Goal: Task Accomplishment & Management: Manage account settings

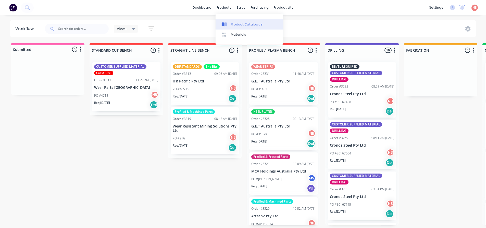
click at [235, 24] on div "Product Catalogue" at bounding box center [247, 24] width 32 height 5
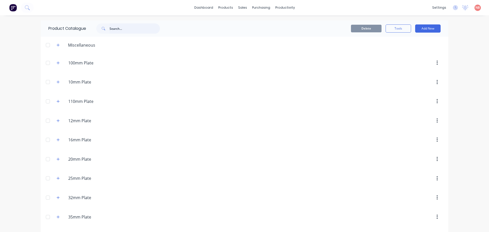
click at [132, 27] on input "text" at bounding box center [135, 28] width 50 height 10
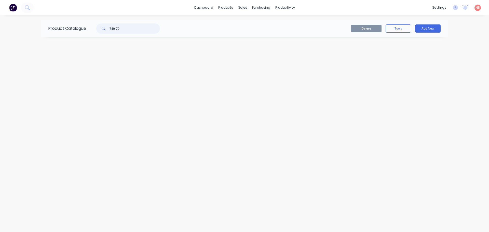
click at [132, 27] on input "740-70" at bounding box center [135, 28] width 50 height 10
click at [117, 28] on input "740-70" at bounding box center [135, 28] width 50 height 10
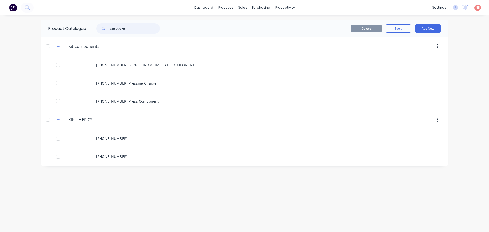
type input "740-00070"
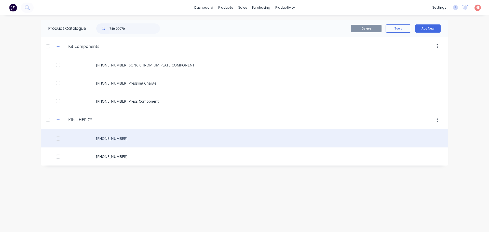
click at [108, 140] on div "740-000707-02" at bounding box center [245, 138] width 408 height 18
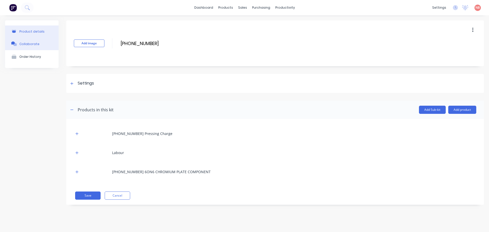
click at [28, 46] on div "Collaborate" at bounding box center [29, 44] width 20 height 4
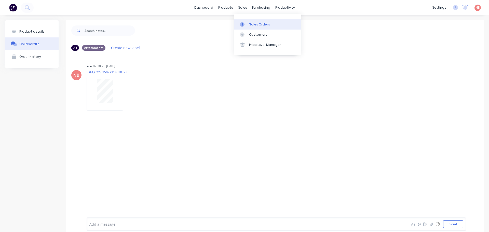
click at [246, 22] on link "Sales Orders" at bounding box center [268, 24] width 68 height 10
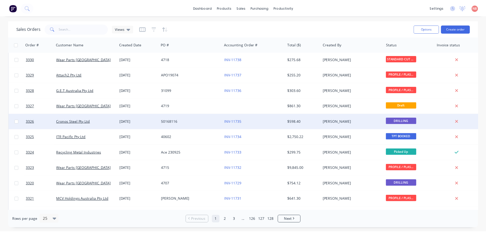
scroll to position [25, 0]
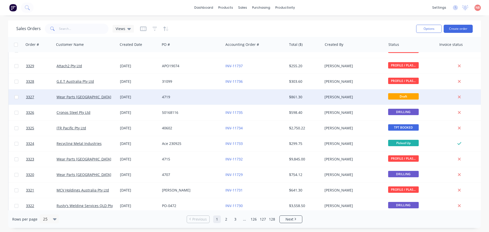
click at [261, 95] on div at bounding box center [255, 96] width 63 height 15
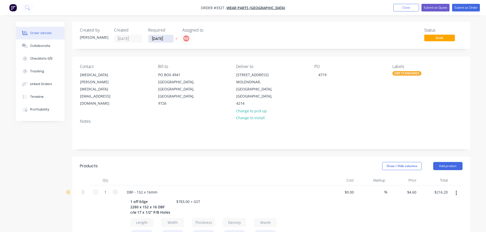
click at [164, 38] on input "29/09/25" at bounding box center [160, 39] width 25 height 8
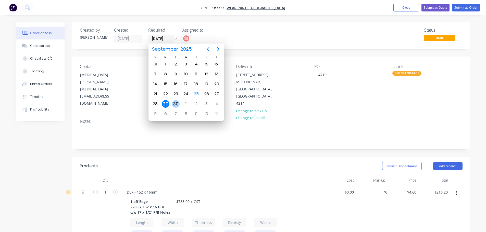
click at [173, 103] on div "30" at bounding box center [176, 104] width 8 height 8
type input "30/09/25"
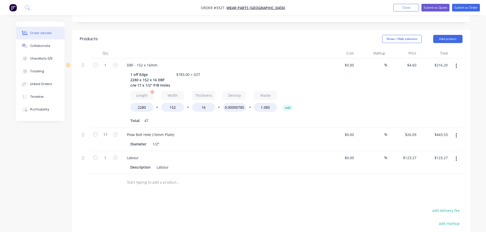
scroll to position [127, 0]
click at [141, 84] on div "1 off Edge 2280 x 152 x 16 DBF c/w 17 x 1/2" P/B Holes" at bounding box center [150, 80] width 44 height 18
click at [108, 135] on input "17" at bounding box center [105, 135] width 13 height 8
type input "15"
type input "$391.35"
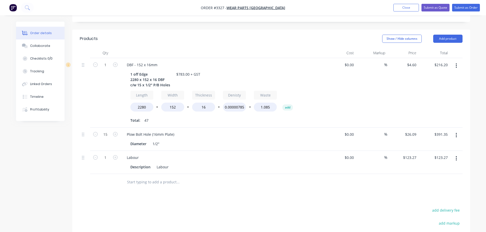
click at [98, 97] on div "1" at bounding box center [105, 93] width 31 height 70
click at [405, 158] on input "123.27" at bounding box center [410, 157] width 16 height 7
type input "$0.00"
click at [401, 182] on div at bounding box center [271, 182] width 382 height 17
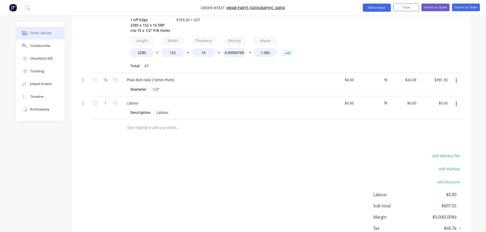
scroll to position [216, 0]
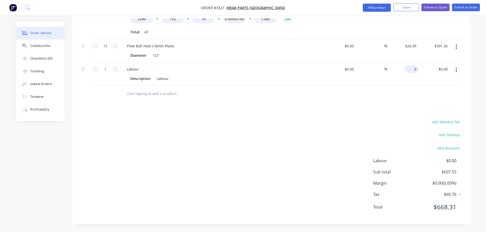
click at [412, 67] on input "0" at bounding box center [412, 69] width 12 height 7
type input "$175.45"
click at [329, 97] on div at bounding box center [271, 94] width 382 height 17
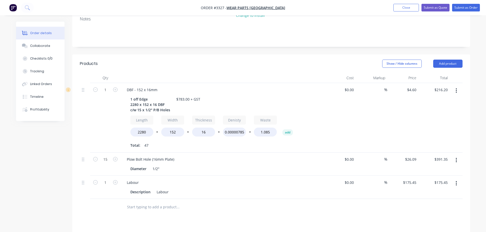
scroll to position [114, 0]
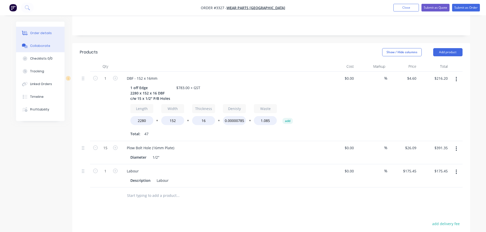
click at [48, 47] on button "Collaborate" at bounding box center [40, 46] width 48 height 13
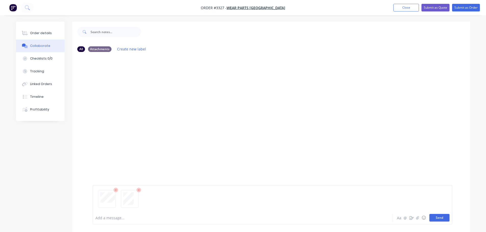
click at [436, 219] on button "Send" at bounding box center [439, 218] width 20 height 8
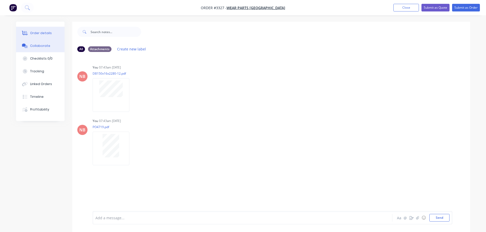
click at [34, 33] on div "Order details" at bounding box center [41, 33] width 22 height 5
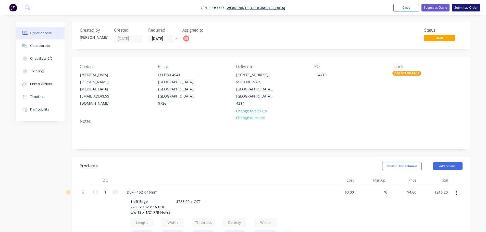
click at [459, 8] on button "Submit as Order" at bounding box center [466, 8] width 28 height 8
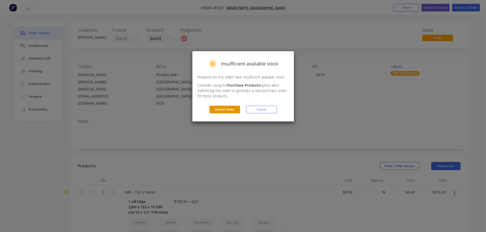
click at [230, 108] on button "Submit Order" at bounding box center [224, 110] width 31 height 8
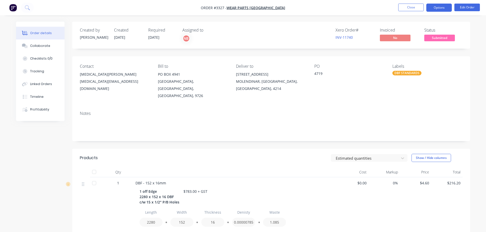
click at [432, 8] on button "Options" at bounding box center [438, 8] width 25 height 8
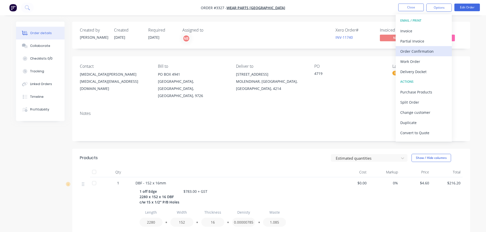
click at [414, 50] on div "Order Confirmation" at bounding box center [423, 51] width 47 height 7
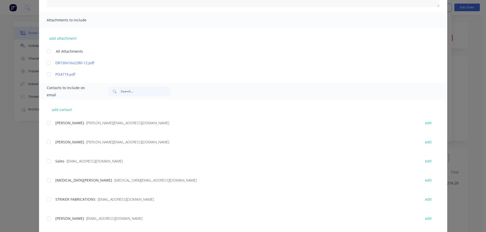
click at [46, 181] on div at bounding box center [49, 180] width 10 height 10
type textarea "Thank you for your order! Click 'view my order' to see your order confirmation.…"
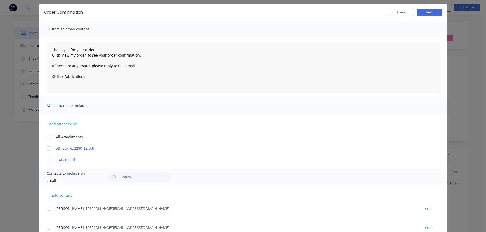
scroll to position [25, 0]
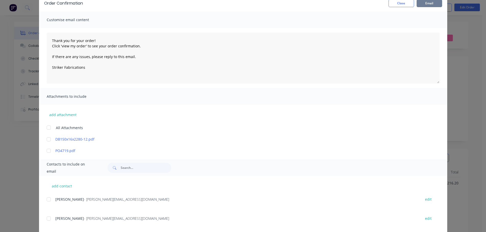
click at [429, 5] on button "Email" at bounding box center [428, 3] width 25 height 8
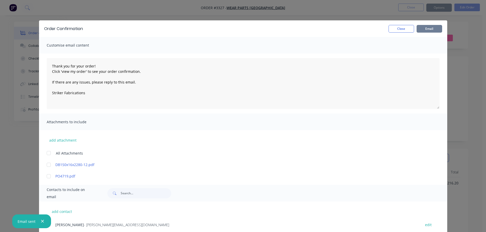
type textarea "Thank you for your order! Click 'view my order' to see your order confirmation.…"
click at [390, 30] on button "Close" at bounding box center [400, 29] width 25 height 8
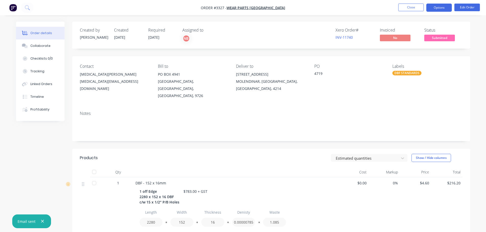
click at [433, 6] on button "Options" at bounding box center [438, 8] width 25 height 8
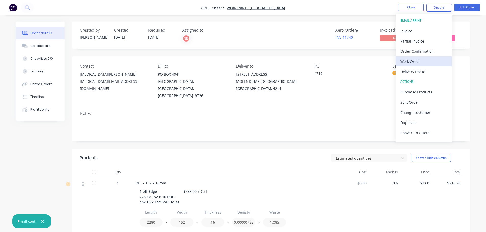
click at [412, 61] on div "Work Order" at bounding box center [423, 61] width 47 height 7
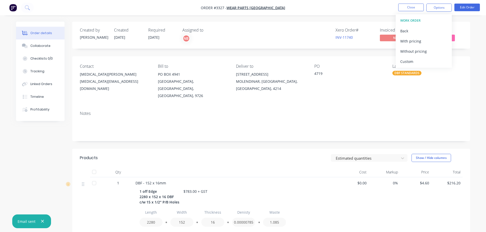
click at [412, 61] on div "Custom" at bounding box center [423, 61] width 47 height 7
click at [411, 54] on div "Without pricing" at bounding box center [423, 51] width 47 height 7
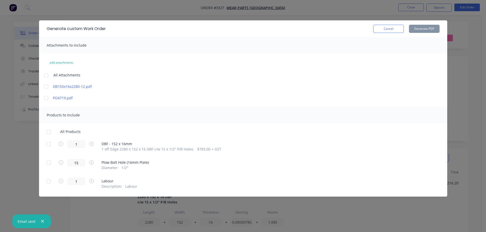
click at [48, 144] on div at bounding box center [49, 144] width 10 height 10
click at [417, 27] on button "Generate PDF" at bounding box center [424, 29] width 31 height 8
drag, startPoint x: 381, startPoint y: 31, endPoint x: 427, endPoint y: 12, distance: 49.1
click at [382, 31] on button "Cancel" at bounding box center [388, 29] width 31 height 8
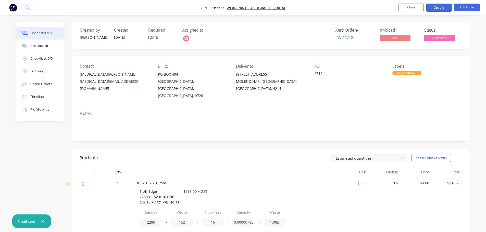
click at [431, 9] on button "Options" at bounding box center [438, 8] width 25 height 8
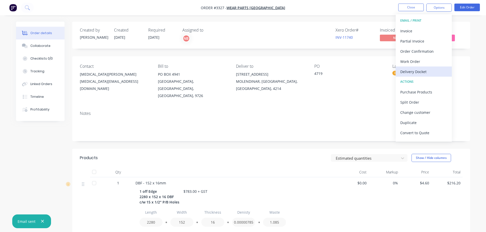
click at [408, 68] on div "Delivery Docket" at bounding box center [423, 71] width 47 height 7
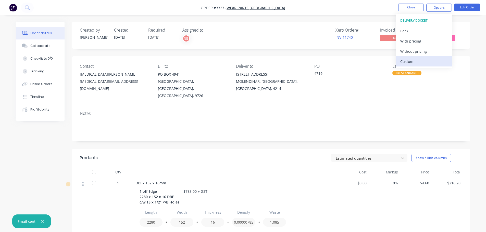
click at [407, 60] on div "Custom" at bounding box center [423, 61] width 47 height 7
click at [407, 55] on button "Without pricing" at bounding box center [423, 51] width 56 height 10
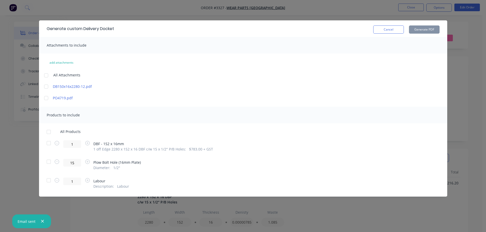
click at [48, 145] on div at bounding box center [49, 143] width 10 height 10
click at [431, 30] on button "Generate PDF" at bounding box center [424, 29] width 31 height 8
click at [388, 30] on button "Cancel" at bounding box center [388, 29] width 31 height 8
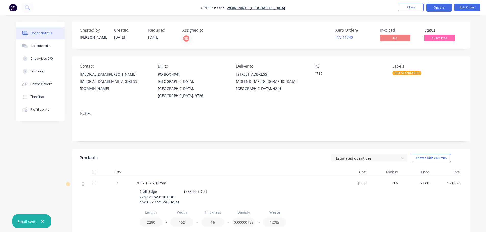
click at [445, 10] on button "Options" at bounding box center [438, 8] width 25 height 8
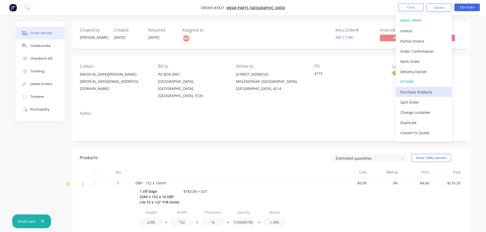
click at [414, 90] on div "Purchase Products" at bounding box center [423, 91] width 47 height 7
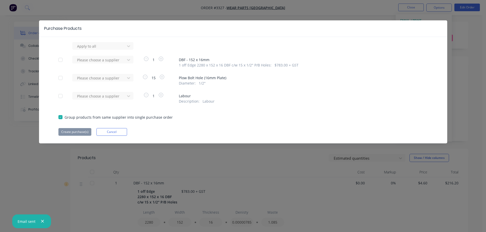
click at [116, 73] on div "Apply to all Please choose a supplier 1 DBF - 152 x 16mm 1 off Edge 2280 x 152 …" at bounding box center [243, 89] width 408 height 94
click at [115, 76] on div at bounding box center [99, 78] width 46 height 6
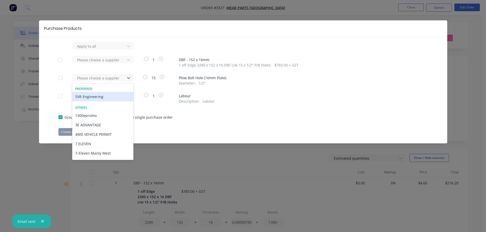
click at [101, 96] on div "SVR Engineering" at bounding box center [102, 96] width 61 height 9
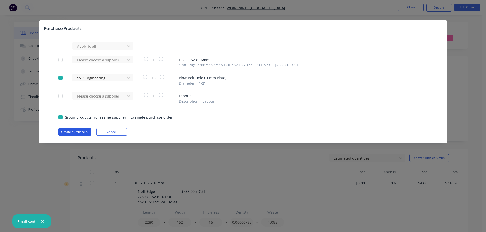
click at [81, 130] on button "Create purchase(s)" at bounding box center [74, 132] width 33 height 8
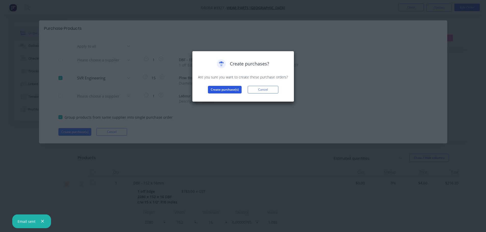
click at [226, 92] on button "Create purchase(s)" at bounding box center [225, 90] width 34 height 8
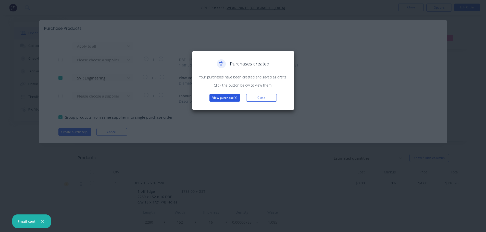
click at [215, 98] on button "View purchase(s)" at bounding box center [224, 98] width 31 height 8
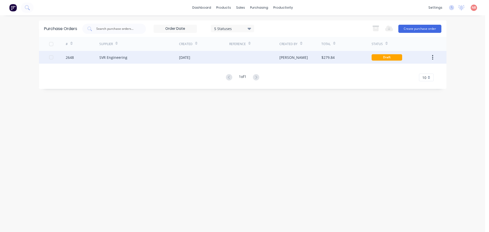
click at [212, 57] on div "[DATE]" at bounding box center [204, 57] width 50 height 13
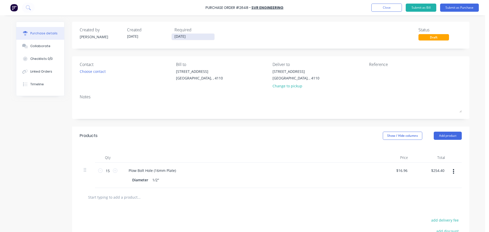
click at [193, 36] on input "[DATE]" at bounding box center [193, 37] width 43 height 6
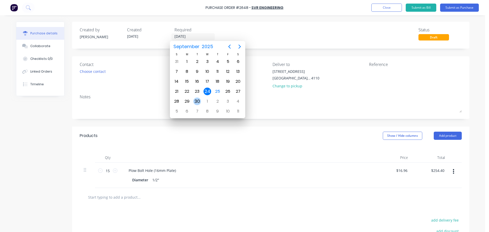
click at [200, 100] on div "30" at bounding box center [197, 102] width 8 height 8
type input "30/09/25"
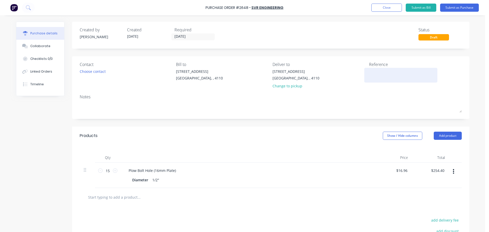
click at [389, 72] on textarea at bounding box center [401, 74] width 64 height 11
type textarea "WPA"
type textarea "x"
type textarea "WPA"
type textarea "x"
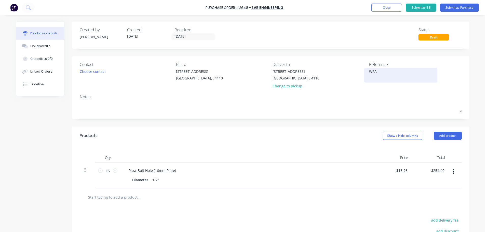
type textarea "WPA 4"
type textarea "x"
type textarea "WPA 41"
type textarea "x"
type textarea "WPA 4"
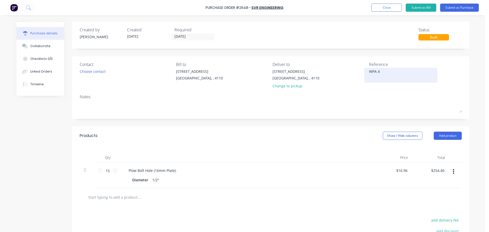
type textarea "x"
type textarea "WPA 47"
type textarea "x"
type textarea "WPA 471"
type textarea "x"
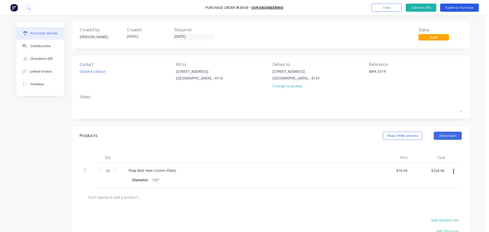
type textarea "WPA 4719"
type textarea "x"
type textarea "WPA 4719"
click at [458, 7] on button "Submit as Purchase" at bounding box center [459, 8] width 39 height 8
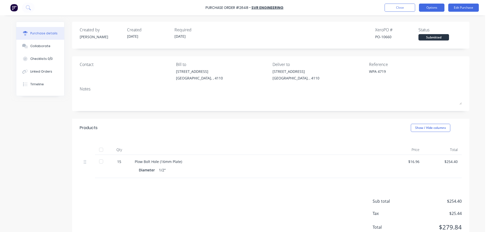
click at [434, 5] on button "Options" at bounding box center [431, 8] width 25 height 8
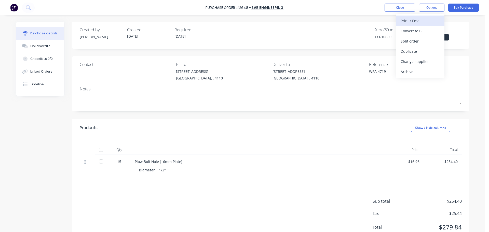
click at [418, 21] on div "Print / Email" at bounding box center [420, 20] width 39 height 7
click at [418, 28] on div "With pricing" at bounding box center [420, 30] width 39 height 7
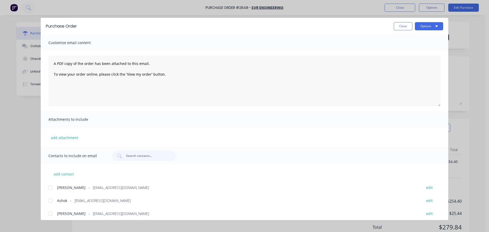
click at [53, 200] on div at bounding box center [50, 201] width 10 height 10
click at [424, 27] on button "Options" at bounding box center [429, 26] width 28 height 8
click at [405, 51] on div "Print" at bounding box center [419, 49] width 39 height 7
click at [423, 23] on button "Options" at bounding box center [429, 26] width 28 height 8
click at [417, 62] on div "Email" at bounding box center [419, 59] width 39 height 7
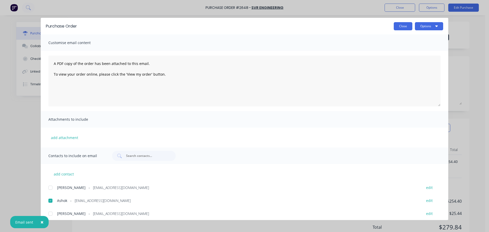
click at [407, 29] on button "Close" at bounding box center [403, 26] width 19 height 8
type textarea "x"
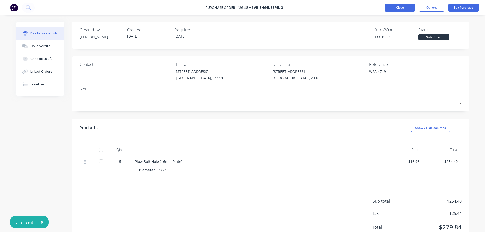
click at [400, 9] on button "Close" at bounding box center [400, 8] width 31 height 8
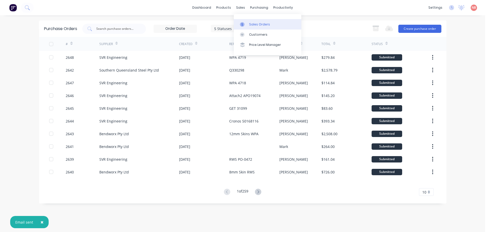
click at [248, 22] on link "Sales Orders" at bounding box center [268, 24] width 68 height 10
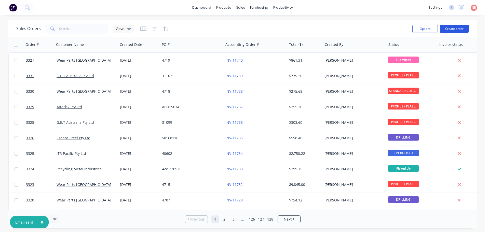
click at [449, 28] on button "Create order" at bounding box center [454, 29] width 29 height 8
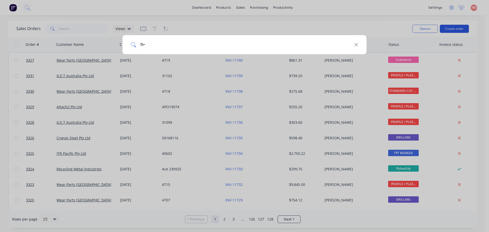
type input "h-e"
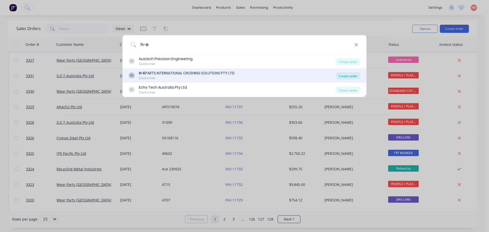
click at [339, 73] on div "Create order" at bounding box center [348, 75] width 25 height 7
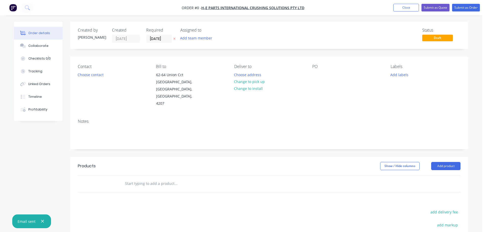
click at [156, 34] on div "Required 25/09/25" at bounding box center [160, 35] width 28 height 15
click at [156, 37] on input "[DATE]" at bounding box center [158, 39] width 25 height 8
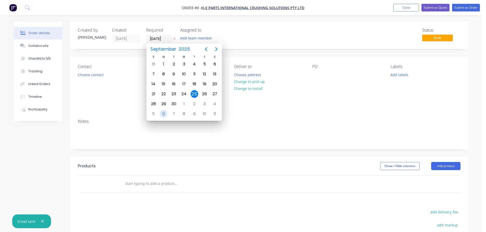
click at [164, 116] on div "6" at bounding box center [164, 114] width 8 height 8
type input "06/10/25"
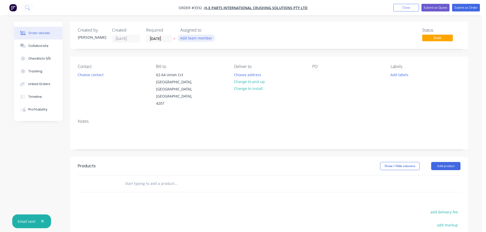
click at [200, 37] on button "Add team member" at bounding box center [195, 38] width 37 height 7
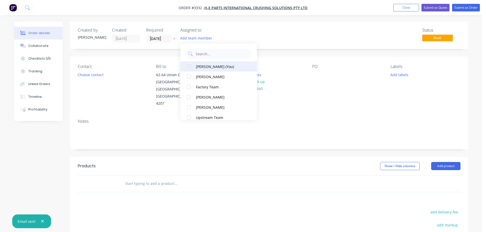
click at [208, 66] on div "Naomi Badrick (You)" at bounding box center [221, 66] width 51 height 5
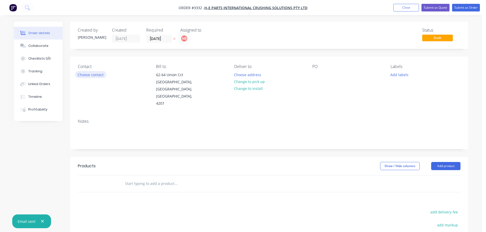
click at [88, 75] on button "Choose contact" at bounding box center [90, 74] width 31 height 7
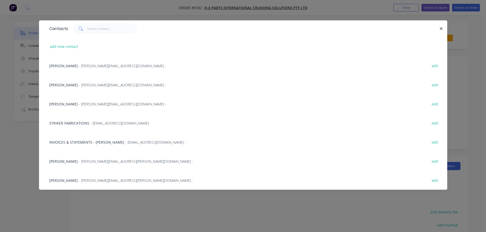
click at [63, 105] on span "David Quinn" at bounding box center [63, 104] width 29 height 5
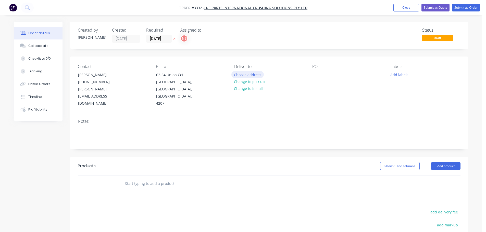
click at [238, 73] on button "Choose address" at bounding box center [247, 74] width 33 height 7
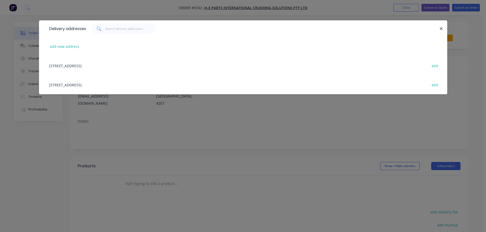
click at [110, 66] on div "62-64 Union Cct, Yatala, Queensland, Australia, 4207 edit" at bounding box center [243, 65] width 392 height 19
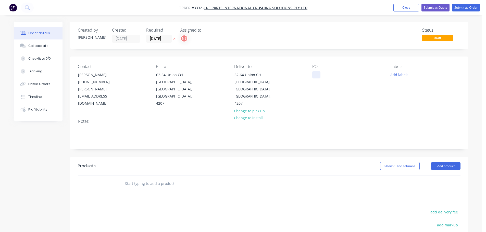
click at [313, 75] on div at bounding box center [316, 74] width 8 height 7
click at [399, 77] on button "Add labels" at bounding box center [398, 74] width 23 height 7
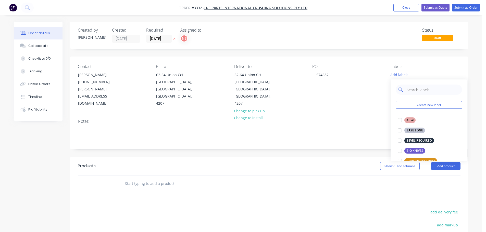
click at [414, 88] on input "text" at bounding box center [432, 90] width 53 height 10
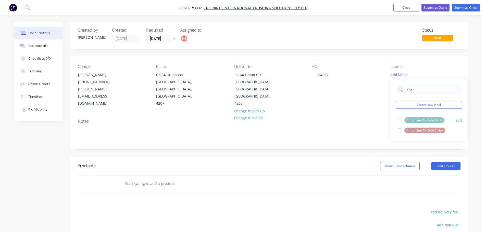
click at [421, 118] on div "Chromium Carbide Parts" at bounding box center [424, 120] width 40 height 6
click at [420, 90] on input "chr" at bounding box center [432, 87] width 53 height 10
type input "roll"
click at [415, 118] on div "Rolled/Pressed Parts" at bounding box center [421, 118] width 34 height 6
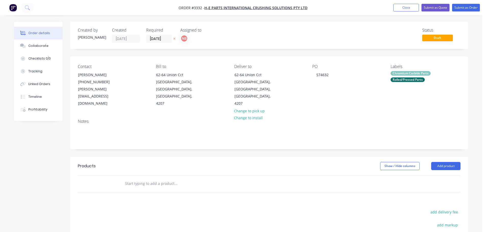
click at [339, 162] on div "Show / Hide columns Add product" at bounding box center [309, 166] width 301 height 8
click at [448, 162] on button "Add product" at bounding box center [445, 166] width 29 height 8
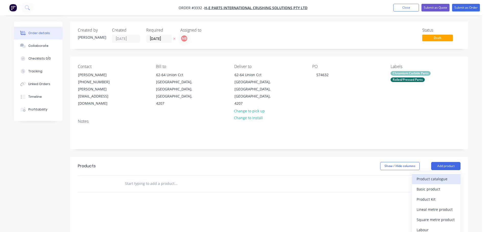
click at [436, 175] on div "Product catalogue" at bounding box center [435, 178] width 39 height 7
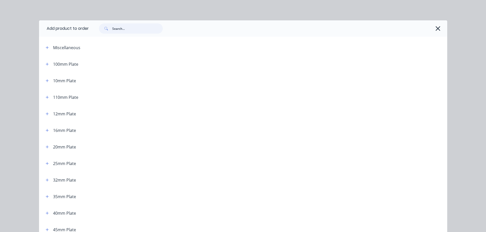
click at [136, 30] on input "text" at bounding box center [137, 28] width 50 height 10
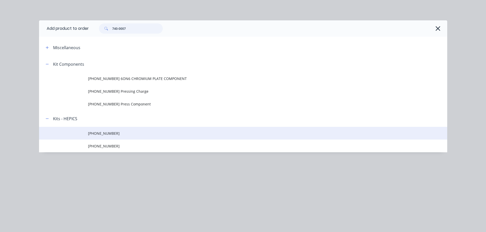
type input "740-0007"
click at [106, 136] on td "740-000707-02" at bounding box center [267, 133] width 359 height 13
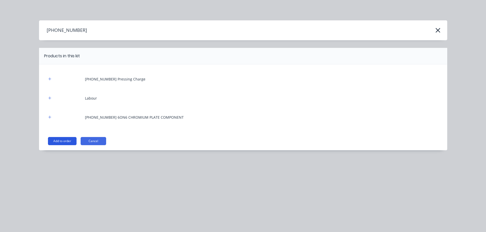
click at [53, 142] on button "Add to order" at bounding box center [62, 141] width 29 height 8
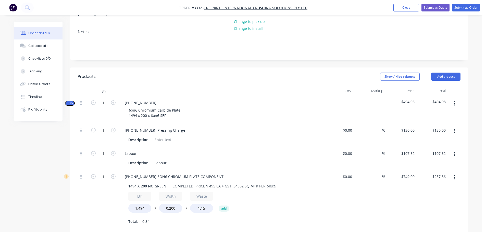
scroll to position [102, 0]
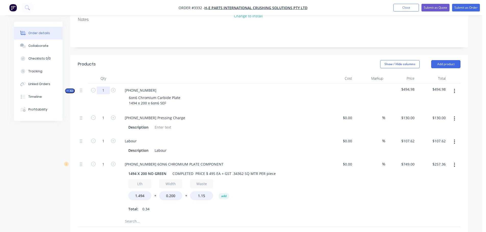
click at [104, 87] on input "1" at bounding box center [103, 91] width 13 height 8
type input "3"
type input "$390.00"
type input "3"
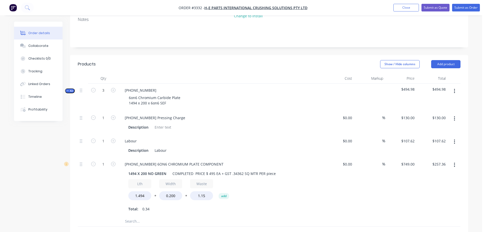
type input "$322.86"
type input "3"
type input "$772.07"
click at [130, 64] on header "Products Show / Hide columns Add product" at bounding box center [269, 64] width 398 height 18
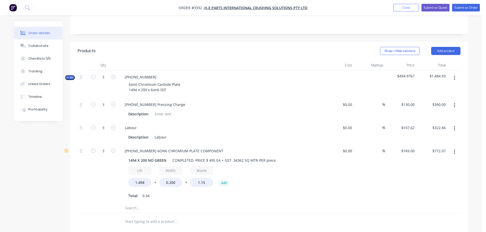
scroll to position [127, 0]
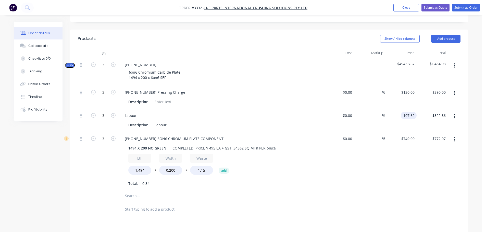
click at [413, 112] on input "107.62" at bounding box center [409, 115] width 14 height 7
click at [414, 112] on input "107.62" at bounding box center [409, 115] width 14 height 7
type input "$107.64"
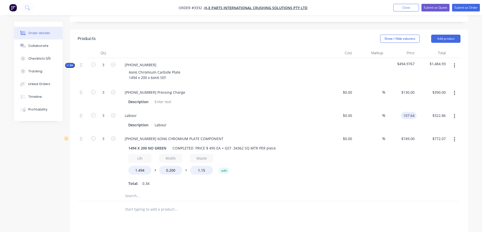
type input "$322.92"
click at [342, 191] on div at bounding box center [269, 196] width 382 height 10
click at [409, 112] on input "107.64" at bounding box center [408, 115] width 16 height 7
type input "$107.642"
type input "$322.93"
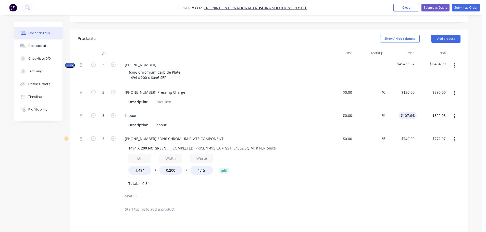
click at [411, 178] on div "$749.00 $749.00" at bounding box center [400, 161] width 31 height 59
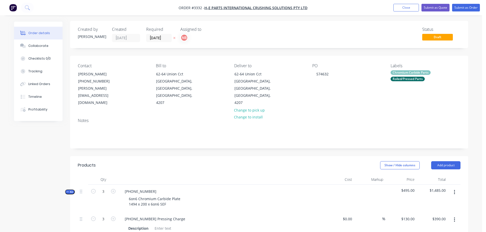
scroll to position [0, 0]
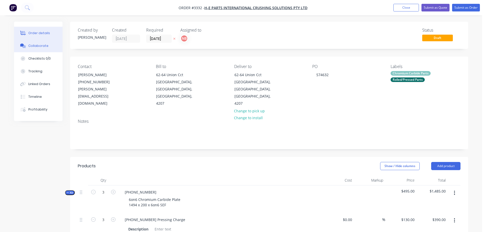
click at [55, 47] on button "Collaborate" at bounding box center [38, 46] width 48 height 13
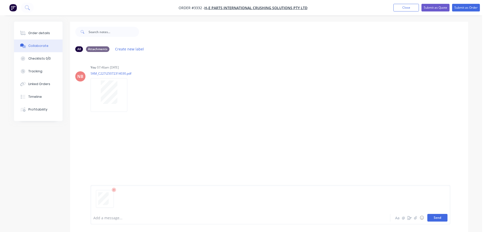
click at [440, 217] on button "Send" at bounding box center [437, 218] width 20 height 8
click at [49, 35] on button "Order details" at bounding box center [38, 33] width 48 height 13
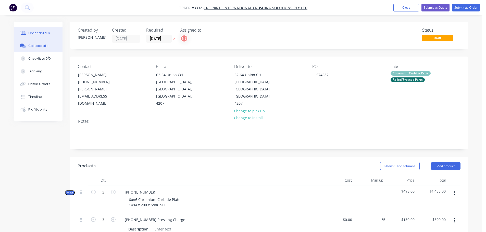
click at [36, 44] on div "Collaborate" at bounding box center [38, 46] width 20 height 5
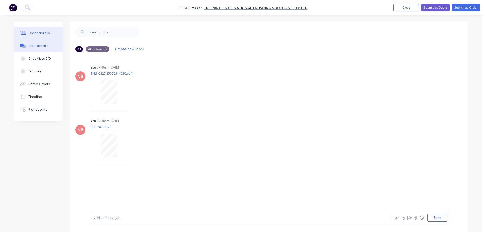
click at [36, 36] on button "Order details" at bounding box center [38, 33] width 48 height 13
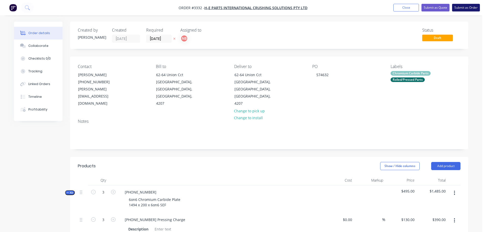
click at [458, 7] on button "Submit as Order" at bounding box center [466, 8] width 28 height 8
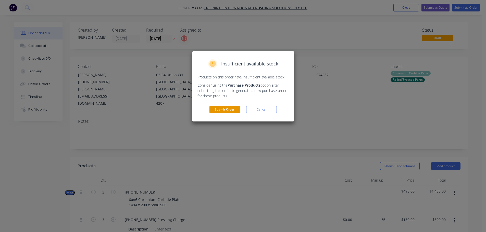
click at [220, 109] on button "Submit Order" at bounding box center [224, 110] width 31 height 8
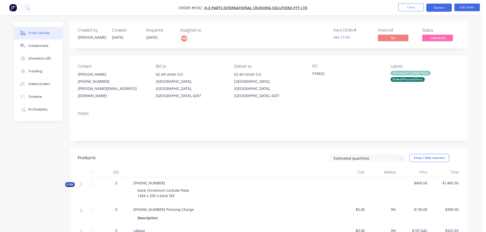
click at [441, 8] on button "Options" at bounding box center [438, 8] width 25 height 8
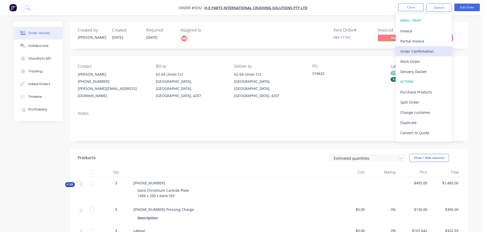
click at [408, 50] on div "Order Confirmation" at bounding box center [423, 51] width 47 height 7
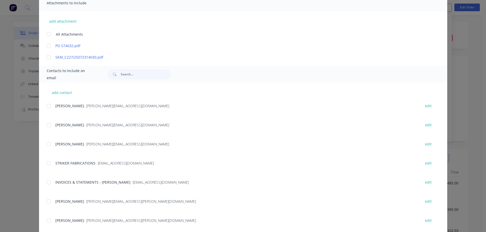
scroll to position [127, 0]
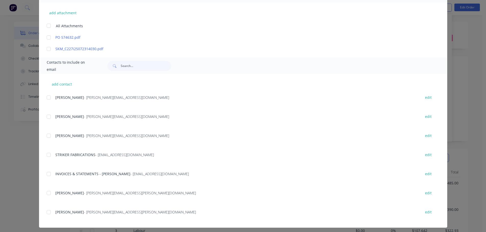
click at [48, 135] on div at bounding box center [49, 136] width 10 height 10
type textarea "Thank you for your order! Click 'view my order' to see your order confirmation.…"
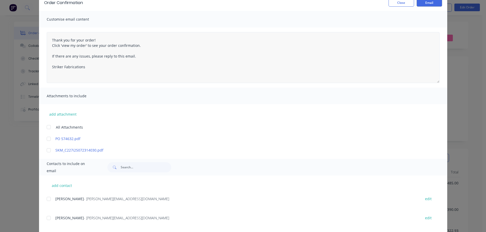
scroll to position [25, 0]
click at [431, 5] on button "Email" at bounding box center [428, 3] width 25 height 8
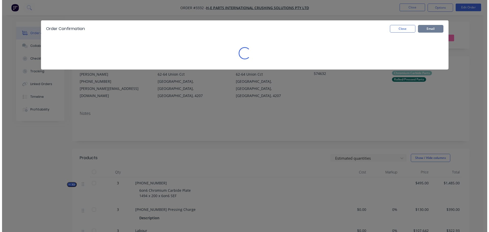
scroll to position [0, 0]
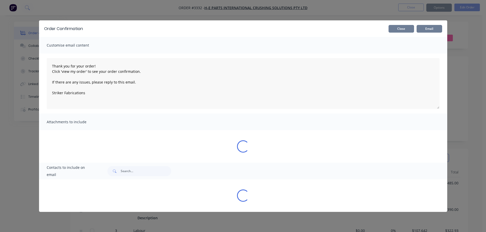
type textarea "Thank you for your order! Click 'view my order' to see your order confirmation.…"
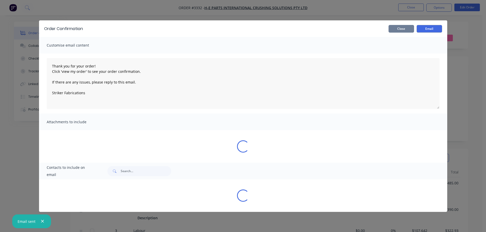
click at [397, 29] on button "Close" at bounding box center [400, 29] width 25 height 8
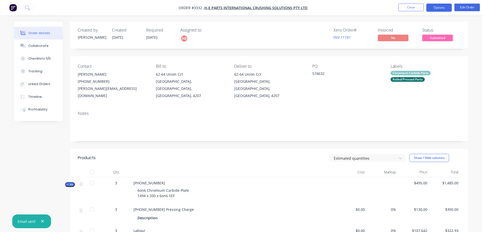
click at [431, 10] on button "Options" at bounding box center [438, 8] width 25 height 8
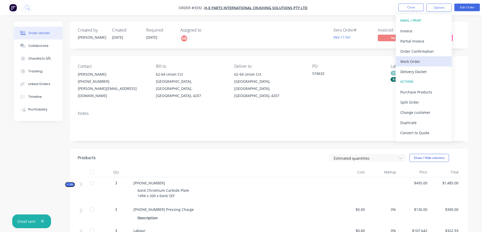
click at [413, 59] on div "Work Order" at bounding box center [423, 61] width 47 height 7
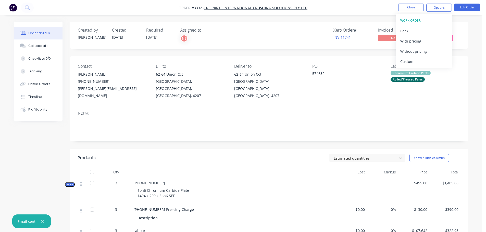
click at [413, 59] on div "Custom" at bounding box center [423, 61] width 47 height 7
click at [409, 30] on div "Back" at bounding box center [423, 30] width 47 height 7
click at [409, 51] on div "Without pricing" at bounding box center [423, 51] width 47 height 7
click at [414, 74] on div "Delivery Docket" at bounding box center [423, 71] width 47 height 7
click at [412, 49] on div "Without pricing" at bounding box center [423, 51] width 47 height 7
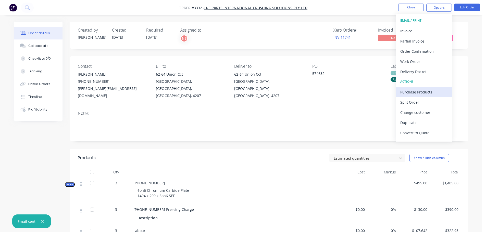
click at [408, 88] on div "Purchase Products" at bounding box center [423, 91] width 47 height 7
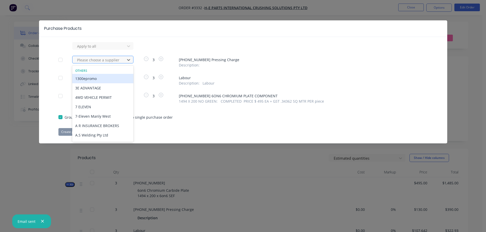
click at [121, 60] on div at bounding box center [99, 60] width 46 height 6
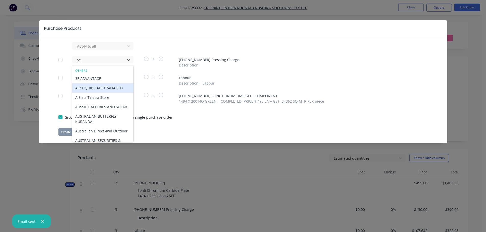
type input "ben"
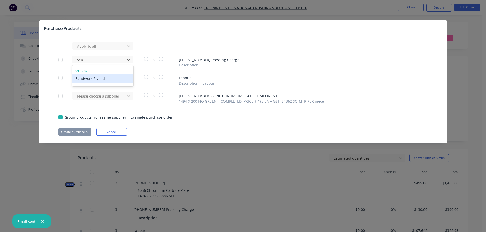
click at [99, 80] on div "Bendworx Pty Ltd" at bounding box center [102, 78] width 61 height 9
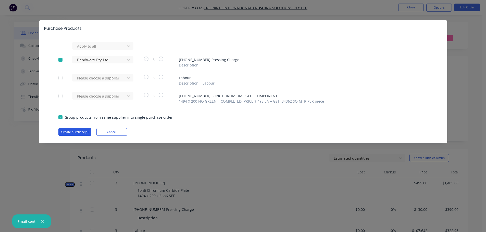
click at [75, 133] on button "Create purchase(s)" at bounding box center [74, 132] width 33 height 8
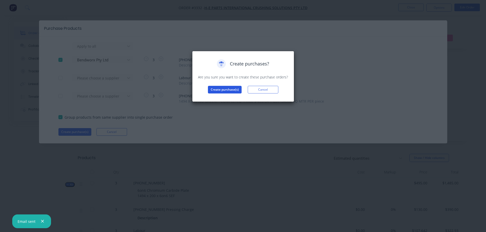
click at [217, 88] on button "Create purchase(s)" at bounding box center [225, 90] width 34 height 8
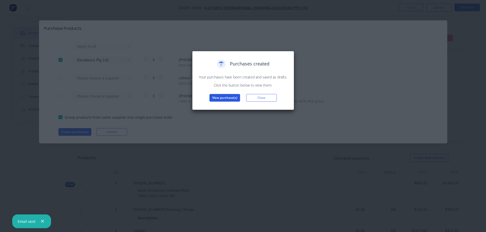
click at [216, 96] on button "View purchase(s)" at bounding box center [224, 98] width 31 height 8
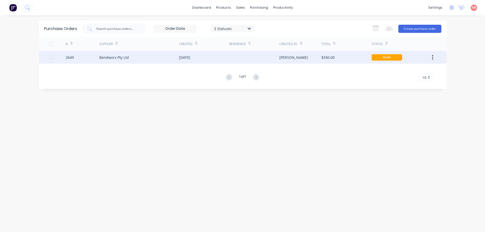
click at [200, 62] on div "[DATE]" at bounding box center [204, 57] width 50 height 13
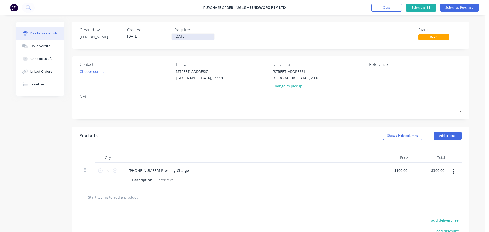
click at [190, 37] on input "[DATE]" at bounding box center [193, 37] width 43 height 6
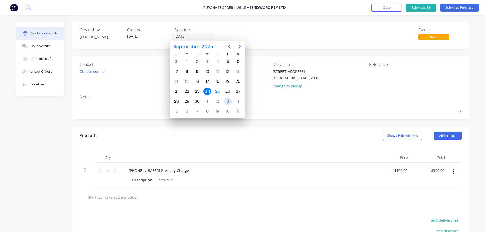
click at [226, 100] on div "3" at bounding box center [228, 102] width 8 height 8
type input "03/10/25"
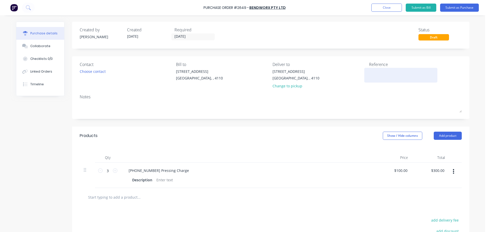
click at [391, 73] on textarea at bounding box center [401, 74] width 64 height 11
type textarea "6on6 HEPIC"
type textarea "x"
type textarea "6on6 HEPICS"
click at [34, 46] on div "Collaborate" at bounding box center [40, 46] width 20 height 5
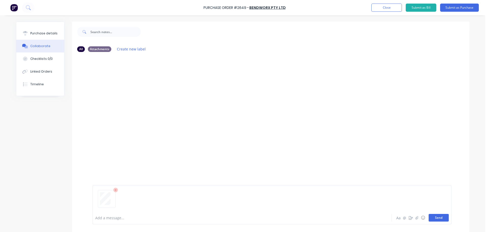
click at [438, 220] on button "Send" at bounding box center [439, 218] width 20 height 8
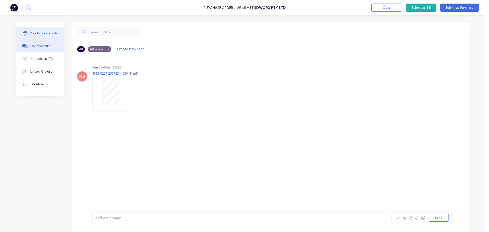
click at [46, 33] on div "Purchase details" at bounding box center [43, 33] width 27 height 5
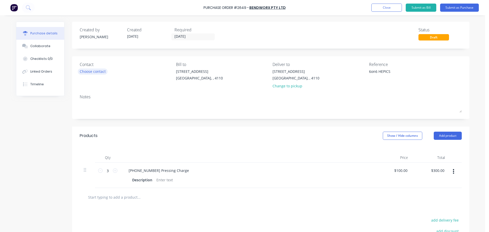
click at [93, 72] on div "Choose contact" at bounding box center [93, 71] width 26 height 5
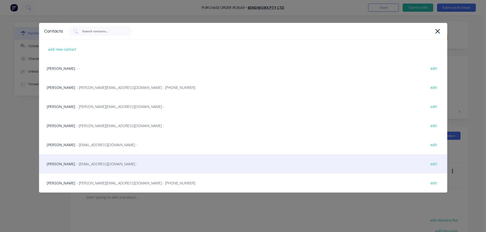
click at [58, 165] on div "Naomi Badrick - sales@strikerfabrications.com.au - edit" at bounding box center [243, 163] width 408 height 19
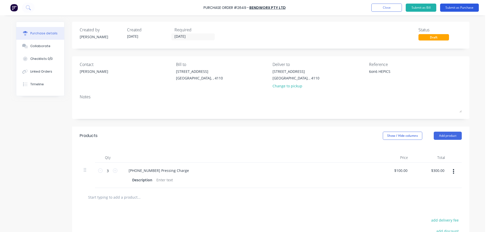
click at [453, 5] on button "Submit as Purchase" at bounding box center [459, 8] width 39 height 8
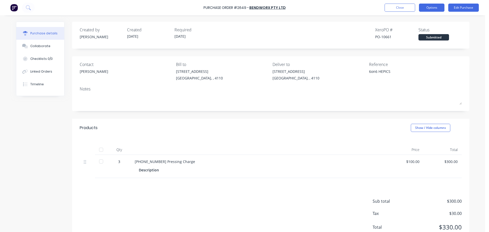
click at [428, 8] on button "Options" at bounding box center [431, 8] width 25 height 8
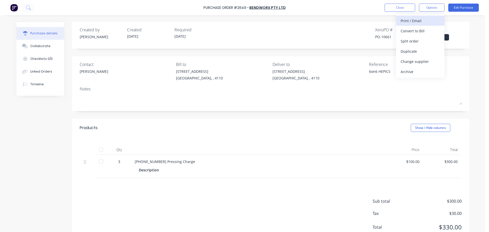
click at [420, 17] on div "Print / Email" at bounding box center [420, 20] width 39 height 7
click at [411, 32] on div "With pricing" at bounding box center [420, 30] width 39 height 7
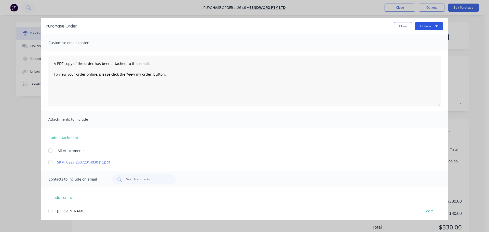
click at [422, 28] on button "Options" at bounding box center [429, 26] width 28 height 8
click at [419, 49] on div "Print" at bounding box center [419, 49] width 39 height 7
click at [409, 28] on button "Close" at bounding box center [403, 26] width 19 height 8
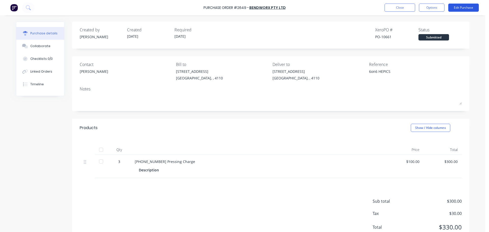
click at [472, 6] on button "Edit Purchase" at bounding box center [464, 8] width 31 height 8
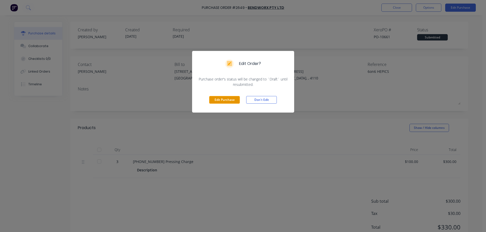
click at [233, 98] on button "Edit Purchase" at bounding box center [224, 100] width 31 height 8
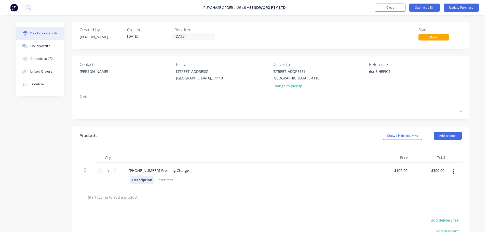
click at [132, 178] on div "Description" at bounding box center [142, 179] width 24 height 7
type textarea "x"
click at [132, 178] on div "Description" at bounding box center [142, 179] width 24 height 7
click at [206, 195] on div at bounding box center [160, 197] width 153 height 10
click at [468, 6] on button "Update Purchase" at bounding box center [461, 8] width 35 height 8
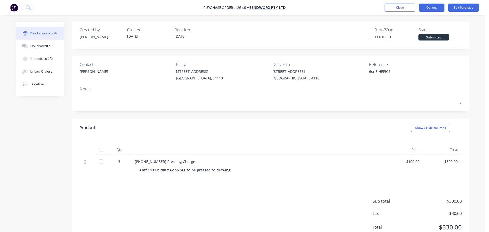
click at [436, 7] on button "Options" at bounding box center [431, 8] width 25 height 8
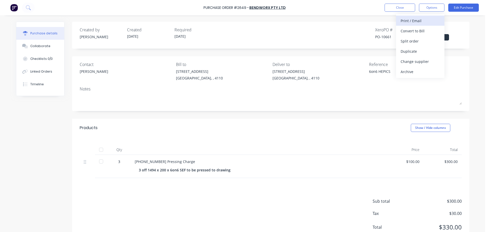
click at [424, 20] on div "Print / Email" at bounding box center [420, 20] width 39 height 7
click at [418, 30] on div "With pricing" at bounding box center [420, 30] width 39 height 7
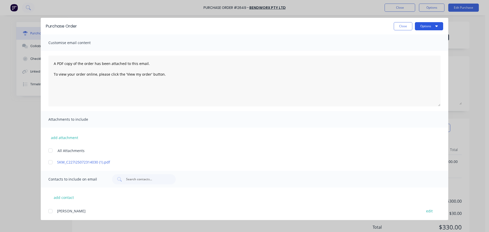
click at [425, 27] on button "Options" at bounding box center [429, 26] width 28 height 8
click at [414, 48] on div "Print" at bounding box center [419, 49] width 39 height 7
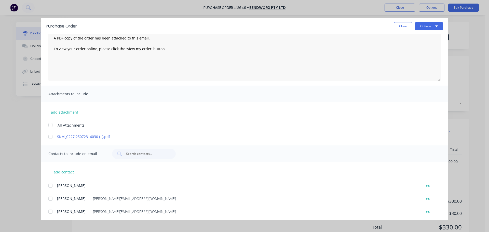
click at [50, 134] on div at bounding box center [50, 137] width 10 height 10
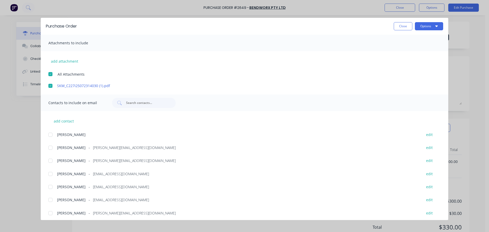
drag, startPoint x: 55, startPoint y: 160, endPoint x: 59, endPoint y: 158, distance: 5.0
click at [55, 159] on div at bounding box center [50, 161] width 10 height 10
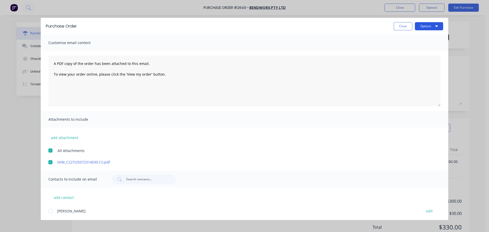
click at [433, 28] on button "Options" at bounding box center [429, 26] width 28 height 8
click at [414, 60] on div "Email" at bounding box center [419, 59] width 39 height 7
click at [403, 27] on button "Close" at bounding box center [403, 26] width 19 height 8
type textarea "x"
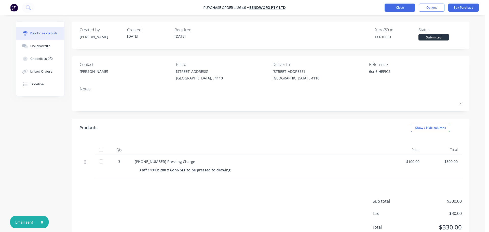
click at [397, 7] on button "Close" at bounding box center [400, 8] width 31 height 8
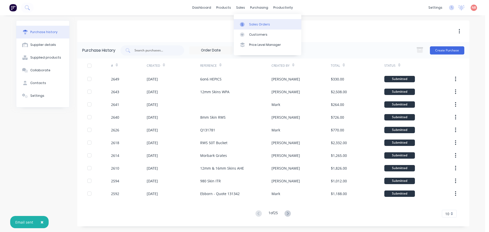
click at [244, 22] on link "Sales Orders" at bounding box center [268, 24] width 68 height 10
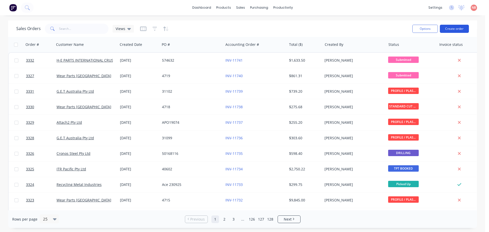
click at [443, 26] on button "Create order" at bounding box center [454, 29] width 29 height 8
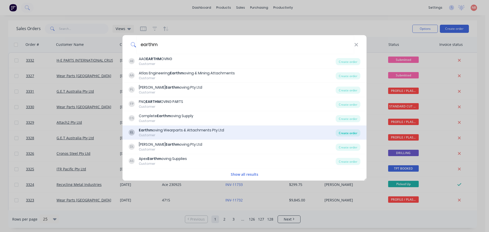
type input "earthm"
click at [349, 134] on div "Create order" at bounding box center [348, 132] width 25 height 7
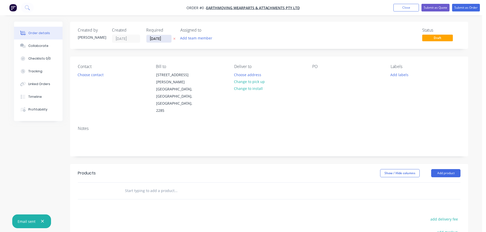
click at [162, 42] on input "[DATE]" at bounding box center [158, 39] width 25 height 8
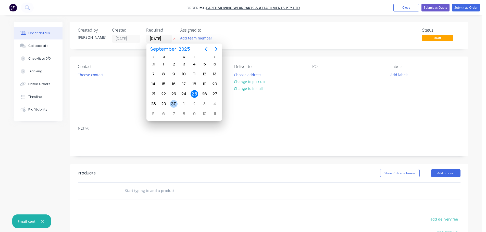
click at [175, 104] on div "30" at bounding box center [174, 104] width 8 height 8
type input "30/09/25"
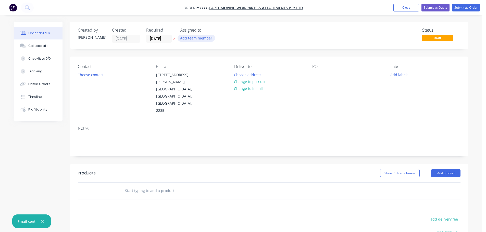
click at [190, 39] on button "Add team member" at bounding box center [195, 38] width 37 height 7
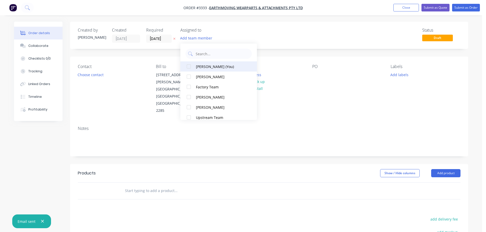
click at [202, 66] on div "Naomi Badrick (You)" at bounding box center [221, 66] width 51 height 5
click at [91, 75] on button "Choose contact" at bounding box center [90, 74] width 31 height 7
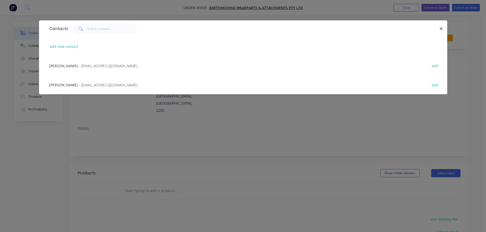
click at [58, 83] on span "Emma Irvine" at bounding box center [63, 85] width 29 height 5
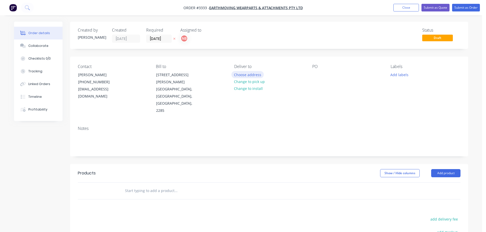
click at [241, 74] on button "Choose address" at bounding box center [247, 74] width 33 height 7
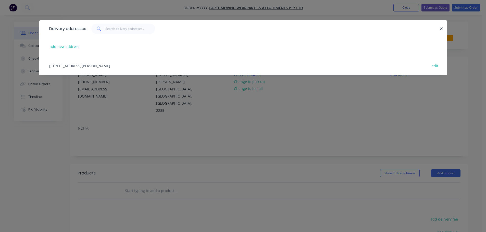
click at [71, 68] on div "1/10 Nelson Road, Cardiff, New South Wales, Australia, 2285 edit" at bounding box center [243, 65] width 392 height 19
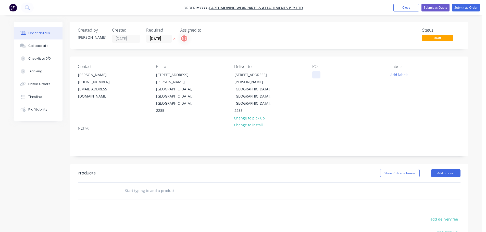
click at [315, 75] on div at bounding box center [316, 74] width 8 height 7
click at [400, 75] on button "Add labels" at bounding box center [398, 74] width 23 height 7
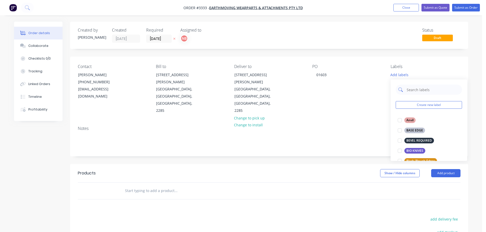
click at [410, 90] on input "text" at bounding box center [432, 90] width 53 height 10
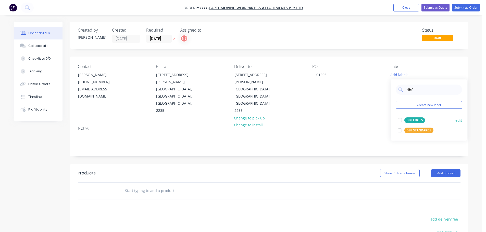
type input "dbf"
click at [412, 131] on div "DBF STANDARDS" at bounding box center [418, 131] width 29 height 6
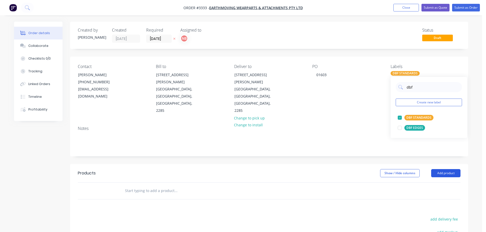
click at [437, 169] on button "Add product" at bounding box center [445, 173] width 29 height 8
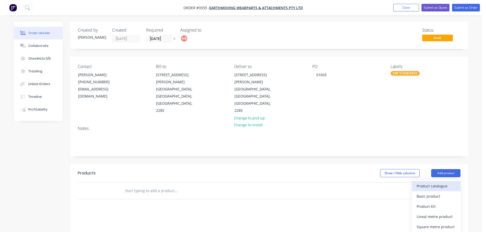
click at [433, 182] on div "Product catalogue" at bounding box center [435, 185] width 39 height 7
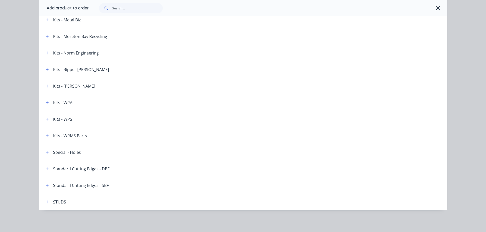
scroll to position [741, 0]
click at [44, 168] on button "button" at bounding box center [47, 168] width 6 height 6
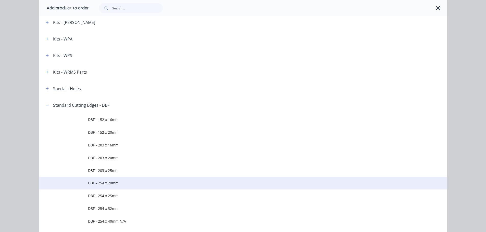
scroll to position [817, 0]
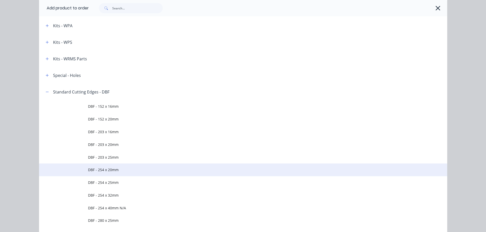
click at [98, 170] on span "DBF - 254 x 20mm" at bounding box center [231, 169] width 287 height 5
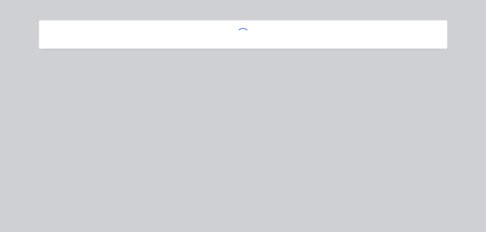
scroll to position [0, 0]
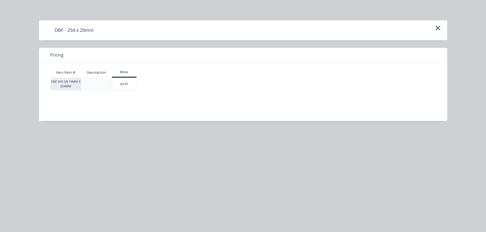
drag, startPoint x: 121, startPoint y: 81, endPoint x: 127, endPoint y: 101, distance: 20.6
click at [122, 81] on div "$4.60" at bounding box center [124, 84] width 24 height 12
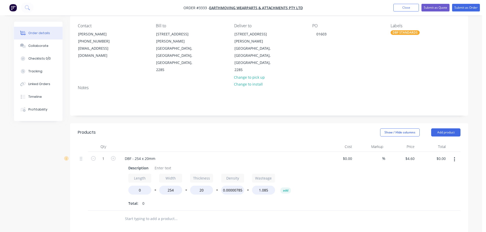
scroll to position [51, 0]
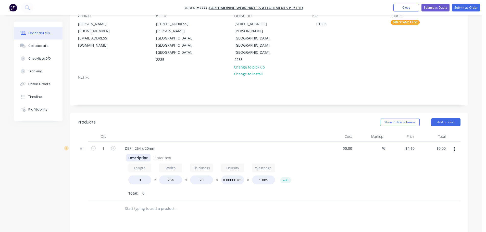
click at [135, 154] on div "Description" at bounding box center [138, 157] width 24 height 7
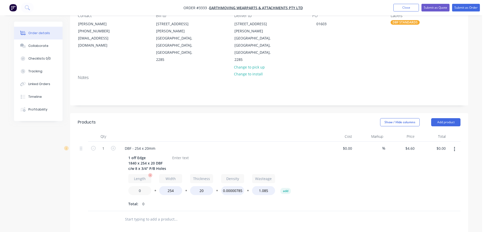
click at [135, 186] on input "0" at bounding box center [139, 190] width 23 height 9
type input "1840"
type input "$368.00"
click at [166, 200] on div "Total: 0" at bounding box center [220, 204] width 185 height 8
click at [173, 154] on div at bounding box center [180, 157] width 21 height 7
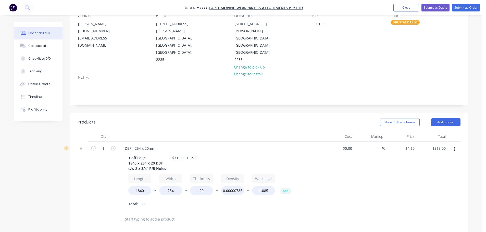
click at [440, 113] on header "Products Show / Hide columns Add product" at bounding box center [269, 122] width 398 height 18
click at [440, 118] on button "Add product" at bounding box center [445, 122] width 29 height 8
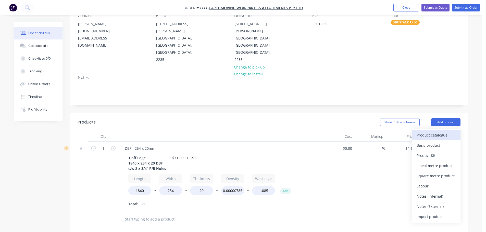
click at [433, 130] on button "Product catalogue" at bounding box center [436, 135] width 48 height 10
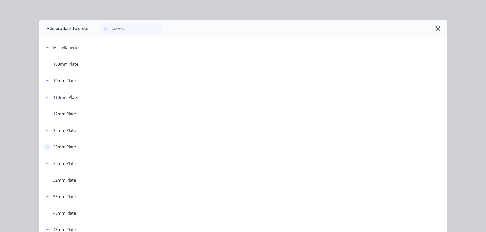
click at [47, 147] on button "button" at bounding box center [47, 147] width 6 height 6
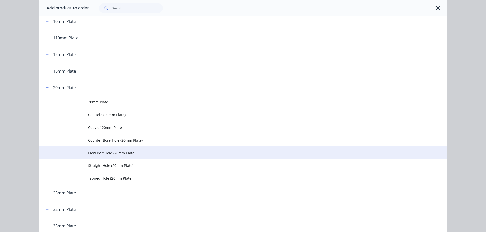
scroll to position [76, 0]
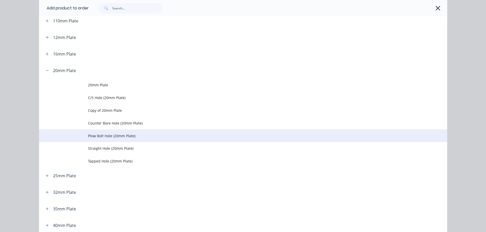
click at [88, 136] on span "Plow Bolt Hole (20mm Plate)" at bounding box center [231, 135] width 287 height 5
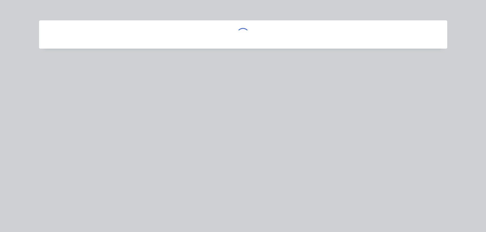
scroll to position [0, 0]
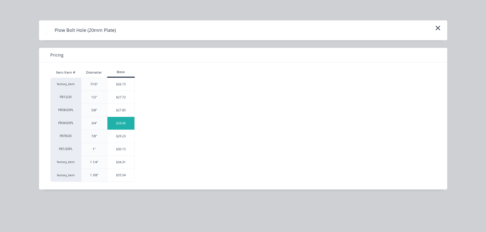
click at [126, 125] on div "$28.46" at bounding box center [120, 123] width 27 height 13
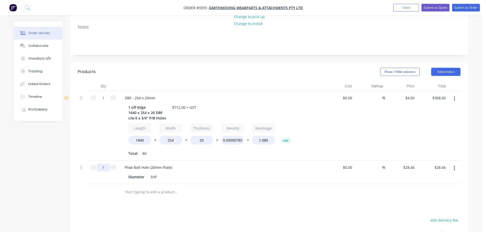
scroll to position [102, 0]
click at [106, 163] on input "1" at bounding box center [103, 167] width 13 height 8
type input "8"
type input "$227.68"
click at [105, 120] on div "1" at bounding box center [103, 126] width 31 height 70
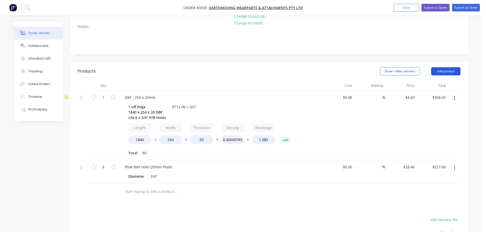
click at [441, 67] on button "Add product" at bounding box center [445, 71] width 29 height 8
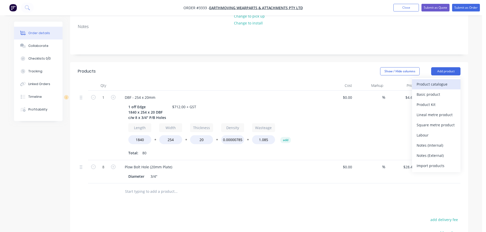
click at [426, 81] on div "Product catalogue" at bounding box center [435, 84] width 39 height 7
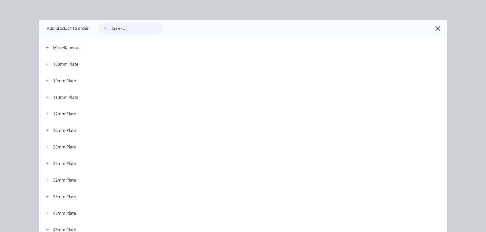
click at [128, 31] on input "text" at bounding box center [137, 28] width 50 height 10
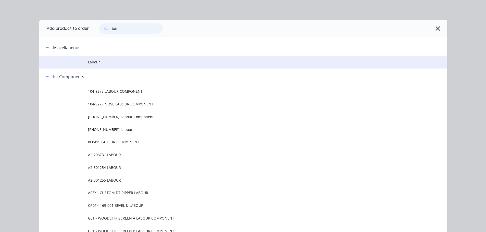
type input "lab"
click at [93, 63] on span "Labour" at bounding box center [231, 61] width 287 height 5
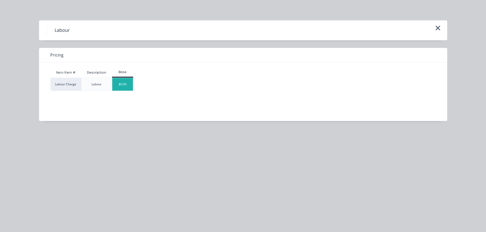
click at [124, 83] on div "$0.00" at bounding box center [122, 84] width 21 height 13
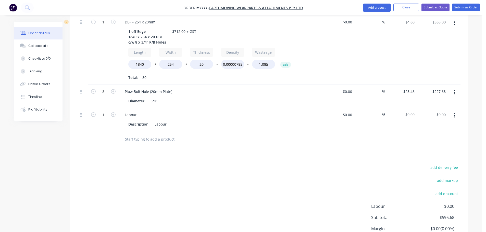
scroll to position [202, 0]
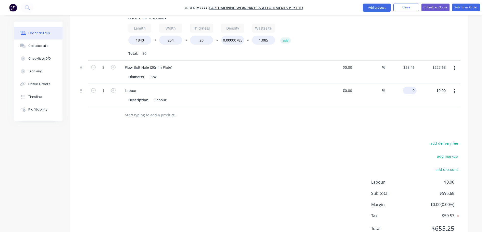
click at [407, 84] on div "0 $0.00" at bounding box center [400, 95] width 31 height 23
type input "$116.32"
click at [326, 140] on div "add delivery fee add markup add discount Labour $0.00 Sub total $595.68 Margin …" at bounding box center [269, 189] width 382 height 98
click at [26, 47] on div at bounding box center [23, 46] width 8 height 5
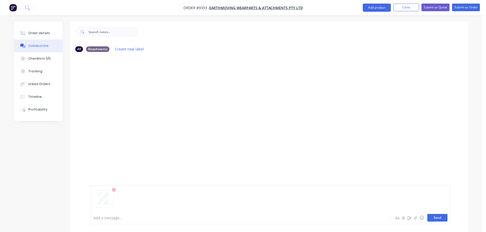
click at [441, 216] on button "Send" at bounding box center [437, 218] width 20 height 8
click at [55, 37] on button "Order details" at bounding box center [38, 33] width 48 height 13
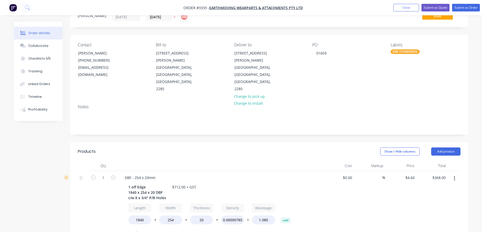
scroll to position [76, 0]
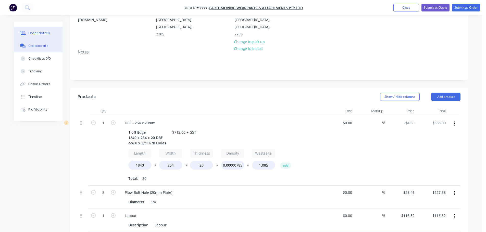
click at [47, 47] on button "Collaborate" at bounding box center [38, 46] width 48 height 13
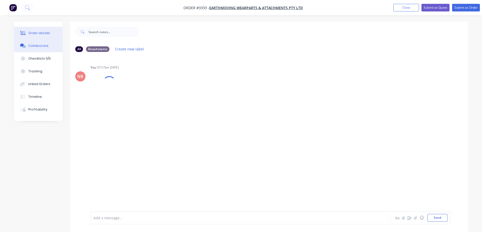
click at [48, 34] on button "Order details" at bounding box center [38, 33] width 48 height 13
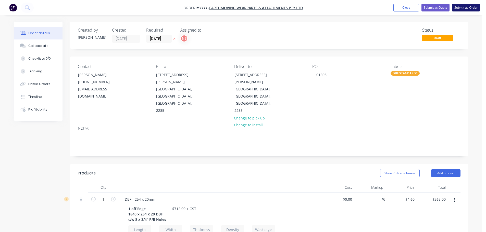
click at [463, 7] on button "Submit as Order" at bounding box center [466, 8] width 28 height 8
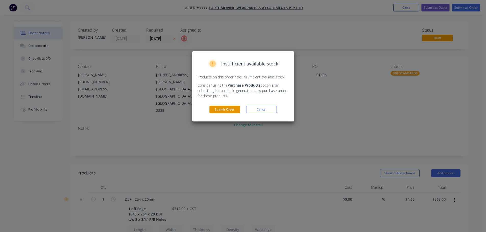
click at [216, 111] on button "Submit Order" at bounding box center [224, 110] width 31 height 8
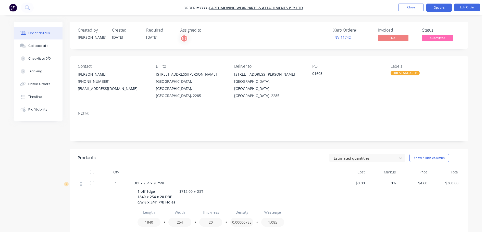
click at [435, 9] on button "Options" at bounding box center [438, 8] width 25 height 8
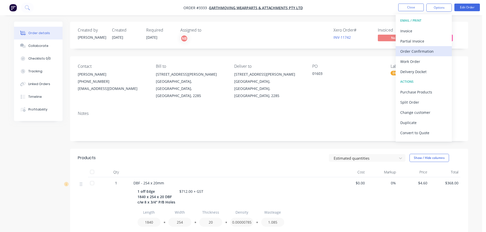
click at [411, 51] on div "Order Confirmation" at bounding box center [423, 51] width 47 height 7
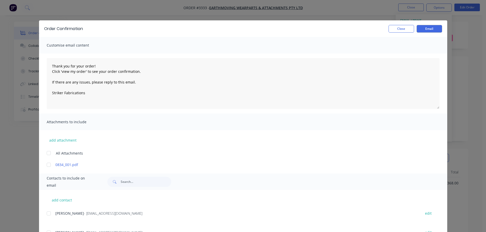
scroll to position [23, 0]
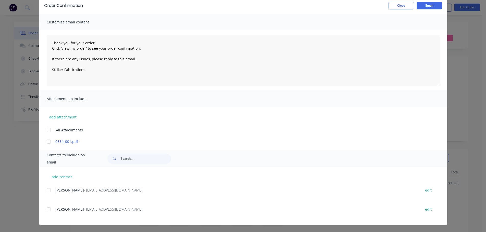
click at [46, 208] on div at bounding box center [49, 209] width 10 height 10
type textarea "Thank you for your order! Click 'view my order' to see your order confirmation.…"
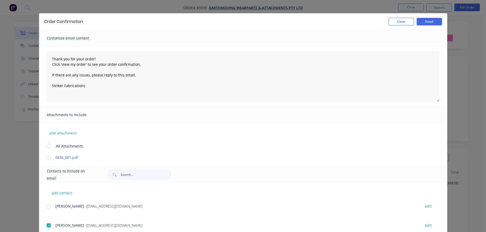
scroll to position [0, 0]
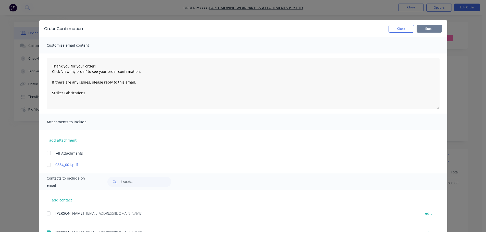
click at [428, 29] on button "Email" at bounding box center [428, 29] width 25 height 8
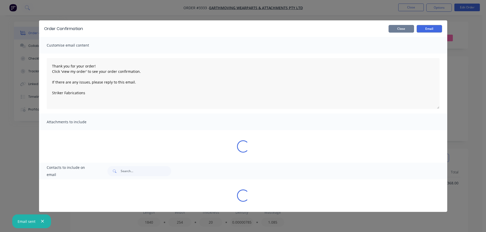
click at [403, 31] on button "Close" at bounding box center [400, 29] width 25 height 8
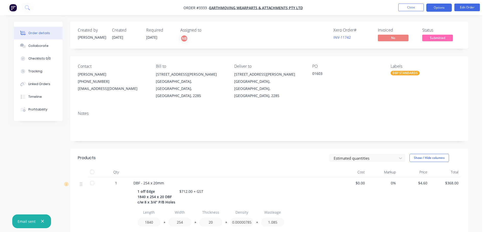
click at [430, 11] on nav "Order #3333 - Earthmoving Wearparts & Attachments Pty Ltd Close Options Edit Or…" at bounding box center [243, 7] width 486 height 15
click at [431, 11] on button "Options" at bounding box center [438, 8] width 25 height 8
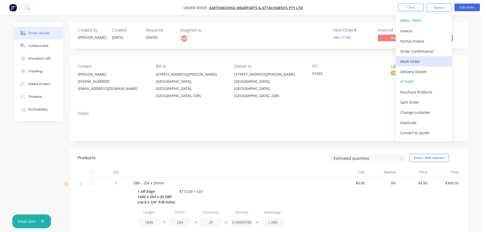
click at [415, 58] on div "Work Order" at bounding box center [423, 61] width 47 height 7
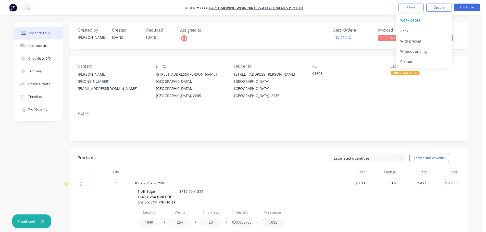
click at [415, 58] on div "Custom" at bounding box center [423, 61] width 47 height 7
click at [413, 50] on div "Without pricing" at bounding box center [423, 51] width 47 height 7
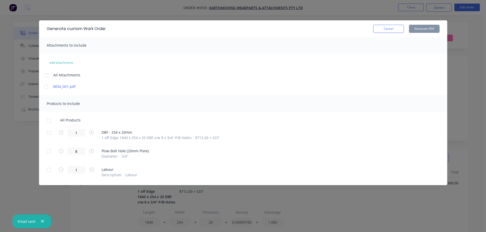
click at [55, 134] on div "1 DBF - 254 x 20mm 1 off Edge 1840 x 254 x 20 DBF c/w 8 x 3/4" P/B Holes : $712…" at bounding box center [243, 134] width 392 height 11
click at [52, 134] on div at bounding box center [49, 133] width 10 height 10
click at [422, 30] on button "Generate PDF" at bounding box center [424, 29] width 31 height 8
drag, startPoint x: 381, startPoint y: 30, endPoint x: 385, endPoint y: 26, distance: 5.6
click at [381, 30] on button "Cancel" at bounding box center [388, 29] width 31 height 8
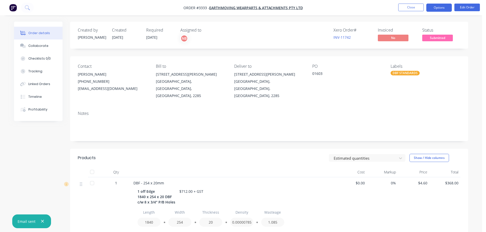
click at [436, 6] on button "Options" at bounding box center [438, 8] width 25 height 8
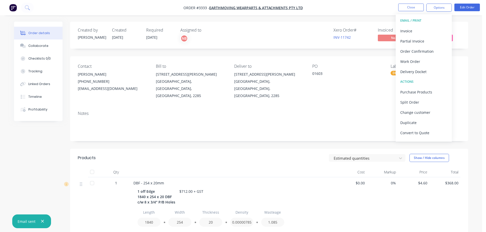
drag, startPoint x: 417, startPoint y: 72, endPoint x: 417, endPoint y: 67, distance: 4.9
click at [417, 71] on div "Delivery Docket" at bounding box center [423, 71] width 47 height 7
click at [416, 60] on div "Custom" at bounding box center [423, 61] width 47 height 7
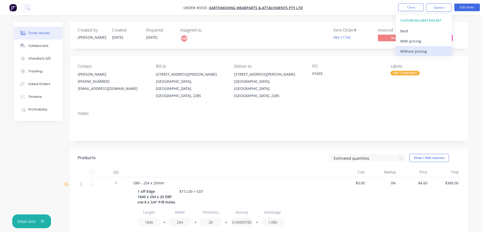
click at [414, 53] on div "Without pricing" at bounding box center [423, 51] width 47 height 7
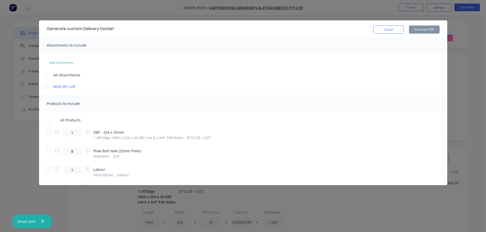
click at [48, 133] on div at bounding box center [49, 132] width 10 height 10
click at [429, 30] on button "Generate PDF" at bounding box center [424, 29] width 31 height 8
click at [381, 29] on button "Cancel" at bounding box center [388, 29] width 31 height 8
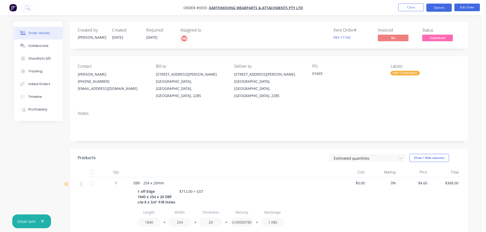
click at [429, 9] on button "Options" at bounding box center [438, 8] width 25 height 8
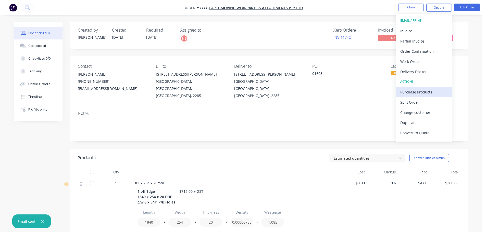
click at [402, 92] on div "Purchase Products" at bounding box center [423, 91] width 47 height 7
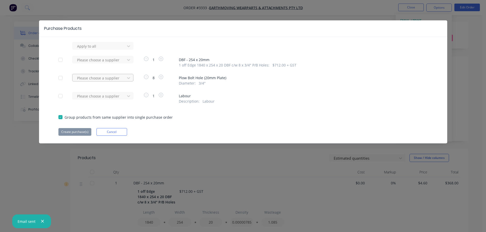
click at [100, 80] on div at bounding box center [99, 78] width 46 height 6
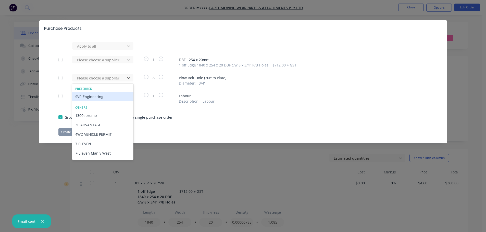
click at [100, 97] on div "SVR Engineering" at bounding box center [102, 96] width 61 height 9
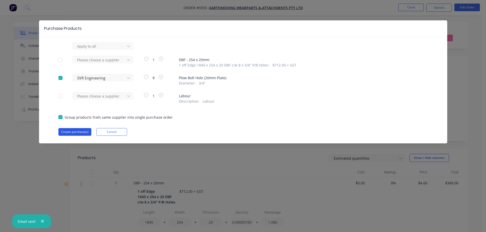
click at [79, 131] on button "Create purchase(s)" at bounding box center [74, 132] width 33 height 8
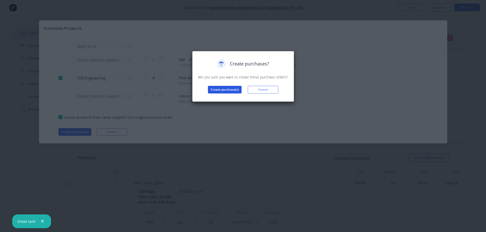
click at [218, 91] on button "Create purchase(s)" at bounding box center [225, 90] width 34 height 8
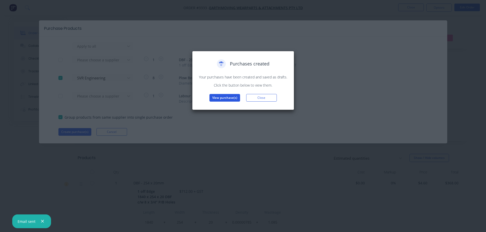
click at [212, 100] on button "View purchase(s)" at bounding box center [224, 98] width 31 height 8
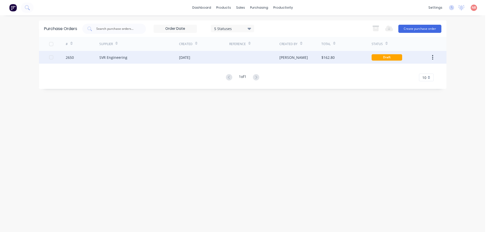
click at [210, 59] on div "[DATE]" at bounding box center [204, 57] width 50 height 13
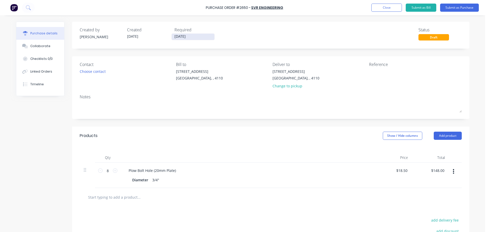
click at [179, 34] on input "[DATE]" at bounding box center [193, 37] width 43 height 6
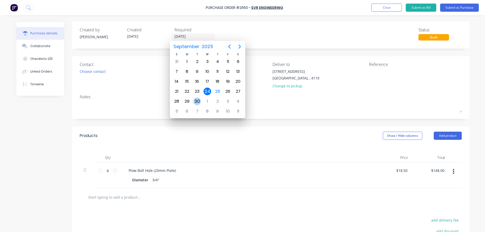
drag, startPoint x: 198, startPoint y: 102, endPoint x: 238, endPoint y: 97, distance: 40.8
click at [198, 102] on div "30" at bounding box center [197, 102] width 8 height 8
type input "30/09/25"
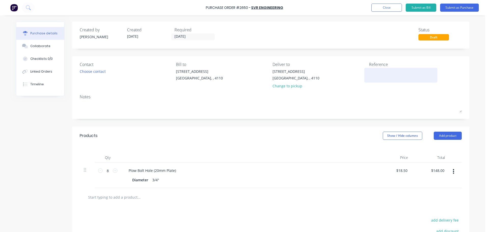
click at [381, 72] on textarea at bounding box center [401, 74] width 64 height 11
type textarea "x"
type textarea "E"
type textarea "x"
type textarea "EW"
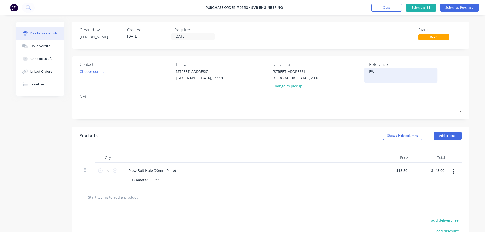
type textarea "x"
type textarea "EWA"
type textarea "x"
type textarea "EWA"
type textarea "x"
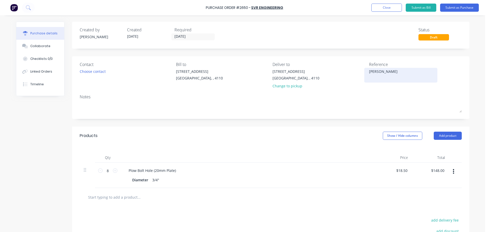
type textarea "EWA 0"
type textarea "x"
type textarea "EWA 01"
type textarea "x"
type textarea "EWA 016"
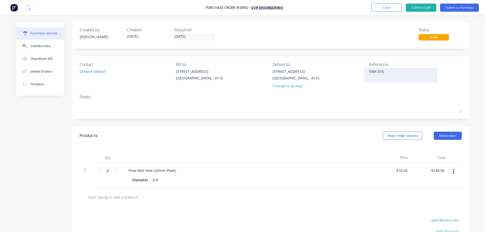
type textarea "x"
type textarea "EWA 0160"
type textarea "x"
type textarea "EWA 01603"
type textarea "x"
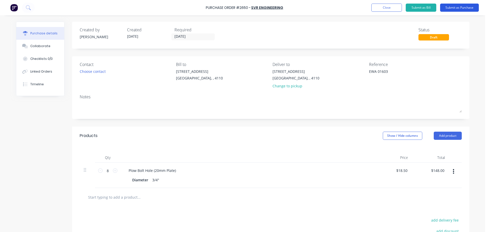
type textarea "EWA 01603"
click at [458, 10] on button "Submit as Purchase" at bounding box center [459, 8] width 39 height 8
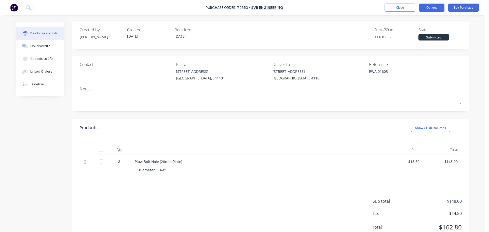
click at [423, 8] on button "Options" at bounding box center [431, 8] width 25 height 8
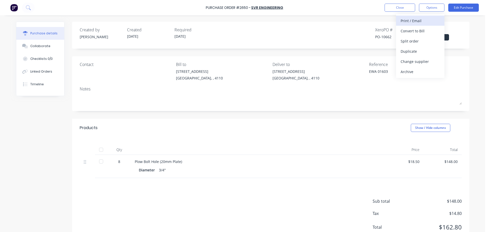
click at [416, 22] on div "Print / Email" at bounding box center [420, 20] width 39 height 7
click at [412, 30] on div "With pricing" at bounding box center [420, 30] width 39 height 7
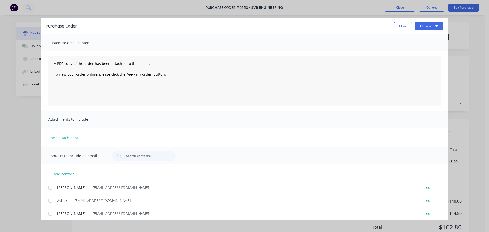
click at [49, 200] on div at bounding box center [50, 201] width 10 height 10
click at [418, 25] on button "Options" at bounding box center [429, 26] width 28 height 8
click at [408, 48] on div "Print" at bounding box center [419, 49] width 39 height 7
click at [427, 23] on button "Options" at bounding box center [429, 26] width 28 height 8
click at [423, 58] on div "Email" at bounding box center [419, 59] width 39 height 7
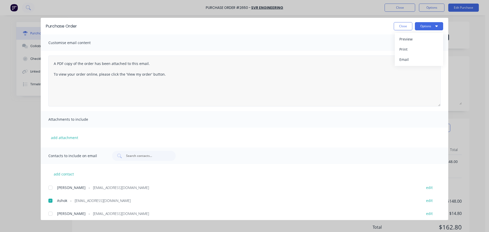
type textarea "x"
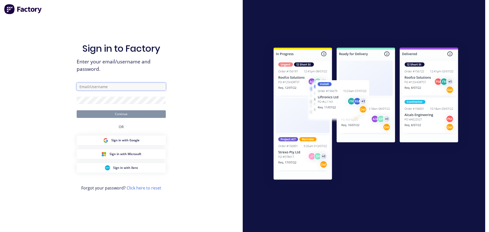
click at [138, 87] on input "text" at bounding box center [121, 87] width 89 height 8
type input "sales@strikerfabrications.com.au"
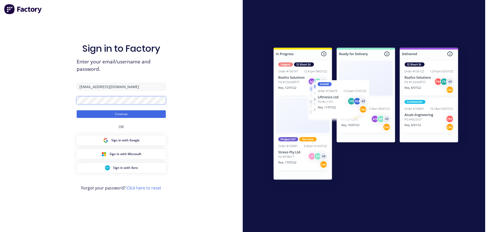
click at [77, 110] on button "Continue" at bounding box center [121, 114] width 89 height 8
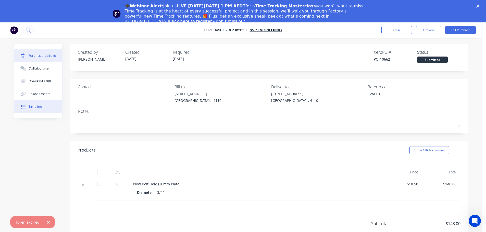
click at [41, 112] on button "Timeline" at bounding box center [38, 106] width 48 height 13
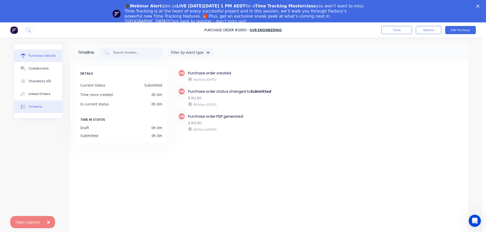
click at [31, 57] on div "Purchase details" at bounding box center [42, 56] width 27 height 5
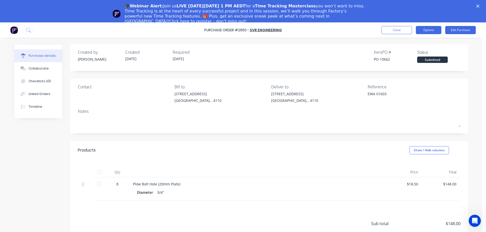
click at [433, 31] on button "Options" at bounding box center [427, 30] width 25 height 8
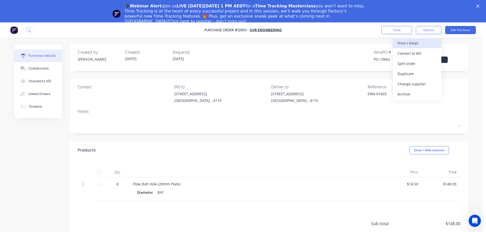
click at [417, 43] on div "Print / Email" at bounding box center [416, 43] width 39 height 7
click at [414, 50] on div "With pricing" at bounding box center [416, 53] width 39 height 7
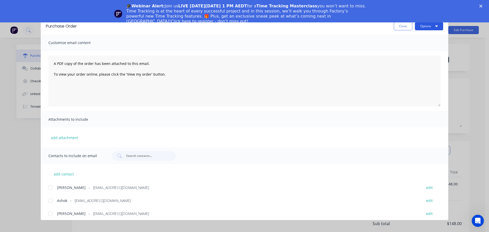
click at [426, 27] on button "Options" at bounding box center [429, 26] width 28 height 8
click at [51, 201] on div at bounding box center [50, 201] width 10 height 10
click at [425, 27] on button "Options" at bounding box center [429, 26] width 28 height 8
drag, startPoint x: 418, startPoint y: 50, endPoint x: 354, endPoint y: 54, distance: 63.8
click at [326, 54] on div "Purchase Order Close Options Preview Print Email Customise email content A PDF …" at bounding box center [245, 119] width 408 height 202
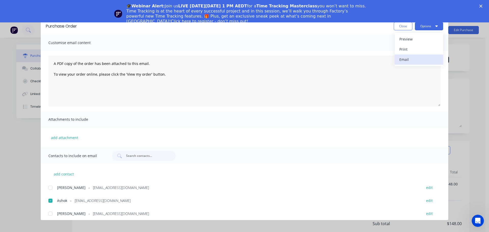
click at [403, 59] on div "Email" at bounding box center [419, 59] width 39 height 7
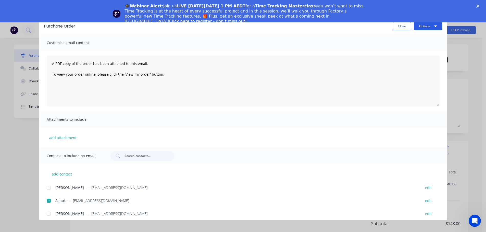
click at [424, 29] on button "Options" at bounding box center [427, 26] width 28 height 8
click at [412, 59] on div "Email" at bounding box center [417, 59] width 39 height 7
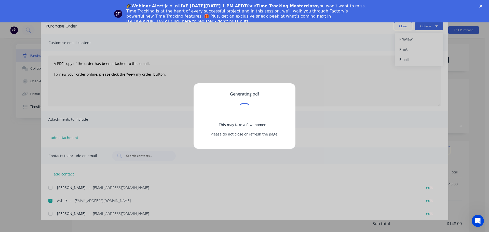
click at [482, 6] on icon "Close" at bounding box center [481, 6] width 3 height 3
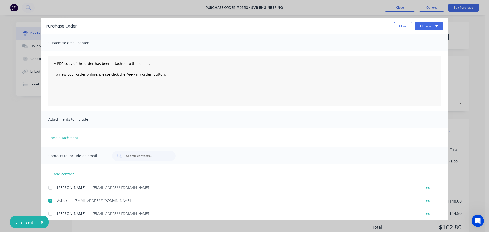
click at [400, 25] on button "Close" at bounding box center [403, 26] width 19 height 8
type textarea "x"
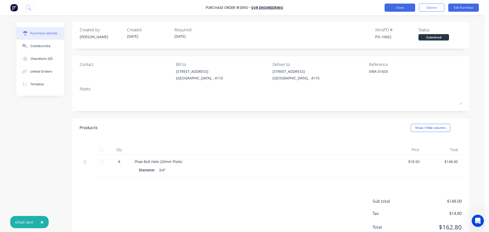
click at [400, 8] on button "Close" at bounding box center [400, 8] width 31 height 8
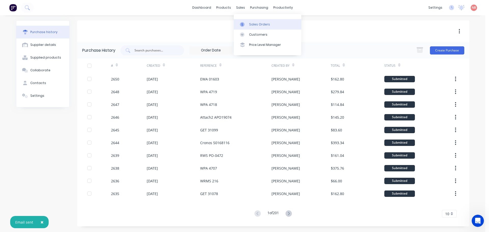
click at [250, 24] on div "Sales Orders" at bounding box center [259, 24] width 21 height 5
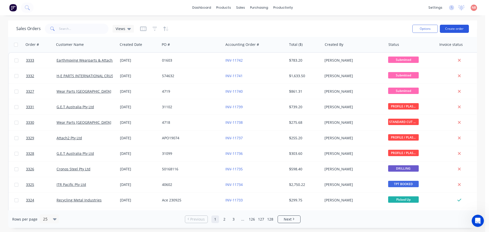
click at [461, 27] on button "Create order" at bounding box center [454, 29] width 29 height 8
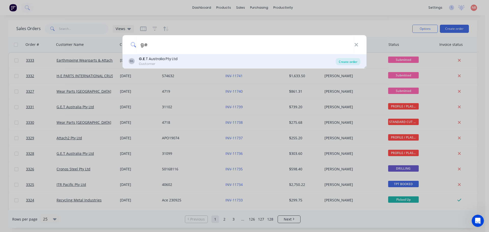
type input "g.e"
click at [343, 62] on div "Create order" at bounding box center [348, 61] width 25 height 7
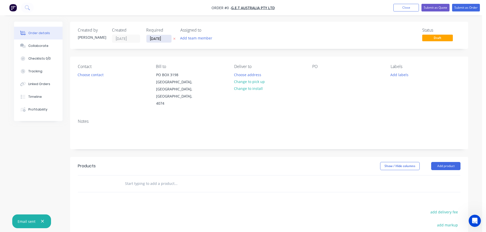
click at [158, 37] on input "[DATE]" at bounding box center [158, 39] width 25 height 8
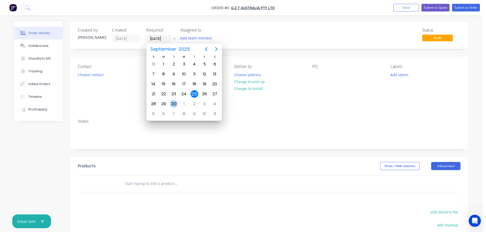
click at [170, 104] on div "30" at bounding box center [174, 104] width 8 height 8
type input "30/09/25"
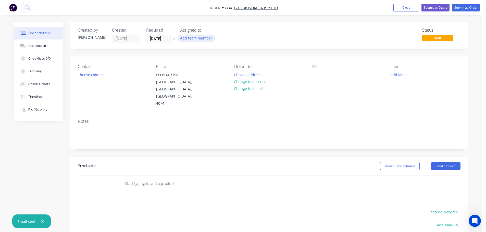
click at [186, 38] on button "Add team member" at bounding box center [195, 38] width 37 height 7
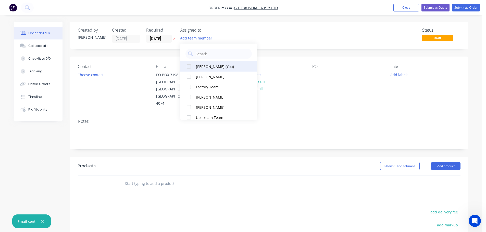
click at [203, 66] on div "Naomi Badrick (You)" at bounding box center [221, 66] width 51 height 5
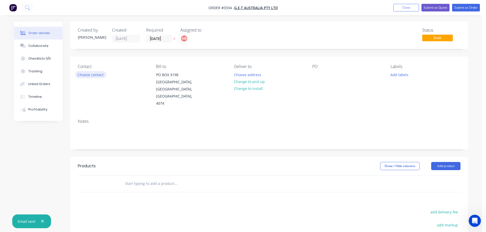
click at [102, 77] on button "Choose contact" at bounding box center [90, 74] width 31 height 7
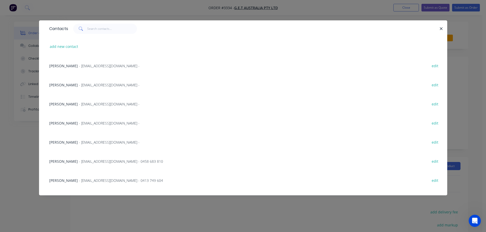
click at [79, 123] on span "- bdoherty@get.com.au -" at bounding box center [109, 123] width 61 height 5
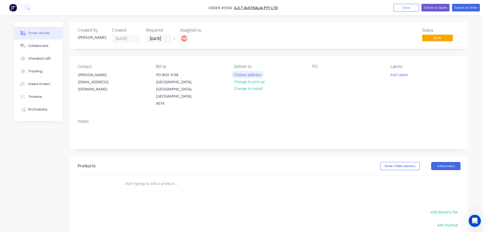
click at [237, 73] on button "Choose address" at bounding box center [247, 74] width 33 height 7
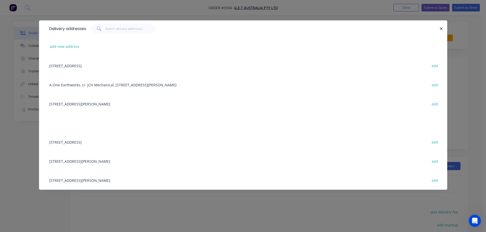
click at [73, 100] on div "6/16 Bernera Rd, Prestons, New South Wales, Australia, 2170 edit" at bounding box center [243, 103] width 392 height 19
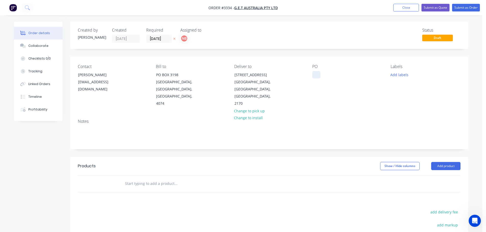
click at [314, 74] on div at bounding box center [316, 74] width 8 height 7
click at [402, 71] on div "Labels Add labels" at bounding box center [425, 85] width 70 height 43
click at [402, 75] on button "Add labels" at bounding box center [398, 74] width 23 height 7
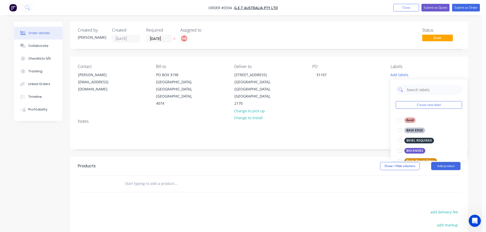
click at [408, 87] on input "text" at bounding box center [432, 90] width 53 height 10
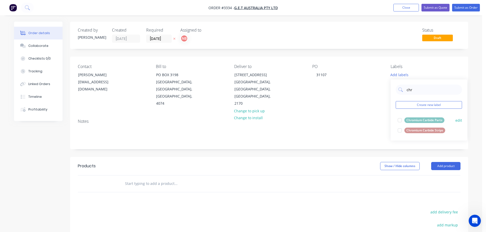
type input "chr"
drag, startPoint x: 417, startPoint y: 121, endPoint x: 417, endPoint y: 128, distance: 6.9
click at [417, 121] on div "Chromium Carbide Parts" at bounding box center [424, 120] width 40 height 6
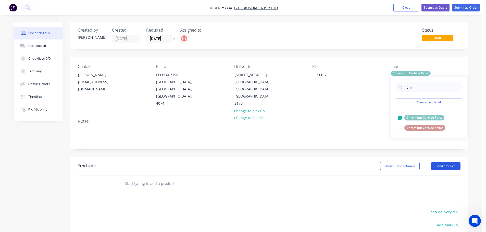
click at [444, 162] on button "Add product" at bounding box center [445, 166] width 29 height 8
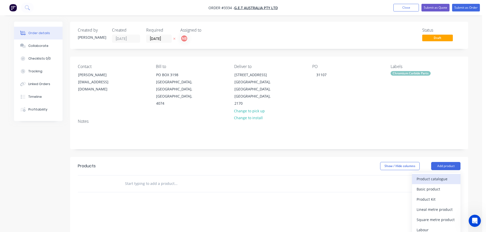
click at [434, 175] on div "Product catalogue" at bounding box center [435, 178] width 39 height 7
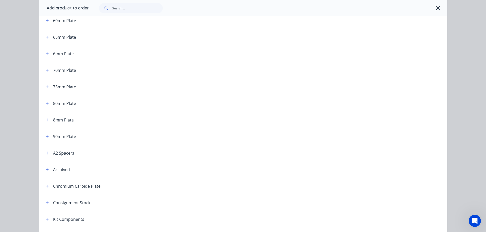
scroll to position [306, 0]
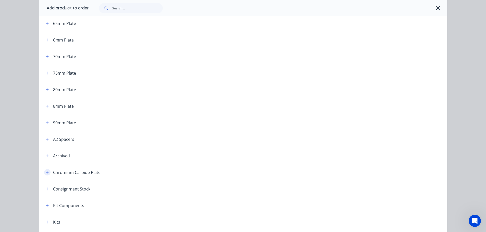
click at [46, 172] on icon "button" at bounding box center [47, 173] width 3 height 4
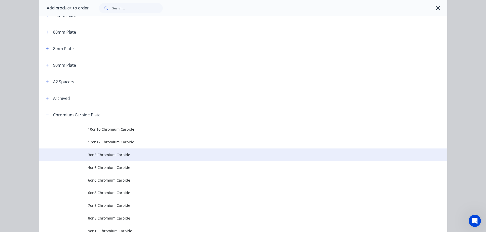
scroll to position [382, 0]
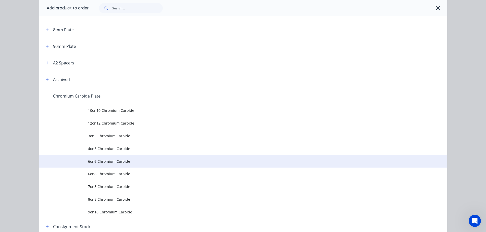
click at [102, 161] on span "6on6 Chromium Carbide" at bounding box center [231, 161] width 287 height 5
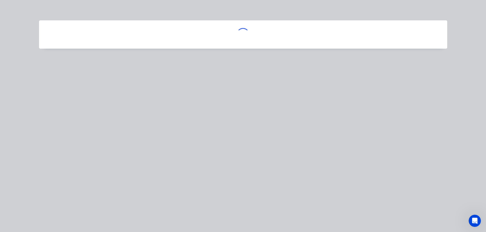
scroll to position [0, 0]
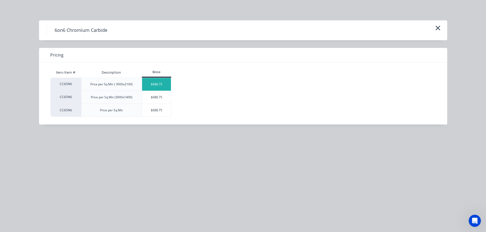
click at [161, 86] on div "$688.75" at bounding box center [156, 84] width 29 height 13
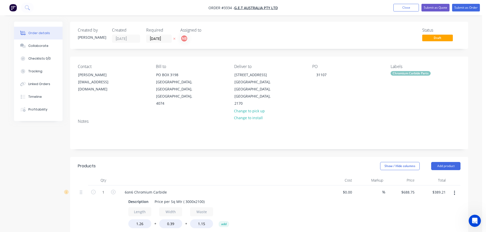
click at [416, 76] on div "Labels Chromium Carbide Parts" at bounding box center [425, 85] width 70 height 43
click at [417, 75] on div "Chromium Carbide Parts" at bounding box center [410, 73] width 40 height 5
click at [399, 127] on div at bounding box center [399, 128] width 10 height 10
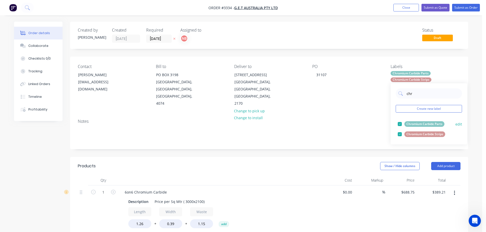
click at [399, 124] on div at bounding box center [399, 124] width 10 height 10
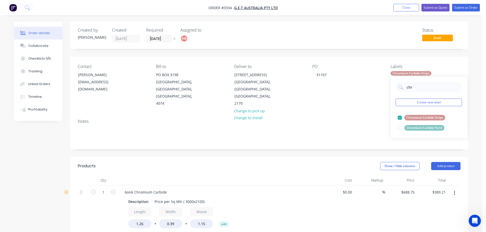
click at [339, 162] on div "Show / Hide columns Add product" at bounding box center [309, 166] width 301 height 8
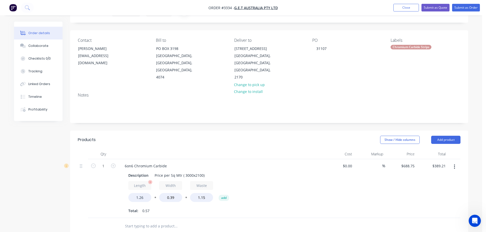
scroll to position [51, 0]
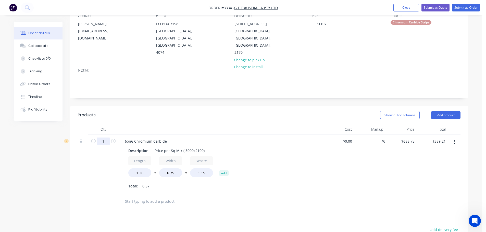
click at [103, 138] on input "1" at bounding box center [103, 142] width 13 height 8
type input "2"
type input "$778.43"
click at [114, 116] on header "Products Show / Hide columns Add product" at bounding box center [269, 115] width 398 height 18
click at [141, 147] on div "Description" at bounding box center [138, 150] width 24 height 7
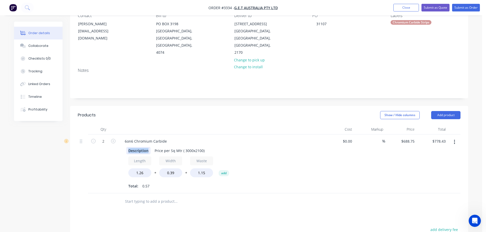
click at [141, 147] on div "Description" at bounding box center [138, 150] width 24 height 7
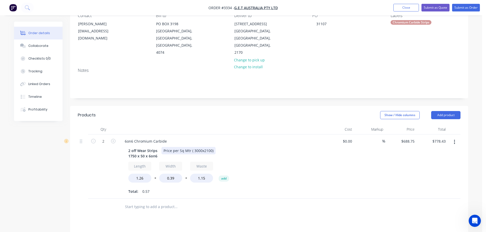
click at [204, 147] on div "Price per Sq Mtr ( 3000x2100)" at bounding box center [188, 150] width 54 height 7
click at [252, 162] on div "Length 1.26 * Width 0.39 * Waste 1.15 add" at bounding box center [220, 173] width 185 height 23
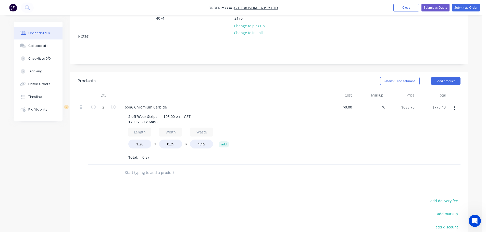
scroll to position [102, 0]
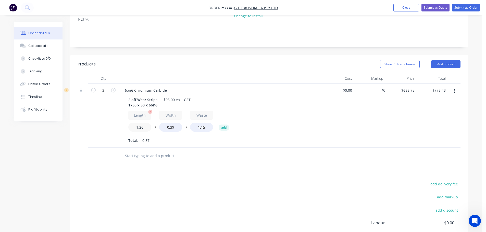
click at [139, 123] on input "1.26" at bounding box center [139, 127] width 23 height 9
type input "1.75"
type input "$1,081.20"
click at [168, 123] on input "0.39" at bounding box center [170, 127] width 23 height 9
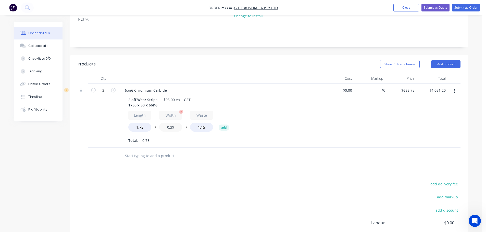
click at [168, 123] on input "0.39" at bounding box center [170, 127] width 23 height 9
type input "0.05"
type input "$138.58"
click at [169, 128] on div "Length 1.75 * Width 0.05 * Waste 1.15 add Total: 0.78" at bounding box center [220, 128] width 185 height 34
click at [442, 60] on button "Add product" at bounding box center [445, 64] width 29 height 8
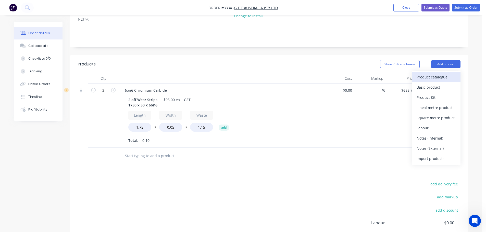
click at [428, 73] on div "Product catalogue" at bounding box center [435, 76] width 39 height 7
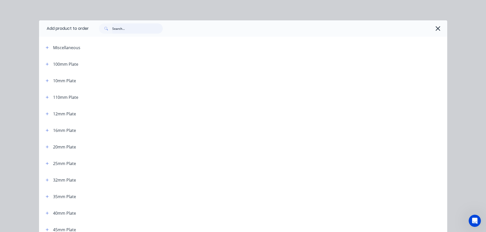
click at [127, 29] on input "text" at bounding box center [137, 28] width 50 height 10
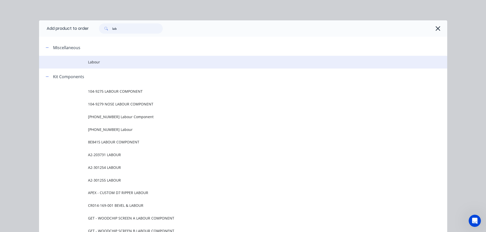
type input "lab"
click at [102, 65] on td "Labour" at bounding box center [267, 62] width 359 height 13
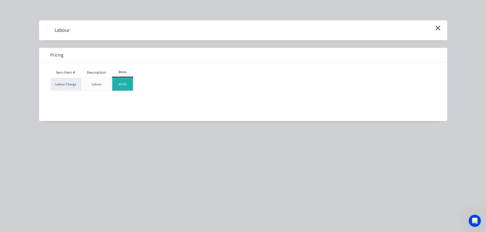
click at [130, 84] on div "$0.00" at bounding box center [122, 84] width 21 height 13
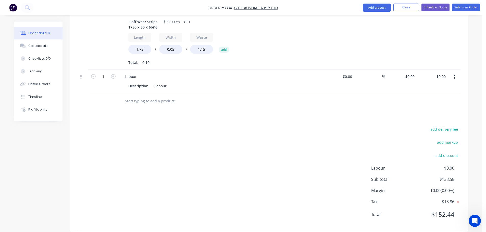
scroll to position [180, 0]
click at [413, 73] on input "0" at bounding box center [413, 76] width 6 height 7
type input "$51.42"
click at [384, 103] on div "Products Show / Hide columns Add product Qty Cost Markup Price Total 2 6on6 Chr…" at bounding box center [269, 104] width 398 height 255
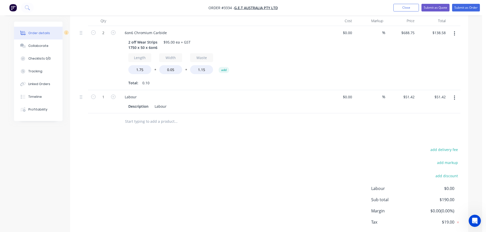
scroll to position [129, 0]
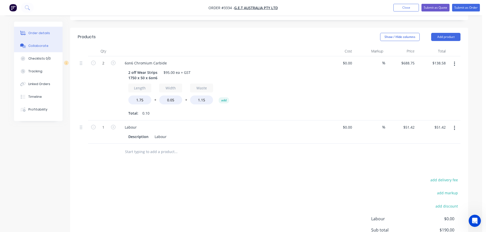
click at [43, 48] on div "Collaborate" at bounding box center [38, 46] width 20 height 5
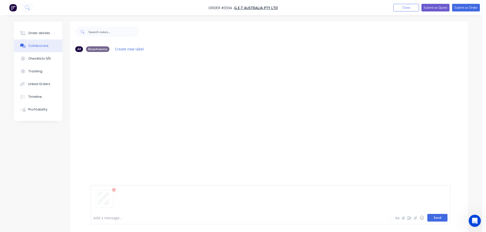
click at [431, 218] on button "Send" at bounding box center [437, 218] width 20 height 8
click at [39, 32] on div "Order details" at bounding box center [39, 33] width 22 height 5
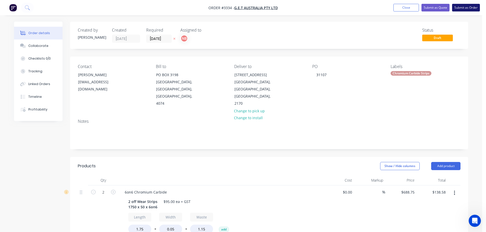
click at [459, 8] on button "Submit as Order" at bounding box center [466, 8] width 28 height 8
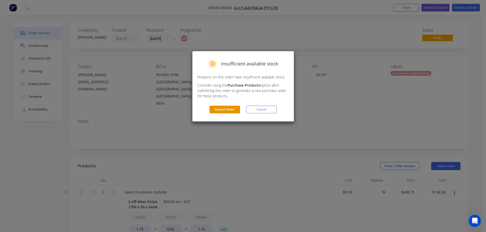
click at [213, 106] on button "Submit Order" at bounding box center [224, 110] width 31 height 8
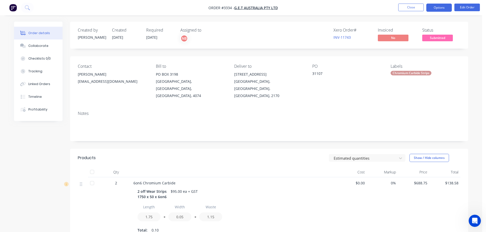
click at [433, 9] on button "Options" at bounding box center [438, 8] width 25 height 8
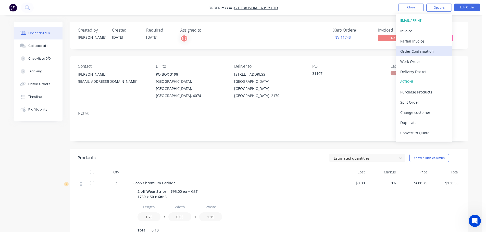
click at [411, 50] on div "Order Confirmation" at bounding box center [423, 51] width 47 height 7
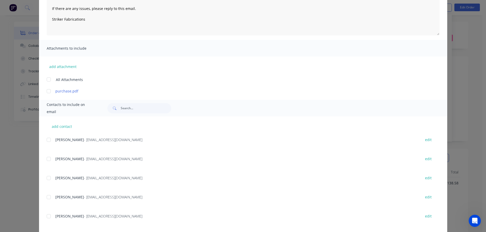
scroll to position [76, 0]
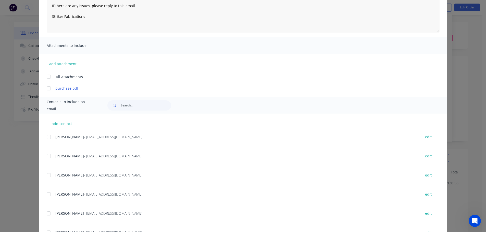
click at [44, 196] on div "add contact Vicky - sales@strikerfabrications.com.au edit Rob Muller - rmuller@…" at bounding box center [243, 182] width 408 height 136
click at [45, 194] on div at bounding box center [49, 194] width 10 height 10
type textarea "Thank you for your order! Click 'view my order' to see your order confirmation.…"
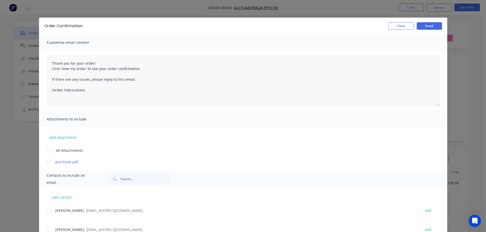
scroll to position [0, 0]
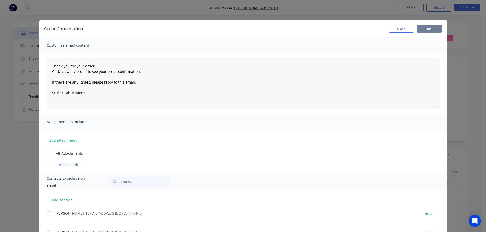
click at [427, 26] on button "Email" at bounding box center [428, 29] width 25 height 8
click at [396, 30] on button "Close" at bounding box center [400, 29] width 25 height 8
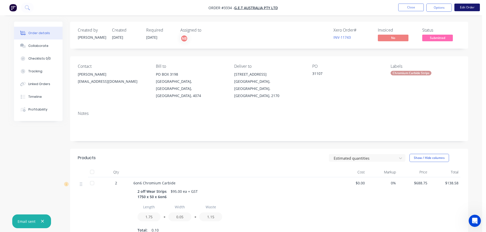
click at [457, 8] on button "Edit Order" at bounding box center [466, 8] width 25 height 8
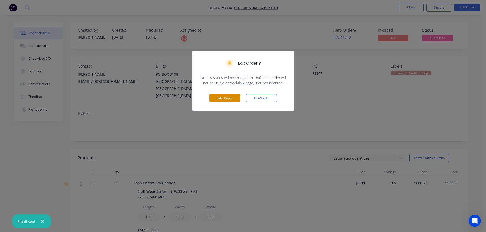
click at [229, 99] on button "Edit Order" at bounding box center [224, 98] width 31 height 8
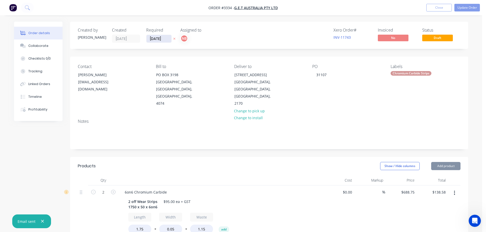
click at [159, 39] on input "30/09/25" at bounding box center [158, 39] width 25 height 8
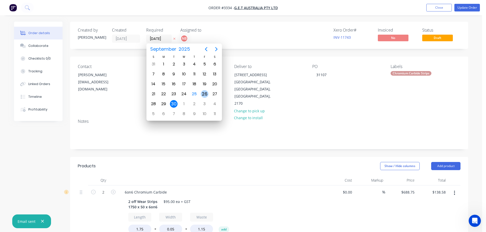
click at [208, 95] on div "26" at bounding box center [205, 94] width 8 height 8
type input "[DATE]"
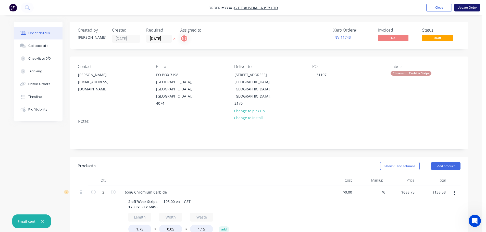
click at [465, 8] on button "Update Order" at bounding box center [466, 8] width 25 height 8
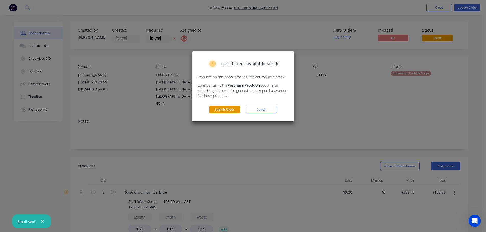
click at [221, 112] on button "Submit Order" at bounding box center [224, 110] width 31 height 8
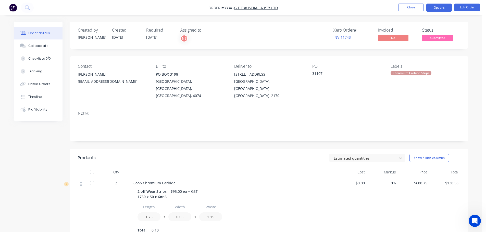
click at [428, 6] on button "Options" at bounding box center [438, 8] width 25 height 8
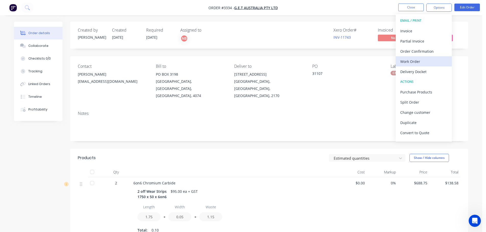
click at [410, 60] on div "Work Order" at bounding box center [423, 61] width 47 height 7
click at [407, 61] on div "Custom" at bounding box center [423, 61] width 47 height 7
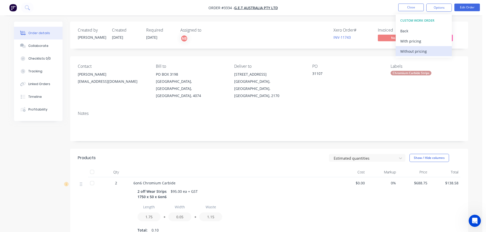
click at [408, 50] on div "Without pricing" at bounding box center [423, 51] width 47 height 7
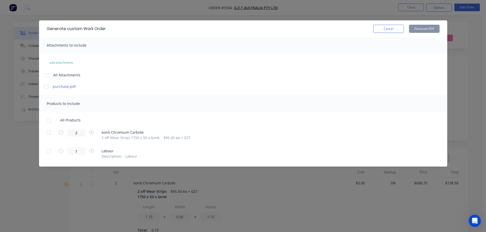
drag, startPoint x: 45, startPoint y: 135, endPoint x: 54, endPoint y: 131, distance: 10.3
click at [45, 135] on div at bounding box center [49, 133] width 10 height 10
click at [415, 29] on button "Generate PDF" at bounding box center [424, 29] width 31 height 8
click at [382, 30] on button "Cancel" at bounding box center [388, 29] width 31 height 8
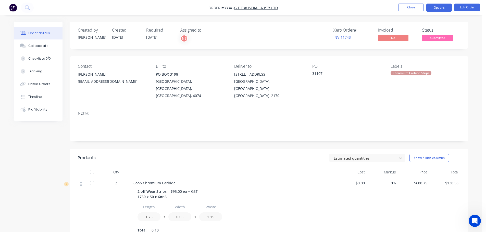
click at [446, 7] on button "Options" at bounding box center [438, 8] width 25 height 8
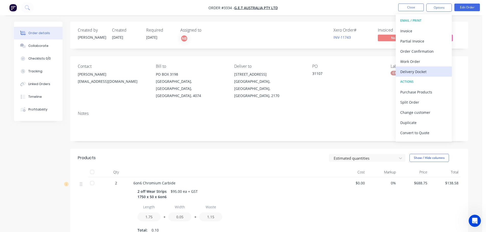
click at [414, 71] on div "Delivery Docket" at bounding box center [423, 71] width 47 height 7
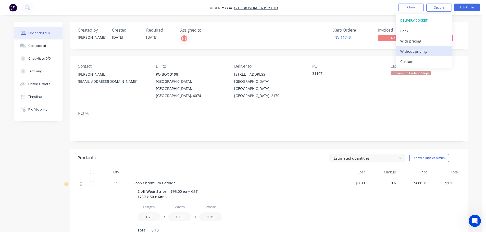
drag, startPoint x: 413, startPoint y: 67, endPoint x: 411, endPoint y: 54, distance: 13.9
click at [412, 58] on div "Custom" at bounding box center [423, 61] width 47 height 7
click at [411, 52] on div "Without pricing" at bounding box center [423, 51] width 47 height 7
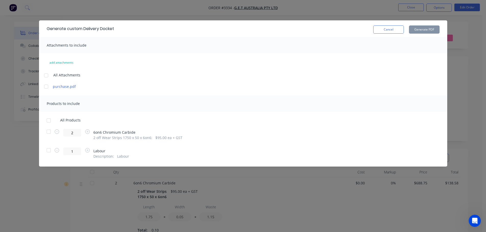
click at [47, 132] on div at bounding box center [49, 132] width 10 height 10
click at [432, 34] on div "Generate custom Delivery Docket Cancel Generate PDF" at bounding box center [243, 28] width 408 height 17
click at [431, 31] on button "Generate PDF" at bounding box center [424, 29] width 31 height 8
click at [380, 26] on button "Cancel" at bounding box center [388, 29] width 31 height 8
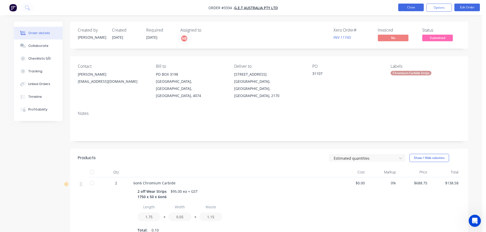
click at [414, 7] on button "Close" at bounding box center [410, 8] width 25 height 8
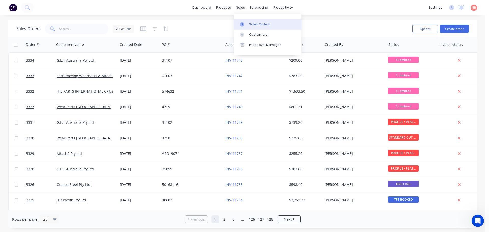
click at [245, 24] on div at bounding box center [244, 24] width 8 height 5
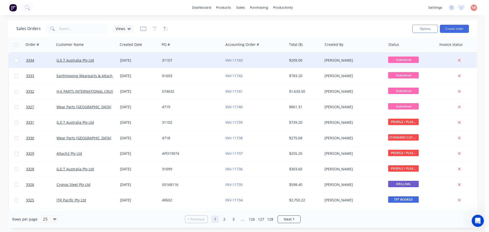
click at [251, 61] on div "INV-11743" at bounding box center [254, 60] width 57 height 5
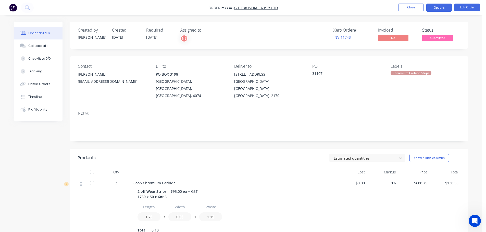
click at [430, 7] on button "Options" at bounding box center [438, 8] width 25 height 8
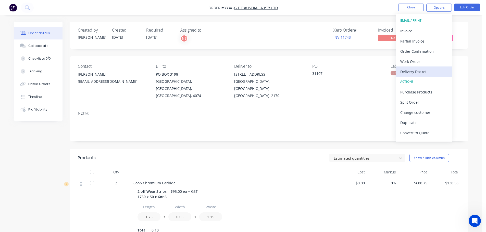
click at [410, 70] on div "Delivery Docket" at bounding box center [423, 71] width 47 height 7
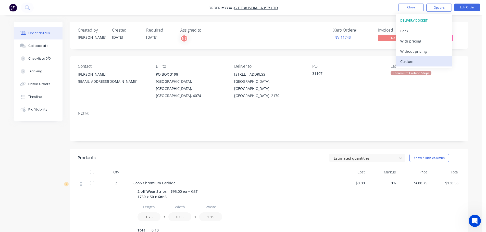
click at [410, 60] on div "Custom" at bounding box center [423, 61] width 47 height 7
click at [410, 53] on div "Without pricing" at bounding box center [423, 51] width 47 height 7
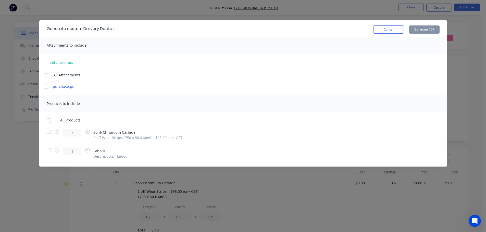
click at [46, 135] on div at bounding box center [49, 132] width 10 height 10
click at [387, 35] on div "Generate custom Delivery Docket Cancel Generate PDF" at bounding box center [243, 28] width 408 height 17
click at [396, 27] on button "Cancel" at bounding box center [388, 29] width 31 height 8
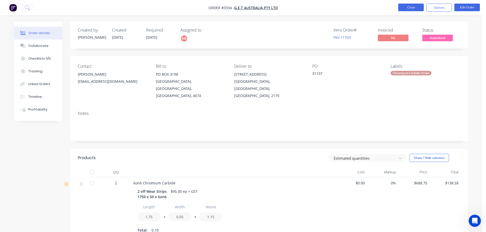
click at [407, 9] on button "Close" at bounding box center [410, 8] width 25 height 8
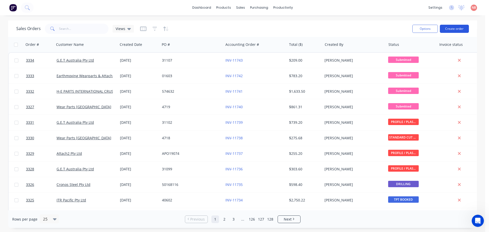
click at [452, 27] on button "Create order" at bounding box center [454, 29] width 29 height 8
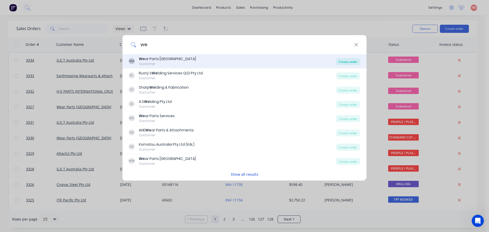
type input "we"
click at [353, 62] on div "Create order" at bounding box center [348, 61] width 25 height 7
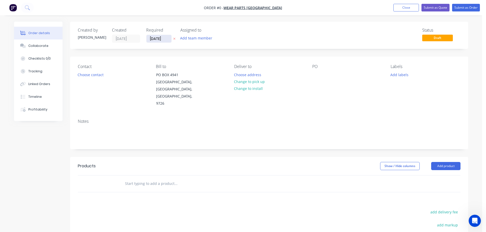
click at [152, 37] on input "[DATE]" at bounding box center [158, 39] width 25 height 8
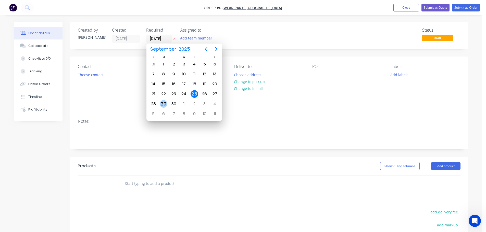
click at [163, 104] on div "29" at bounding box center [164, 104] width 8 height 8
type input "[DATE]"
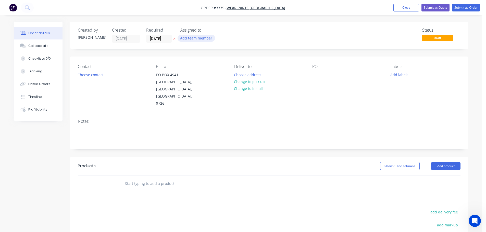
click at [197, 38] on button "Add team member" at bounding box center [195, 38] width 37 height 7
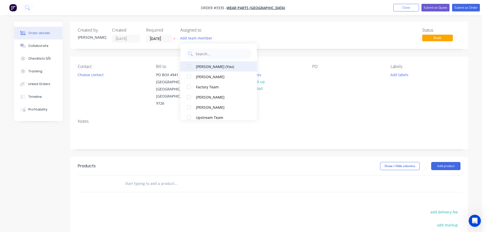
click at [200, 63] on button "Naomi Badrick (You)" at bounding box center [218, 66] width 76 height 10
click at [92, 76] on button "Choose contact" at bounding box center [90, 74] width 31 height 7
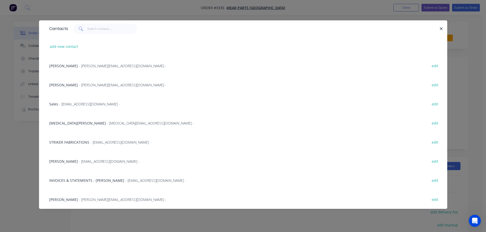
click at [107, 123] on span "- wera@wpa.com.au -" at bounding box center [150, 123] width 87 height 5
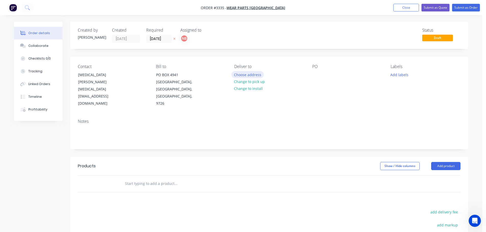
click at [237, 76] on button "Choose address" at bounding box center [247, 74] width 33 height 7
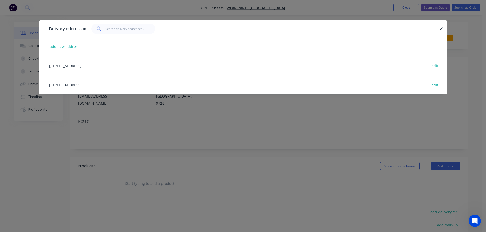
click at [99, 84] on div "32 MANUFACTURER DRIVE, MOLENDINAR, Queensland, Australia, 4214 edit" at bounding box center [243, 84] width 392 height 19
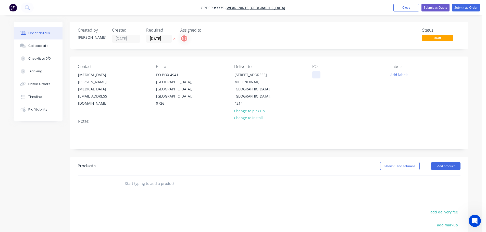
click at [318, 77] on div at bounding box center [316, 74] width 8 height 7
click at [394, 75] on button "Add labels" at bounding box center [398, 74] width 23 height 7
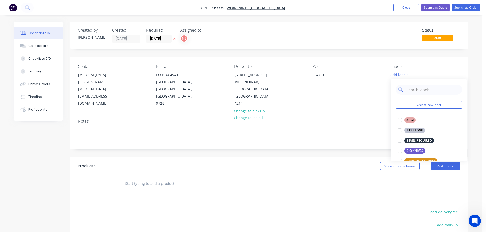
click at [409, 89] on input "text" at bounding box center [432, 90] width 53 height 10
type input "we"
drag, startPoint x: 417, startPoint y: 159, endPoint x: 413, endPoint y: 159, distance: 4.1
click at [417, 159] on div "WEAR STRIPS" at bounding box center [416, 161] width 24 height 6
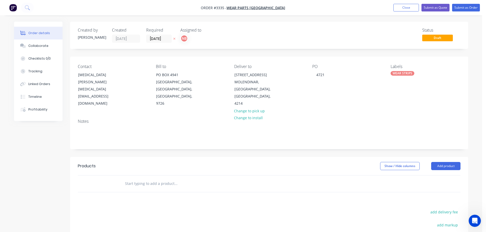
click at [337, 157] on header "Products Show / Hide columns Add product" at bounding box center [269, 166] width 398 height 18
click at [437, 166] on button "Add product" at bounding box center [445, 166] width 29 height 8
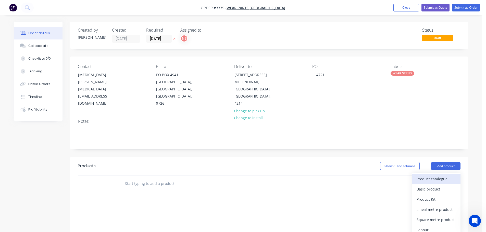
click at [432, 176] on div "Product catalogue" at bounding box center [435, 178] width 39 height 7
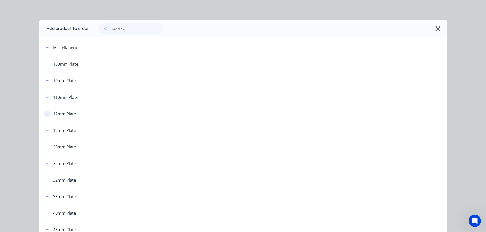
click at [46, 115] on icon "button" at bounding box center [47, 114] width 3 height 4
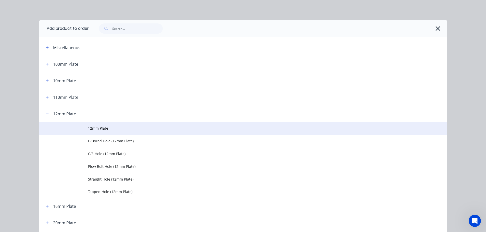
click at [89, 128] on span "12mm Plate" at bounding box center [231, 128] width 287 height 5
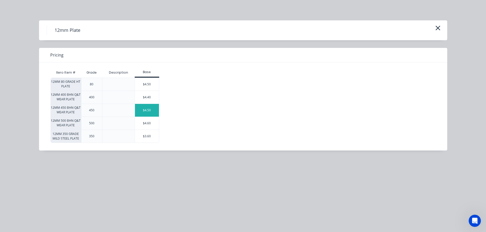
click at [143, 111] on div "$4.50" at bounding box center [147, 110] width 24 height 13
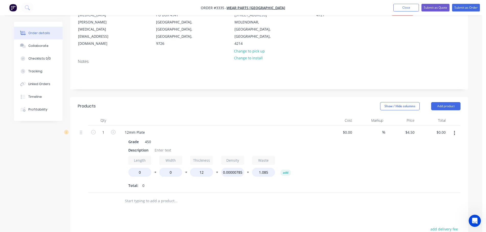
scroll to position [76, 0]
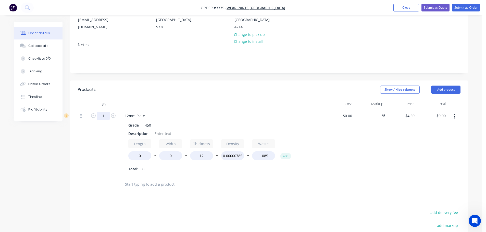
click at [102, 114] on input "1" at bounding box center [103, 116] width 13 height 8
type input "3"
click at [115, 98] on header "Products Show / Hide columns Add product" at bounding box center [269, 90] width 398 height 18
click at [135, 136] on div "Description" at bounding box center [138, 133] width 24 height 7
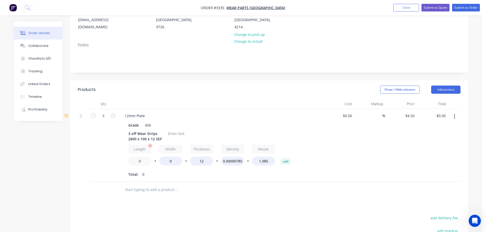
click at [135, 161] on input "0" at bounding box center [139, 161] width 23 height 9
type input "2800"
click at [167, 160] on input "0" at bounding box center [170, 161] width 23 height 9
type input "100"
type input "$391.50"
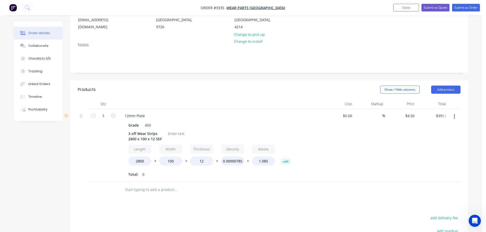
click at [171, 176] on div "Total: 0" at bounding box center [220, 175] width 185 height 8
click at [172, 134] on div at bounding box center [176, 133] width 21 height 7
click at [395, 9] on button "Close" at bounding box center [405, 8] width 25 height 8
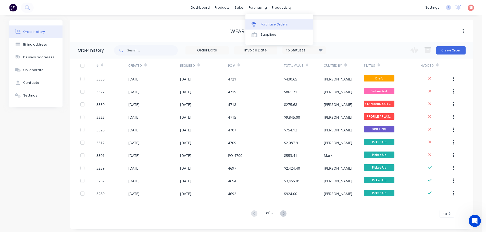
click at [256, 24] on div at bounding box center [255, 24] width 8 height 5
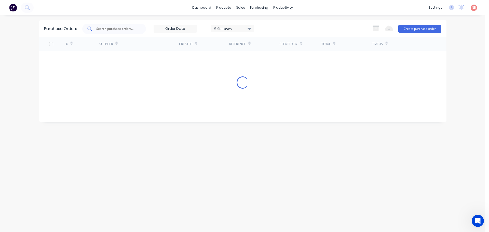
click at [143, 27] on div at bounding box center [114, 29] width 64 height 10
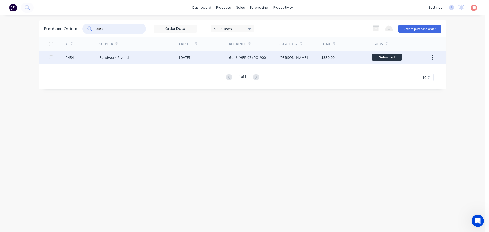
type input "2454"
click at [167, 57] on div "Bendworx Pty Ltd" at bounding box center [139, 57] width 80 height 13
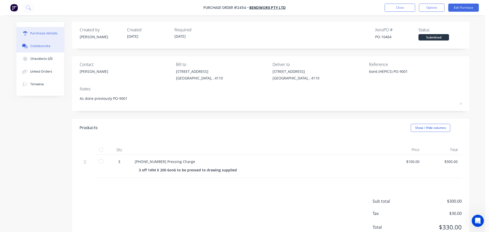
click at [48, 46] on button "Collaborate" at bounding box center [40, 46] width 48 height 13
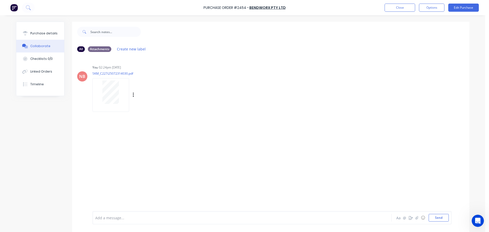
click at [100, 95] on div at bounding box center [111, 92] width 32 height 23
click at [46, 35] on div "Purchase details" at bounding box center [43, 33] width 27 height 5
type textarea "x"
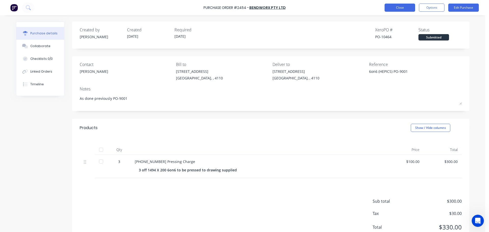
click at [393, 11] on button "Close" at bounding box center [400, 8] width 31 height 8
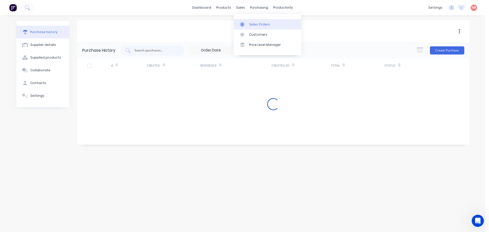
click at [246, 25] on div at bounding box center [244, 24] width 8 height 5
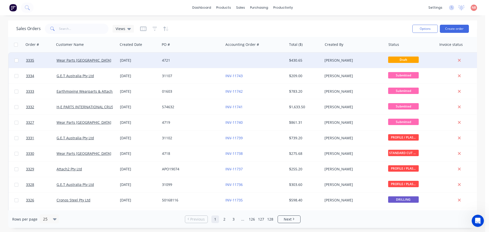
click at [212, 61] on div "4721" at bounding box center [190, 60] width 57 height 5
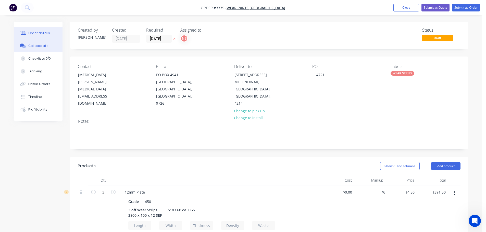
click at [51, 44] on button "Collaborate" at bounding box center [38, 46] width 48 height 13
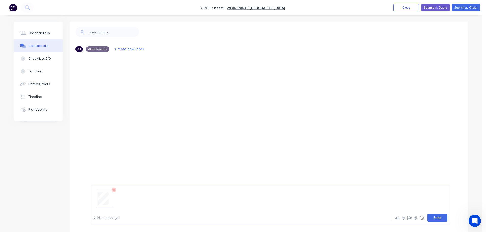
click at [438, 217] on button "Send" at bounding box center [437, 218] width 20 height 8
click at [37, 31] on div "Order details" at bounding box center [39, 33] width 22 height 5
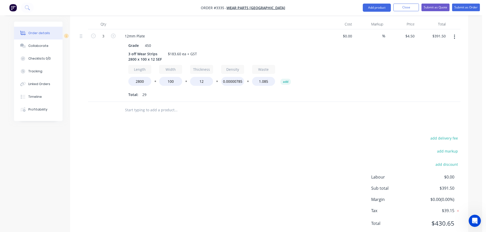
scroll to position [147, 0]
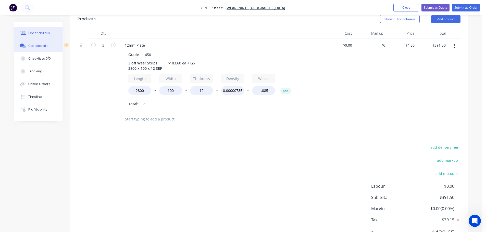
click at [30, 44] on div "Collaborate" at bounding box center [38, 46] width 20 height 5
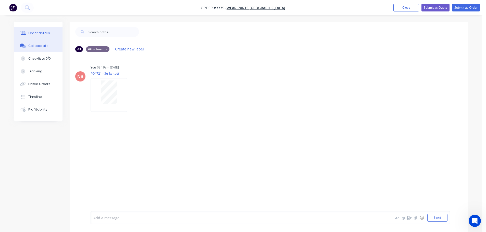
click at [50, 35] on button "Order details" at bounding box center [38, 33] width 48 height 13
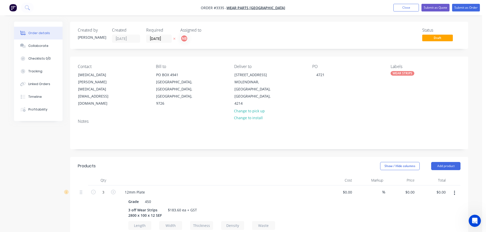
type input "$4.50"
type input "$391.50"
click at [440, 166] on button "Add product" at bounding box center [445, 166] width 29 height 8
click at [427, 177] on div "Product catalogue" at bounding box center [435, 178] width 39 height 7
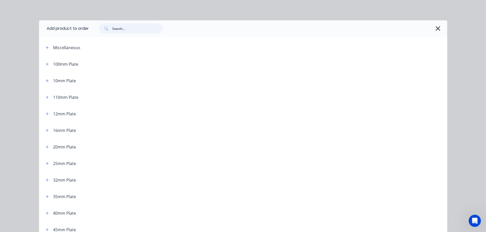
click at [122, 31] on input "text" at bounding box center [137, 28] width 50 height 10
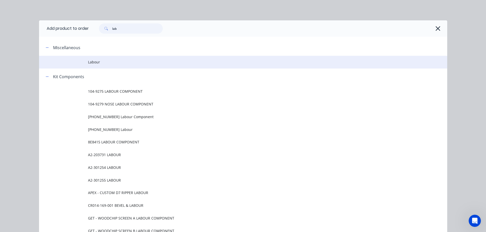
type input "lab"
click at [101, 61] on span "Labour" at bounding box center [231, 61] width 287 height 5
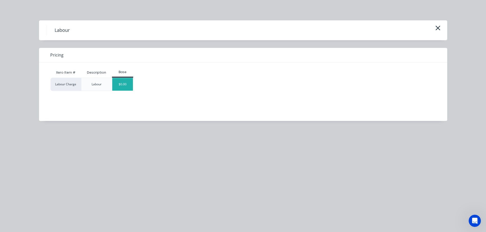
click at [123, 84] on div "$0.00" at bounding box center [122, 84] width 21 height 13
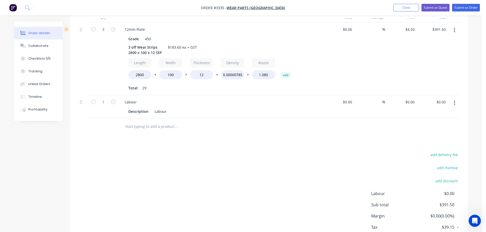
scroll to position [196, 0]
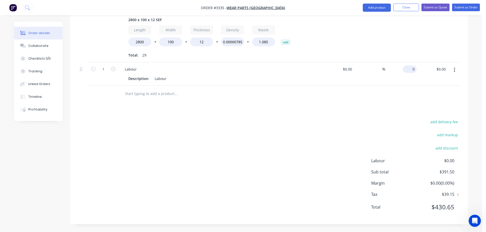
click at [407, 68] on div "0 $0.00" at bounding box center [400, 73] width 31 height 23
type input "$159.30"
click at [279, 140] on div "add delivery fee add markup add discount Labour $0.00 Sub total $391.50 Margin …" at bounding box center [269, 168] width 382 height 98
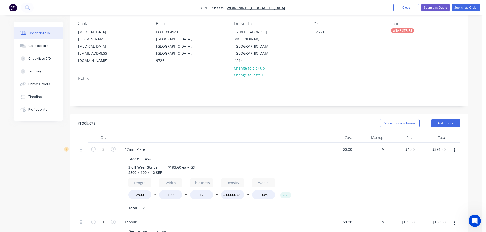
scroll to position [0, 0]
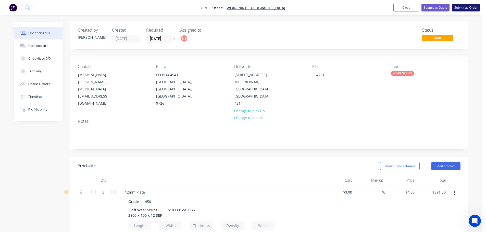
click at [466, 5] on button "Submit as Order" at bounding box center [466, 8] width 28 height 8
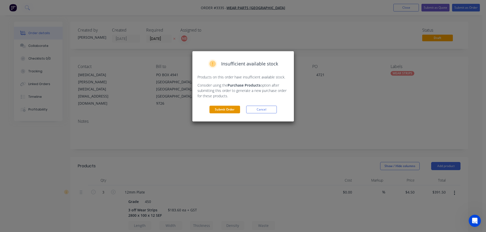
click at [234, 108] on button "Submit Order" at bounding box center [224, 110] width 31 height 8
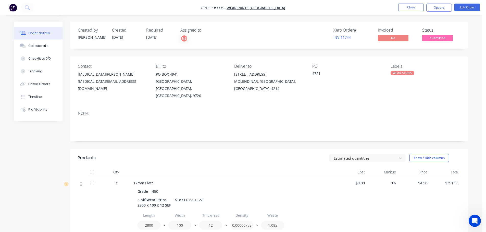
click at [434, 2] on nav "Order #3335 - Wear Parts [GEOGRAPHIC_DATA] Close Options Edit Order" at bounding box center [243, 7] width 486 height 15
click at [434, 6] on button "Options" at bounding box center [438, 8] width 25 height 8
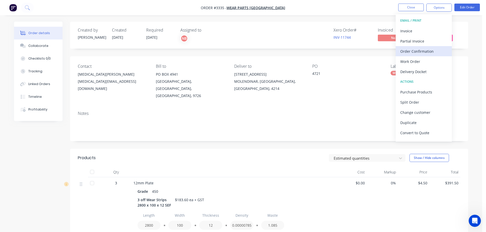
click at [408, 50] on div "Order Confirmation" at bounding box center [423, 51] width 47 height 7
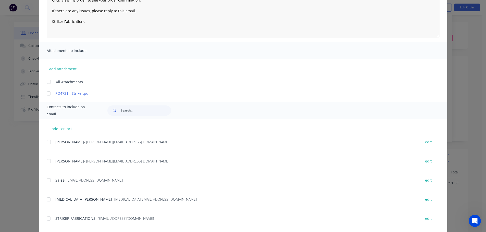
scroll to position [76, 0]
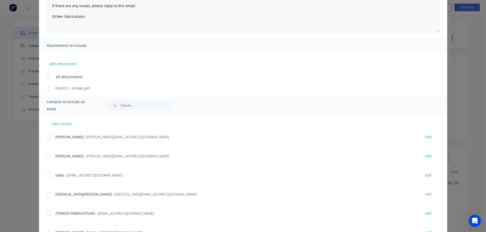
click at [46, 139] on div at bounding box center [49, 137] width 10 height 10
type textarea "Thank you for your order! Click 'view my order' to see your order confirmation.…"
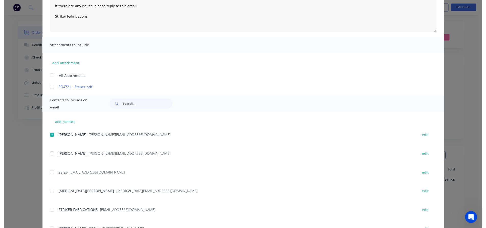
scroll to position [0, 0]
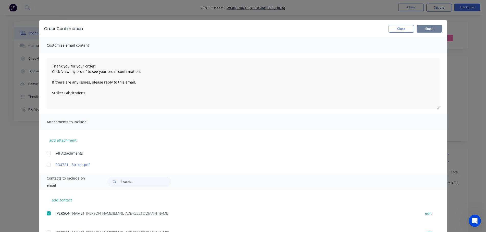
click at [424, 29] on button "Email" at bounding box center [428, 29] width 25 height 8
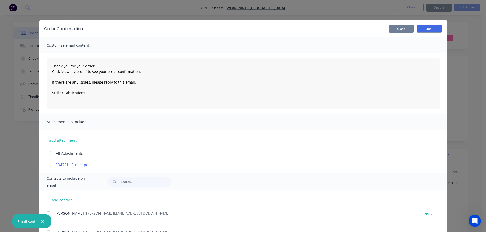
click at [397, 28] on button "Close" at bounding box center [400, 29] width 25 height 8
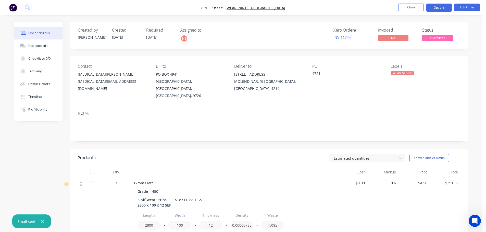
click at [442, 8] on button "Options" at bounding box center [438, 8] width 25 height 8
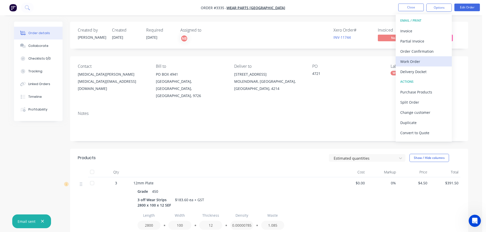
click at [409, 62] on div "Work Order" at bounding box center [423, 61] width 47 height 7
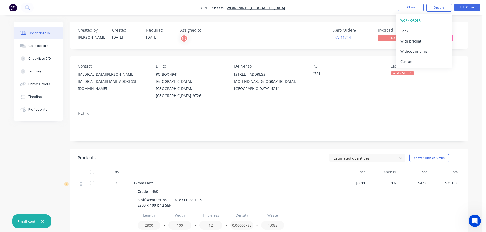
click at [409, 62] on div "Custom" at bounding box center [423, 61] width 47 height 7
click at [409, 52] on div "Without pricing" at bounding box center [423, 51] width 47 height 7
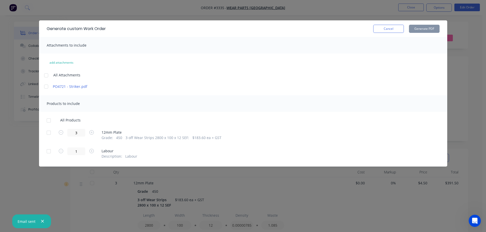
click at [51, 133] on div at bounding box center [49, 133] width 10 height 10
click at [418, 28] on button "Generate PDF" at bounding box center [424, 29] width 31 height 8
click at [395, 28] on button "Cancel" at bounding box center [388, 29] width 31 height 8
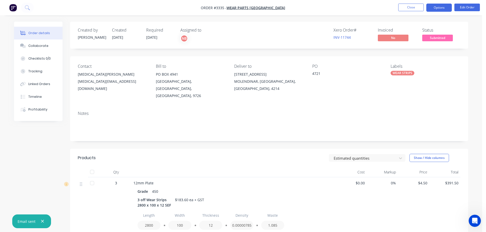
click at [442, 4] on button "Options" at bounding box center [438, 8] width 25 height 8
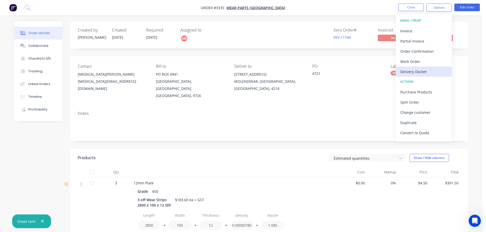
click at [411, 72] on div "Delivery Docket" at bounding box center [423, 71] width 47 height 7
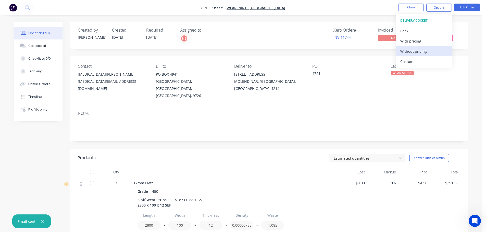
click at [409, 63] on div "Custom" at bounding box center [423, 61] width 47 height 7
click at [409, 51] on div "Without pricing" at bounding box center [423, 51] width 47 height 7
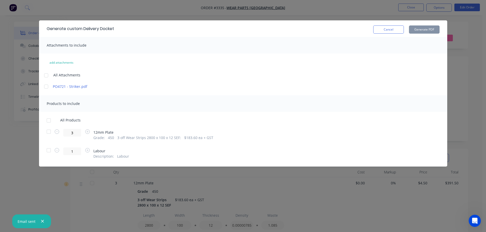
click at [46, 132] on div at bounding box center [49, 132] width 10 height 10
click at [408, 31] on div "Cancel Generate PDF" at bounding box center [406, 29] width 66 height 8
click at [412, 30] on button "Generate PDF" at bounding box center [424, 29] width 31 height 8
click at [391, 28] on button "Cancel" at bounding box center [388, 29] width 31 height 8
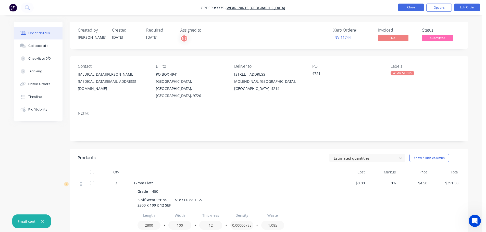
click at [415, 4] on button "Close" at bounding box center [410, 8] width 25 height 8
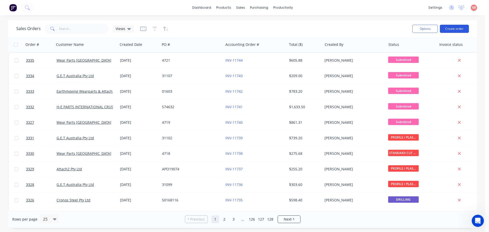
click at [451, 29] on button "Create order" at bounding box center [454, 29] width 29 height 8
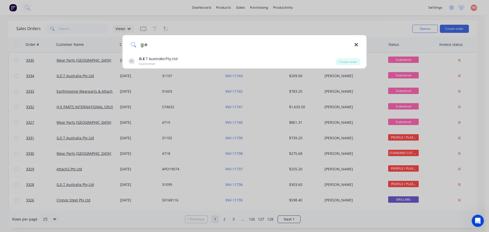
type input "g.e"
click at [355, 46] on icon at bounding box center [357, 45] width 4 height 6
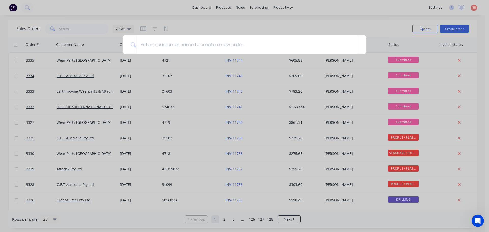
click at [370, 22] on div at bounding box center [244, 116] width 489 height 232
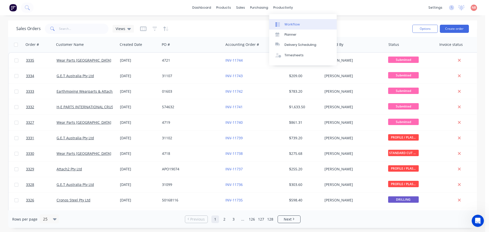
click at [282, 22] on div at bounding box center [280, 24] width 8 height 5
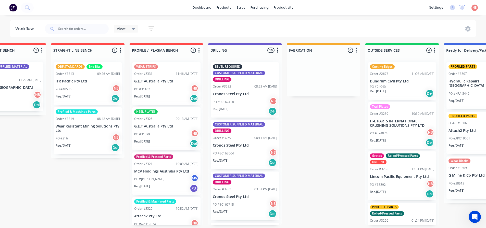
scroll to position [0, 136]
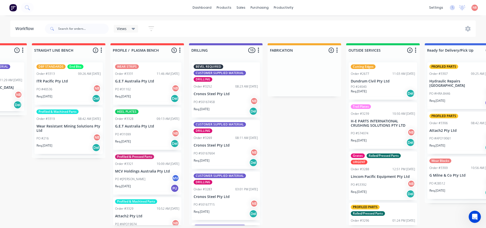
click at [367, 128] on p "H-E PARTS INTERNATIONAL CRUSHING SOLUTIONS PTY LTD" at bounding box center [382, 123] width 64 height 9
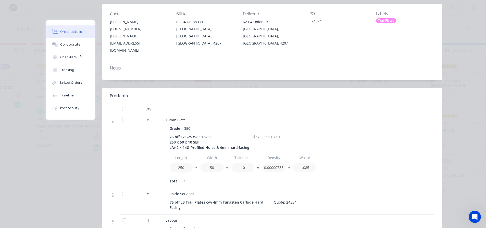
scroll to position [76, 0]
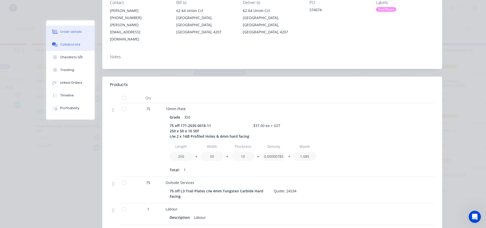
click at [69, 44] on div "Collaborate" at bounding box center [70, 44] width 20 height 5
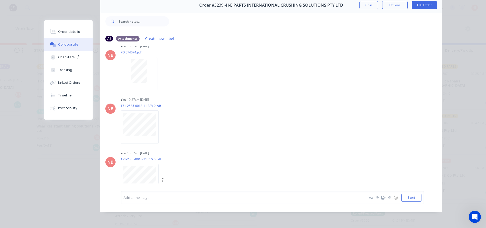
scroll to position [0, 0]
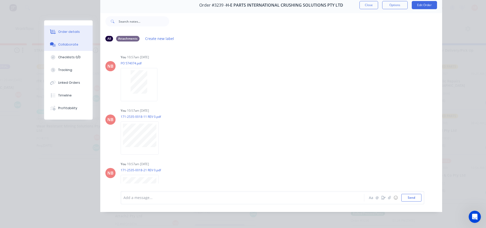
click at [76, 29] on button "Order details" at bounding box center [68, 31] width 48 height 13
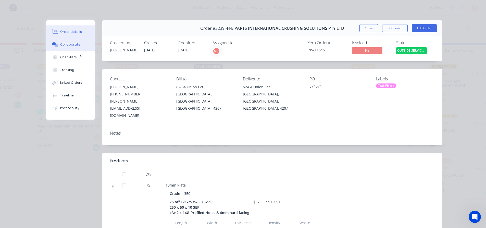
click at [80, 44] on button "Collaborate" at bounding box center [70, 44] width 48 height 13
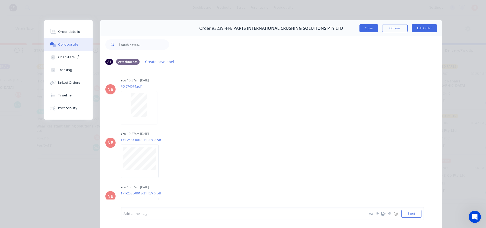
click at [370, 29] on button "Close" at bounding box center [368, 28] width 19 height 8
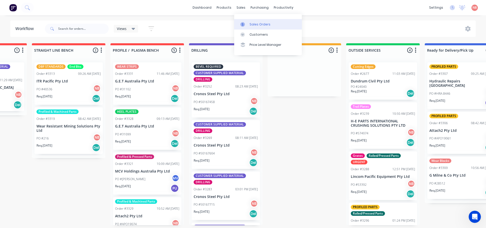
click at [247, 26] on div at bounding box center [244, 24] width 8 height 5
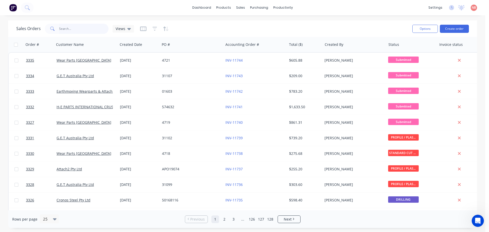
click at [91, 28] on input "text" at bounding box center [84, 29] width 50 height 10
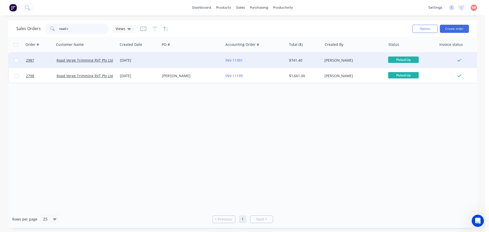
type input "road v"
click at [182, 59] on div at bounding box center [191, 60] width 63 height 15
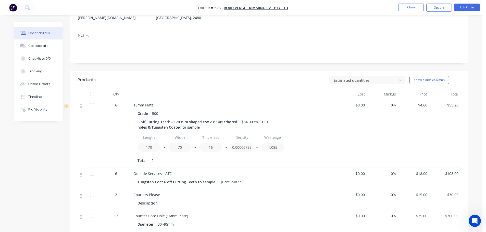
scroll to position [76, 0]
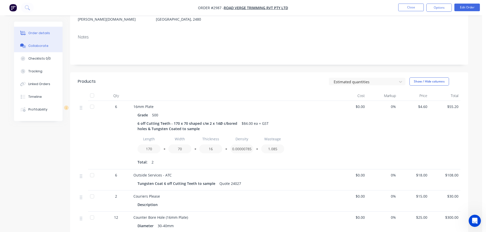
click at [44, 48] on button "Collaborate" at bounding box center [38, 46] width 48 height 13
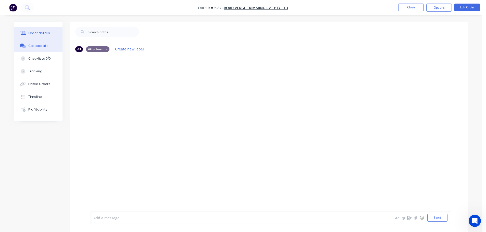
click at [43, 35] on div "Order details" at bounding box center [39, 33] width 22 height 5
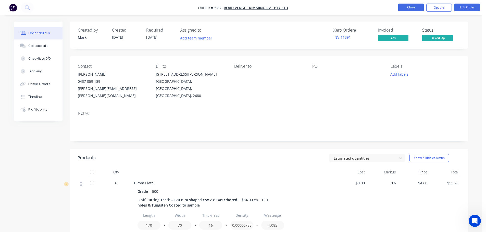
click at [401, 7] on button "Close" at bounding box center [410, 8] width 25 height 8
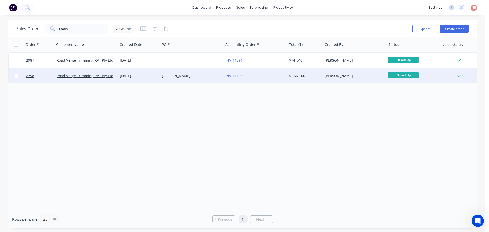
click at [203, 81] on div "Neil" at bounding box center [191, 75] width 63 height 15
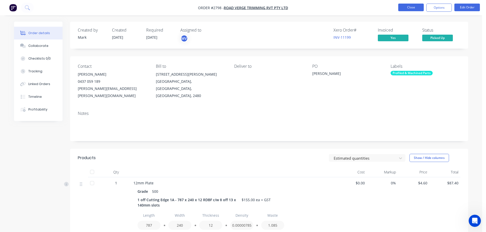
click at [409, 5] on button "Close" at bounding box center [410, 8] width 25 height 8
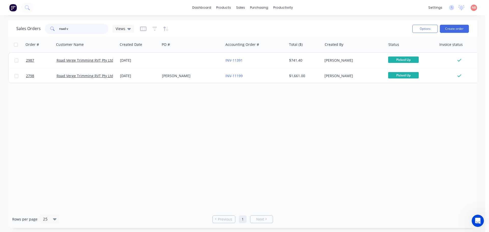
drag, startPoint x: 73, startPoint y: 30, endPoint x: 5, endPoint y: 36, distance: 68.9
click at [5, 36] on div "Sales Orders road v Views Options Create order Order # Customer Name Created Da…" at bounding box center [243, 124] width 486 height 208
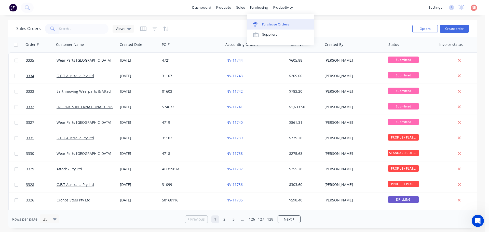
click at [264, 23] on div "Purchase Orders" at bounding box center [275, 24] width 27 height 5
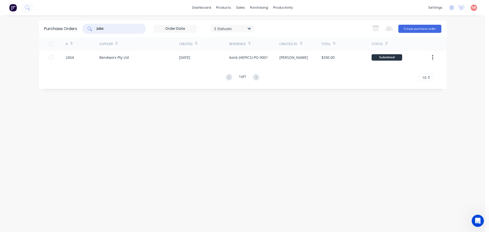
drag, startPoint x: 113, startPoint y: 30, endPoint x: 87, endPoint y: 32, distance: 26.1
click at [87, 32] on div "2454" at bounding box center [114, 29] width 64 height 10
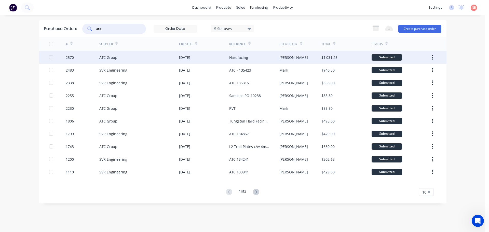
type input "atc"
click at [190, 58] on div "01 Sep 2025" at bounding box center [184, 57] width 11 height 5
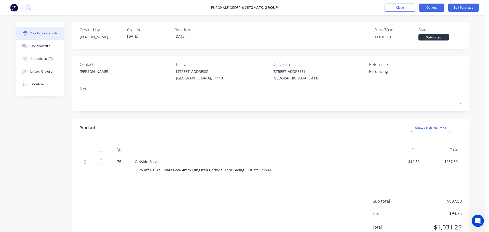
click at [432, 8] on button "Options" at bounding box center [431, 8] width 25 height 8
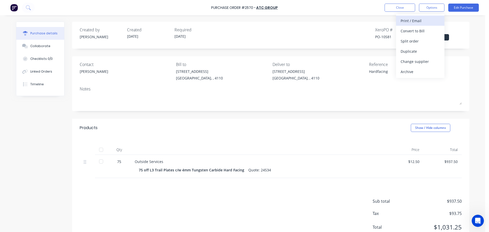
click at [418, 20] on div "Print / Email" at bounding box center [420, 20] width 39 height 7
click at [412, 27] on button "With pricing" at bounding box center [420, 31] width 48 height 10
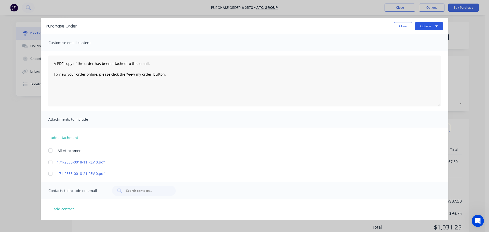
click at [428, 24] on button "Options" at bounding box center [429, 26] width 28 height 8
click at [411, 47] on div "Print" at bounding box center [419, 49] width 39 height 7
click at [397, 25] on button "Close" at bounding box center [403, 26] width 19 height 8
type textarea "x"
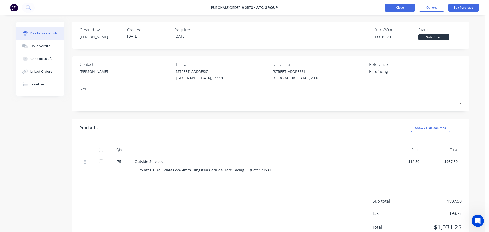
click at [395, 9] on button "Close" at bounding box center [400, 8] width 31 height 8
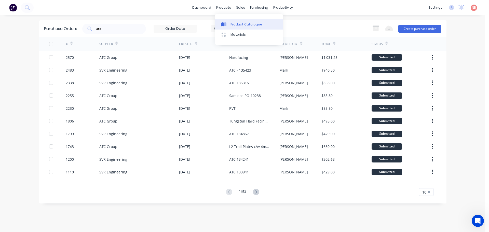
click at [233, 25] on div "Product Catalogue" at bounding box center [247, 24] width 32 height 5
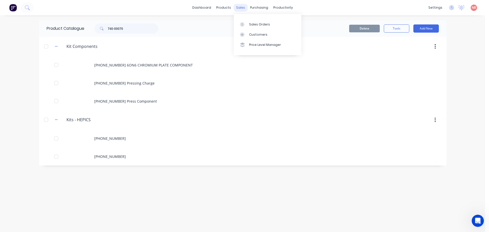
click at [248, 23] on link "Sales Orders" at bounding box center [268, 24] width 68 height 10
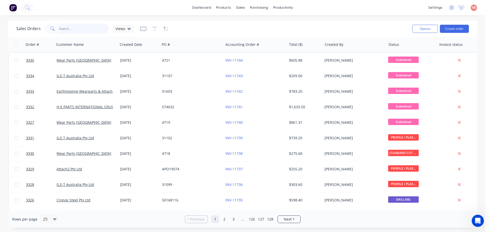
click at [81, 30] on input "text" at bounding box center [84, 29] width 50 height 10
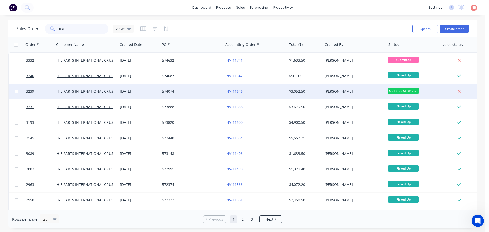
type input "h-e"
click at [215, 92] on div "574074" at bounding box center [190, 91] width 57 height 5
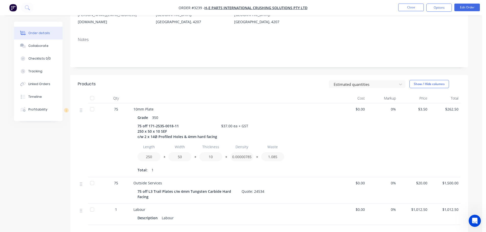
scroll to position [76, 0]
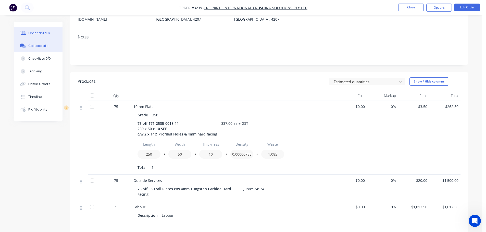
click at [37, 43] on button "Collaborate" at bounding box center [38, 46] width 48 height 13
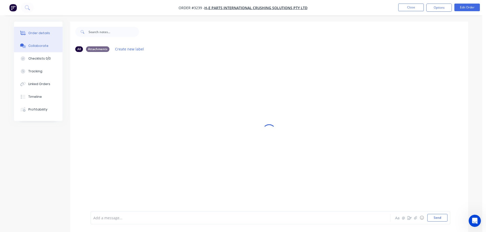
click at [36, 33] on div "Order details" at bounding box center [39, 33] width 22 height 5
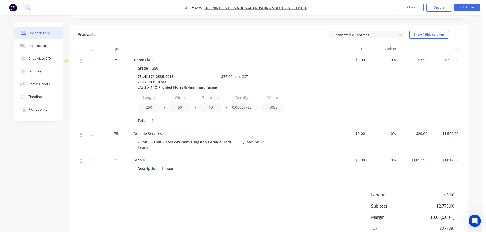
scroll to position [127, 0]
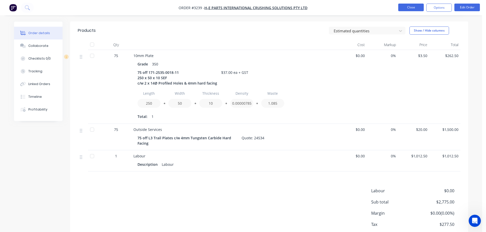
click at [411, 7] on button "Close" at bounding box center [410, 8] width 25 height 8
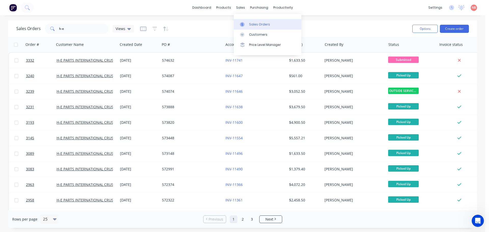
drag, startPoint x: 244, startPoint y: 25, endPoint x: 253, endPoint y: 25, distance: 8.9
click at [244, 25] on icon at bounding box center [242, 24] width 5 height 5
click at [452, 30] on button "Create order" at bounding box center [454, 29] width 29 height 8
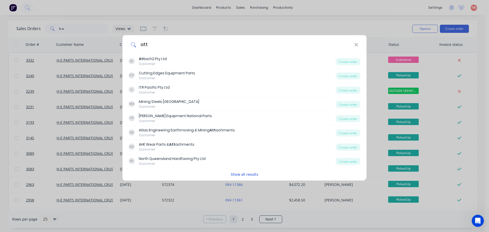
type input "att"
click at [272, 21] on div "att AL Att ach2 Pty Ltd Customer Create order CP Cutting Edges Equipment Parts …" at bounding box center [244, 116] width 489 height 232
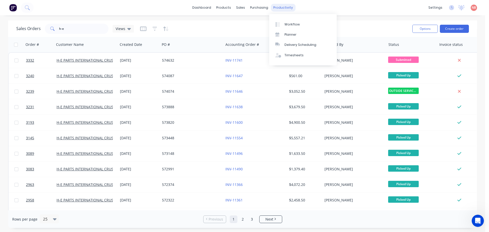
click at [278, 8] on div "productivity" at bounding box center [283, 8] width 25 height 8
click at [281, 24] on div at bounding box center [280, 24] width 8 height 5
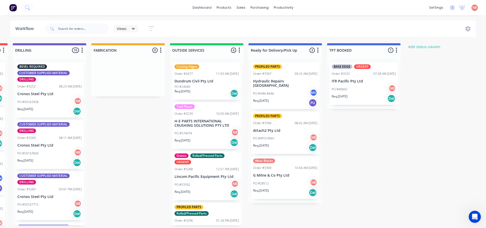
scroll to position [0, 319]
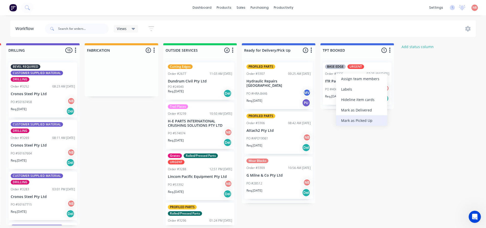
click at [357, 123] on div "Mark as Picked Up" at bounding box center [361, 120] width 51 height 10
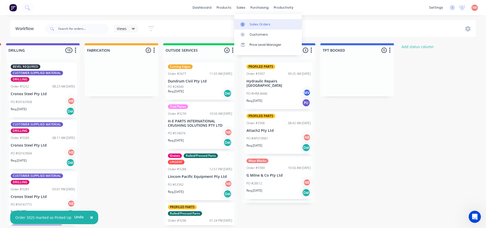
click at [244, 23] on icon at bounding box center [242, 24] width 5 height 5
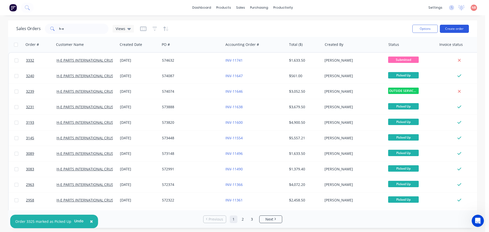
click at [444, 30] on button "Create order" at bounding box center [454, 29] width 29 height 8
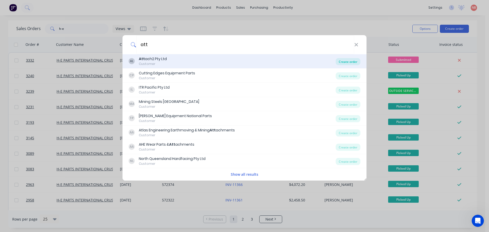
type input "att"
click at [342, 63] on div "Create order" at bounding box center [348, 61] width 25 height 7
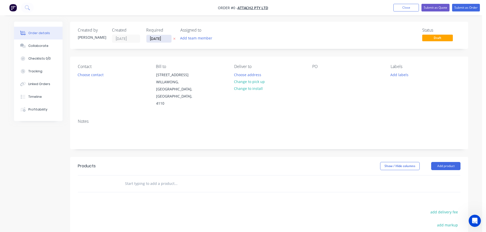
click at [156, 36] on input "[DATE]" at bounding box center [158, 39] width 25 height 8
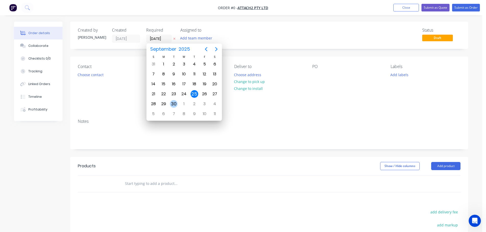
click at [174, 104] on div "30" at bounding box center [174, 104] width 8 height 8
type input "30/09/25"
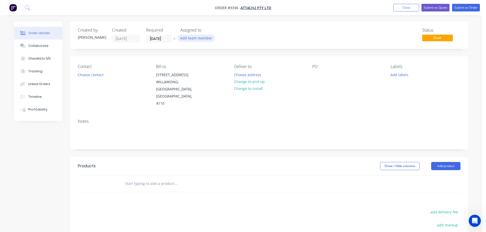
click at [188, 38] on button "Add team member" at bounding box center [195, 38] width 37 height 7
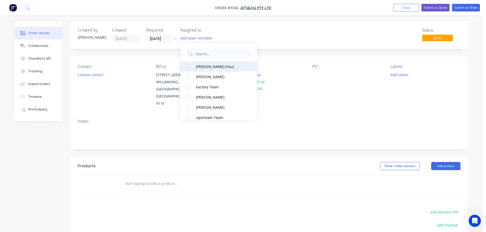
click at [196, 66] on div "Naomi Badrick (You)" at bounding box center [221, 66] width 51 height 5
click at [94, 71] on div "Contact Choose contact" at bounding box center [113, 85] width 70 height 43
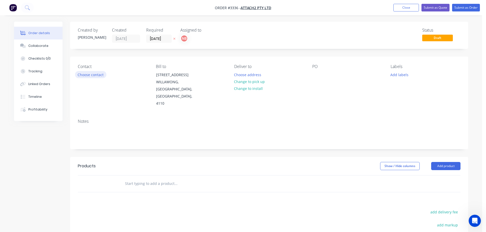
click at [94, 74] on button "Choose contact" at bounding box center [90, 74] width 31 height 7
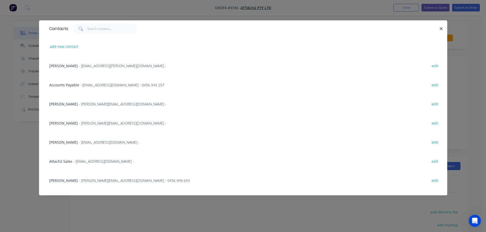
click at [79, 103] on span "- korde@attach2.com -" at bounding box center [122, 104] width 87 height 5
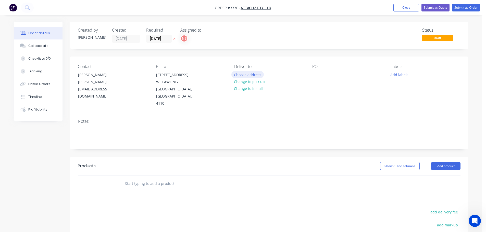
click at [243, 71] on button "Choose address" at bounding box center [247, 74] width 33 height 7
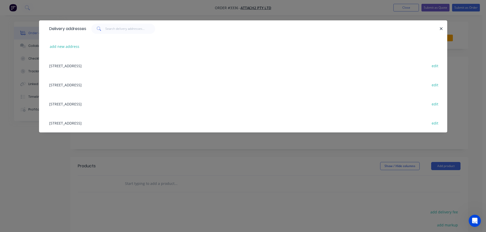
click at [75, 68] on div "198 Paradise Rd, WILLAWONG, Queensland, Australia, 4110 edit" at bounding box center [243, 65] width 392 height 19
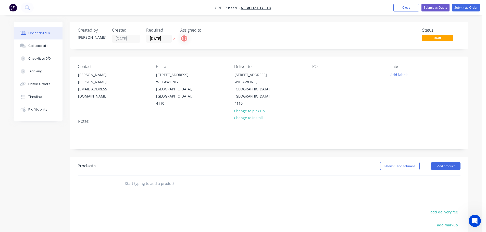
click at [311, 76] on div "Contact Korde Brough korde@attach2.com Bill to 198 Paradise Rd WILLAWONG, Queen…" at bounding box center [269, 86] width 398 height 58
click at [314, 76] on div at bounding box center [316, 74] width 8 height 7
click at [399, 74] on button "Add labels" at bounding box center [398, 74] width 23 height 7
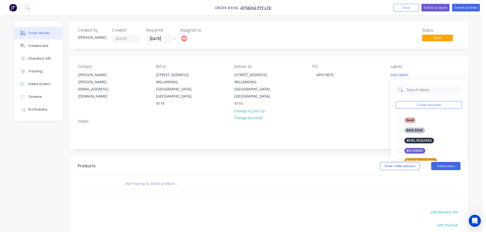
click at [412, 91] on input "text" at bounding box center [432, 90] width 53 height 10
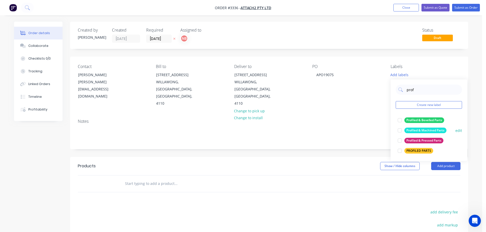
type input "prof"
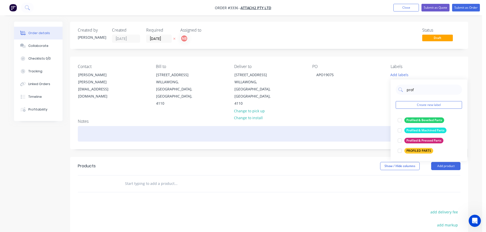
drag, startPoint x: 412, startPoint y: 130, endPoint x: 376, endPoint y: 134, distance: 35.4
click at [412, 130] on div "Profiled & Machined Parts" at bounding box center [425, 131] width 42 height 6
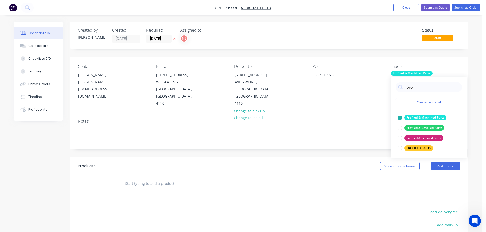
click at [262, 162] on div "Show / Hide columns Add product" at bounding box center [309, 166] width 301 height 8
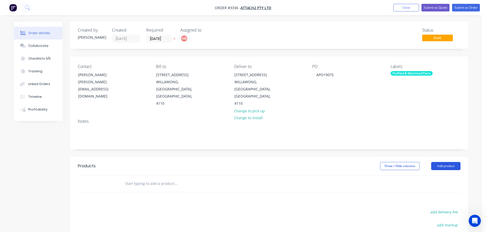
click at [438, 162] on button "Add product" at bounding box center [445, 166] width 29 height 8
click at [424, 175] on div "Product catalogue" at bounding box center [435, 178] width 39 height 7
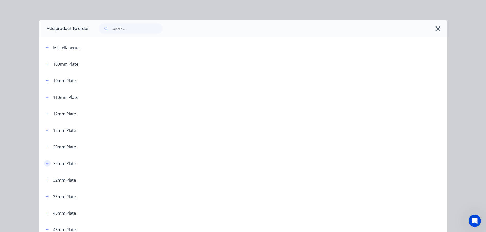
click at [46, 162] on icon "button" at bounding box center [47, 164] width 3 height 4
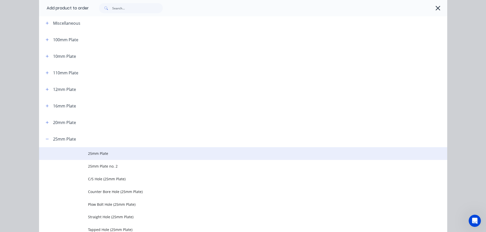
scroll to position [25, 0]
click at [94, 152] on span "25mm Plate" at bounding box center [231, 152] width 287 height 5
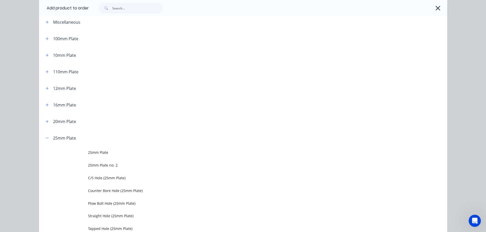
scroll to position [0, 0]
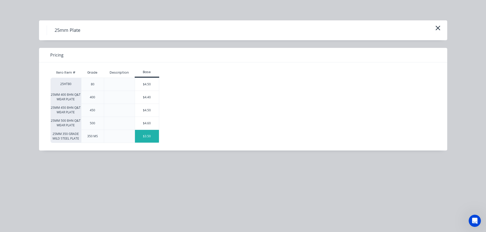
click at [145, 136] on div "$3.50" at bounding box center [147, 136] width 24 height 13
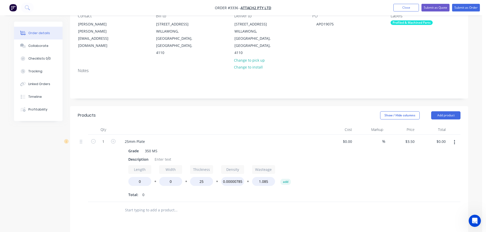
scroll to position [51, 0]
click at [131, 155] on div "Description" at bounding box center [138, 158] width 24 height 7
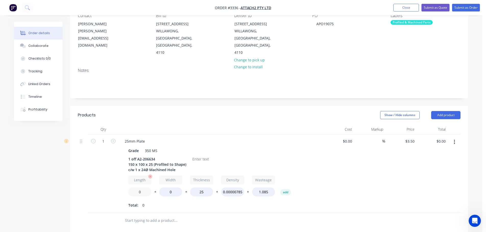
click at [135, 188] on input "0" at bounding box center [139, 192] width 23 height 9
type input "150"
click at [165, 188] on input "0" at bounding box center [170, 192] width 23 height 9
type input "100"
type input "$10.50"
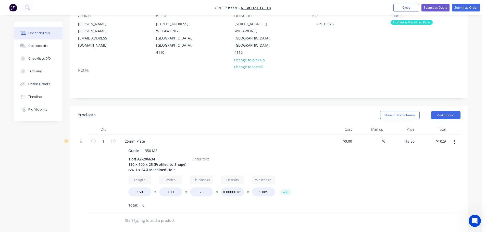
click at [176, 202] on div "Total: 0" at bounding box center [220, 206] width 185 height 8
click at [199, 155] on div at bounding box center [200, 158] width 21 height 7
drag, startPoint x: 453, startPoint y: 108, endPoint x: 448, endPoint y: 113, distance: 6.9
click at [453, 111] on button "Add product" at bounding box center [445, 115] width 29 height 8
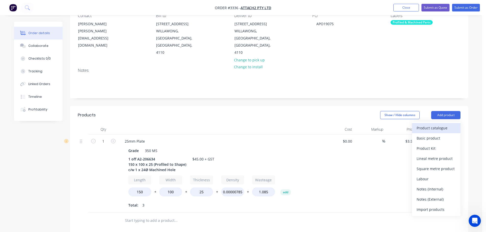
click at [437, 124] on div "Product catalogue" at bounding box center [435, 127] width 39 height 7
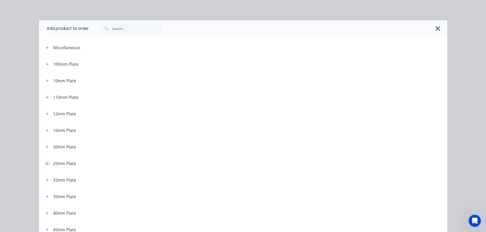
click at [44, 164] on button "button" at bounding box center [47, 163] width 6 height 6
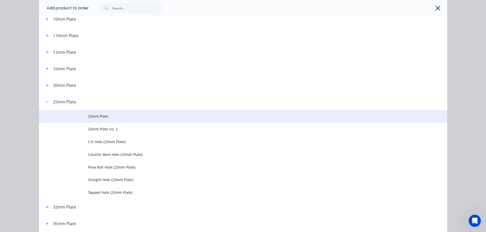
scroll to position [76, 0]
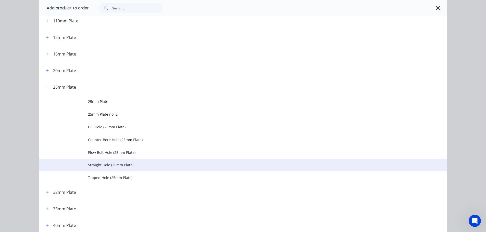
click at [106, 163] on span "Straight Hole (25mm Plate)" at bounding box center [231, 164] width 287 height 5
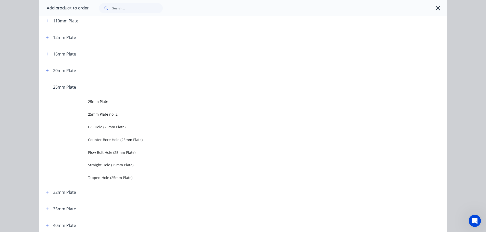
scroll to position [0, 0]
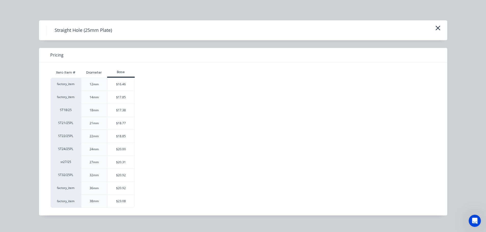
click at [110, 148] on div "$20.00" at bounding box center [120, 149] width 27 height 13
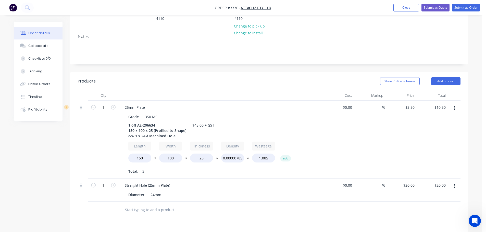
scroll to position [102, 0]
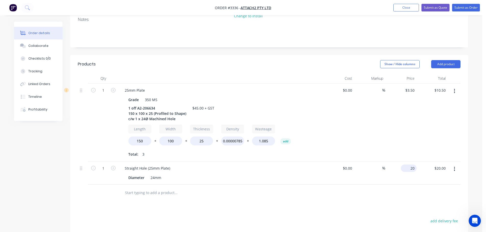
click at [410, 165] on input "20" at bounding box center [409, 168] width 14 height 7
type input "$29.00"
click at [365, 199] on div "Products Show / Hide columns Add product Qty Cost Markup Price Total 1 25mm Pla…" at bounding box center [269, 189] width 398 height 269
click at [441, 60] on button "Add product" at bounding box center [445, 64] width 29 height 8
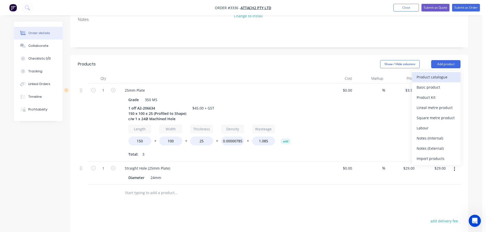
click at [438, 73] on div "Product catalogue" at bounding box center [435, 76] width 39 height 7
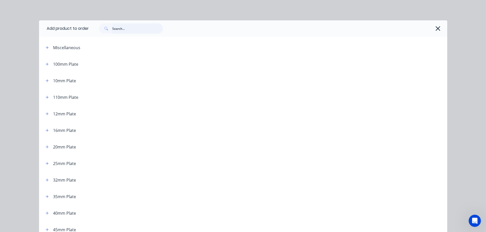
click at [122, 26] on input "text" at bounding box center [137, 28] width 50 height 10
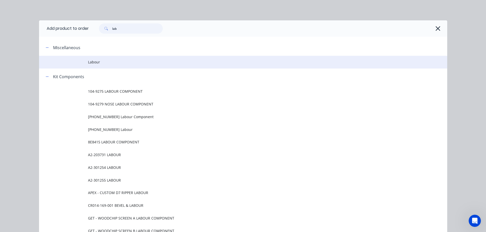
type input "lab"
click at [94, 58] on td "Labour" at bounding box center [267, 62] width 359 height 13
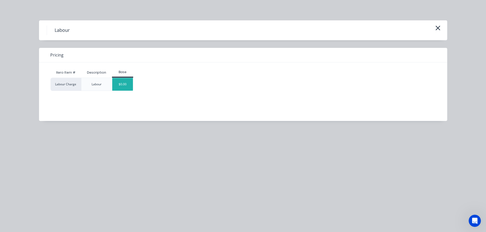
click at [122, 84] on div "$0.00" at bounding box center [122, 84] width 21 height 13
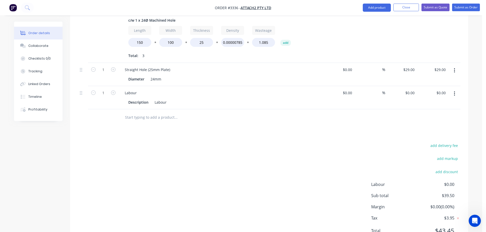
scroll to position [192, 0]
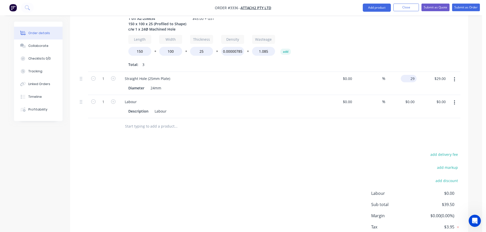
click at [411, 75] on input "29" at bounding box center [409, 78] width 14 height 7
type input "$27.00"
drag, startPoint x: 364, startPoint y: 126, endPoint x: 362, endPoint y: 133, distance: 6.7
click at [362, 132] on div "Products Show / Hide columns Add product Qty Cost Markup Price Total 1 25mm Pla…" at bounding box center [269, 111] width 398 height 292
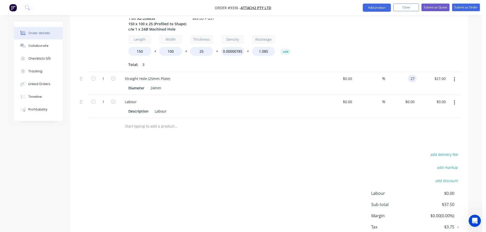
click at [405, 72] on div "27 27" at bounding box center [400, 83] width 31 height 23
type input "$25.00"
click at [367, 205] on div "add delivery fee add markup add discount Labour $0.00 Sub total $37.50 Margin $…" at bounding box center [269, 200] width 382 height 98
click at [410, 75] on input "25" at bounding box center [413, 78] width 7 height 7
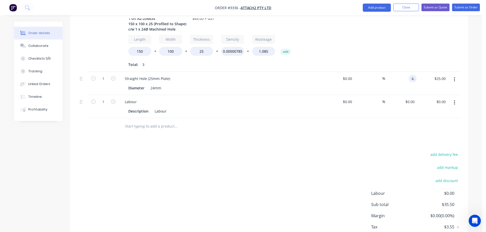
type input "4"
type input "$24.50"
click at [324, 187] on div "add delivery fee add markup add discount Labour $0.00 Sub total $35.00 Margin $…" at bounding box center [269, 200] width 382 height 98
click at [410, 98] on div "0 $0.00" at bounding box center [409, 101] width 14 height 7
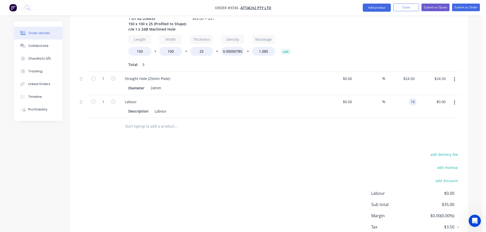
type input "$10.00"
click at [361, 119] on div at bounding box center [269, 126] width 382 height 17
drag, startPoint x: 38, startPoint y: 45, endPoint x: 81, endPoint y: 56, distance: 43.7
click at [38, 45] on div "Collaborate" at bounding box center [38, 46] width 20 height 5
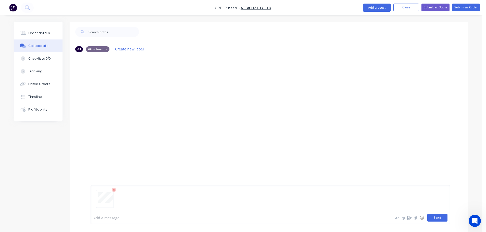
drag, startPoint x: 439, startPoint y: 220, endPoint x: 384, endPoint y: 192, distance: 61.6
click at [439, 220] on button "Send" at bounding box center [437, 218] width 20 height 8
click at [47, 36] on button "Order details" at bounding box center [38, 33] width 48 height 13
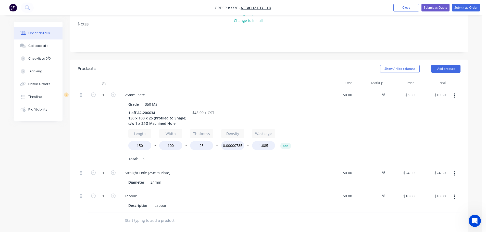
scroll to position [102, 0]
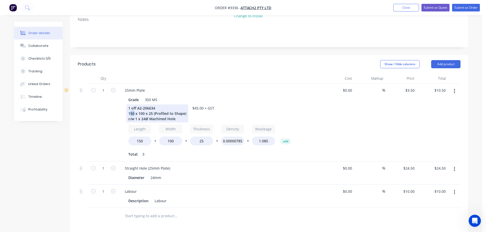
drag, startPoint x: 134, startPoint y: 107, endPoint x: 129, endPoint y: 107, distance: 4.9
click at [129, 107] on div "1 off A2-206634 150 x 100 x 25 (Profiled to Shape) c/w 1 x 24Ø Machined Hole" at bounding box center [157, 113] width 62 height 18
click at [102, 119] on div "1" at bounding box center [103, 123] width 31 height 78
click at [209, 185] on div "Labour Description Labour" at bounding box center [221, 196] width 204 height 23
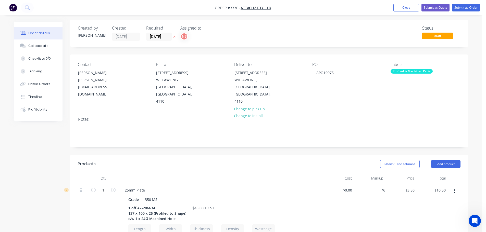
scroll to position [0, 0]
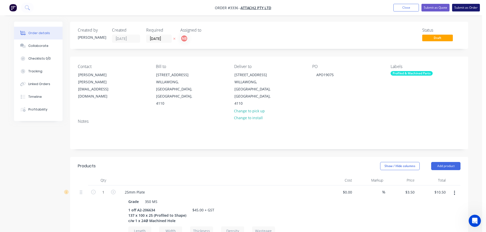
click at [464, 6] on button "Submit as Order" at bounding box center [466, 8] width 28 height 8
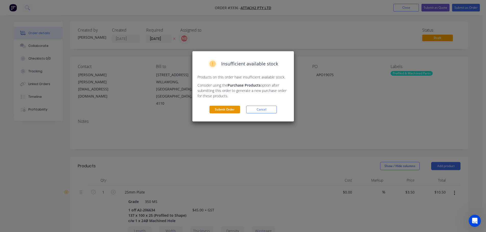
click at [229, 113] on button "Submit Order" at bounding box center [224, 110] width 31 height 8
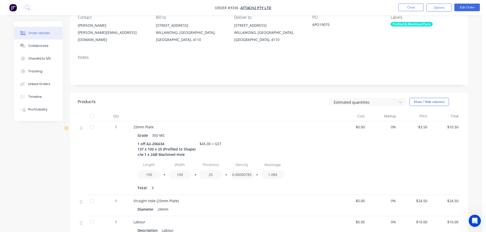
scroll to position [38, 0]
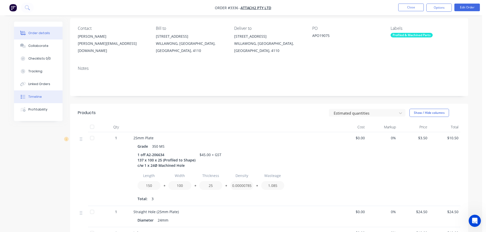
click at [39, 93] on button "Timeline" at bounding box center [38, 96] width 48 height 13
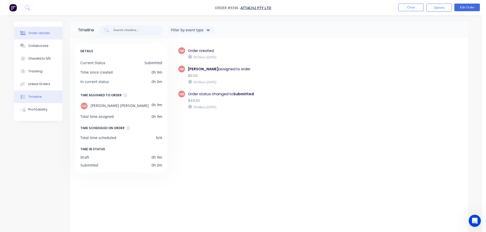
click at [40, 37] on button "Order details" at bounding box center [38, 33] width 48 height 13
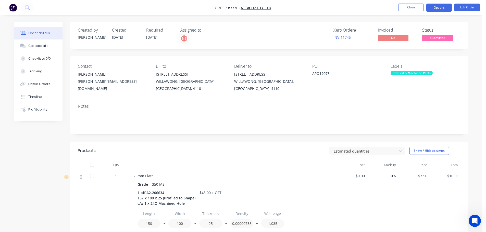
click at [433, 10] on button "Options" at bounding box center [438, 8] width 25 height 8
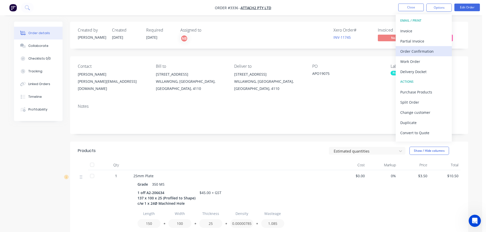
click at [417, 51] on div "Order Confirmation" at bounding box center [423, 51] width 47 height 7
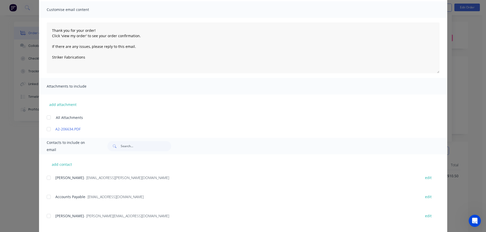
scroll to position [51, 0]
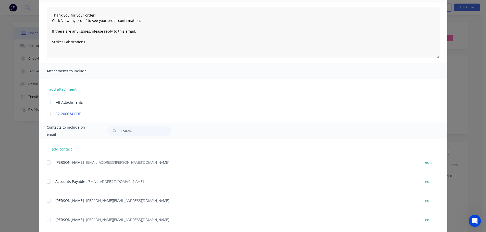
click at [46, 203] on div at bounding box center [49, 201] width 10 height 10
type textarea "Thank you for your order! Click 'view my order' to see your order confirmation.…"
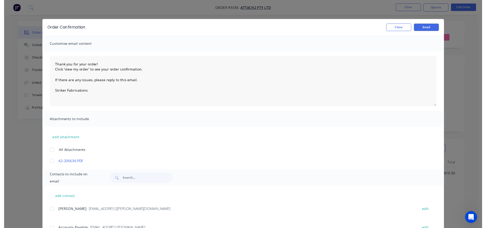
scroll to position [0, 0]
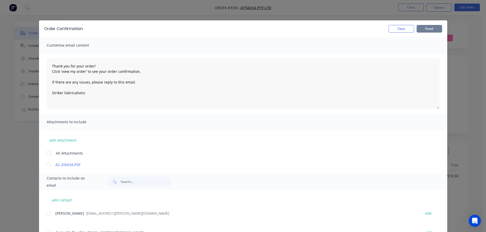
click at [428, 29] on button "Email" at bounding box center [428, 29] width 25 height 8
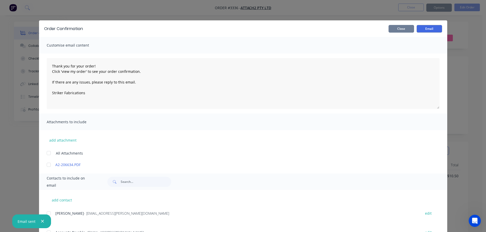
type textarea "Thank you for your order! Click 'view my order' to see your order confirmation.…"
click at [404, 31] on button "Close" at bounding box center [400, 29] width 25 height 8
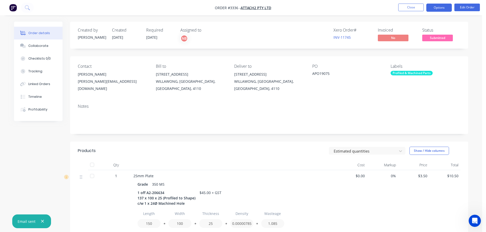
click at [433, 7] on button "Options" at bounding box center [438, 8] width 25 height 8
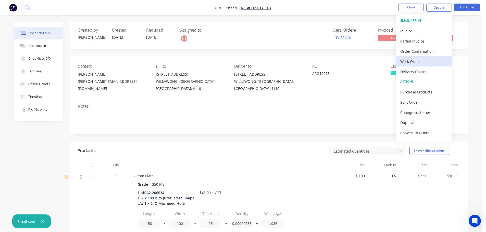
click at [403, 63] on div "Work Order" at bounding box center [423, 61] width 47 height 7
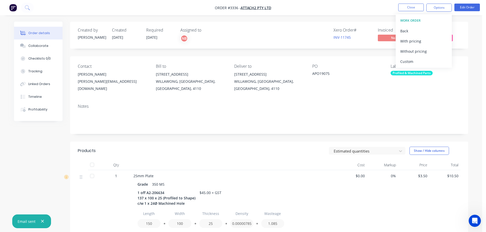
click at [403, 62] on div "Custom" at bounding box center [423, 61] width 47 height 7
click at [402, 55] on button "Without pricing" at bounding box center [423, 51] width 56 height 10
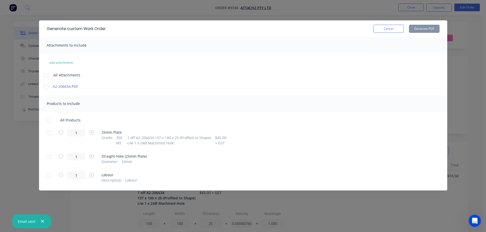
click at [48, 133] on div at bounding box center [49, 133] width 10 height 10
click at [414, 30] on button "Generate PDF" at bounding box center [424, 29] width 31 height 8
click at [396, 33] on button "Cancel" at bounding box center [388, 29] width 31 height 8
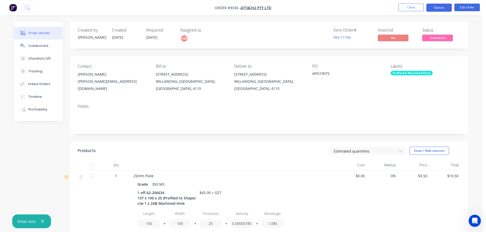
click at [434, 10] on button "Options" at bounding box center [438, 8] width 25 height 8
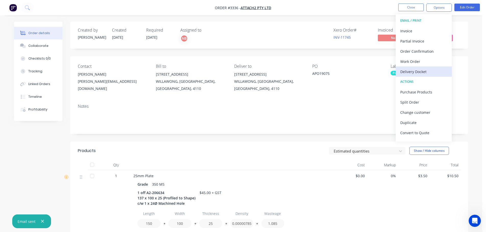
click at [415, 71] on div "Delivery Docket" at bounding box center [423, 71] width 47 height 7
click at [412, 61] on div "Custom" at bounding box center [423, 61] width 47 height 7
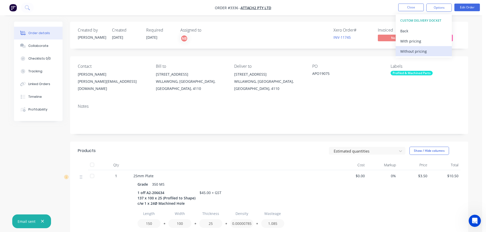
click at [412, 54] on div "Without pricing" at bounding box center [423, 51] width 47 height 7
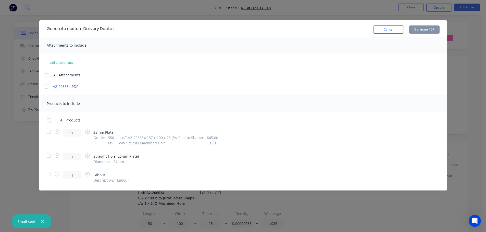
click at [47, 133] on div at bounding box center [49, 132] width 10 height 10
click at [427, 29] on button "Generate PDF" at bounding box center [424, 29] width 31 height 8
drag, startPoint x: 388, startPoint y: 31, endPoint x: 433, endPoint y: 8, distance: 49.9
click at [389, 30] on button "Cancel" at bounding box center [388, 29] width 31 height 8
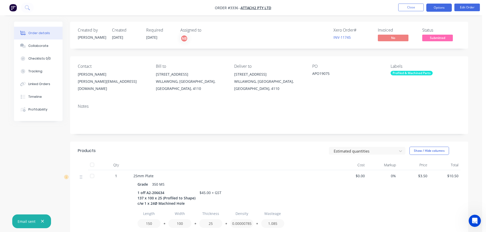
click at [438, 6] on button "Options" at bounding box center [438, 8] width 25 height 8
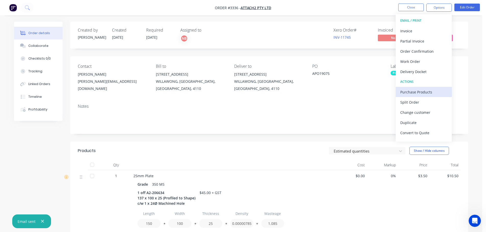
click at [407, 95] on div "Purchase Products" at bounding box center [423, 91] width 47 height 7
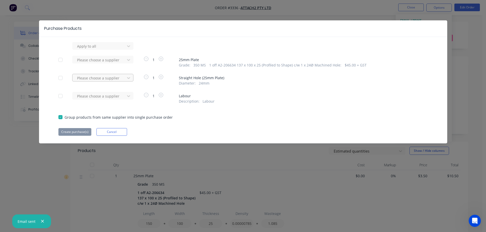
click at [118, 79] on div at bounding box center [99, 78] width 46 height 6
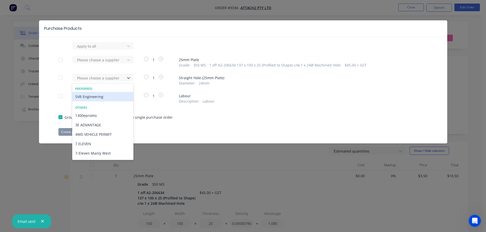
click at [98, 95] on div "SVR Engineering" at bounding box center [102, 96] width 61 height 9
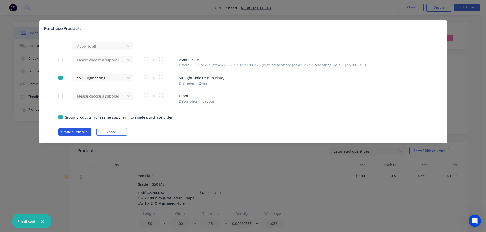
click at [72, 130] on button "Create purchase(s)" at bounding box center [74, 132] width 33 height 8
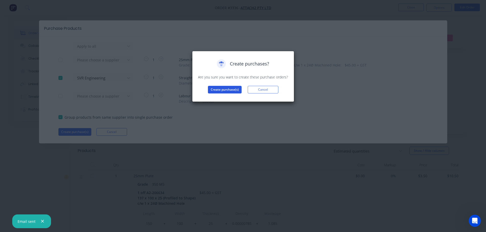
click at [211, 88] on button "Create purchase(s)" at bounding box center [225, 90] width 34 height 8
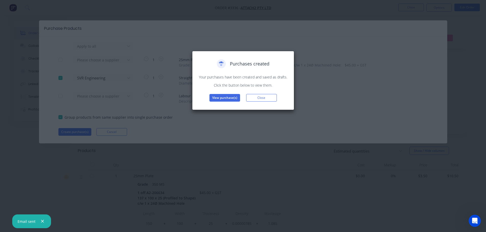
click at [217, 98] on button "View purchase(s)" at bounding box center [224, 98] width 31 height 8
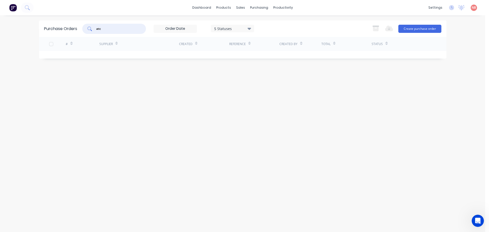
drag, startPoint x: 112, startPoint y: 29, endPoint x: 45, endPoint y: 35, distance: 67.6
click at [46, 35] on div "Purchase Orders atc 5 Statuses 5 Statuses Export to Excel (XLSX) Create purchas…" at bounding box center [243, 28] width 408 height 17
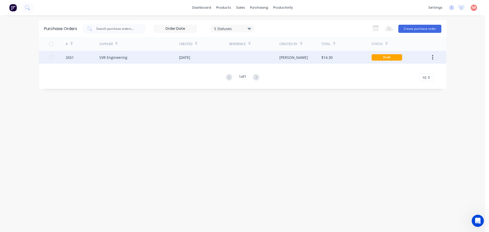
click at [160, 59] on div "SVR Engineering" at bounding box center [139, 57] width 80 height 13
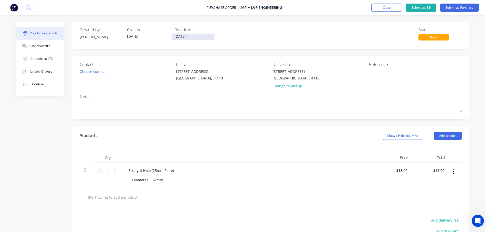
click at [178, 35] on input "[DATE]" at bounding box center [193, 37] width 43 height 6
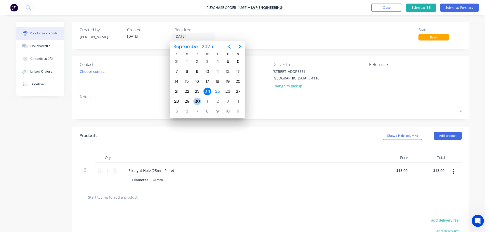
click at [194, 100] on div "30" at bounding box center [197, 102] width 8 height 8
type input "30/09/25"
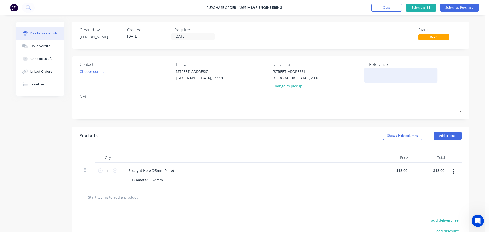
click at [390, 71] on textarea at bounding box center [401, 74] width 64 height 11
type textarea "Attach2 APO19075"
type textarea "x"
type textarea "Attach2 APO19075"
type input "13.00"
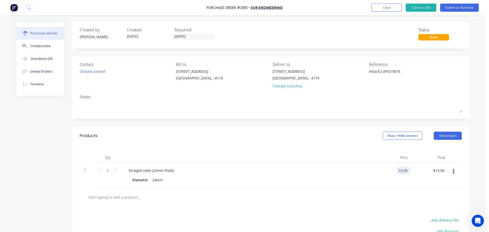
click at [403, 171] on input "13.00" at bounding box center [403, 170] width 12 height 7
type textarea "x"
type input "$13.00"
click at [303, 195] on div at bounding box center [271, 197] width 374 height 10
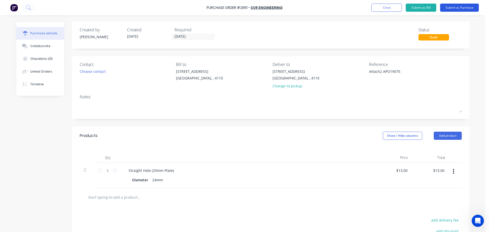
click at [446, 8] on button "Submit as Purchase" at bounding box center [459, 8] width 39 height 8
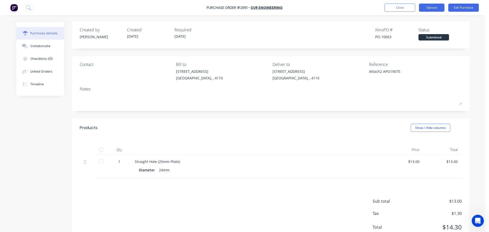
click at [435, 5] on button "Options" at bounding box center [431, 8] width 25 height 8
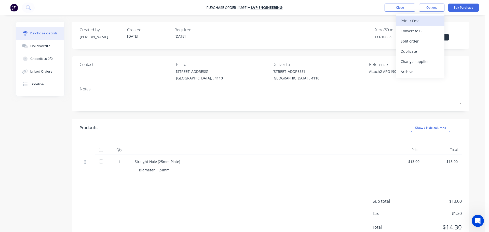
click at [422, 17] on div "Print / Email" at bounding box center [420, 20] width 39 height 7
click at [412, 31] on div "With pricing" at bounding box center [420, 30] width 39 height 7
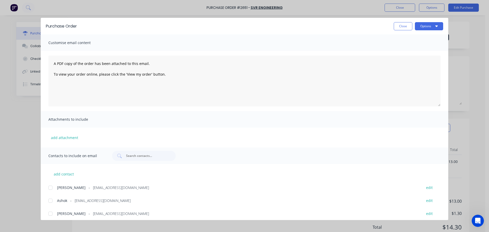
click at [54, 200] on div at bounding box center [50, 201] width 10 height 10
click at [422, 27] on button "Options" at bounding box center [429, 26] width 28 height 8
click at [407, 51] on div "Print" at bounding box center [419, 49] width 39 height 7
click at [425, 28] on button "Options" at bounding box center [429, 26] width 28 height 8
click at [417, 58] on div "Email" at bounding box center [419, 59] width 39 height 7
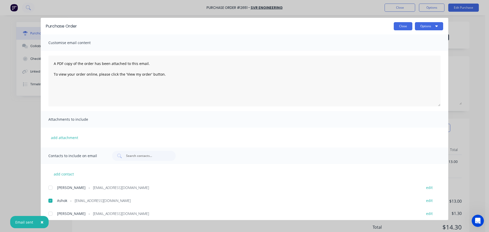
click at [404, 25] on button "Close" at bounding box center [403, 26] width 19 height 8
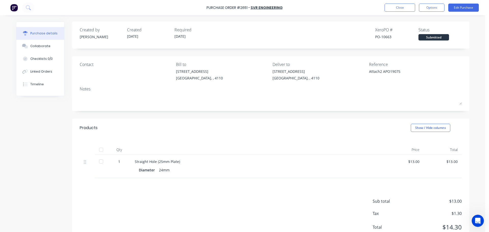
type textarea "x"
click at [405, 10] on button "Close" at bounding box center [400, 8] width 31 height 8
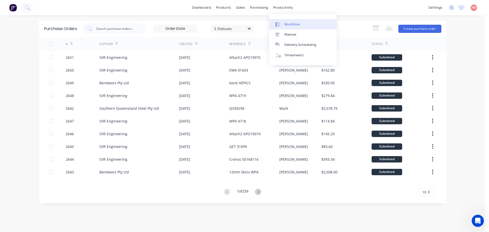
click at [279, 25] on icon at bounding box center [278, 24] width 5 height 5
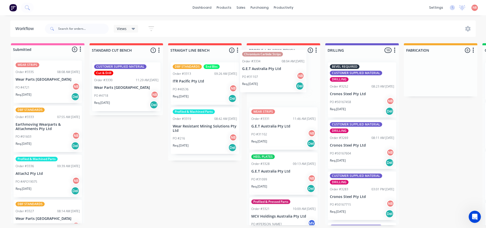
drag, startPoint x: 45, startPoint y: 77, endPoint x: 278, endPoint y: 67, distance: 232.7
click at [278, 67] on div "Submitted 6 Status colour #FF69B4 hex #FF69B4 Save Cancel Summaries Total order…" at bounding box center [421, 134] width 850 height 182
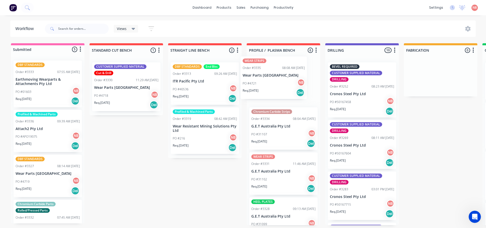
drag, startPoint x: 42, startPoint y: 90, endPoint x: 272, endPoint y: 85, distance: 229.7
click at [272, 85] on div "Submitted 5 Status colour #FF69B4 hex #FF69B4 Save Cancel Summaries Total order…" at bounding box center [421, 134] width 850 height 182
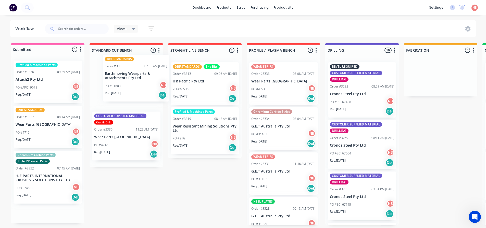
drag, startPoint x: 27, startPoint y: 91, endPoint x: 116, endPoint y: 85, distance: 89.4
click at [116, 85] on div "Submitted 4 Status colour #FF69B4 hex #FF69B4 Save Cancel Summaries Total order…" at bounding box center [421, 134] width 850 height 182
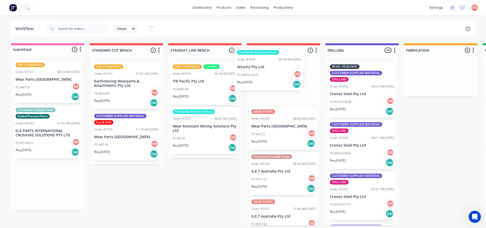
drag, startPoint x: 32, startPoint y: 87, endPoint x: 247, endPoint y: 75, distance: 215.5
click at [247, 75] on div "Submitted 3 Status colour #FF69B4 hex #FF69B4 Save Cancel Summaries Total order…" at bounding box center [421, 134] width 850 height 182
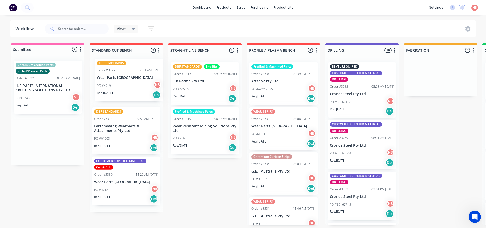
drag, startPoint x: 24, startPoint y: 82, endPoint x: 109, endPoint y: 80, distance: 84.6
click at [109, 80] on div "Submitted 2 Status colour #FF69B4 hex #FF69B4 Save Cancel Summaries Total order…" at bounding box center [421, 134] width 850 height 182
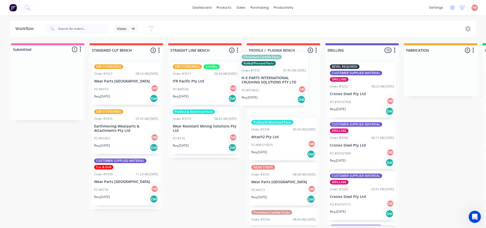
drag, startPoint x: 35, startPoint y: 88, endPoint x: 264, endPoint y: 80, distance: 229.0
click at [264, 80] on div "Submitted 1 Status colour #FF69B4 hex #FF69B4 Save Cancel Summaries Total order…" at bounding box center [421, 134] width 850 height 182
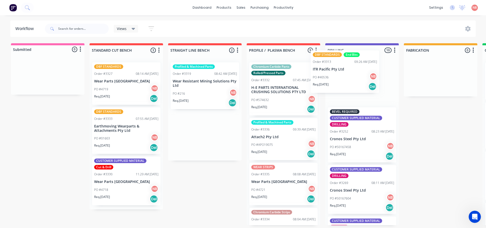
drag, startPoint x: 192, startPoint y: 90, endPoint x: 334, endPoint y: 78, distance: 142.7
click at [334, 78] on div "Submitted 0 Status colour #FF69B4 hex #FF69B4 Save Cancel Summaries Total order…" at bounding box center [421, 134] width 850 height 182
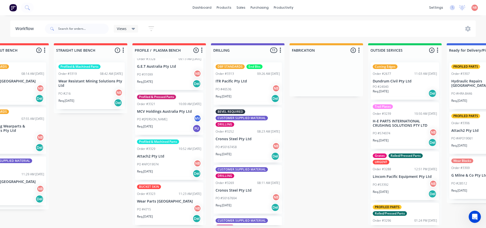
scroll to position [1, 114]
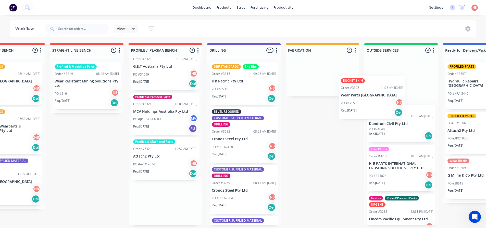
drag, startPoint x: 159, startPoint y: 197, endPoint x: 372, endPoint y: 79, distance: 243.2
click at [372, 79] on div "Submitted 0 Status colour #FF69B4 hex #FF69B4 Save Cancel Summaries Total order…" at bounding box center [303, 134] width 850 height 182
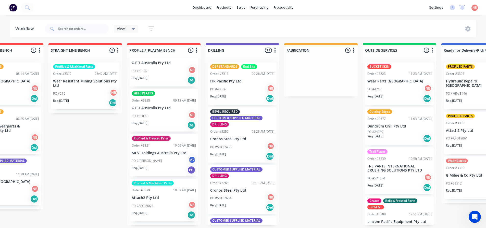
scroll to position [206, 0]
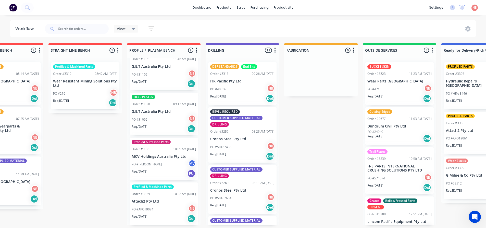
click at [145, 202] on p "Attach2 Pty Ltd" at bounding box center [164, 202] width 64 height 4
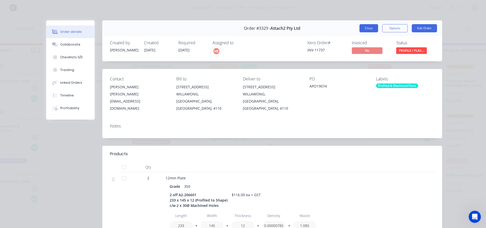
click at [370, 31] on button "Close" at bounding box center [368, 28] width 19 height 8
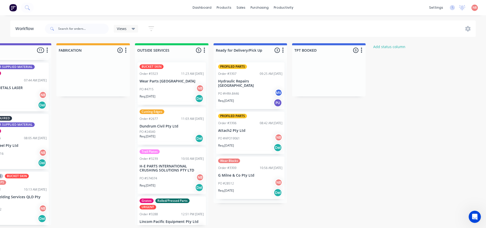
scroll to position [1, 364]
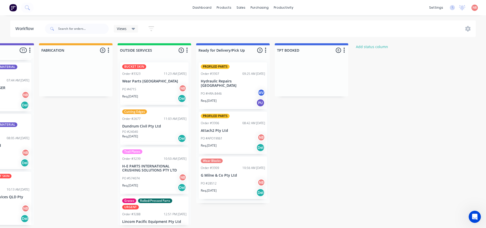
drag, startPoint x: 422, startPoint y: 226, endPoint x: 419, endPoint y: 233, distance: 7.5
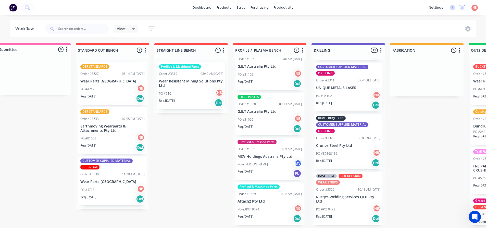
scroll to position [1, 0]
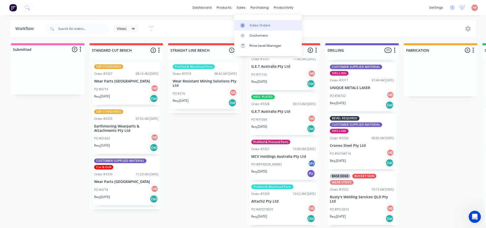
click at [248, 29] on link "Sales Orders" at bounding box center [268, 25] width 68 height 10
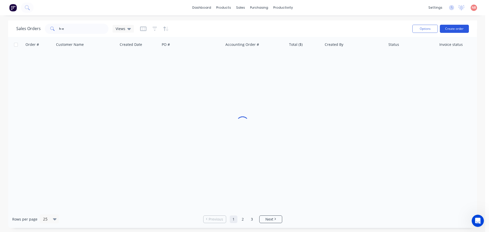
click at [455, 28] on button "Create order" at bounding box center [454, 29] width 29 height 8
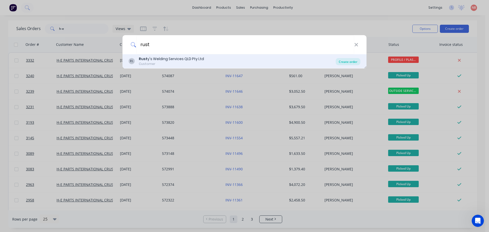
type input "rust"
click at [339, 62] on div "Create order" at bounding box center [348, 61] width 25 height 7
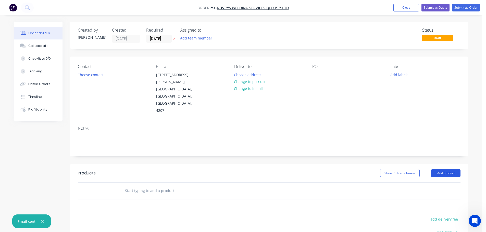
click at [440, 169] on button "Add product" at bounding box center [445, 173] width 29 height 8
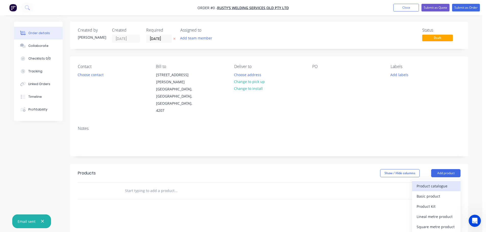
click at [433, 182] on div "Product catalogue" at bounding box center [435, 185] width 39 height 7
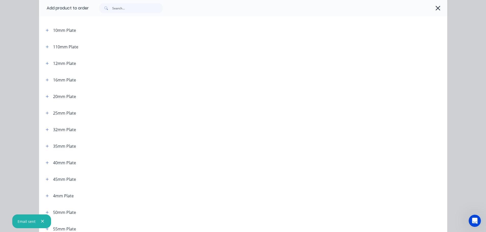
scroll to position [51, 0]
click at [44, 62] on button "button" at bounding box center [47, 63] width 6 height 6
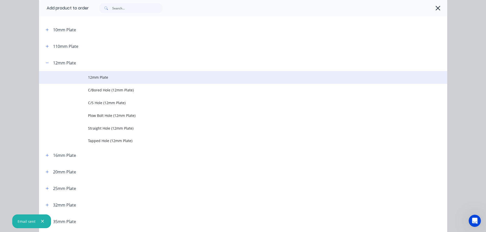
click at [91, 83] on td "12mm Plate" at bounding box center [267, 77] width 359 height 13
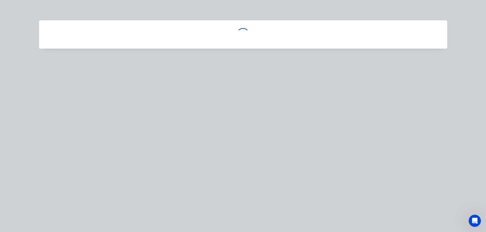
scroll to position [0, 0]
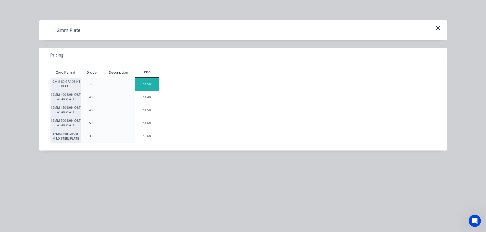
click at [143, 82] on div "$4.50" at bounding box center [147, 84] width 24 height 13
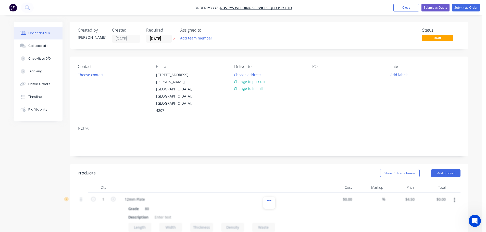
scroll to position [76, 0]
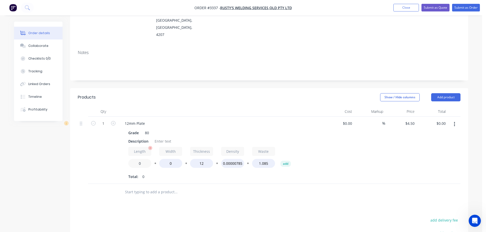
click at [137, 159] on input "0" at bounding box center [139, 163] width 23 height 9
type input "600"
click at [166, 159] on input "0" at bounding box center [170, 163] width 23 height 9
type input "400"
type input "$112.50"
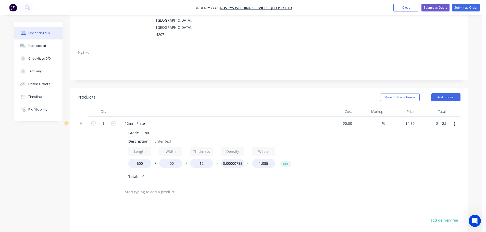
click at [173, 173] on div "Total: 0" at bounding box center [220, 177] width 185 height 8
click at [140, 138] on div "Description" at bounding box center [138, 141] width 24 height 7
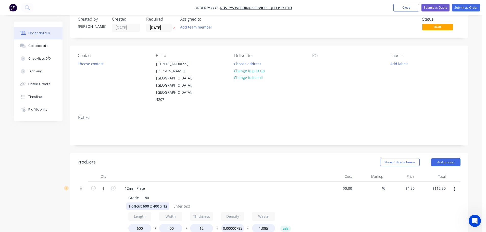
scroll to position [0, 0]
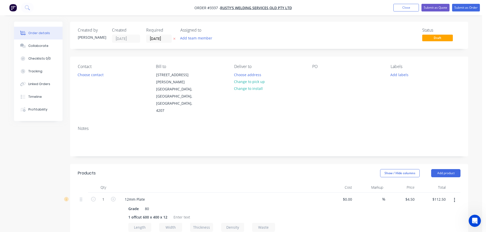
click at [198, 169] on div "Show / Hide columns Add product" at bounding box center [309, 173] width 301 height 8
click at [316, 74] on div at bounding box center [316, 74] width 8 height 7
click at [398, 76] on button "Add labels" at bounding box center [398, 74] width 23 height 7
click at [419, 65] on div "Labels" at bounding box center [425, 66] width 70 height 5
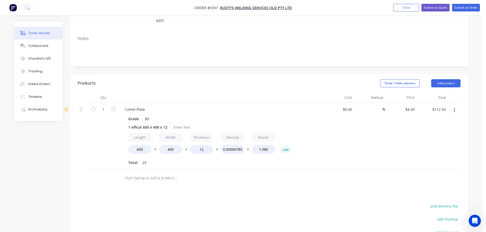
scroll to position [102, 0]
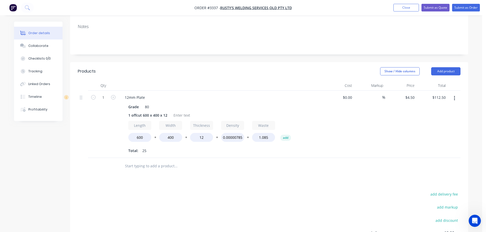
click at [391, 114] on div "$4.50 $4.50" at bounding box center [400, 124] width 31 height 67
click at [178, 112] on div at bounding box center [181, 115] width 21 height 7
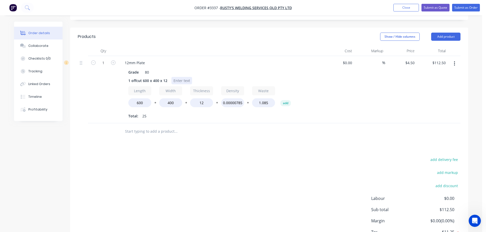
scroll to position [127, 0]
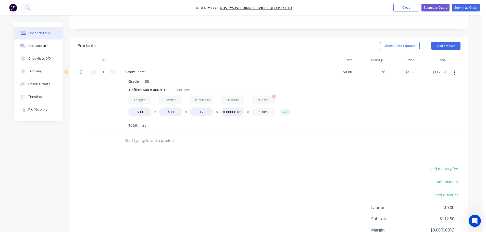
drag, startPoint x: 269, startPoint y: 91, endPoint x: 264, endPoint y: 91, distance: 4.3
click at [264, 108] on input "1.085" at bounding box center [263, 112] width 23 height 9
type input "1"
click at [265, 136] on div at bounding box center [197, 141] width 153 height 10
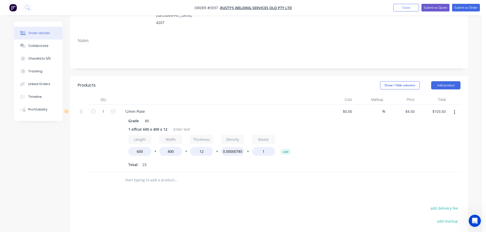
scroll to position [76, 0]
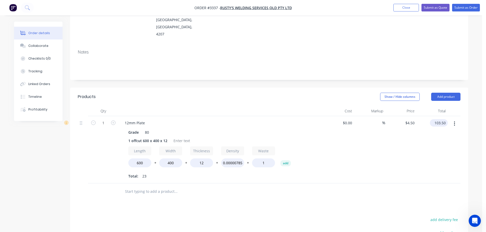
click at [436, 119] on input "103.50" at bounding box center [439, 122] width 16 height 7
type input "$103.50"
drag, startPoint x: 399, startPoint y: 119, endPoint x: 406, endPoint y: 107, distance: 13.8
click at [400, 119] on div "$4.50 $4.50" at bounding box center [400, 149] width 31 height 67
drag, startPoint x: 361, startPoint y: 121, endPoint x: 423, endPoint y: 124, distance: 62.0
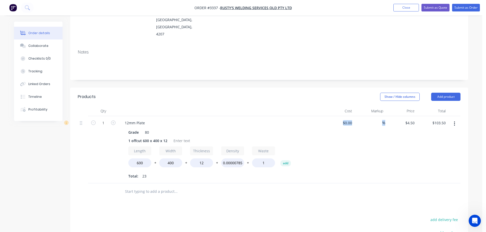
click at [423, 124] on div "1 12mm Plate Grade 80 1 offcut 600 x 400 x 12 Length 600 * Width 400 * Thicknes…" at bounding box center [269, 149] width 382 height 67
drag, startPoint x: 423, startPoint y: 125, endPoint x: 406, endPoint y: 136, distance: 20.2
click at [423, 125] on div "$103.50 $103.50" at bounding box center [431, 149] width 31 height 67
click at [382, 149] on div "%" at bounding box center [369, 149] width 31 height 67
click at [339, 116] on div "$0.00 $0.00" at bounding box center [337, 149] width 31 height 67
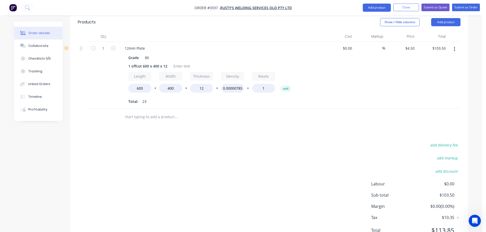
scroll to position [153, 0]
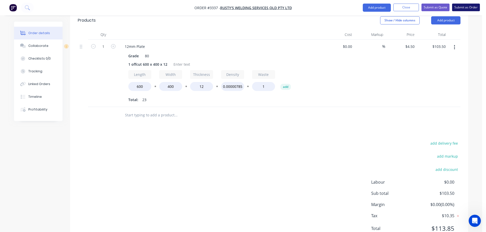
click at [464, 7] on button "Submit as Order" at bounding box center [466, 8] width 28 height 8
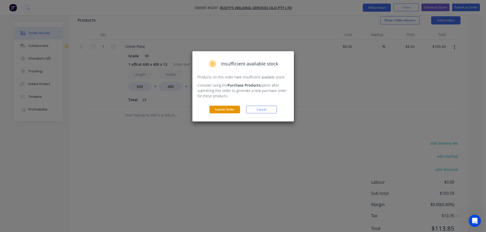
click at [225, 110] on button "Submit Order" at bounding box center [224, 110] width 31 height 8
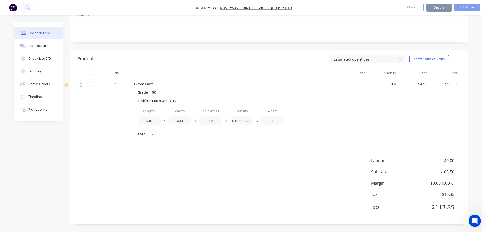
scroll to position [87, 0]
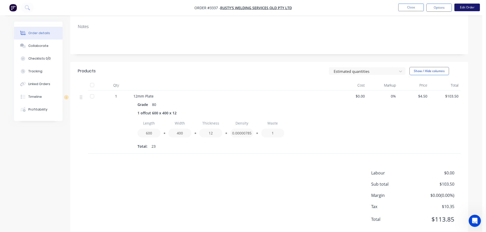
click at [460, 7] on button "Edit Order" at bounding box center [466, 8] width 25 height 8
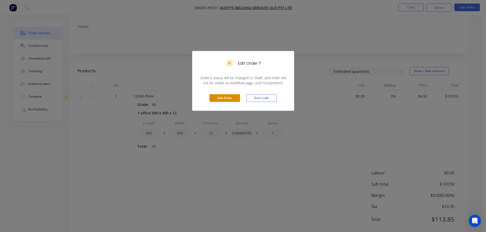
click at [227, 96] on button "Edit Order" at bounding box center [224, 98] width 31 height 8
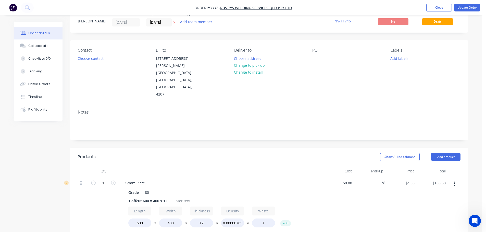
scroll to position [25, 0]
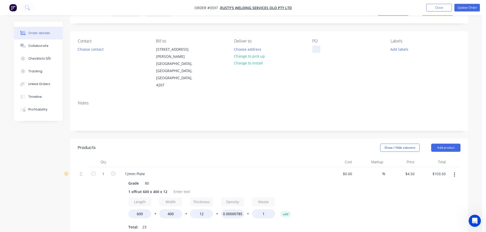
click at [317, 53] on div at bounding box center [316, 49] width 8 height 7
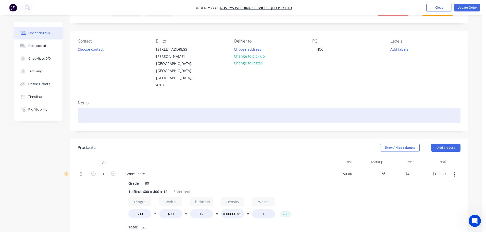
click at [308, 108] on div at bounding box center [269, 116] width 382 height 16
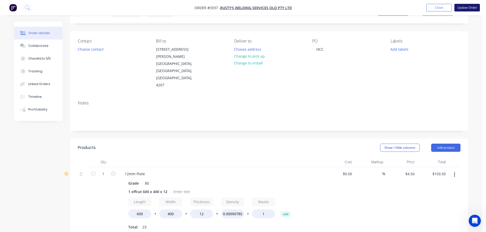
click at [467, 5] on button "Update Order" at bounding box center [466, 8] width 25 height 8
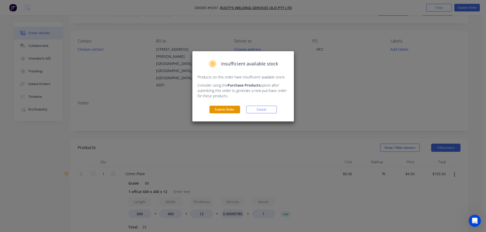
click at [222, 110] on button "Submit Order" at bounding box center [224, 110] width 31 height 8
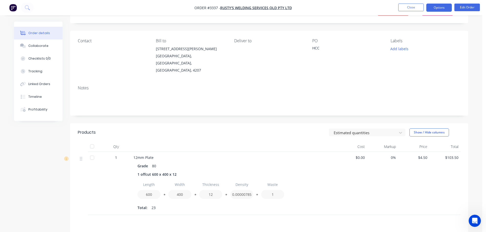
click at [432, 7] on button "Options" at bounding box center [438, 8] width 25 height 8
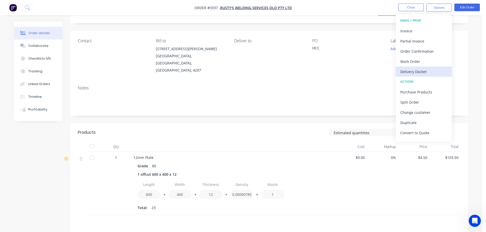
click at [414, 72] on div "Delivery Docket" at bounding box center [423, 71] width 47 height 7
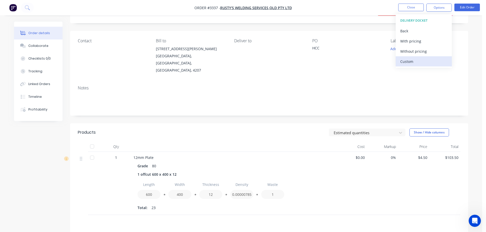
click at [410, 63] on div "Custom" at bounding box center [423, 61] width 47 height 7
click at [411, 47] on button "Without pricing" at bounding box center [423, 51] width 56 height 10
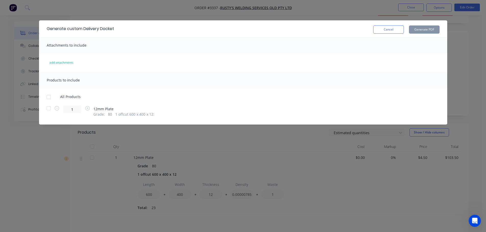
click at [47, 109] on div at bounding box center [49, 108] width 10 height 10
click at [419, 31] on button "Generate PDF" at bounding box center [424, 29] width 31 height 8
click at [391, 25] on button "Cancel" at bounding box center [388, 29] width 31 height 8
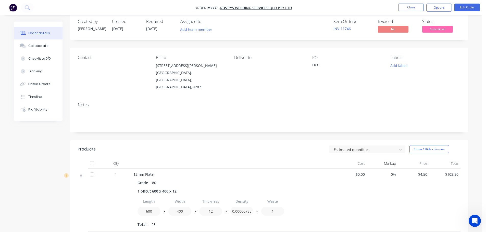
scroll to position [0, 0]
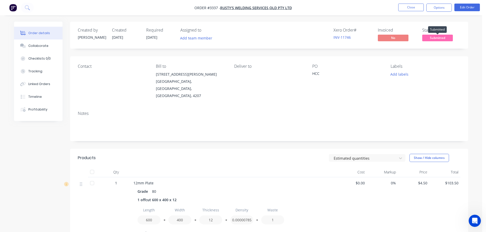
click at [429, 37] on span "Submitted" at bounding box center [437, 38] width 31 height 6
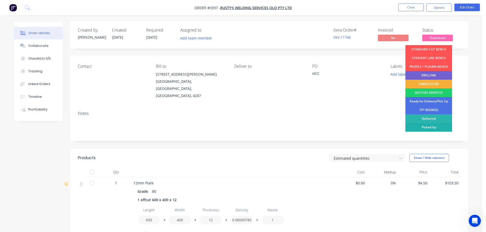
click at [429, 128] on div "Picked Up" at bounding box center [428, 127] width 47 height 9
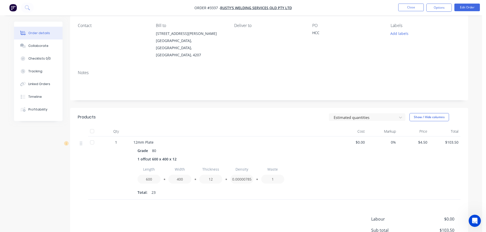
scroll to position [51, 0]
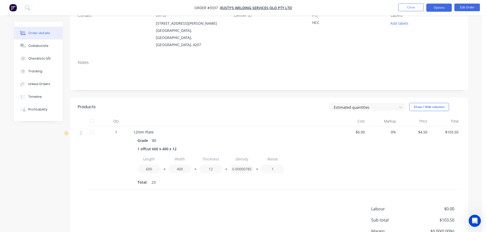
click at [433, 10] on button "Options" at bounding box center [438, 8] width 25 height 8
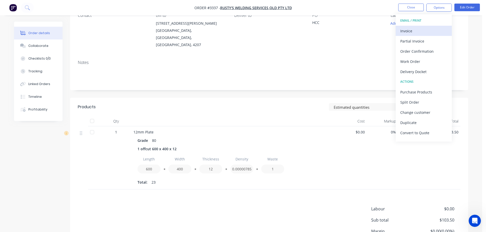
click at [419, 28] on div "Invoice" at bounding box center [423, 30] width 47 height 7
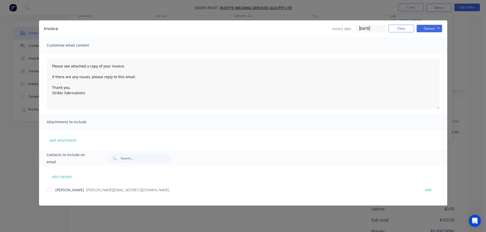
click at [48, 190] on div at bounding box center [49, 190] width 10 height 10
drag, startPoint x: 426, startPoint y: 33, endPoint x: 426, endPoint y: 30, distance: 2.8
click at [426, 33] on div "Invoice Invoice date 25/09/25 Close Options Preview Print Email" at bounding box center [243, 28] width 408 height 17
click at [426, 30] on button "Options" at bounding box center [428, 29] width 25 height 8
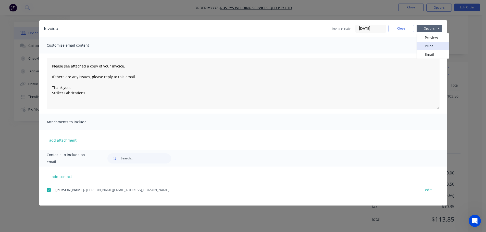
click at [426, 45] on button "Print" at bounding box center [432, 46] width 33 height 8
click at [429, 29] on button "Options" at bounding box center [428, 29] width 25 height 8
click at [427, 51] on button "Email" at bounding box center [432, 54] width 33 height 8
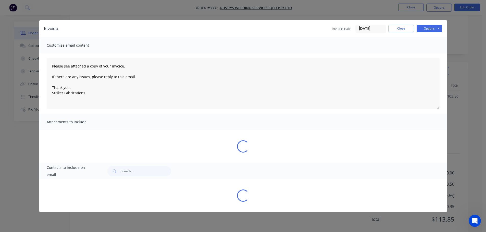
type textarea "Please see attached a copy of your invoice. If there are any issues, please rep…"
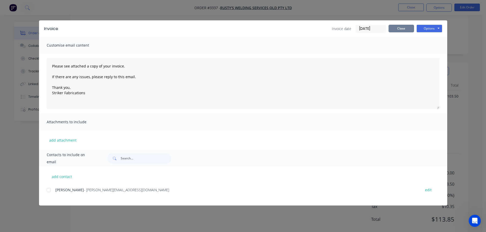
click at [411, 25] on button "Close" at bounding box center [400, 29] width 25 height 8
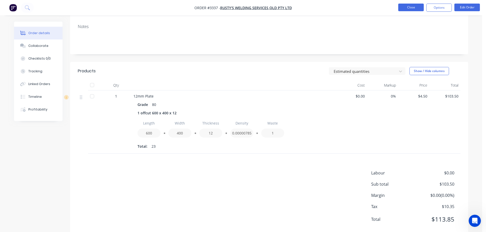
click at [406, 7] on button "Close" at bounding box center [410, 8] width 25 height 8
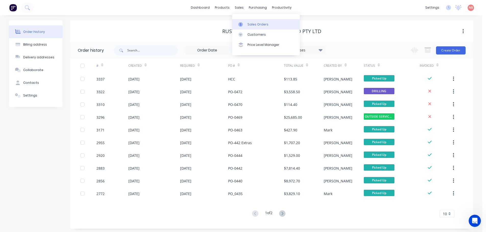
click at [244, 24] on div at bounding box center [242, 24] width 8 height 5
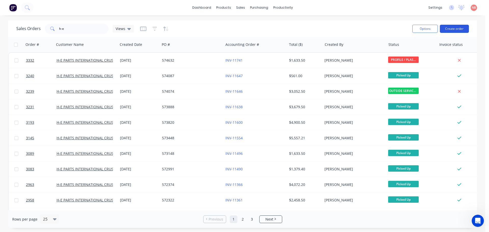
click at [443, 29] on button "Create order" at bounding box center [454, 29] width 29 height 8
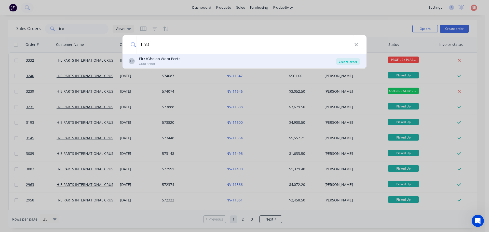
type input "first"
click at [346, 62] on div "Create order" at bounding box center [348, 61] width 25 height 7
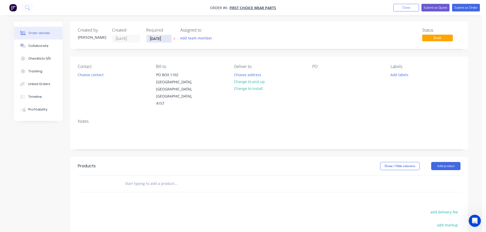
click at [155, 39] on input "[DATE]" at bounding box center [158, 39] width 25 height 8
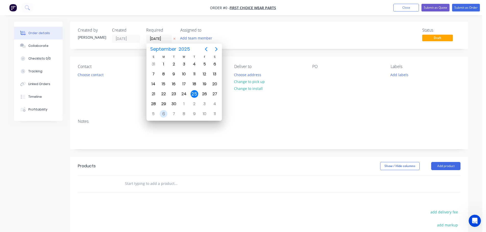
click at [163, 114] on div "6" at bounding box center [164, 114] width 8 height 8
type input "06/10/25"
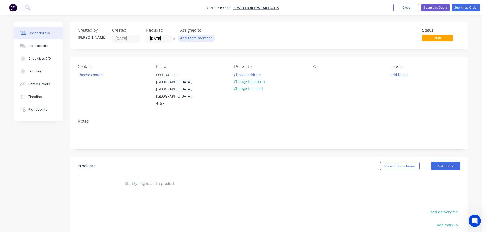
click at [194, 37] on button "Add team member" at bounding box center [195, 38] width 37 height 7
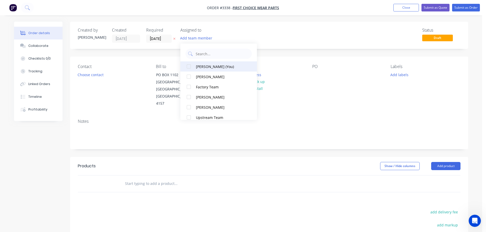
click at [206, 66] on div "Naomi Badrick (You)" at bounding box center [221, 66] width 51 height 5
click at [95, 75] on button "Choose contact" at bounding box center [90, 74] width 31 height 7
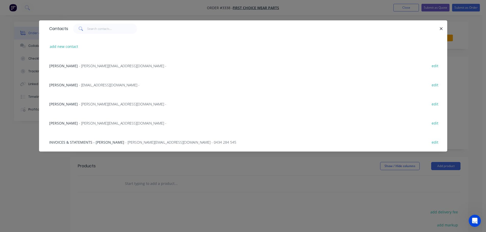
click at [88, 66] on span "- michael@firstchoicewearparts.com -" at bounding box center [122, 65] width 87 height 5
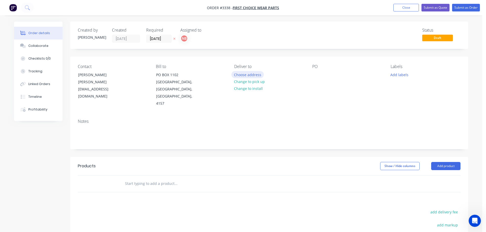
click at [235, 73] on button "Choose address" at bounding box center [247, 74] width 33 height 7
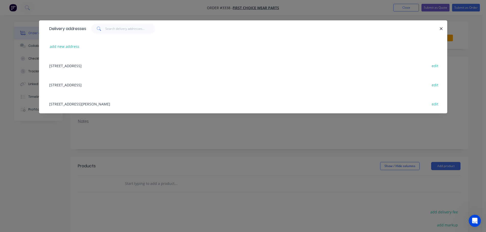
click at [93, 104] on div "Unit 2, 42 Smith Street, Capalaba, Queensland, Australia, 4157 edit" at bounding box center [243, 103] width 392 height 19
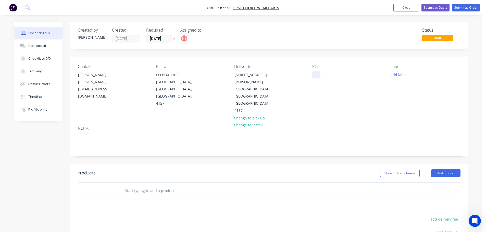
click at [313, 73] on div at bounding box center [316, 74] width 8 height 7
click at [405, 73] on button "Add labels" at bounding box center [398, 74] width 23 height 7
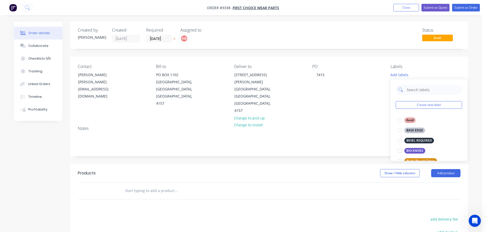
click at [409, 90] on input "text" at bounding box center [432, 90] width 53 height 10
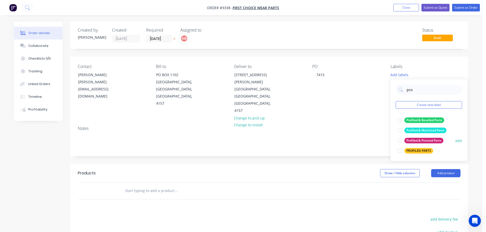
click at [408, 141] on div "Profiled & Pressed Parts" at bounding box center [423, 141] width 39 height 6
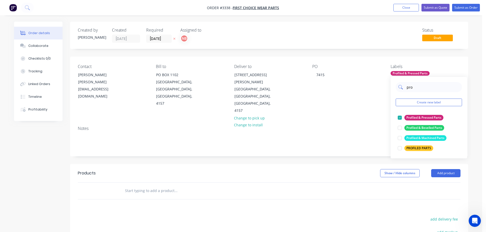
click at [409, 88] on input "pro" at bounding box center [432, 87] width 53 height 10
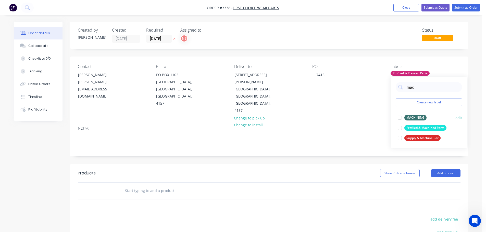
type input "mac"
drag, startPoint x: 414, startPoint y: 118, endPoint x: 410, endPoint y: 120, distance: 5.0
click at [414, 118] on div "MACHINING" at bounding box center [415, 118] width 22 height 6
click at [344, 164] on header "Products Show / Hide columns Add product" at bounding box center [269, 173] width 398 height 18
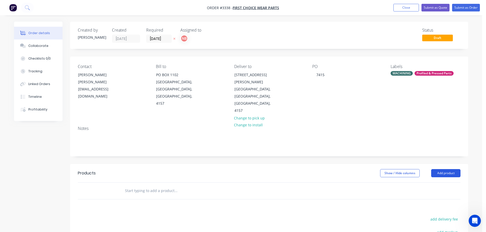
click at [439, 169] on button "Add product" at bounding box center [445, 173] width 29 height 8
click at [433, 182] on div "Product catalogue" at bounding box center [435, 185] width 39 height 7
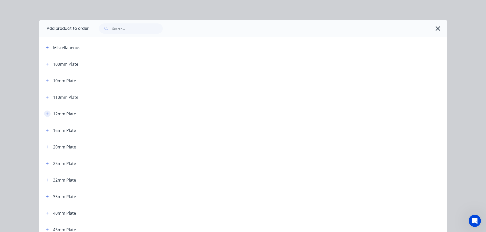
click at [47, 116] on button "button" at bounding box center [47, 114] width 6 height 6
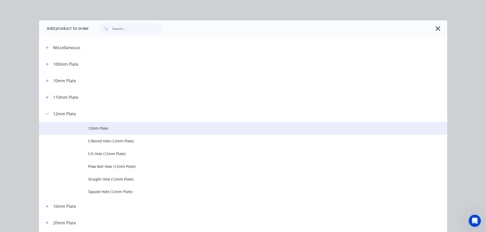
click at [89, 129] on span "12mm Plate" at bounding box center [231, 128] width 287 height 5
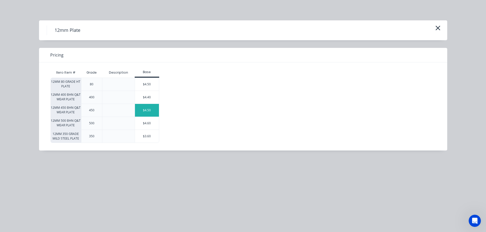
click at [144, 113] on div "$4.50" at bounding box center [147, 110] width 24 height 13
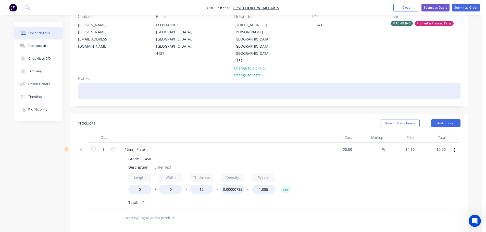
scroll to position [51, 0]
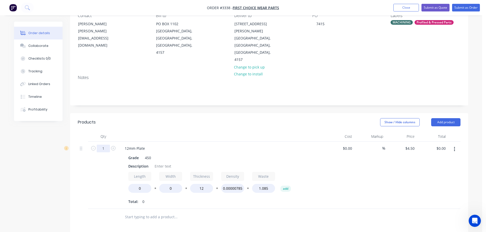
click at [103, 145] on input "1" at bounding box center [103, 149] width 13 height 8
type input "2"
click at [140, 113] on header "Products Show / Hide columns Add product" at bounding box center [269, 122] width 398 height 18
click at [140, 163] on div "Description" at bounding box center [138, 166] width 24 height 7
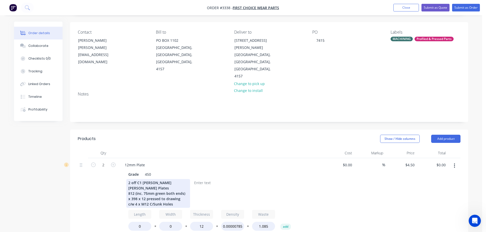
scroll to position [25, 0]
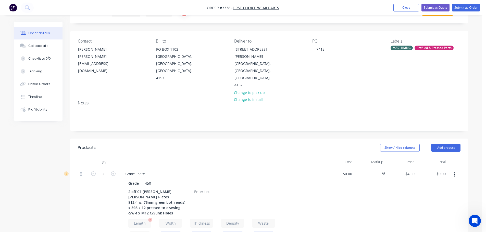
click at [138, 231] on input "0" at bounding box center [139, 235] width 23 height 9
type input "812"
click at [171, 231] on input "0" at bounding box center [170, 235] width 23 height 9
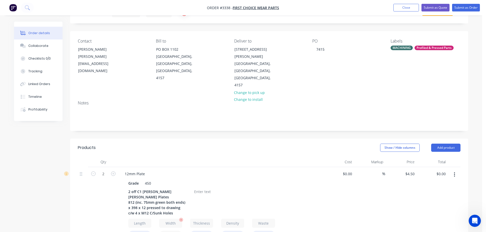
click at [171, 231] on input "0" at bounding box center [170, 235] width 23 height 9
type input "398"
type input "$297.00"
click at [207, 188] on div at bounding box center [202, 191] width 21 height 7
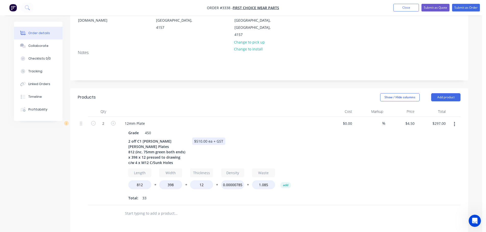
scroll to position [76, 0]
click at [451, 119] on button "button" at bounding box center [454, 123] width 12 height 9
click at [431, 144] on div "Duplicate" at bounding box center [435, 147] width 39 height 7
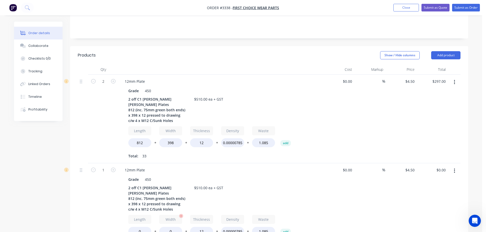
scroll to position [153, 0]
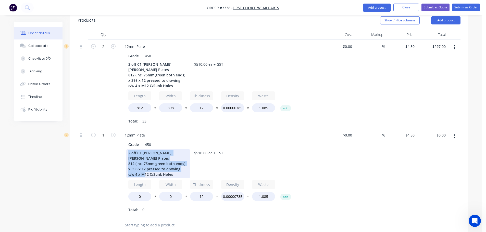
drag, startPoint x: 165, startPoint y: 142, endPoint x: 127, endPoint y: 125, distance: 41.2
click at [127, 149] on div "2 off C1 Hopper Auger Plates 812 (inc. 75mm green both ends) x 398 x 12 pressed…" at bounding box center [158, 163] width 64 height 29
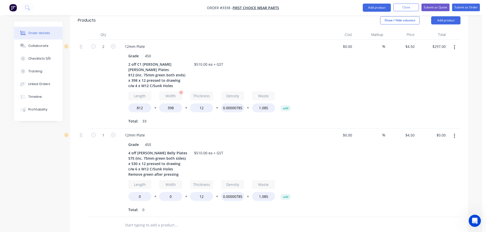
click at [179, 90] on button "button" at bounding box center [180, 93] width 7 height 6
type input "$0.00"
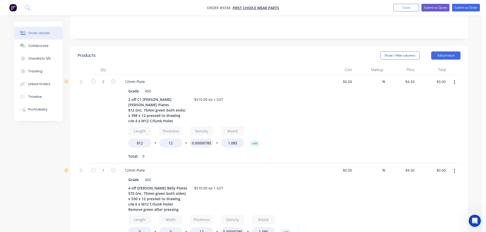
scroll to position [127, 0]
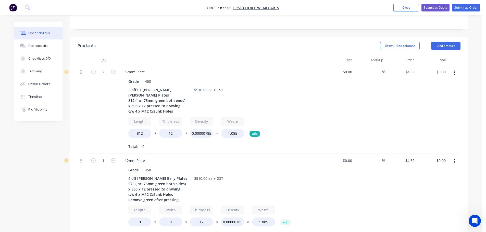
click at [255, 131] on button "add" at bounding box center [254, 134] width 10 height 6
click at [267, 117] on input "Label5" at bounding box center [263, 121] width 23 height 9
drag, startPoint x: 269, startPoint y: 95, endPoint x: 255, endPoint y: 96, distance: 13.6
click at [255, 117] on input "Label5" at bounding box center [263, 121] width 23 height 9
click at [260, 117] on input "Width" at bounding box center [263, 121] width 23 height 9
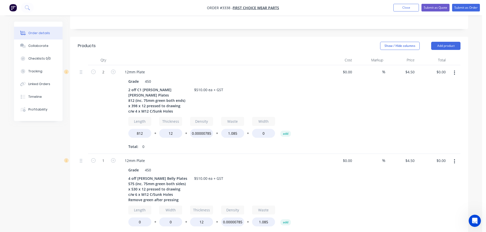
type input "Width"
drag, startPoint x: 247, startPoint y: 106, endPoint x: 241, endPoint y: 107, distance: 6.7
click at [241, 117] on div "Length 812 * Thickness 12 * Density 0.00000785 * Waste 1.085 * Width 0 add" at bounding box center [220, 128] width 185 height 23
click at [246, 133] on button "*" at bounding box center [247, 135] width 5 height 4
click at [248, 133] on button "*" at bounding box center [247, 135] width 5 height 4
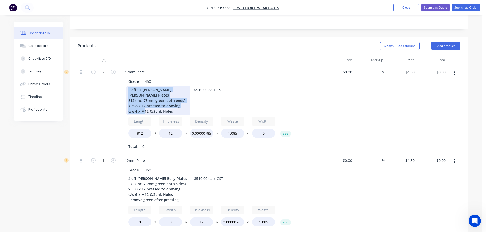
drag, startPoint x: 156, startPoint y: 82, endPoint x: 124, endPoint y: 66, distance: 36.1
click at [124, 77] on div "Grade 450 2 off C1 Hopper Auger Plates 812 (inc. 75mm green both ends) x 398 x …" at bounding box center [221, 114] width 200 height 74
copy div "2 off C1 Hopper Auger Plates 812 (inc. 75mm green both ends) x 398 x 12 pressed…"
click at [455, 68] on button "button" at bounding box center [454, 72] width 12 height 9
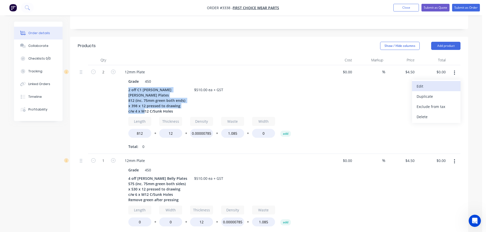
click at [430, 83] on div "Edit" at bounding box center [435, 86] width 39 height 7
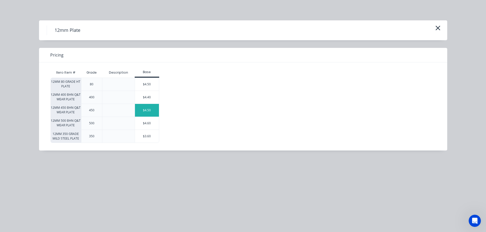
click at [146, 111] on div "$4.50" at bounding box center [147, 110] width 24 height 13
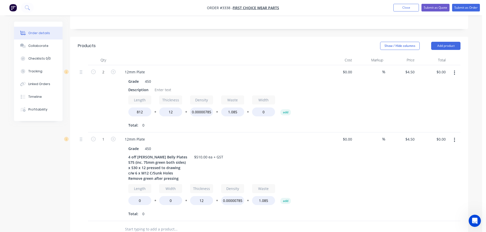
click at [453, 68] on button "button" at bounding box center [454, 72] width 12 height 9
click at [422, 113] on div "Delete" at bounding box center [435, 116] width 39 height 7
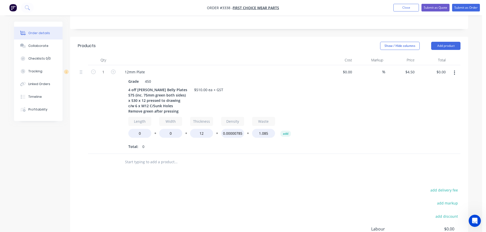
click at [455, 68] on button "button" at bounding box center [454, 72] width 12 height 9
click at [431, 93] on div "Duplicate" at bounding box center [435, 96] width 39 height 7
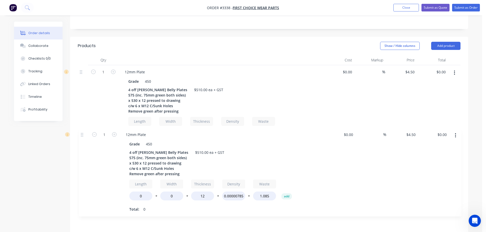
scroll to position [128, 0]
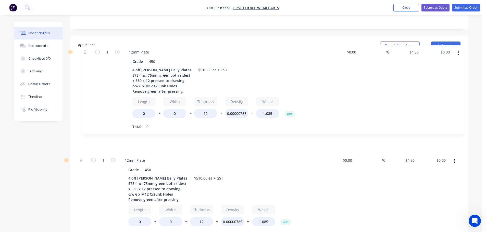
drag, startPoint x: 81, startPoint y: 140, endPoint x: 85, endPoint y: 51, distance: 89.6
click at [85, 65] on div "1 12mm Plate Grade 450 4 off Hopper Belly Plates 575 (inc. 75mm green both side…" at bounding box center [269, 153] width 382 height 177
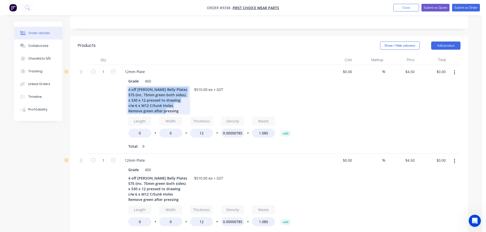
drag, startPoint x: 166, startPoint y: 86, endPoint x: 127, endPoint y: 66, distance: 43.6
click at [127, 86] on div "4 off Hopper Belly Plates 575 (inc. 75mm green both sides) x 530 x 12 pressed t…" at bounding box center [158, 100] width 64 height 29
click at [171, 86] on div "4 off Hopper Belly Plates 575 (inc. 75mm green both sides) x 530 x 12 pressed t…" at bounding box center [158, 100] width 64 height 29
drag, startPoint x: 172, startPoint y: 84, endPoint x: 127, endPoint y: 69, distance: 47.6
click at [127, 86] on div "4 off Hopper Belly Plates 575 (inc. 75mm green both sides) x 530 x 12 pressed t…" at bounding box center [158, 100] width 64 height 29
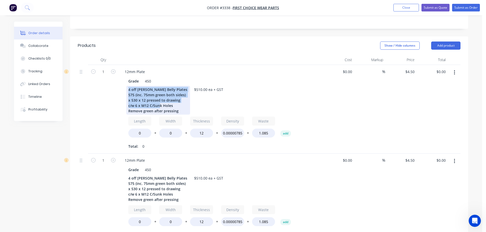
paste div
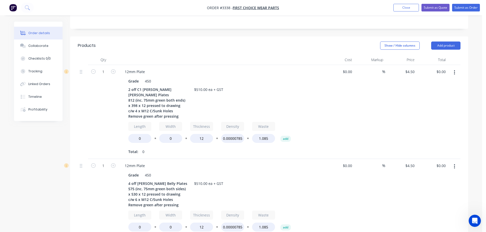
click at [109, 92] on div "1" at bounding box center [103, 112] width 31 height 94
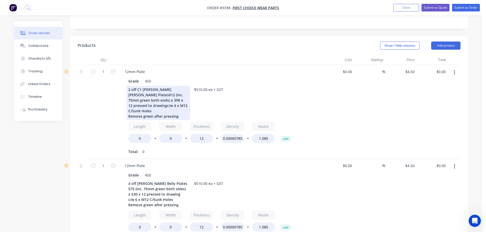
click at [177, 86] on div "2 off C1 Hopper Auger Plates812 (inc. 75mm green both ends) x 398 x 12 pressed …" at bounding box center [158, 103] width 64 height 34
click at [176, 86] on div "2 off C1 Hopper Auger Plates 812 (inc. 75mm green both ends) x 398 x 12 pressed…" at bounding box center [158, 103] width 64 height 34
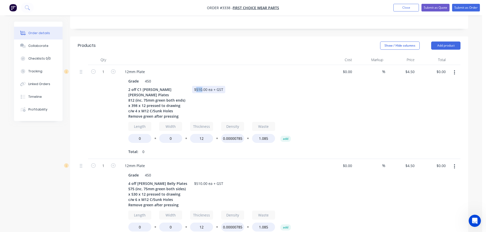
drag, startPoint x: 201, startPoint y: 68, endPoint x: 195, endPoint y: 68, distance: 5.9
click at [195, 86] on div "$510.00 ea + GST" at bounding box center [208, 89] width 33 height 7
click at [201, 180] on div "$510.00 ea + GST" at bounding box center [208, 183] width 33 height 7
click at [205, 159] on div "12mm Plate Grade 450 4 off Hopper Belly Plates 575 (inc. 75mm green both sides)…" at bounding box center [221, 203] width 204 height 89
click at [456, 42] on button "Add product" at bounding box center [445, 46] width 29 height 8
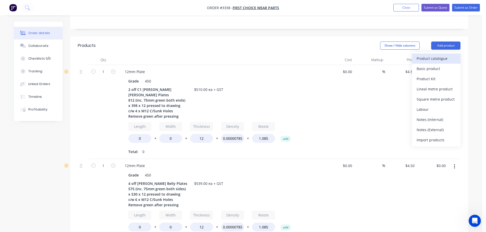
click at [445, 54] on button "Product catalogue" at bounding box center [436, 59] width 48 height 10
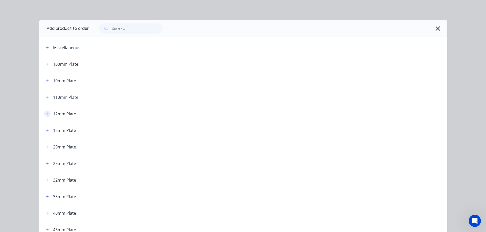
click at [46, 114] on icon "button" at bounding box center [47, 114] width 3 height 4
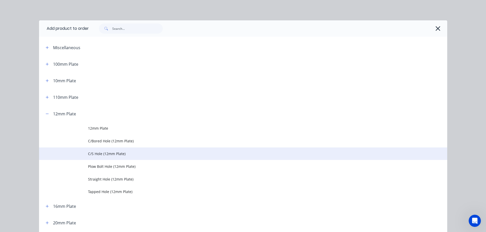
click at [100, 156] on span "C/S Hole (12mm Plate)" at bounding box center [231, 153] width 287 height 5
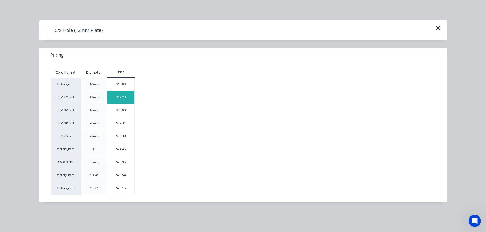
click at [113, 97] on div "$19.23" at bounding box center [120, 97] width 27 height 13
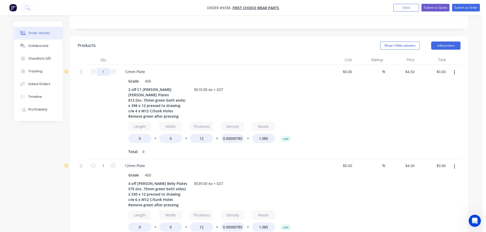
click at [105, 68] on input "1" at bounding box center [103, 72] width 13 height 8
type input "2"
click at [145, 55] on div at bounding box center [221, 60] width 204 height 10
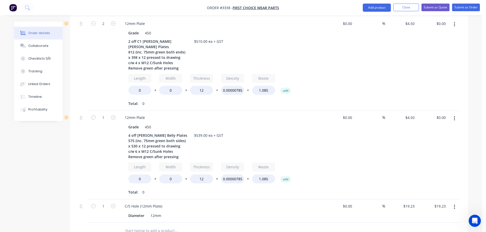
scroll to position [179, 0]
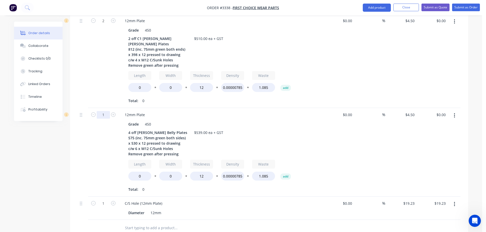
click at [106, 111] on input "1" at bounding box center [103, 115] width 13 height 8
type input "4"
click at [103, 73] on div "2" at bounding box center [103, 61] width 31 height 94
click at [105, 200] on input "1" at bounding box center [103, 204] width 13 height 8
type input "32"
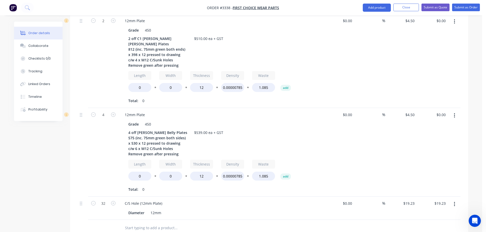
type input "$615.36"
click at [98, 154] on div "4" at bounding box center [103, 152] width 31 height 89
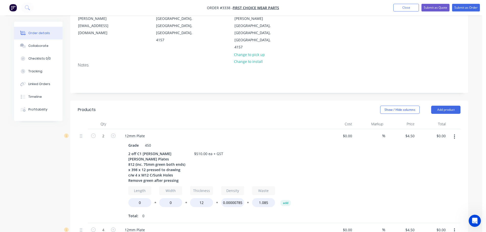
scroll to position [51, 0]
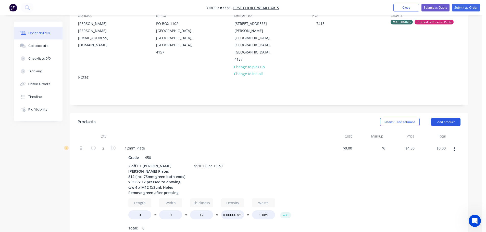
click at [437, 118] on button "Add product" at bounding box center [445, 122] width 29 height 8
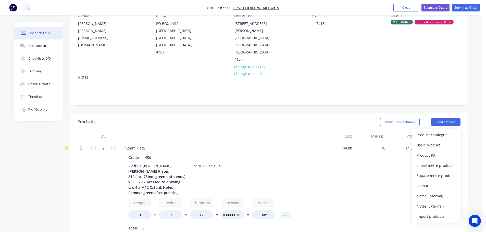
click at [427, 131] on div "Product catalogue" at bounding box center [435, 134] width 39 height 7
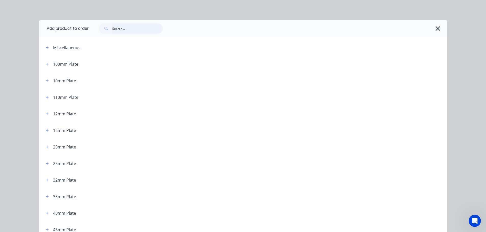
click at [147, 28] on input "text" at bounding box center [137, 28] width 50 height 10
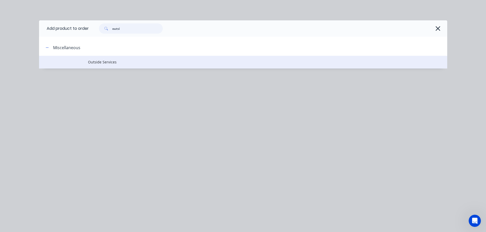
type input "outsi"
click at [103, 61] on span "Outside Services" at bounding box center [231, 61] width 287 height 5
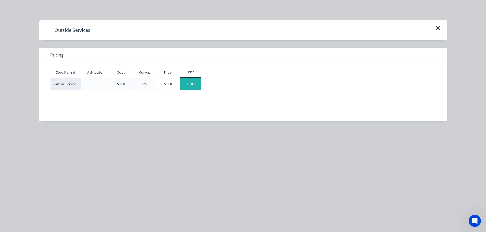
click at [186, 83] on div "$0.00" at bounding box center [190, 84] width 21 height 12
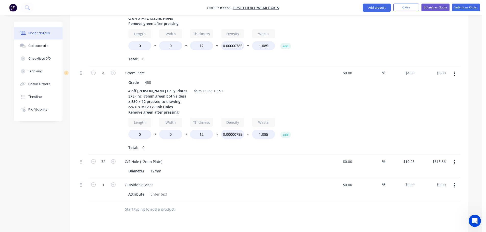
scroll to position [230, 0]
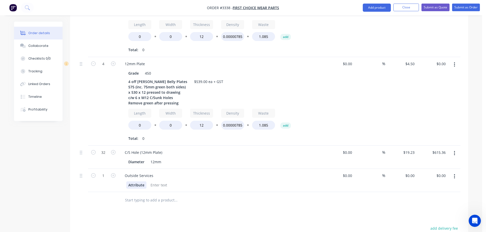
click at [140, 181] on div "Attribute" at bounding box center [136, 184] width 20 height 7
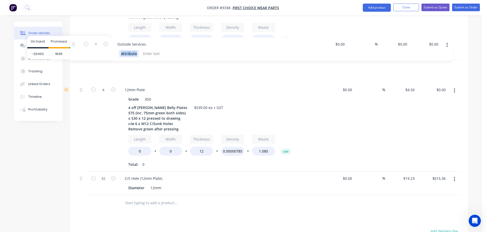
drag, startPoint x: 81, startPoint y: 150, endPoint x: 73, endPoint y: 56, distance: 95.1
click at [73, 44] on body "Order #3338 - First Choice Wear Parts Add product Close Submit as Quote Submit …" at bounding box center [243, 57] width 486 height 568
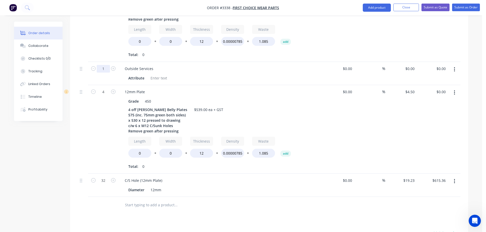
click at [106, 65] on input "1" at bounding box center [103, 69] width 13 height 8
type input "2"
click at [103, 35] on div "2" at bounding box center [103, 15] width 31 height 94
click at [129, 74] on div "Attribute" at bounding box center [136, 77] width 20 height 7
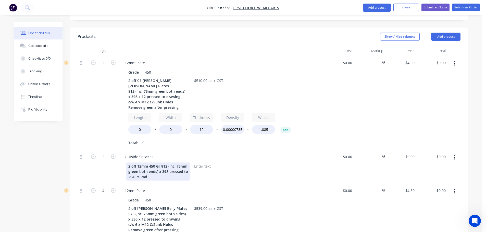
scroll to position [148, 0]
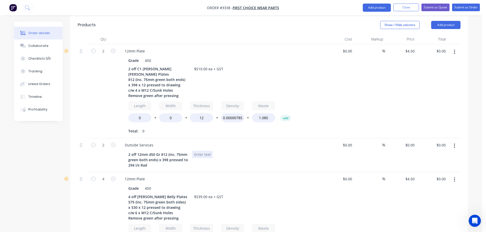
click at [197, 151] on div at bounding box center [202, 154] width 21 height 7
click at [167, 151] on div "2 off 12mm 450 Gr 812 (inc. 75mm green both ends) x 398 pressed to 294 i/s Rad" at bounding box center [158, 160] width 64 height 18
click at [268, 151] on div "2 off 12mm 450 Gr 812 (inc. 75mm green both ends) x 398 pressed to 294 i/s Rad …" at bounding box center [219, 160] width 187 height 18
click at [412, 141] on input "0" at bounding box center [410, 144] width 12 height 7
drag, startPoint x: 349, startPoint y: 139, endPoint x: 343, endPoint y: 142, distance: 6.9
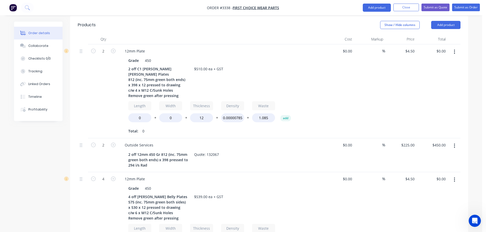
click at [348, 141] on div "$0.00 $0.00" at bounding box center [337, 155] width 31 height 34
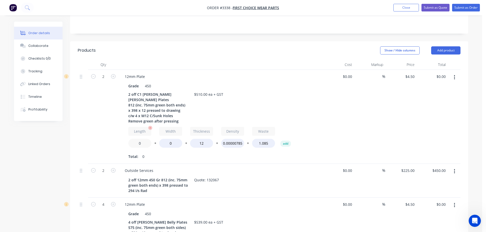
click at [134, 139] on input "0" at bounding box center [139, 143] width 23 height 9
click at [144, 139] on input "8120" at bounding box center [139, 143] width 23 height 9
click at [165, 139] on input "0" at bounding box center [170, 143] width 23 height 9
click at [165, 127] on div "Length 812 * Width 398 * Thickness 12 * Density 0.00000785 * Waste 1.085 add To…" at bounding box center [220, 144] width 185 height 34
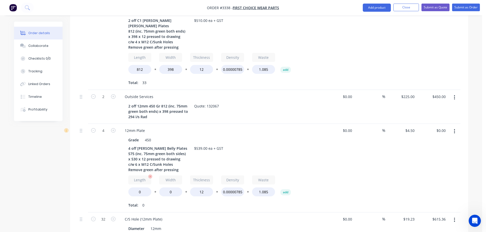
scroll to position [199, 0]
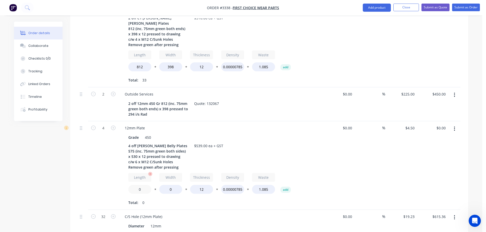
click at [141, 185] on input "0" at bounding box center [139, 189] width 23 height 9
click at [169, 185] on input "0" at bounding box center [170, 189] width 23 height 9
click at [169, 199] on div "Total: 0" at bounding box center [220, 203] width 185 height 8
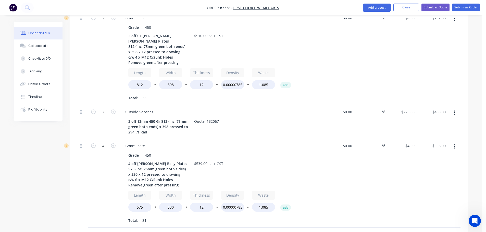
scroll to position [148, 0]
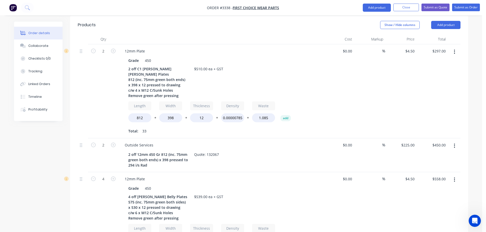
drag, startPoint x: 454, startPoint y: 119, endPoint x: 452, endPoint y: 122, distance: 3.6
click at [454, 144] on icon "button" at bounding box center [453, 146] width 1 height 5
click at [428, 166] on div "Duplicate" at bounding box center [435, 169] width 39 height 7
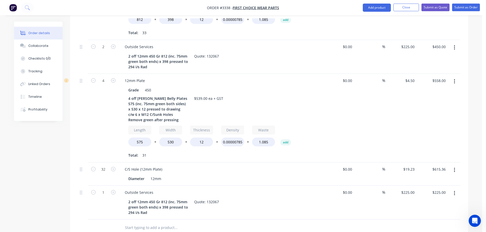
scroll to position [250, 0]
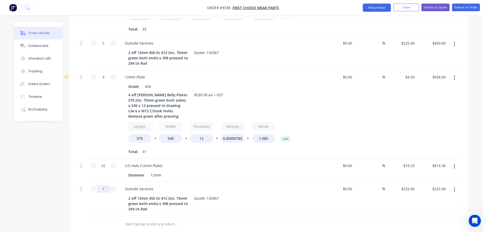
click at [106, 185] on input "1" at bounding box center [103, 189] width 13 height 8
drag, startPoint x: 71, startPoint y: 174, endPoint x: 76, endPoint y: 173, distance: 5.8
click at [71, 174] on div "Qty Cost Markup Price Total 2 12mm Plate Grade 450 2 off C1 Hopper Auger Plates…" at bounding box center [269, 82] width 398 height 300
click at [128, 195] on div "2 off 12mm 450 Gr 812 (inc. 75mm green both ends) x 398 pressed to 294 i/s Rad" at bounding box center [158, 204] width 64 height 18
drag, startPoint x: 166, startPoint y: 172, endPoint x: 162, endPoint y: 172, distance: 4.9
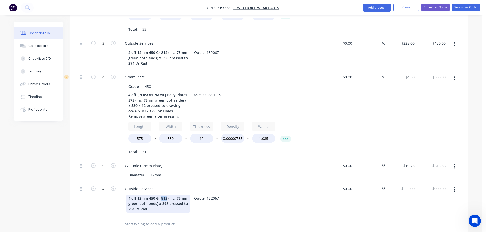
click at [162, 195] on div "4 off 12mm 450 Gr 812 (inc. 75mm green both ends) x 398 pressed to 294 i/s Rad" at bounding box center [158, 204] width 64 height 18
drag, startPoint x: 161, startPoint y: 177, endPoint x: 167, endPoint y: 178, distance: 6.5
click at [167, 195] on div "4 off 12mm 450 Gr 575 (inc. 75mm green both ends) x 398 pressed to 294 i/s Rad" at bounding box center [158, 204] width 64 height 18
click at [184, 210] on div "Products Show / Hide columns Add product Qty Cost Markup Price Total 2 12mm Pla…" at bounding box center [269, 134] width 398 height 441
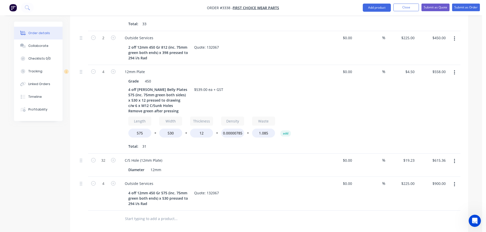
scroll to position [252, 0]
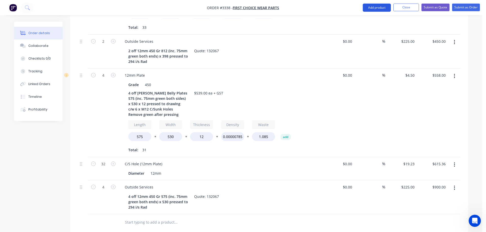
click at [367, 7] on button "Add product" at bounding box center [376, 8] width 28 height 8
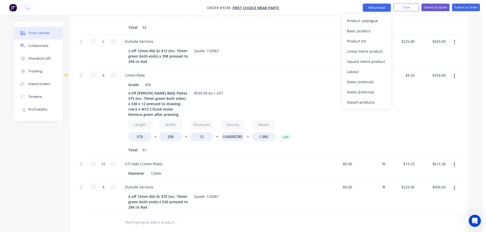
click at [355, 21] on div "Product catalogue" at bounding box center [366, 20] width 39 height 7
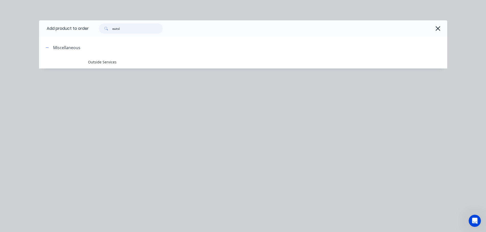
drag, startPoint x: 125, startPoint y: 29, endPoint x: 76, endPoint y: 33, distance: 48.9
click at [76, 33] on header "Add product to order outsi" at bounding box center [243, 28] width 408 height 16
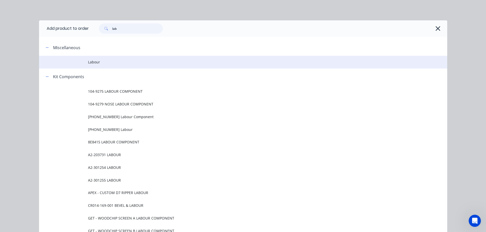
scroll to position [227, 0]
click at [97, 61] on span "Labour" at bounding box center [231, 61] width 287 height 5
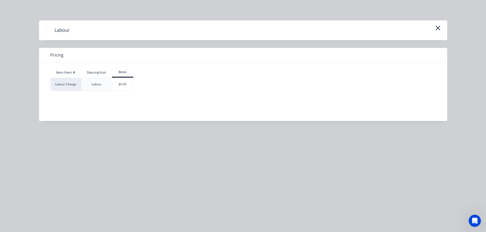
click at [122, 79] on div "$0.00" at bounding box center [122, 84] width 21 height 13
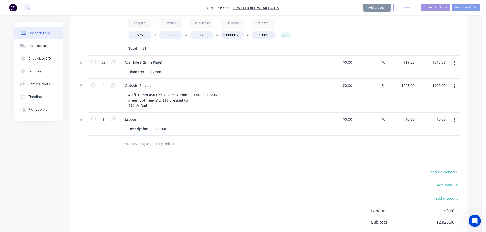
scroll to position [377, 0]
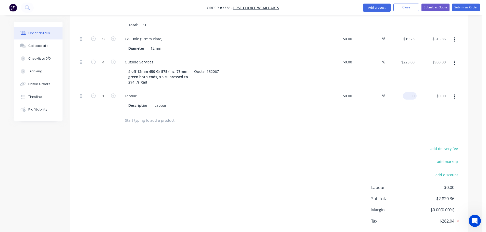
click at [410, 92] on div "0 $0.00" at bounding box center [409, 95] width 14 height 7
click at [369, 145] on div "add delivery fee add markup add discount Labour $0.00 Sub total $3,176.00 Margi…" at bounding box center [269, 194] width 382 height 98
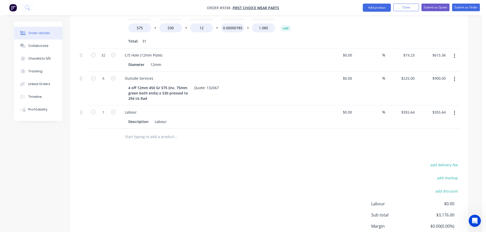
scroll to position [352, 0]
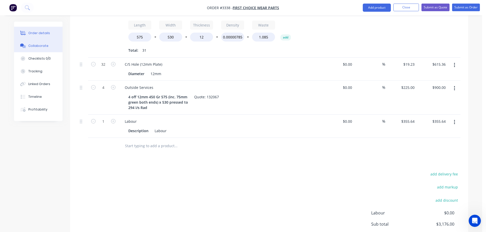
click at [34, 47] on div "Collaborate" at bounding box center [38, 46] width 20 height 5
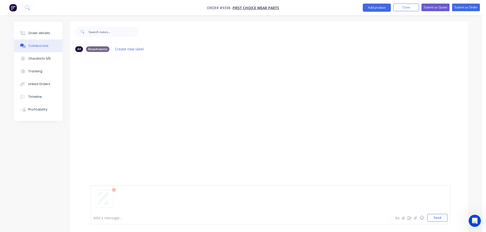
drag, startPoint x: 439, startPoint y: 219, endPoint x: 358, endPoint y: 188, distance: 87.5
click at [439, 219] on button "Send" at bounding box center [437, 218] width 20 height 8
click at [26, 31] on button "Order details" at bounding box center [38, 33] width 48 height 13
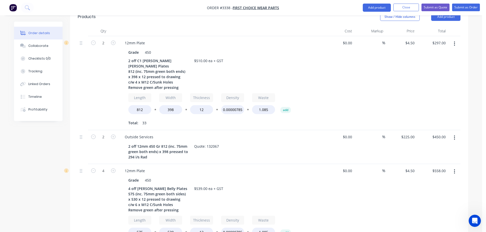
scroll to position [178, 0]
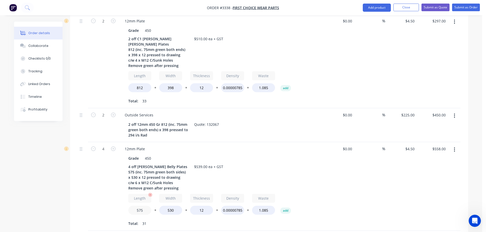
click at [142, 206] on input "575" at bounding box center [139, 210] width 23 height 9
click at [116, 179] on div "4" at bounding box center [103, 186] width 31 height 89
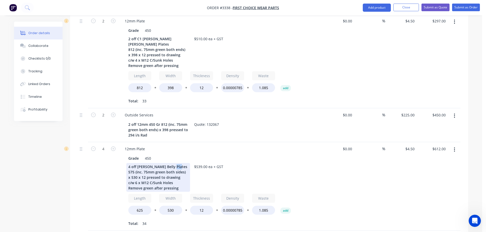
drag, startPoint x: 134, startPoint y: 145, endPoint x: 126, endPoint y: 145, distance: 7.7
click at [126, 163] on div "4 off Hopper Belly Plates 575 (inc. 75mm green both sides) x 530 x 12 pressed t…" at bounding box center [158, 177] width 64 height 29
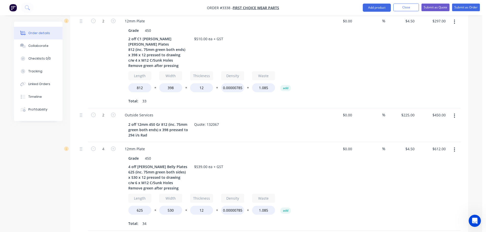
click at [111, 158] on div "4" at bounding box center [103, 186] width 31 height 89
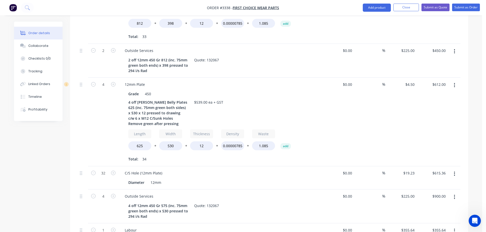
scroll to position [224, 0]
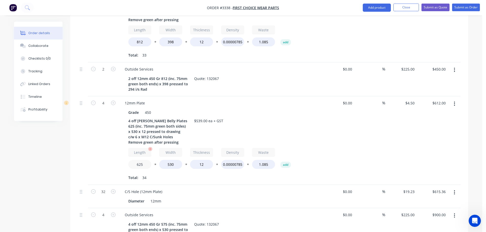
click at [135, 160] on input "625" at bounding box center [139, 164] width 23 height 9
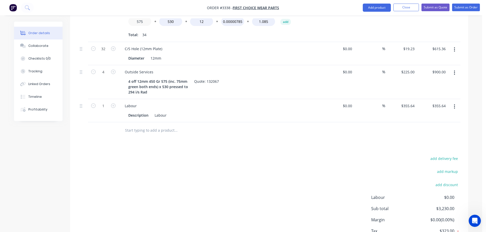
scroll to position [377, 0]
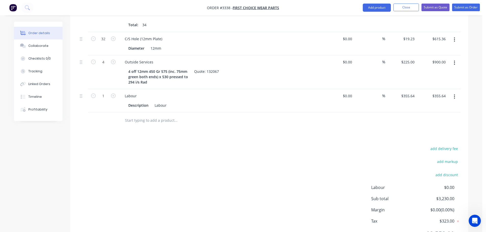
click at [272, 162] on div "add delivery fee add markup add discount Labour $0.00 Sub total $3,230.00 Margi…" at bounding box center [269, 194] width 382 height 98
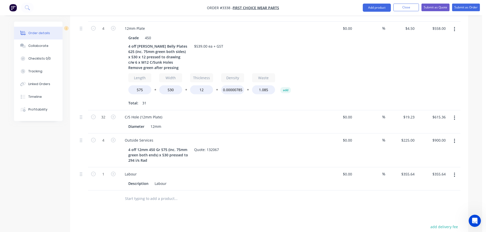
scroll to position [250, 0]
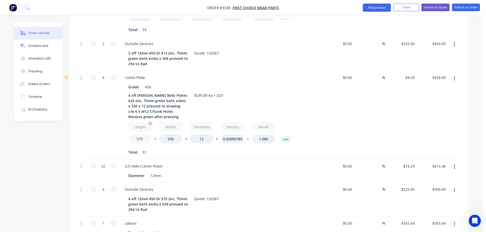
click at [146, 135] on input "575" at bounding box center [139, 139] width 23 height 9
click at [93, 108] on div "4" at bounding box center [103, 115] width 31 height 89
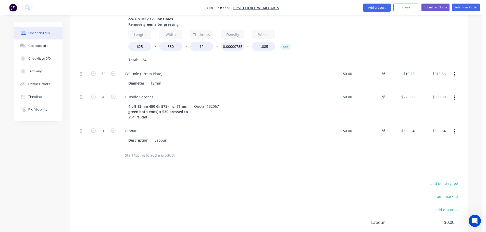
scroll to position [352, 0]
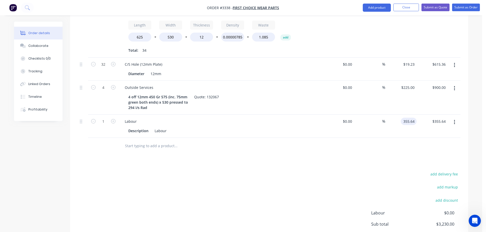
click at [408, 118] on input "355.64" at bounding box center [409, 121] width 14 height 7
click at [383, 135] on div "Products Show / Hide columns Add product Qty Cost Markup Price Total 2 12mm Pla…" at bounding box center [269, 44] width 398 height 464
click at [411, 118] on input "0" at bounding box center [413, 121] width 6 height 7
click at [363, 138] on div at bounding box center [269, 146] width 382 height 17
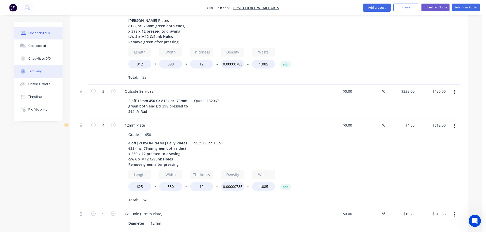
scroll to position [173, 0]
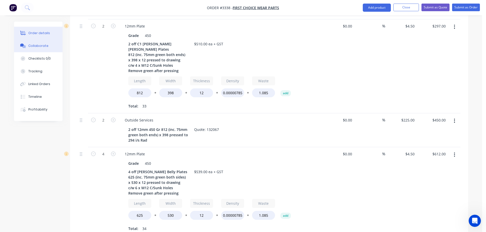
click at [46, 47] on button "Collaborate" at bounding box center [38, 46] width 48 height 13
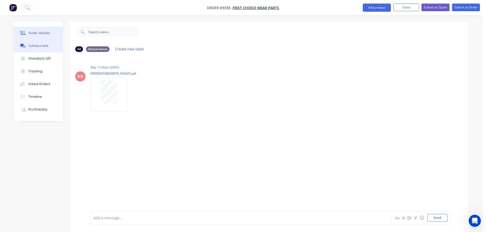
click at [50, 34] on button "Order details" at bounding box center [38, 33] width 48 height 13
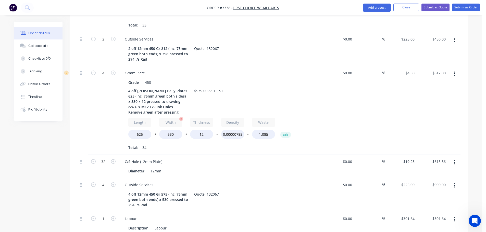
scroll to position [255, 0]
drag, startPoint x: 166, startPoint y: 167, endPoint x: 161, endPoint y: 167, distance: 5.4
click at [161, 190] on div "4 off 12mm 450 Gr 575 (inc. 75mm green both ends) x 530 pressed to 294 i/s Rad" at bounding box center [158, 199] width 64 height 18
click at [107, 178] on div "4" at bounding box center [103, 195] width 31 height 34
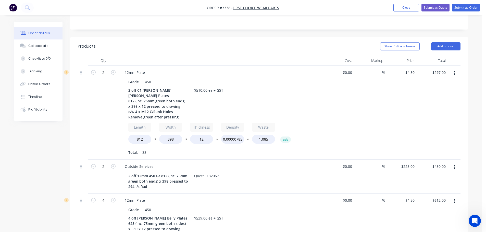
scroll to position [122, 0]
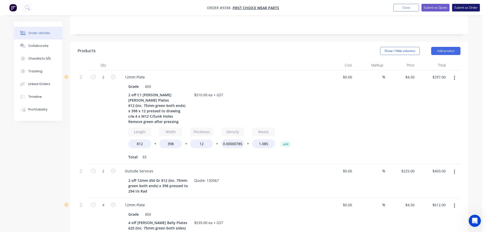
click at [468, 5] on button "Submit as Order" at bounding box center [466, 8] width 28 height 8
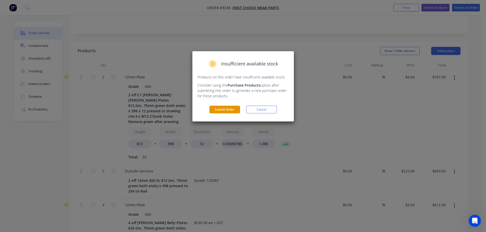
click at [230, 110] on button "Submit Order" at bounding box center [224, 110] width 31 height 8
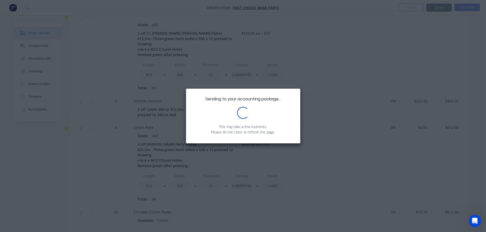
scroll to position [167, 0]
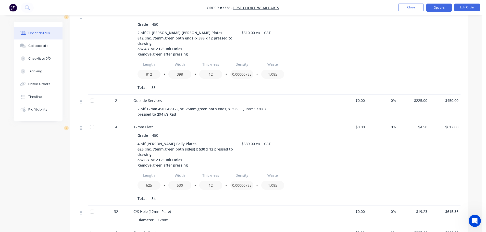
click at [437, 10] on button "Options" at bounding box center [438, 8] width 25 height 8
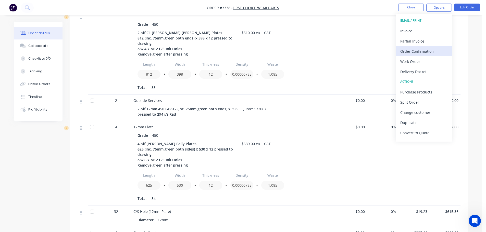
click at [417, 49] on div "Order Confirmation" at bounding box center [423, 51] width 47 height 7
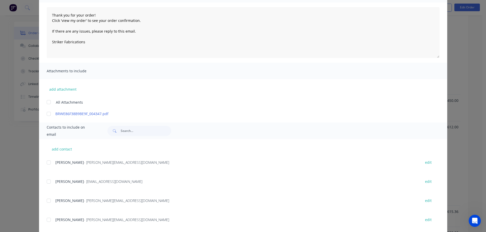
click at [47, 161] on div at bounding box center [49, 163] width 10 height 10
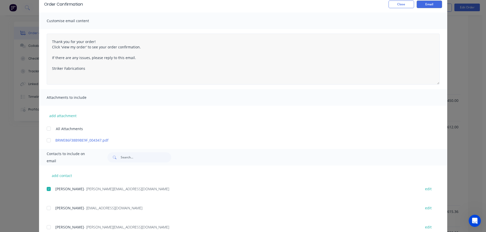
scroll to position [0, 0]
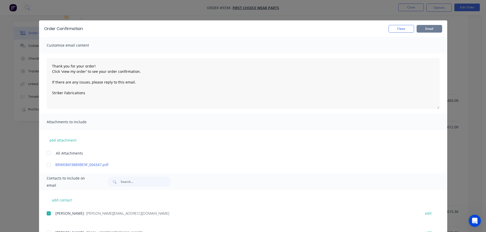
click at [422, 27] on button "Email" at bounding box center [428, 29] width 25 height 8
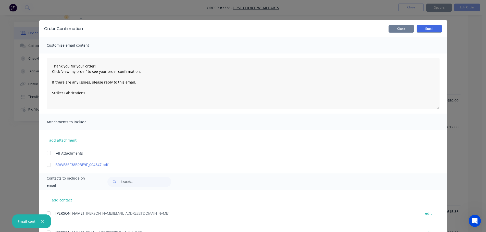
click at [398, 30] on button "Close" at bounding box center [400, 29] width 25 height 8
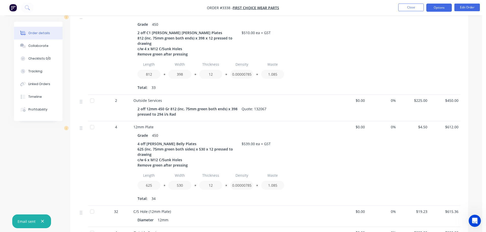
click at [431, 10] on button "Options" at bounding box center [438, 8] width 25 height 8
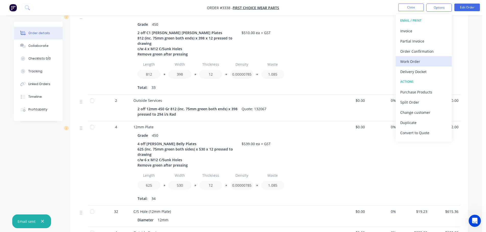
click at [413, 62] on div "Work Order" at bounding box center [423, 61] width 47 height 7
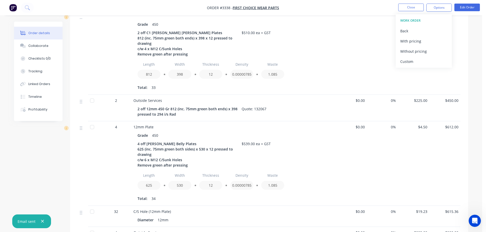
drag, startPoint x: 413, startPoint y: 61, endPoint x: 413, endPoint y: 57, distance: 4.4
click at [413, 61] on div "Custom" at bounding box center [423, 61] width 47 height 7
click at [412, 51] on div "Without pricing" at bounding box center [423, 51] width 47 height 7
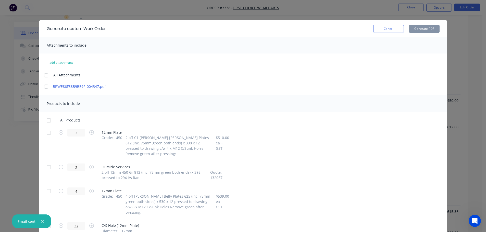
click at [49, 132] on div at bounding box center [49, 133] width 10 height 10
click at [46, 162] on div at bounding box center [49, 167] width 10 height 10
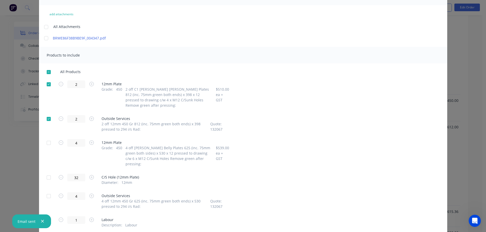
scroll to position [56, 0]
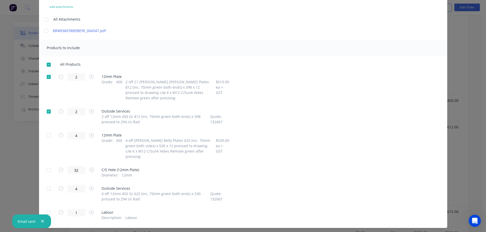
click at [46, 107] on div at bounding box center [49, 112] width 10 height 10
click at [46, 131] on div at bounding box center [49, 135] width 10 height 10
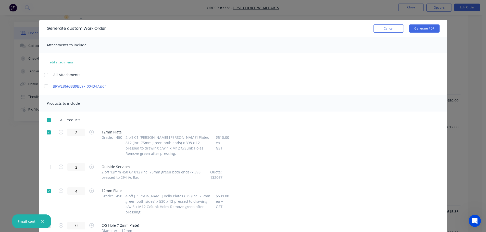
scroll to position [0, 0]
click at [422, 33] on div "Generate custom Work Order Cancel Generate PDF" at bounding box center [243, 28] width 408 height 17
click at [422, 30] on button "Generate PDF" at bounding box center [424, 29] width 31 height 8
click at [384, 28] on button "Cancel" at bounding box center [388, 29] width 31 height 8
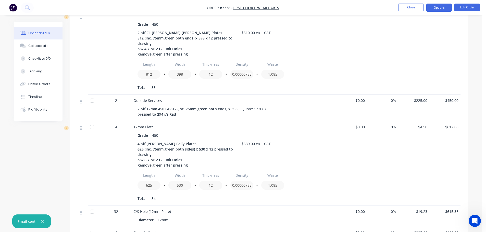
click at [426, 7] on button "Options" at bounding box center [438, 8] width 25 height 8
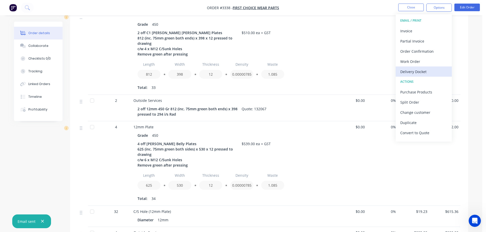
click at [412, 71] on div "Delivery Docket" at bounding box center [423, 71] width 47 height 7
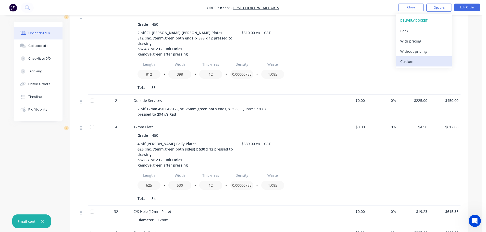
click at [410, 60] on div "Custom" at bounding box center [423, 61] width 47 height 7
click at [410, 51] on div "Without pricing" at bounding box center [423, 51] width 47 height 7
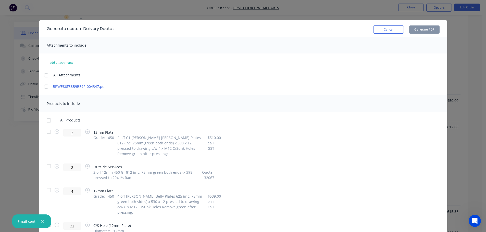
click at [47, 131] on div at bounding box center [49, 132] width 10 height 10
click at [46, 186] on div at bounding box center [49, 190] width 10 height 10
click at [423, 27] on button "Generate PDF" at bounding box center [424, 29] width 31 height 8
drag, startPoint x: 378, startPoint y: 32, endPoint x: 413, endPoint y: 16, distance: 39.1
click at [378, 32] on button "Cancel" at bounding box center [388, 29] width 31 height 8
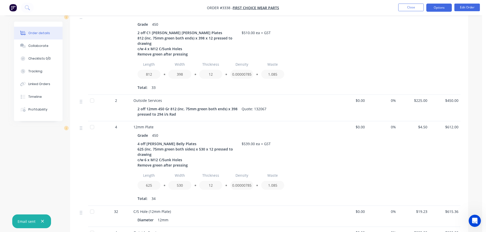
click at [428, 7] on button "Options" at bounding box center [438, 8] width 25 height 8
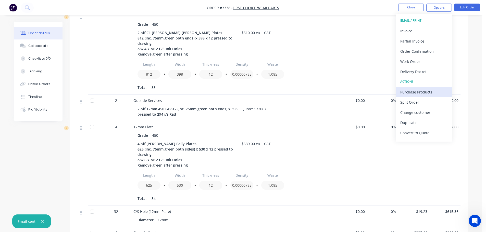
click at [409, 89] on div "Purchase Products" at bounding box center [423, 91] width 47 height 7
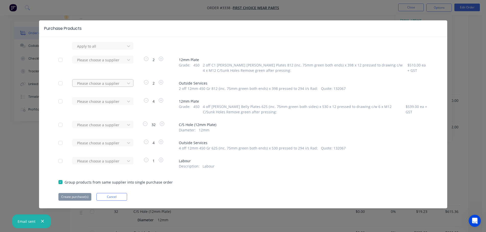
click at [108, 83] on div at bounding box center [99, 83] width 46 height 6
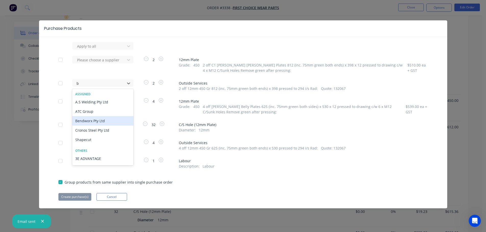
click at [91, 119] on div "Bendworx Pty Ltd" at bounding box center [102, 120] width 61 height 9
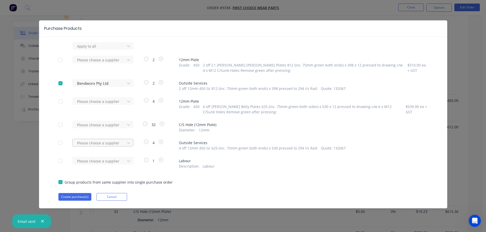
click at [107, 144] on div at bounding box center [99, 143] width 46 height 6
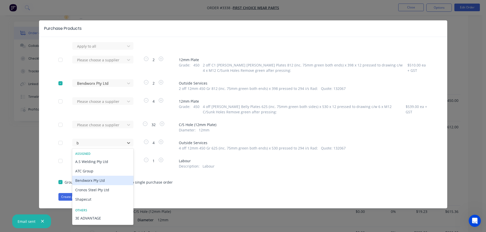
click at [97, 180] on div "Bendworx Pty Ltd" at bounding box center [102, 180] width 61 height 9
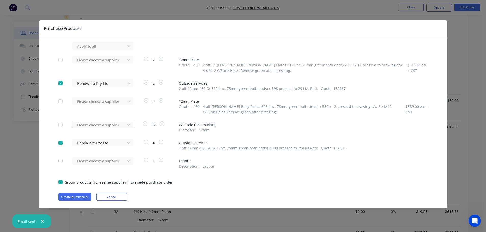
click at [110, 123] on div at bounding box center [99, 125] width 46 height 6
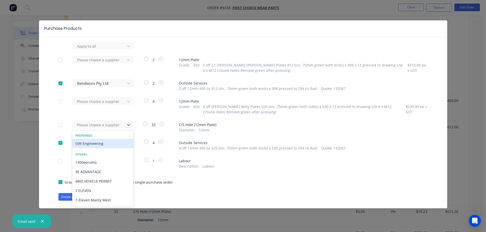
click at [98, 143] on div "SVR Engineering" at bounding box center [102, 143] width 61 height 9
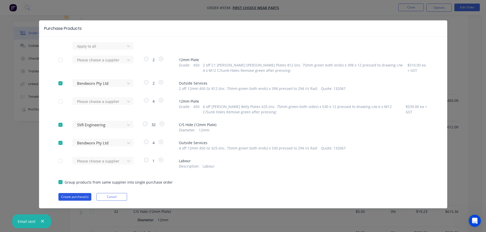
click at [78, 197] on button "Create purchase(s)" at bounding box center [74, 197] width 33 height 8
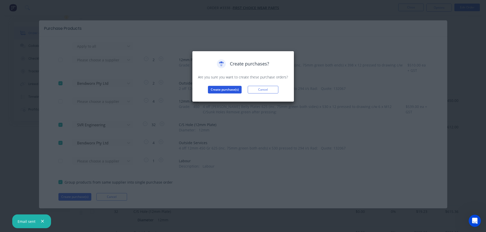
click at [233, 87] on button "Create purchase(s)" at bounding box center [225, 90] width 34 height 8
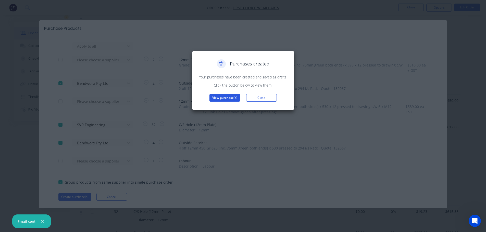
click at [225, 95] on button "View purchase(s)" at bounding box center [224, 98] width 31 height 8
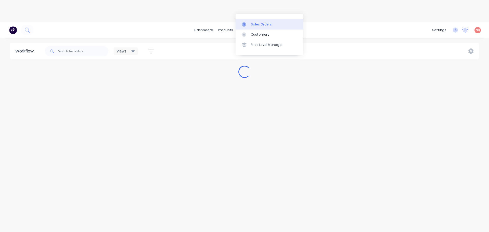
click at [244, 22] on icon at bounding box center [244, 24] width 5 height 5
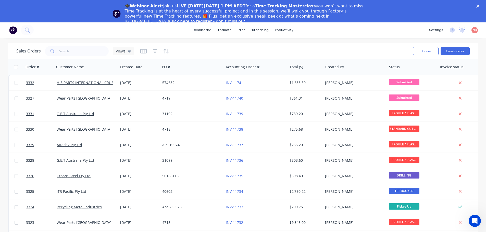
click at [479, 5] on icon "Close" at bounding box center [477, 6] width 3 height 3
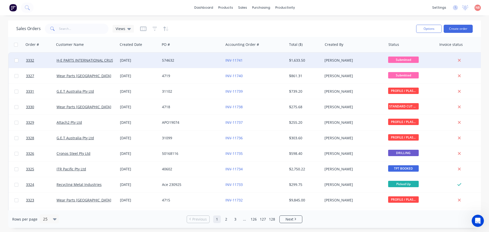
click at [187, 60] on div "574632" at bounding box center [190, 60] width 57 height 5
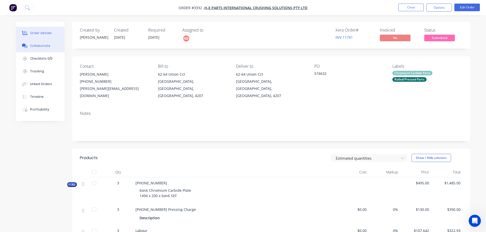
click at [39, 49] on button "Collaborate" at bounding box center [40, 46] width 48 height 13
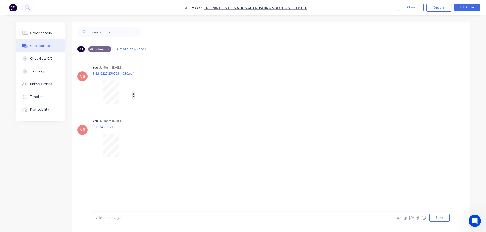
click at [133, 94] on icon "button" at bounding box center [134, 95] width 2 height 6
click at [151, 110] on button "Download" at bounding box center [166, 108] width 57 height 11
click at [51, 31] on button "Order details" at bounding box center [40, 33] width 48 height 13
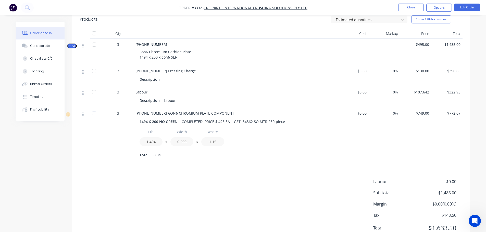
scroll to position [127, 0]
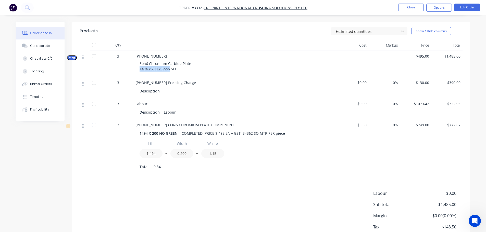
drag, startPoint x: 169, startPoint y: 62, endPoint x: 140, endPoint y: 64, distance: 29.6
click at [140, 64] on span "6on6 Chromium Carbide Plate 1494 x 200 x 6on6 SEF" at bounding box center [165, 66] width 53 height 10
copy span "1494 x 200 x 6on6"
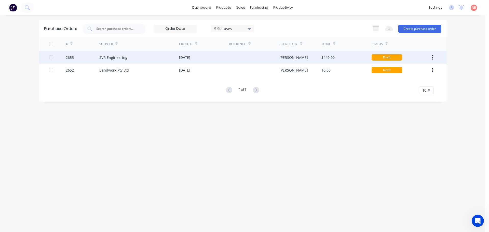
click at [235, 53] on div at bounding box center [254, 57] width 50 height 13
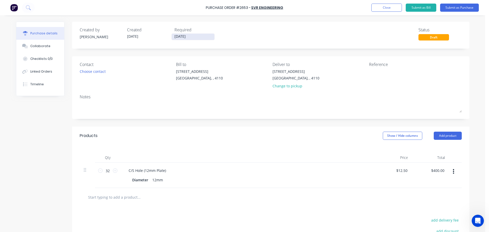
click at [188, 36] on input "[DATE]" at bounding box center [193, 37] width 43 height 6
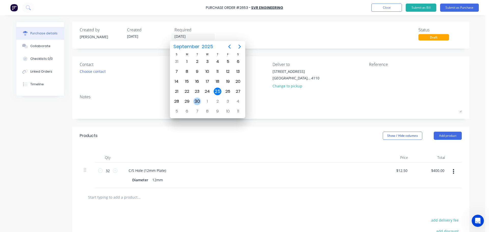
click at [194, 102] on div "30" at bounding box center [197, 102] width 8 height 8
type input "[DATE]"
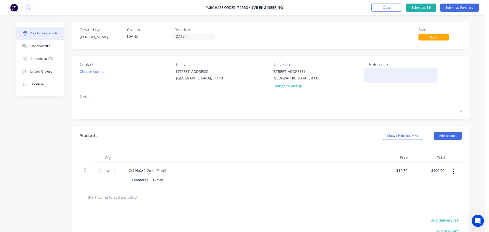
click at [386, 69] on div at bounding box center [401, 75] width 64 height 13
click at [386, 71] on textarea at bounding box center [401, 74] width 64 height 11
click at [391, 73] on textarea "FCWP" at bounding box center [401, 74] width 64 height 11
type textarea "FCWP 7415"
click at [450, 5] on button "Submit as Purchase" at bounding box center [459, 8] width 39 height 8
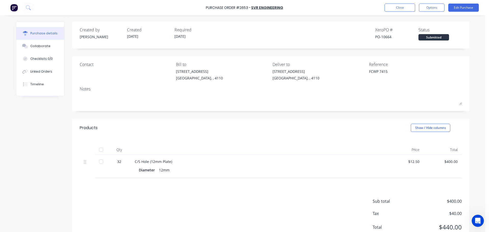
click at [430, 7] on button "Options" at bounding box center [431, 8] width 25 height 8
click at [417, 20] on div "Print / Email" at bounding box center [420, 20] width 39 height 7
click at [412, 32] on div "With pricing" at bounding box center [420, 30] width 39 height 7
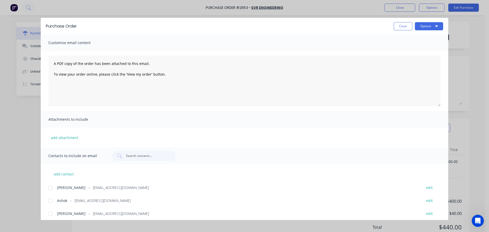
click at [53, 201] on div at bounding box center [50, 201] width 10 height 10
click at [431, 23] on button "Options" at bounding box center [429, 26] width 28 height 8
click at [407, 49] on div "Print" at bounding box center [419, 49] width 39 height 7
click at [433, 25] on button "Options" at bounding box center [429, 26] width 28 height 8
click at [423, 59] on div "Email" at bounding box center [419, 59] width 39 height 7
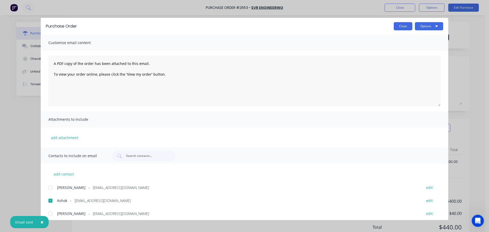
click at [408, 23] on button "Close" at bounding box center [403, 26] width 19 height 8
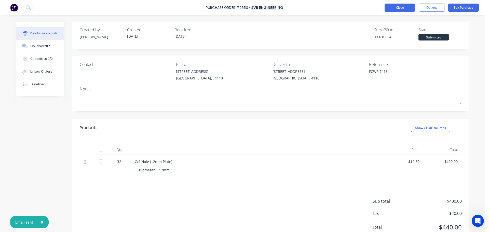
click at [399, 8] on button "Close" at bounding box center [400, 8] width 31 height 8
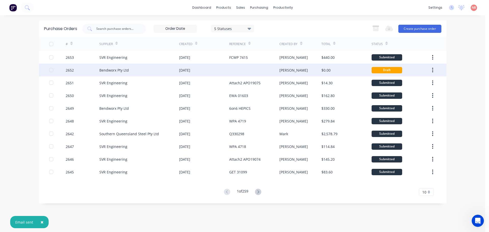
click at [224, 69] on div "[DATE]" at bounding box center [204, 70] width 50 height 13
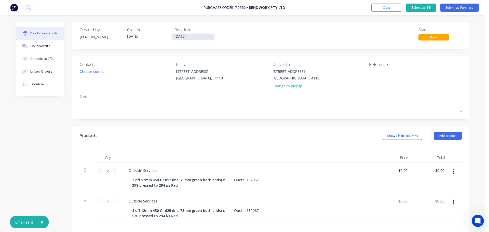
click at [179, 34] on input "25/09/25" at bounding box center [193, 37] width 43 height 6
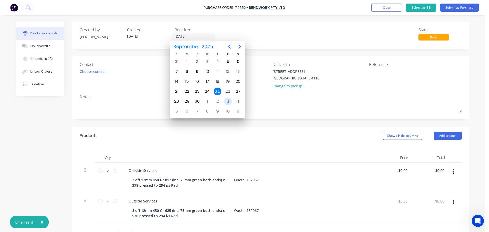
click at [226, 103] on div "3" at bounding box center [228, 102] width 8 height 8
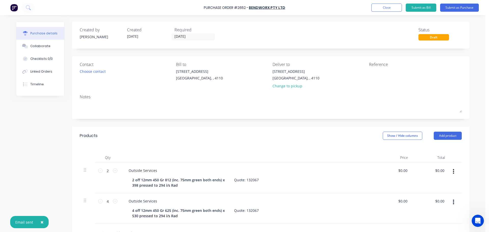
type input "03/10/25"
click at [405, 73] on textarea at bounding box center [401, 74] width 64 height 11
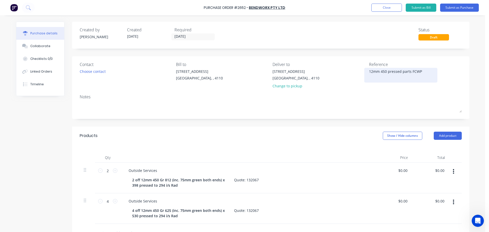
click at [381, 74] on textarea "12mm 450 pressed parts FCWP" at bounding box center [401, 74] width 64 height 11
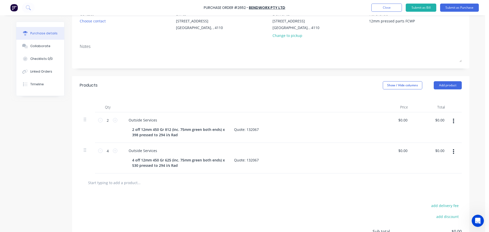
scroll to position [51, 0]
type textarea "12mm pressed parts FCWP"
click at [401, 120] on input "0.00" at bounding box center [404, 119] width 10 height 7
type input "$180.00"
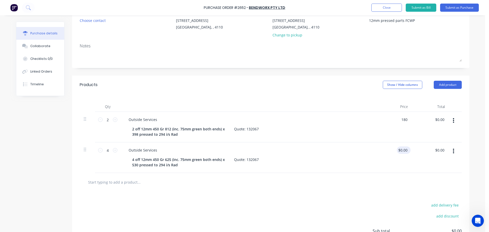
type input "$360.00"
click at [403, 149] on input "0.00" at bounding box center [404, 150] width 10 height 7
click at [403, 149] on input "1" at bounding box center [405, 150] width 7 height 7
type input "$180.00"
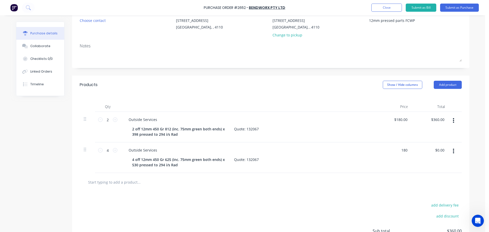
type input "$720.00"
click at [389, 161] on div "$180.00 180" at bounding box center [393, 157] width 37 height 31
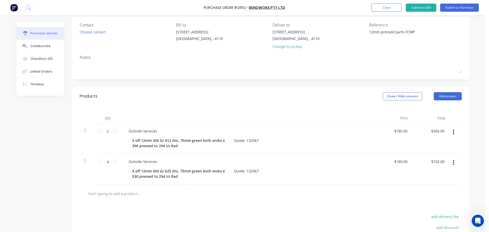
scroll to position [0, 0]
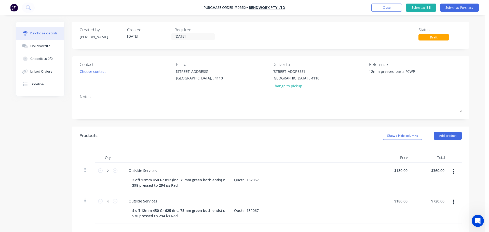
click at [98, 67] on div "Contact" at bounding box center [126, 64] width 93 height 6
click at [95, 72] on div "Choose contact" at bounding box center [93, 71] width 26 height 5
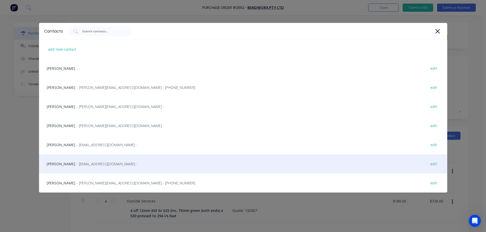
click at [70, 166] on div "Naomi Badrick - sales@strikerfabrications.com.au - edit" at bounding box center [243, 163] width 408 height 19
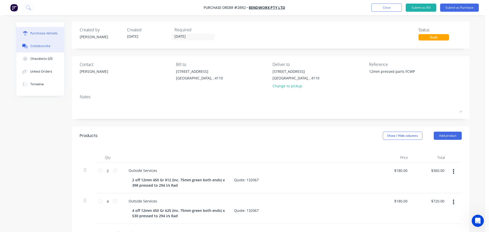
click at [35, 43] on button "Collaborate" at bounding box center [40, 46] width 48 height 13
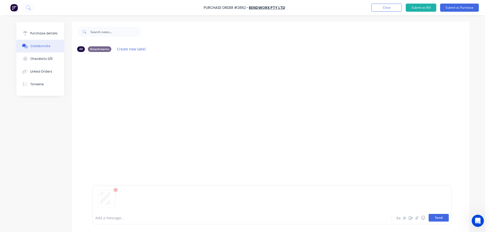
click at [434, 221] on button "Send" at bounding box center [439, 218] width 20 height 8
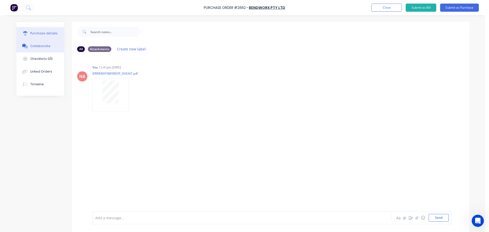
click at [50, 32] on div "Purchase details" at bounding box center [43, 33] width 27 height 5
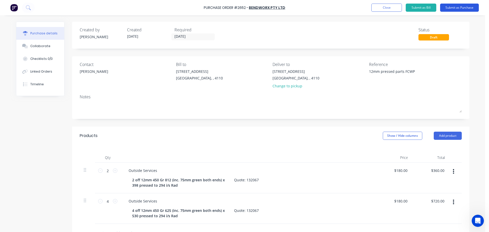
click at [463, 10] on button "Submit as Purchase" at bounding box center [459, 8] width 39 height 8
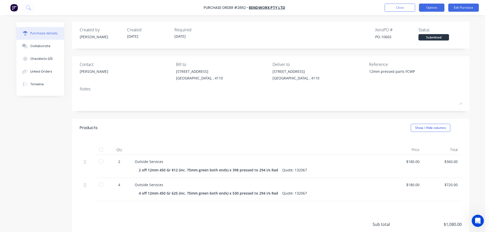
click at [424, 8] on button "Options" at bounding box center [431, 8] width 25 height 8
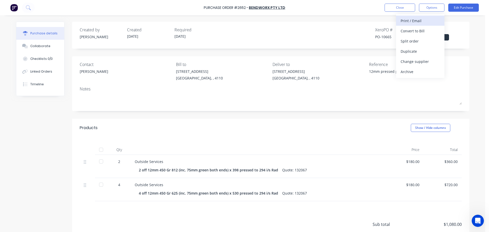
click at [415, 17] on div "Print / Email" at bounding box center [420, 20] width 39 height 7
click at [412, 30] on div "With pricing" at bounding box center [420, 30] width 39 height 7
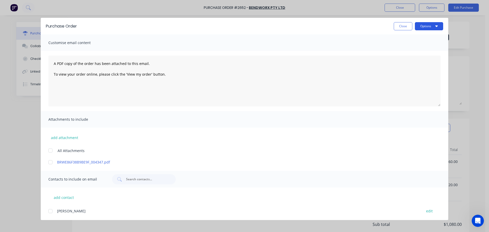
click at [429, 26] on button "Options" at bounding box center [429, 26] width 28 height 8
click at [417, 45] on button "Print" at bounding box center [419, 49] width 48 height 10
click at [49, 162] on div at bounding box center [50, 162] width 10 height 10
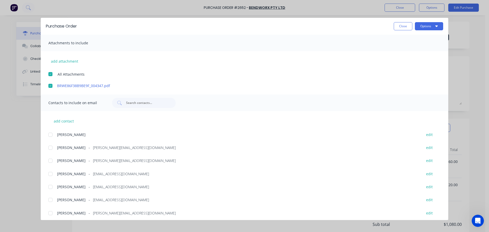
click at [50, 163] on div at bounding box center [50, 161] width 10 height 10
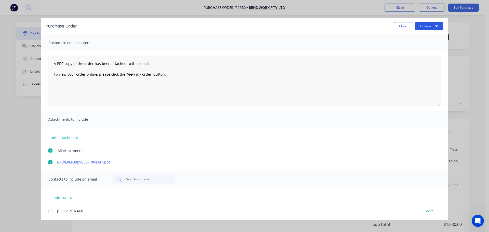
click at [424, 25] on button "Options" at bounding box center [429, 26] width 28 height 8
click at [416, 57] on div "Email" at bounding box center [419, 59] width 39 height 7
drag, startPoint x: 405, startPoint y: 27, endPoint x: 398, endPoint y: 8, distance: 20.2
click at [405, 27] on button "Close" at bounding box center [403, 26] width 19 height 8
click at [398, 8] on button "Close" at bounding box center [400, 8] width 31 height 8
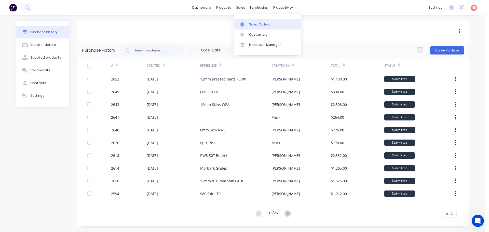
click at [249, 24] on div "Sales Orders" at bounding box center [259, 24] width 21 height 5
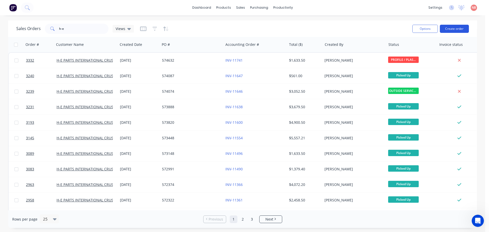
click at [450, 28] on button "Create order" at bounding box center [454, 29] width 29 height 8
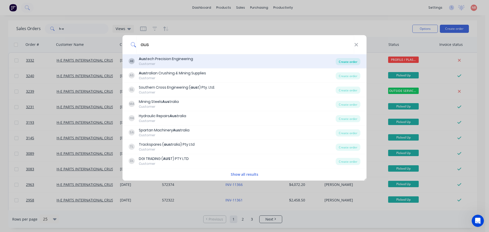
type input "aus"
click at [346, 63] on div "Create order" at bounding box center [348, 61] width 25 height 7
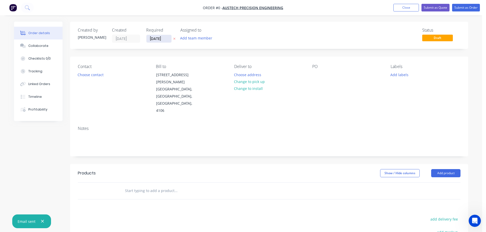
click at [158, 40] on input "25/09/25" at bounding box center [158, 39] width 25 height 8
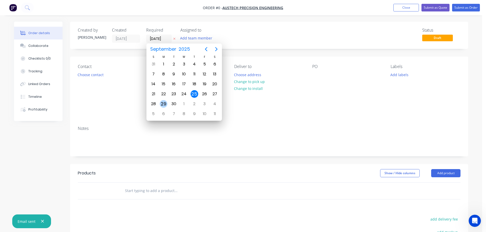
click at [162, 101] on div "29" at bounding box center [164, 104] width 8 height 8
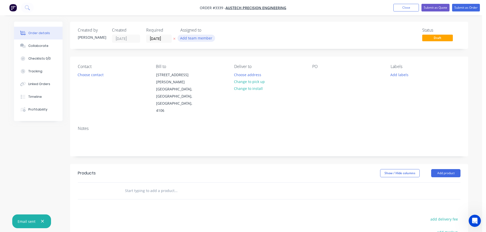
click at [188, 39] on button "Add team member" at bounding box center [195, 38] width 37 height 7
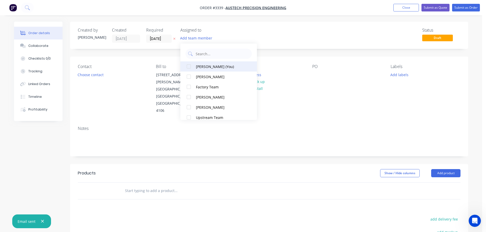
click at [200, 65] on div "Naomi Badrick (You)" at bounding box center [221, 66] width 51 height 5
click at [151, 39] on input "29/09/25" at bounding box center [158, 39] width 25 height 8
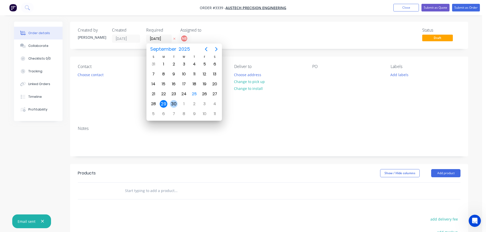
click at [174, 107] on div "30" at bounding box center [174, 104] width 8 height 8
type input "30/09/25"
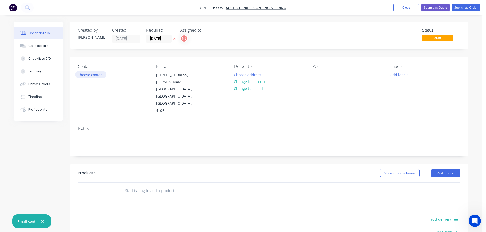
click at [87, 76] on button "Choose contact" at bounding box center [90, 74] width 31 height 7
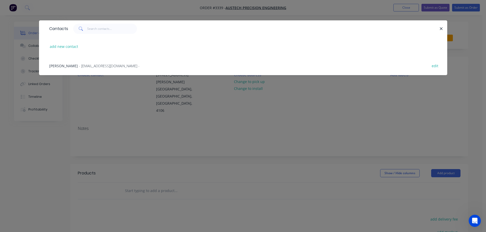
click at [84, 66] on span "- sales@austechprecision.com -" at bounding box center [109, 65] width 61 height 5
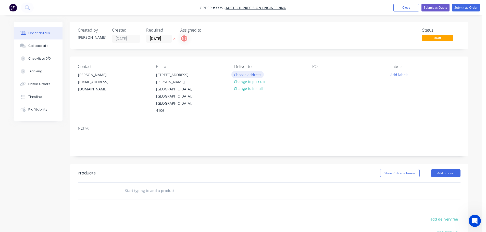
click at [243, 77] on button "Choose address" at bounding box center [247, 74] width 33 height 7
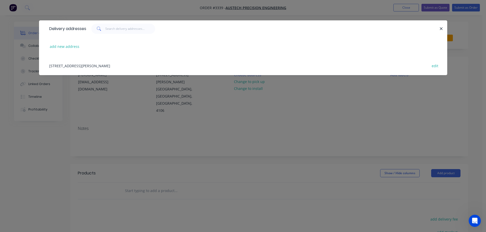
click at [127, 69] on div "3/54 Reginald Street, Rocklea, Queensland, Australia, 4106 edit" at bounding box center [243, 65] width 392 height 19
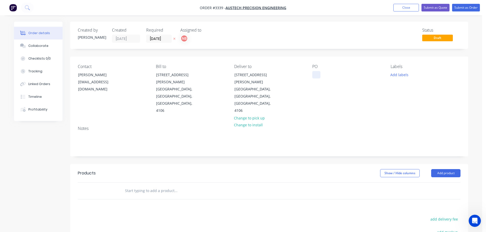
click at [318, 76] on div at bounding box center [316, 74] width 8 height 7
click at [409, 76] on button "Add labels" at bounding box center [398, 74] width 23 height 7
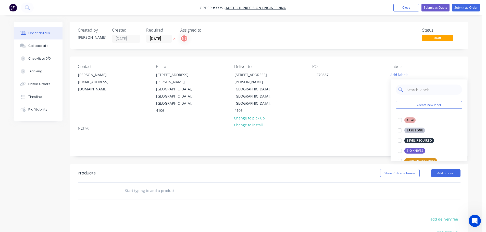
click at [412, 89] on input "text" at bounding box center [432, 90] width 53 height 10
type input "we"
click at [411, 139] on div "Wear Blocks" at bounding box center [415, 141] width 22 height 6
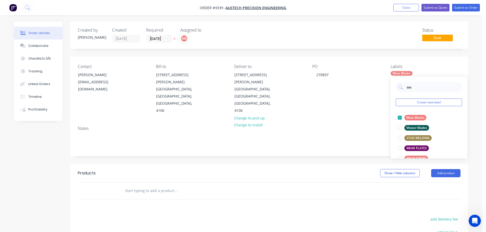
click at [308, 140] on div "Created by Naomi Created 25/09/25 Required 30/09/25 Assigned to NB Status Draft…" at bounding box center [269, 172] width 398 height 300
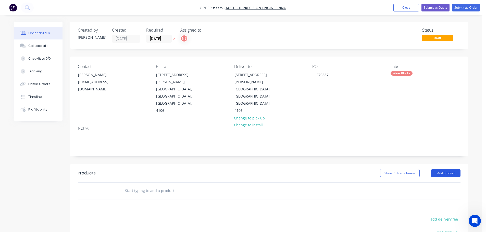
click at [446, 169] on button "Add product" at bounding box center [445, 173] width 29 height 8
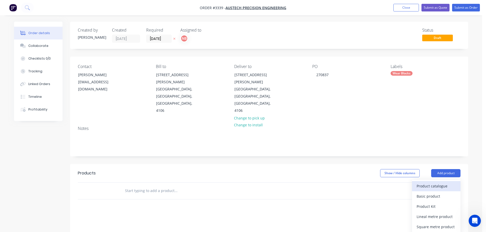
click at [434, 182] on div "Product catalogue" at bounding box center [435, 185] width 39 height 7
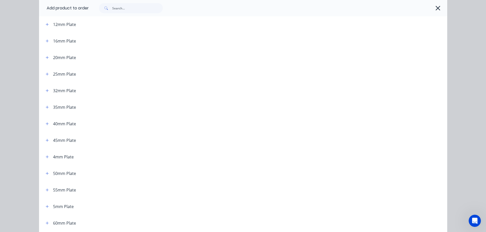
scroll to position [127, 0]
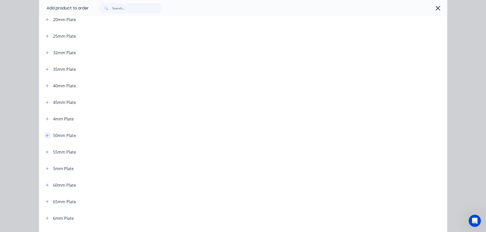
click at [46, 135] on icon "button" at bounding box center [47, 136] width 3 height 4
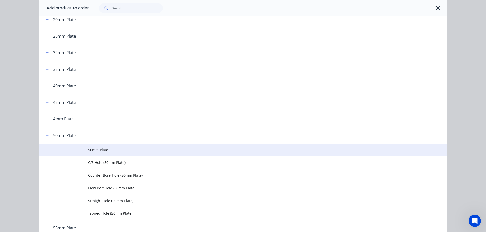
click at [88, 148] on span "50mm Plate" at bounding box center [231, 149] width 287 height 5
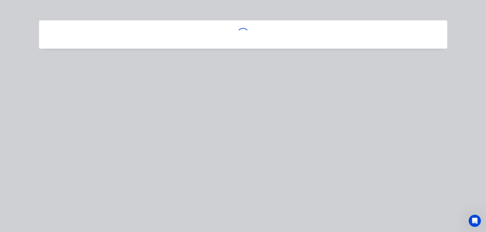
scroll to position [0, 0]
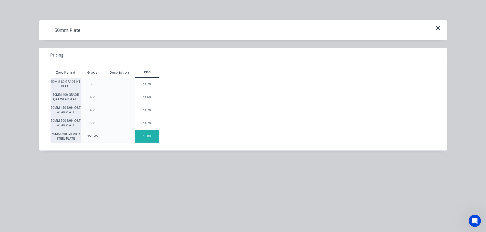
click at [140, 139] on div "$0.00" at bounding box center [147, 136] width 24 height 13
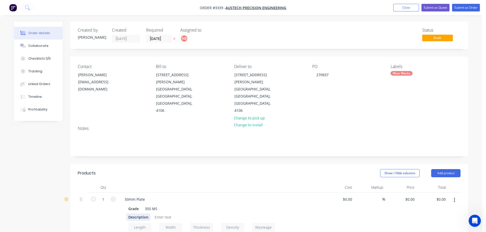
click at [137, 214] on div "Description" at bounding box center [138, 217] width 24 height 7
click at [104, 196] on input "1" at bounding box center [103, 200] width 13 height 8
type input "2"
click at [168, 169] on div "Show / Hide columns Add product" at bounding box center [309, 173] width 301 height 8
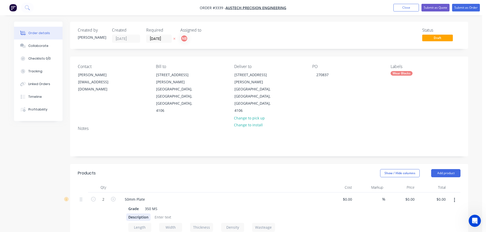
click at [140, 214] on div "Description" at bounding box center [138, 217] width 24 height 7
click at [163, 214] on div "2 off 100 x 65 x 50 c/w 2 x 10x45° bevels" at bounding box center [146, 220] width 41 height 13
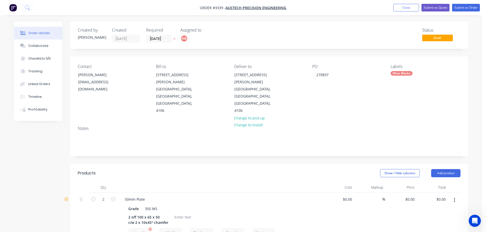
type input "120"
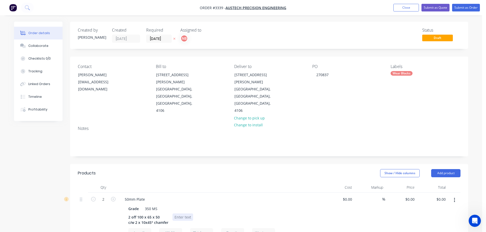
type input "85"
click at [181, 214] on div at bounding box center [182, 217] width 21 height 7
click at [182, 214] on div at bounding box center [182, 217] width 21 height 7
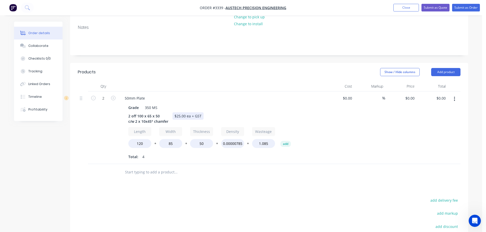
scroll to position [102, 0]
click at [232, 166] on div at bounding box center [197, 171] width 153 height 10
click at [414, 94] on input "0" at bounding box center [413, 97] width 6 height 7
type input "$3.50"
type input "$28.00"
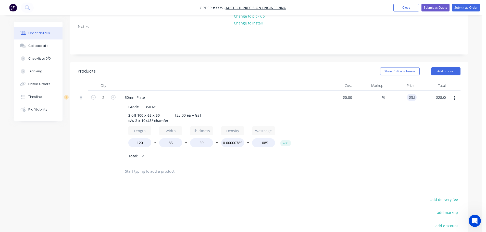
click at [410, 91] on div "$3.50 3.5" at bounding box center [400, 127] width 31 height 73
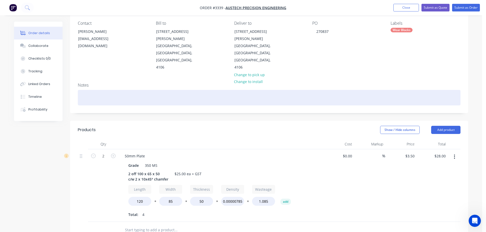
scroll to position [0, 0]
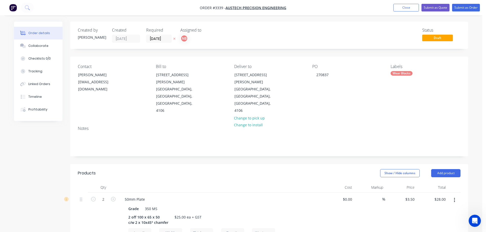
click at [440, 164] on header "Products Show / Hide columns Add product" at bounding box center [269, 173] width 398 height 18
click at [438, 169] on button "Add product" at bounding box center [445, 173] width 29 height 8
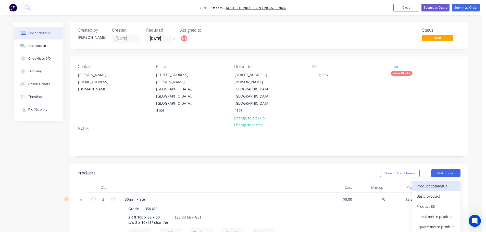
click at [431, 182] on div "Product catalogue" at bounding box center [435, 185] width 39 height 7
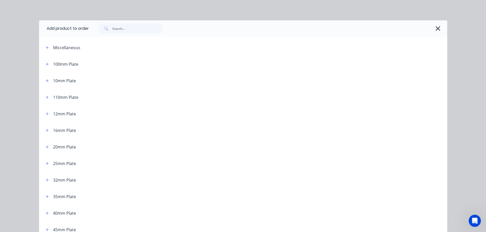
click at [108, 27] on span at bounding box center [105, 28] width 13 height 10
click at [118, 31] on input "text" at bounding box center [137, 28] width 50 height 10
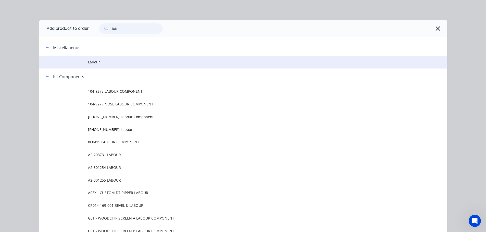
type input "lab"
click at [111, 59] on td "Labour" at bounding box center [267, 62] width 359 height 13
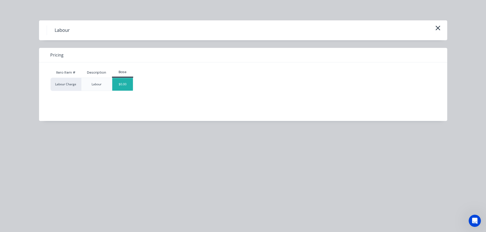
click at [122, 82] on div "$0.00" at bounding box center [122, 84] width 21 height 13
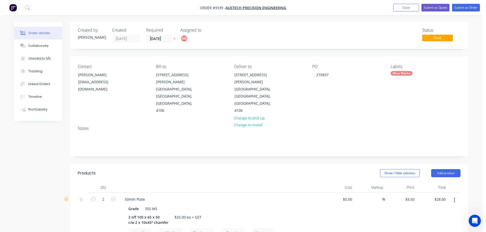
scroll to position [181, 0]
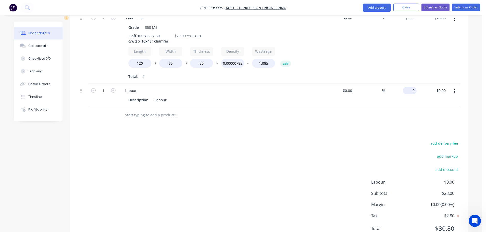
click at [408, 84] on div "0 $0.00" at bounding box center [400, 95] width 31 height 23
type input "$22.00"
click at [378, 107] on div at bounding box center [269, 115] width 382 height 17
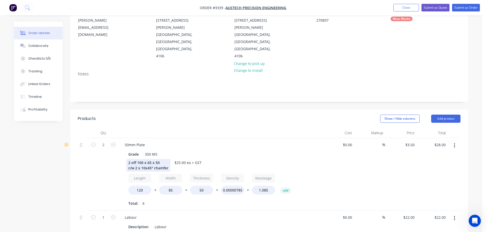
scroll to position [54, 0]
click at [35, 50] on button "Collaborate" at bounding box center [38, 46] width 48 height 13
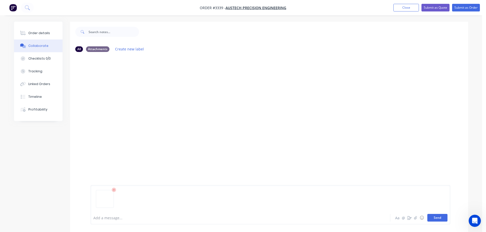
click at [431, 216] on button "Send" at bounding box center [437, 218] width 20 height 8
click at [34, 32] on div "Order details" at bounding box center [39, 33] width 22 height 5
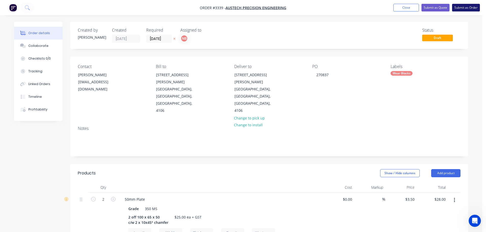
click at [461, 8] on button "Submit as Order" at bounding box center [466, 8] width 28 height 8
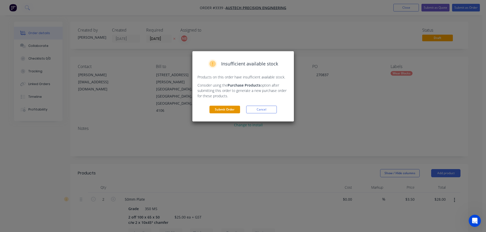
click at [226, 109] on button "Submit Order" at bounding box center [224, 110] width 31 height 8
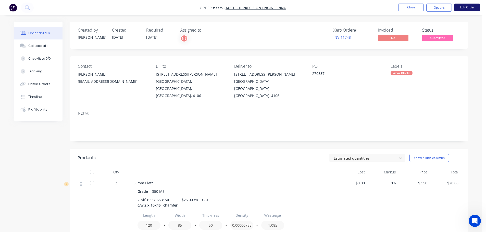
click at [457, 9] on button "Edit Order" at bounding box center [466, 8] width 25 height 8
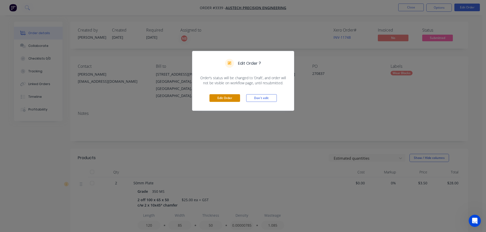
click at [226, 98] on button "Edit Order" at bounding box center [224, 98] width 31 height 8
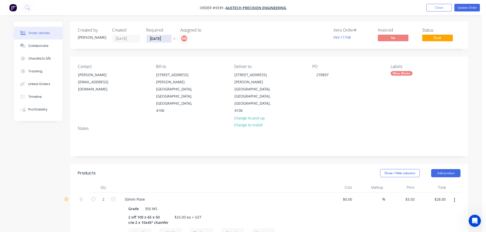
click at [160, 41] on input "[DATE]" at bounding box center [158, 39] width 25 height 8
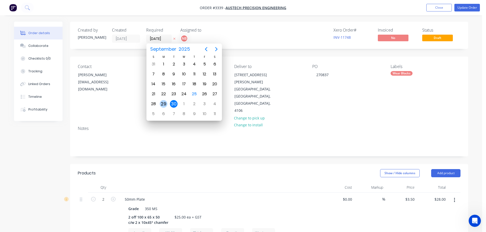
click at [162, 103] on div "29" at bounding box center [164, 104] width 8 height 8
type input "[DATE]"
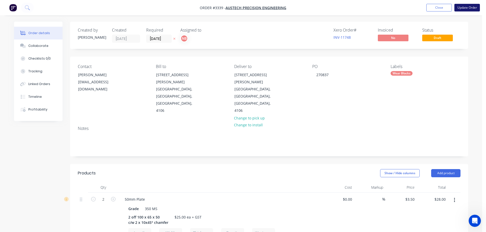
click at [462, 8] on button "Update Order" at bounding box center [466, 8] width 25 height 8
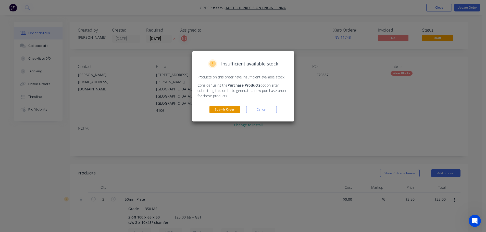
click at [221, 110] on button "Submit Order" at bounding box center [224, 110] width 31 height 8
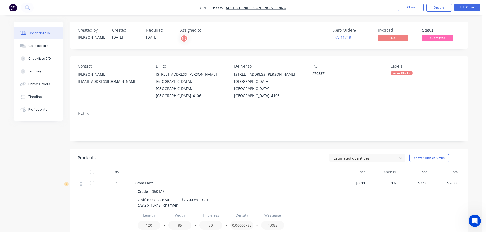
click at [438, 14] on nav "Order #3339 - Austech Precision Engineering Close Options Edit Order" at bounding box center [243, 7] width 486 height 15
click at [439, 8] on button "Options" at bounding box center [438, 8] width 25 height 8
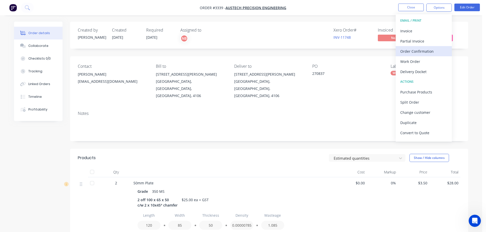
click at [415, 49] on div "Order Confirmation" at bounding box center [423, 51] width 47 height 7
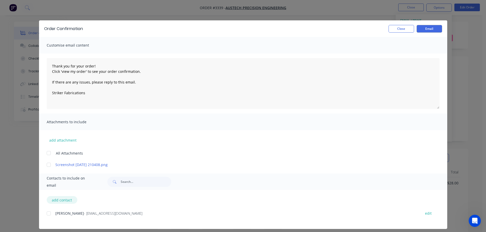
drag, startPoint x: 45, startPoint y: 214, endPoint x: 65, endPoint y: 202, distance: 23.3
click at [45, 214] on div at bounding box center [49, 213] width 10 height 10
click at [434, 31] on button "Email" at bounding box center [428, 29] width 25 height 8
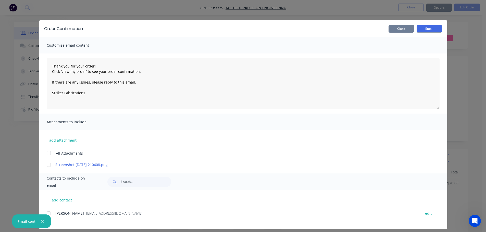
drag, startPoint x: 405, startPoint y: 31, endPoint x: 407, endPoint y: 28, distance: 3.5
click at [405, 31] on button "Close" at bounding box center [400, 29] width 25 height 8
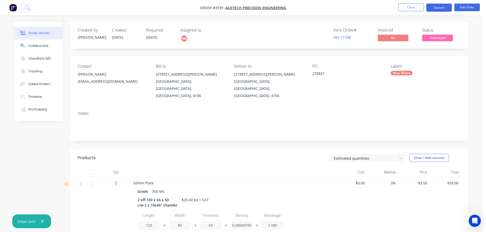
click at [441, 7] on button "Options" at bounding box center [438, 8] width 25 height 8
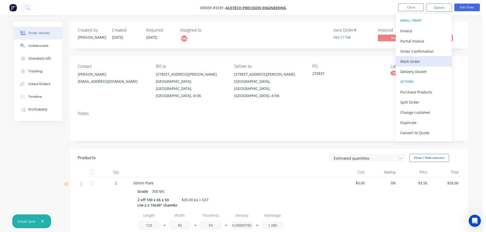
click at [416, 62] on div "Work Order" at bounding box center [423, 61] width 47 height 7
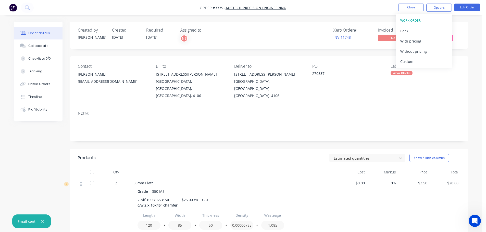
click at [416, 62] on div "Custom" at bounding box center [423, 61] width 47 height 7
click at [415, 52] on div "Without pricing" at bounding box center [423, 51] width 47 height 7
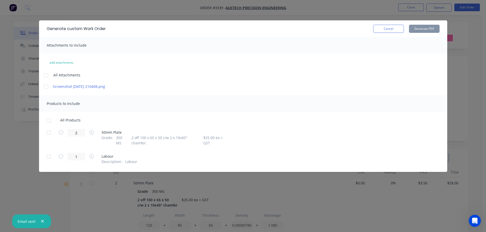
click at [46, 134] on div at bounding box center [49, 133] width 10 height 10
click at [423, 30] on button "Generate PDF" at bounding box center [424, 29] width 31 height 8
click at [383, 29] on button "Cancel" at bounding box center [388, 29] width 31 height 8
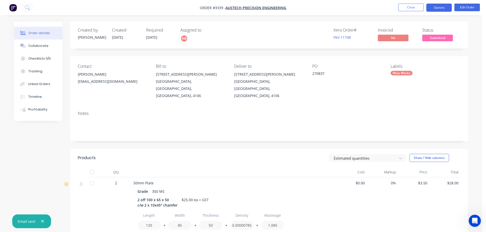
click at [431, 8] on button "Options" at bounding box center [438, 8] width 25 height 8
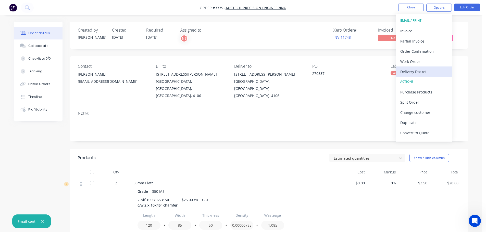
click at [421, 69] on div "Delivery Docket" at bounding box center [423, 71] width 47 height 7
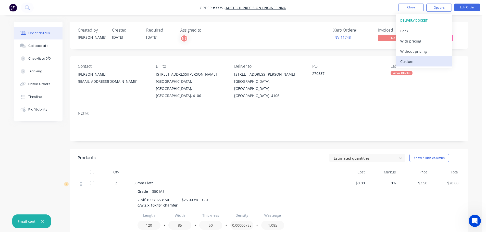
click at [419, 60] on div "Custom" at bounding box center [423, 61] width 47 height 7
click at [418, 50] on div "Without pricing" at bounding box center [423, 51] width 47 height 7
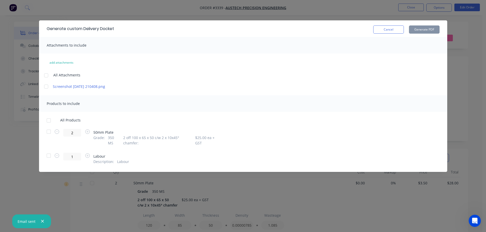
click at [47, 130] on div at bounding box center [49, 132] width 10 height 10
click at [422, 27] on button "Generate PDF" at bounding box center [424, 29] width 31 height 8
click at [380, 28] on button "Cancel" at bounding box center [388, 29] width 31 height 8
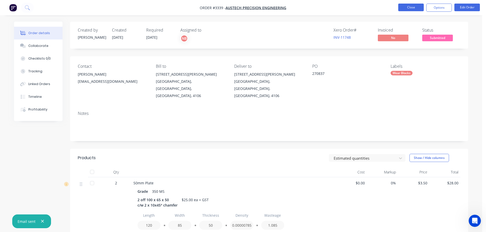
click at [410, 6] on button "Close" at bounding box center [410, 8] width 25 height 8
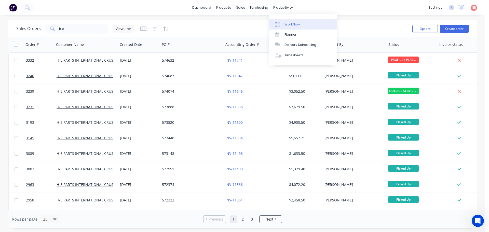
click at [284, 23] on link "Workflow" at bounding box center [303, 24] width 68 height 10
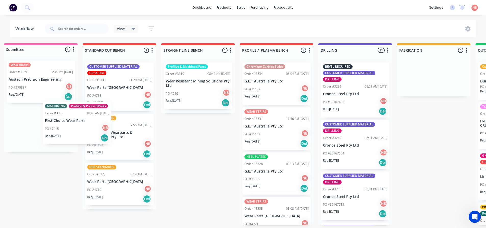
scroll to position [0, 5]
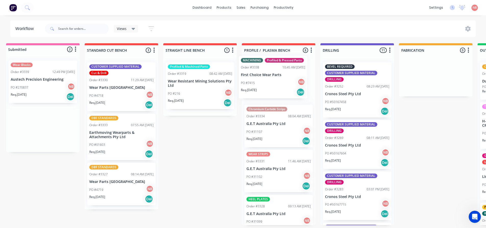
drag, startPoint x: 16, startPoint y: 128, endPoint x: 256, endPoint y: 74, distance: 246.0
click at [256, 74] on div "Submitted 2 Status colour #FF69B4 hex #FF69B4 Save Cancel Summaries Total order…" at bounding box center [416, 134] width 850 height 182
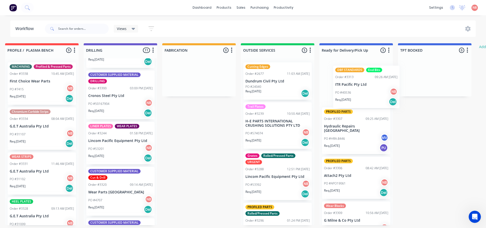
scroll to position [0, 242]
drag, startPoint x: 131, startPoint y: 146, endPoint x: 349, endPoint y: 87, distance: 226.0
click at [350, 87] on div "Submitted 1 Status colour #FF69B4 hex #FF69B4 Save Cancel Summaries Total order…" at bounding box center [180, 134] width 850 height 182
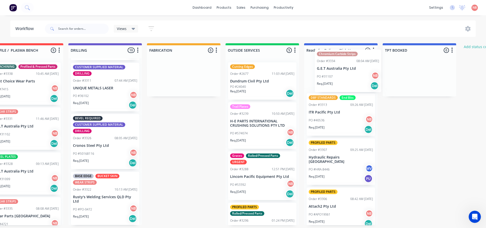
scroll to position [0, 0]
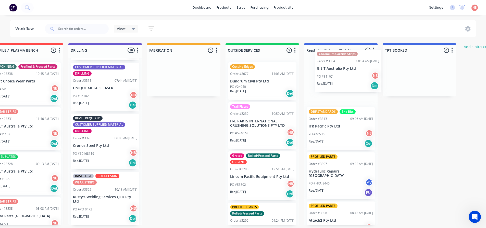
drag, startPoint x: 24, startPoint y: 132, endPoint x: 319, endPoint y: 70, distance: 301.6
click at [320, 69] on div "Submitted 1 Status colour #FF69B4 hex #FF69B4 Save Cancel Summaries Total order…" at bounding box center [165, 134] width 850 height 182
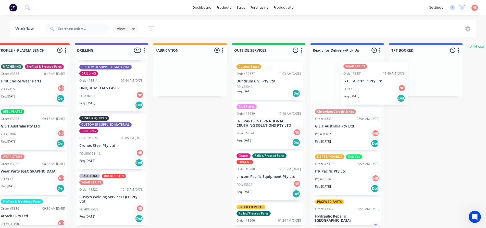
scroll to position [1, 254]
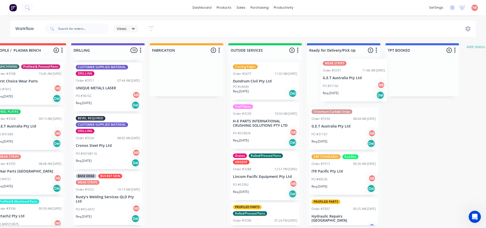
drag, startPoint x: 23, startPoint y: 140, endPoint x: 352, endPoint y: 86, distance: 333.7
click at [352, 86] on div "Submitted 1 Status colour #FF69B4 hex #FF69B4 Save Cancel Summaries Total order…" at bounding box center [167, 134] width 850 height 182
click at [322, 132] on p "PO #31107" at bounding box center [319, 134] width 16 height 5
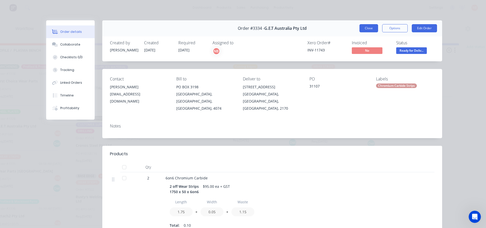
click at [368, 30] on button "Close" at bounding box center [368, 28] width 19 height 8
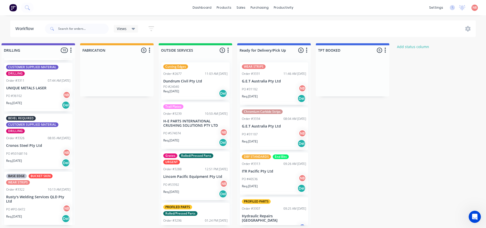
scroll to position [105, 0]
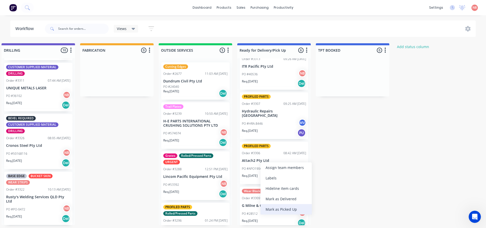
click at [267, 208] on div "Mark as Picked Up" at bounding box center [285, 209] width 51 height 10
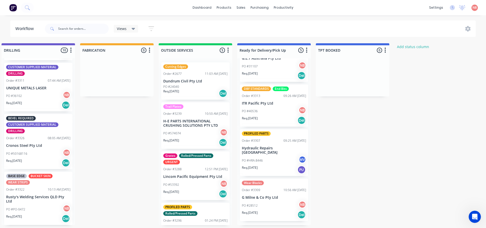
scroll to position [60, 0]
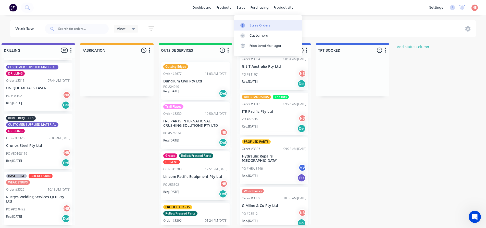
click at [250, 25] on div "Sales Orders" at bounding box center [259, 25] width 21 height 5
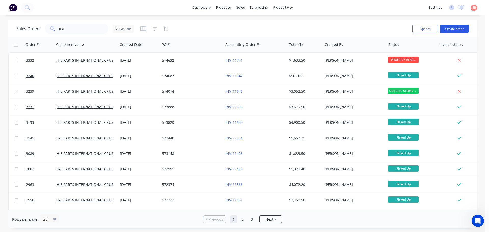
click at [449, 29] on button "Create order" at bounding box center [454, 29] width 29 height 8
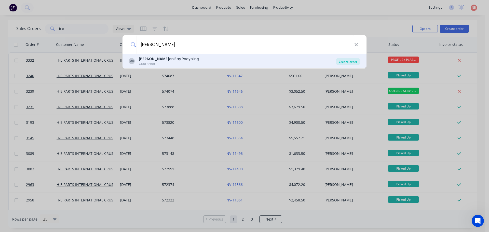
type input "moret"
click at [347, 63] on div "Create order" at bounding box center [348, 61] width 25 height 7
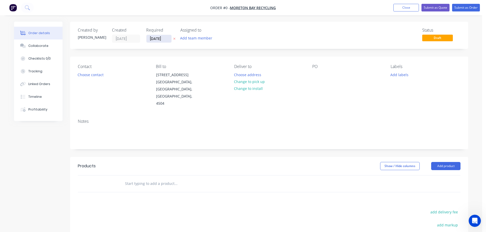
click at [156, 39] on input "[DATE]" at bounding box center [158, 39] width 25 height 8
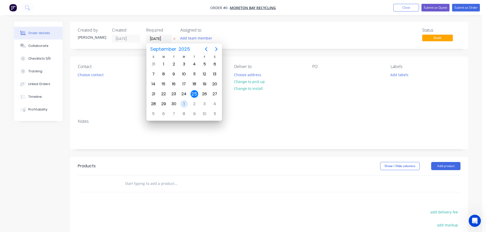
click at [186, 103] on div "1" at bounding box center [184, 104] width 8 height 8
type input "01/10/25"
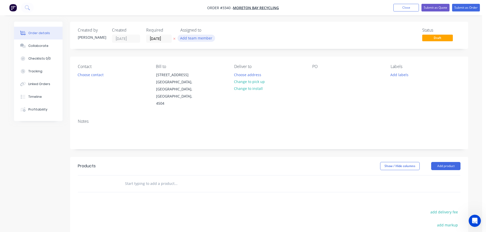
click at [198, 38] on button "Add team member" at bounding box center [195, 38] width 37 height 7
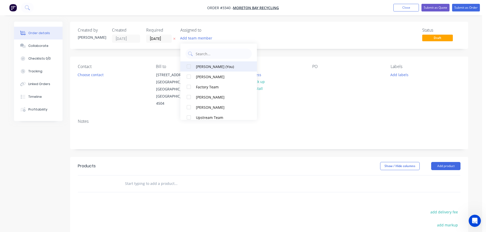
click at [196, 66] on div "Naomi Badrick (You)" at bounding box center [221, 66] width 51 height 5
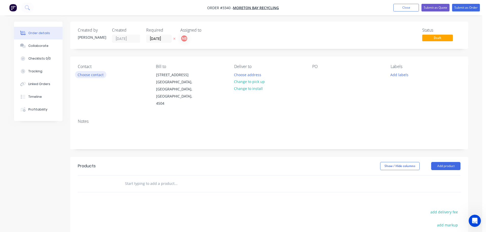
click at [87, 74] on button "Choose contact" at bounding box center [90, 74] width 31 height 7
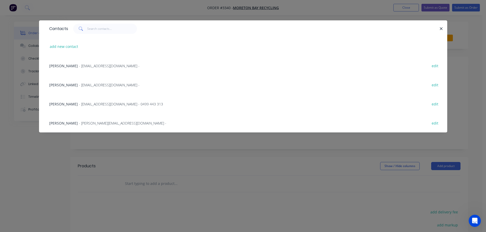
click at [60, 122] on span "Ian Brooks" at bounding box center [63, 123] width 29 height 5
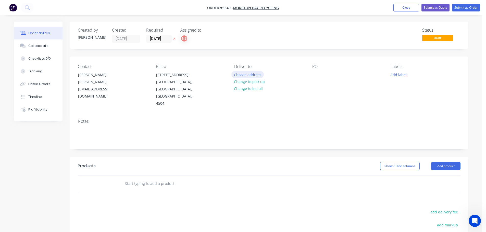
click at [242, 74] on button "Choose address" at bounding box center [247, 74] width 33 height 7
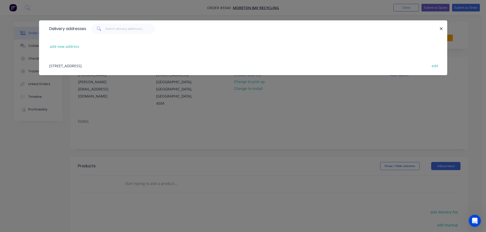
click at [69, 68] on div "171-177 Potassium Street, Narangba, Queensland, Australia, 4504 edit" at bounding box center [243, 65] width 392 height 19
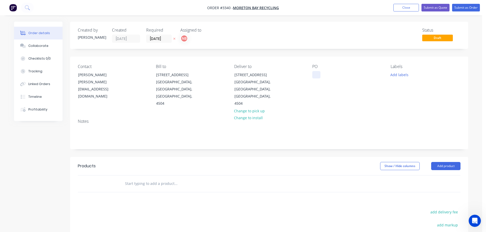
click at [313, 73] on div at bounding box center [316, 74] width 8 height 7
click at [395, 75] on button "Add labels" at bounding box center [398, 74] width 23 height 7
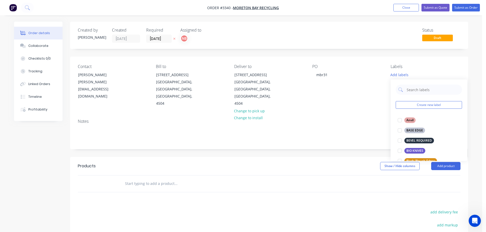
click at [325, 143] on div "Created by Naomi Created 25/09/25 Required 01/10/25 Assigned to NB Status Draft…" at bounding box center [269, 168] width 398 height 293
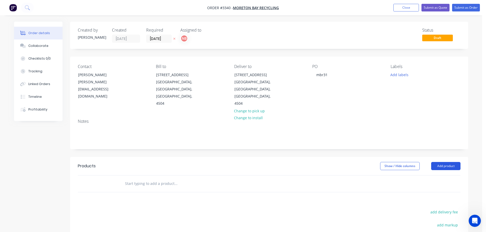
click at [439, 162] on button "Add product" at bounding box center [445, 166] width 29 height 8
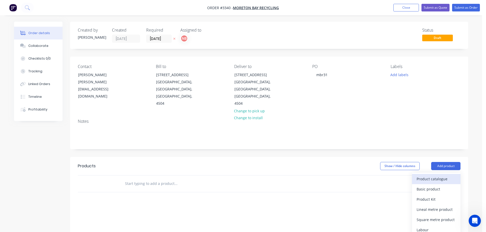
click at [432, 175] on div "Product catalogue" at bounding box center [435, 178] width 39 height 7
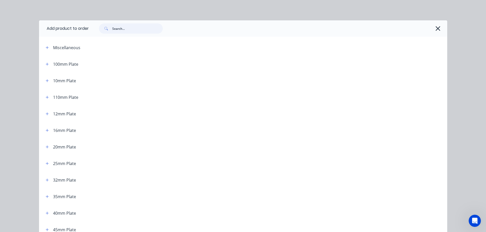
click at [130, 31] on input "text" at bounding box center [137, 28] width 50 height 10
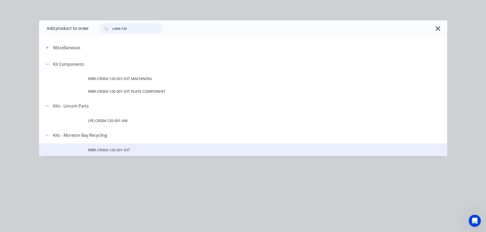
type input "cr004-120"
click at [99, 148] on span "MBR-CR004-120-001-EXT" at bounding box center [231, 149] width 287 height 5
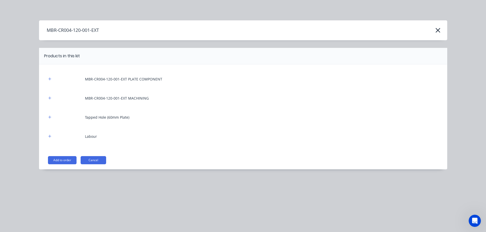
click at [66, 162] on button "Add to order" at bounding box center [62, 160] width 29 height 8
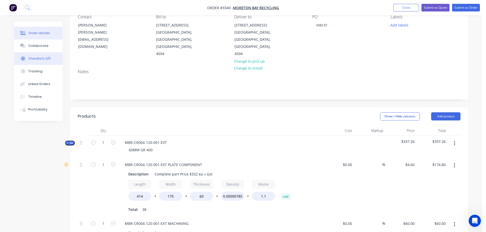
scroll to position [51, 0]
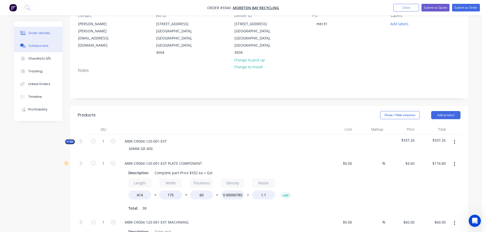
click at [42, 47] on div "Collaborate" at bounding box center [38, 46] width 20 height 5
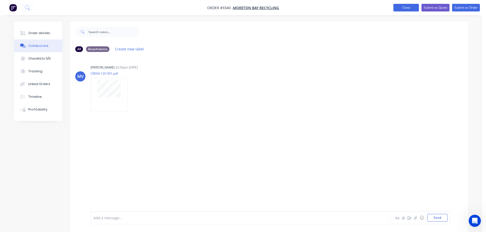
click at [399, 7] on button "Close" at bounding box center [405, 8] width 25 height 8
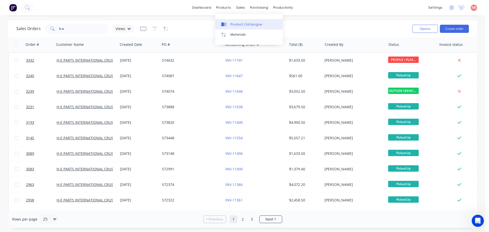
click at [234, 23] on div "Product Catalogue" at bounding box center [247, 24] width 32 height 5
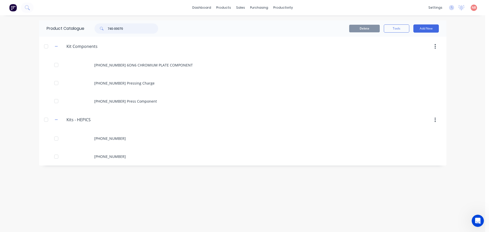
drag, startPoint x: 127, startPoint y: 29, endPoint x: 103, endPoint y: 29, distance: 24.0
click at [103, 29] on div "740-00070" at bounding box center [127, 28] width 64 height 10
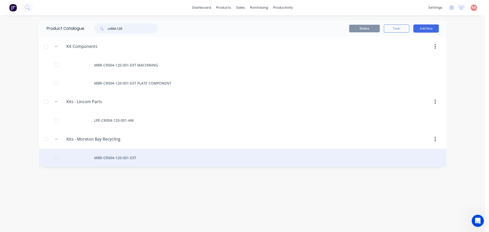
type input "cr004-120"
click at [121, 160] on div "MBR-CR004-120-001-EXT" at bounding box center [243, 158] width 408 height 18
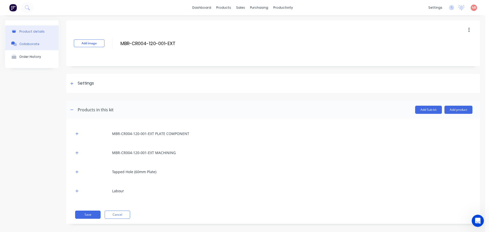
click at [36, 42] on div "Collaborate" at bounding box center [29, 44] width 20 height 4
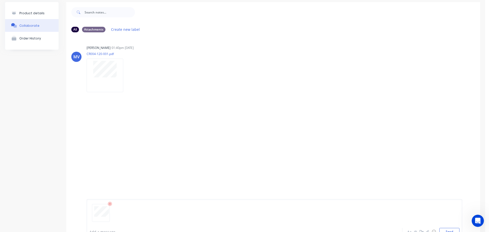
scroll to position [37, 0]
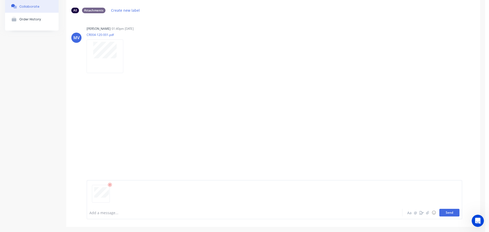
click at [441, 212] on button "Send" at bounding box center [450, 213] width 20 height 8
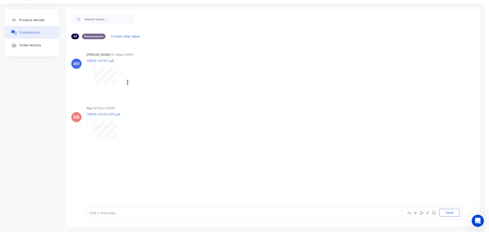
click at [127, 82] on button "button" at bounding box center [128, 82] width 2 height 7
click at [149, 120] on button "Delete" at bounding box center [161, 119] width 57 height 11
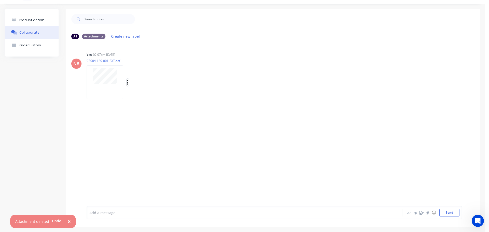
click at [127, 82] on icon "button" at bounding box center [128, 83] width 2 height 6
click at [157, 96] on button "Auto-attach to new orders" at bounding box center [161, 96] width 57 height 12
click at [199, 95] on div at bounding box center [204, 95] width 12 height 5
click at [210, 93] on label at bounding box center [210, 93] width 0 height 0
click at [200, 97] on input "checkbox" at bounding box center [200, 95] width 4 height 5
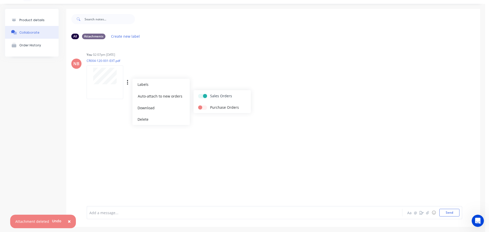
checkbox input "true"
click at [210, 105] on label at bounding box center [210, 105] width 0 height 0
click at [201, 107] on input "checkbox" at bounding box center [200, 107] width 4 height 5
checkbox input "true"
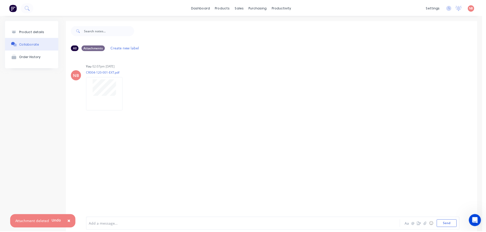
scroll to position [0, 0]
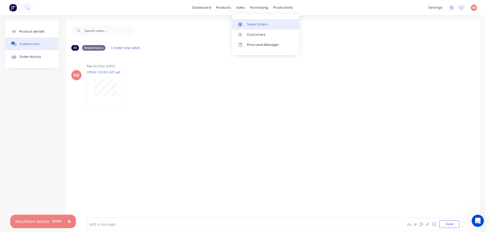
click at [239, 24] on icon at bounding box center [240, 24] width 5 height 5
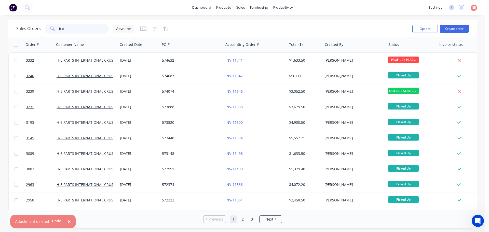
drag, startPoint x: 88, startPoint y: 29, endPoint x: 37, endPoint y: 30, distance: 51.0
click at [37, 30] on div "Sales Orders h-e Views" at bounding box center [75, 29] width 118 height 10
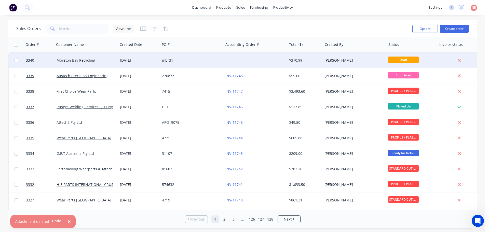
click at [190, 58] on div "mbr31" at bounding box center [190, 60] width 57 height 5
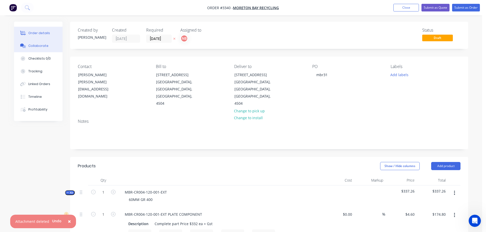
click at [39, 46] on div "Collaborate" at bounding box center [38, 46] width 20 height 5
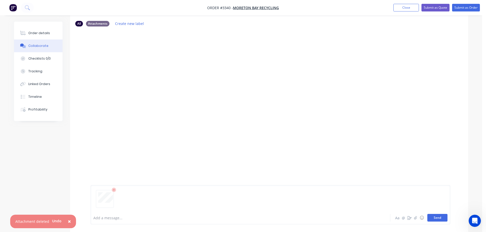
click at [436, 216] on button "Send" at bounding box center [437, 218] width 20 height 8
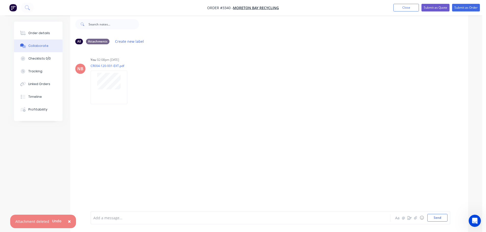
drag, startPoint x: 52, startPoint y: 32, endPoint x: 63, endPoint y: 35, distance: 11.0
click at [52, 31] on button "Order details" at bounding box center [38, 33] width 48 height 13
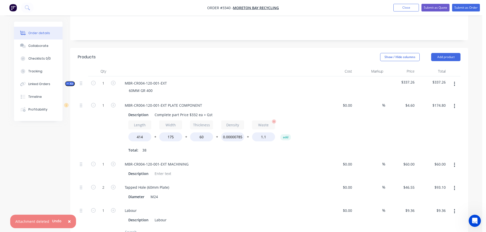
scroll to position [110, 0]
click at [409, 183] on input "46.55" at bounding box center [410, 186] width 12 height 7
type input "$44.00"
type input "$88.00"
click at [289, 193] on div "Diameter M24" at bounding box center [219, 196] width 187 height 7
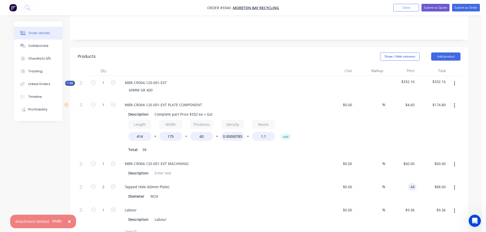
click at [408, 183] on div "44 44" at bounding box center [412, 186] width 9 height 7
type input "$45.00"
type input "$90.00"
click at [395, 187] on div "$45.00 $45.00" at bounding box center [400, 191] width 31 height 23
click at [407, 180] on div "45 45" at bounding box center [400, 191] width 31 height 23
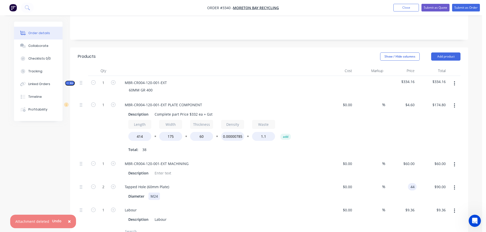
type input "$44.00"
type input "$88.00"
click at [273, 193] on div "Diameter M24" at bounding box center [219, 196] width 187 height 7
click at [412, 206] on input "9.36" at bounding box center [410, 209] width 12 height 7
type input "$9.20"
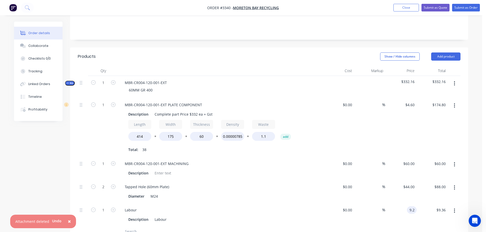
type input "$9.20"
click at [371, 213] on div "%" at bounding box center [369, 214] width 31 height 23
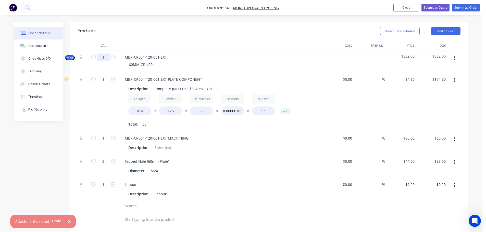
click at [105, 54] on input "1" at bounding box center [103, 58] width 13 height 8
type input "4"
type input "$699.20"
type input "4"
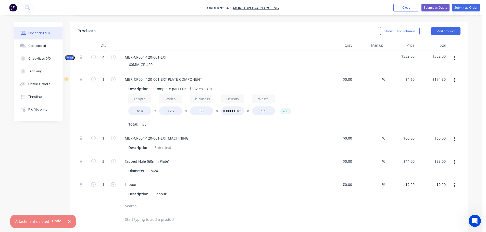
type input "$240.00"
type input "8"
type input "$352.00"
type input "4"
type input "$36.80"
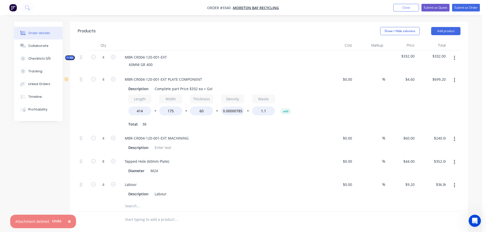
click at [270, 31] on header "Products Show / Hide columns Add product" at bounding box center [269, 31] width 398 height 18
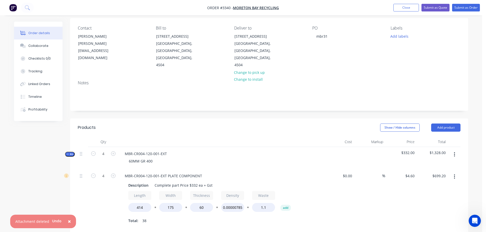
scroll to position [33, 0]
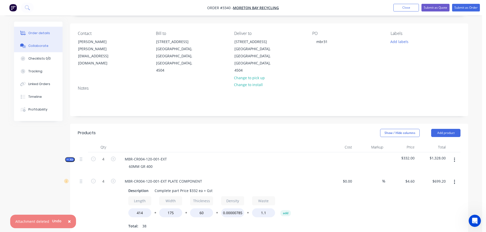
click at [26, 46] on icon at bounding box center [23, 46] width 6 height 5
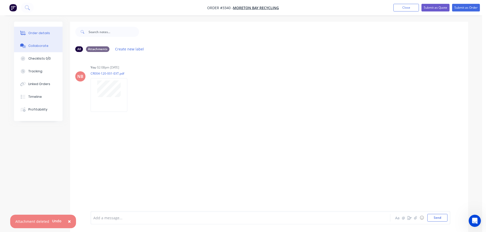
click at [41, 35] on div "Order details" at bounding box center [39, 33] width 22 height 5
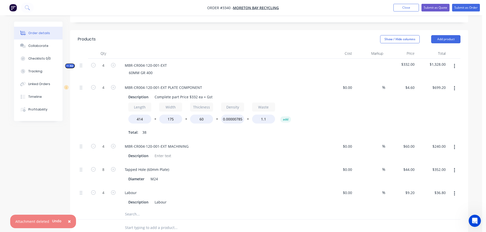
scroll to position [127, 0]
click at [70, 222] on button "×" at bounding box center [69, 222] width 13 height 12
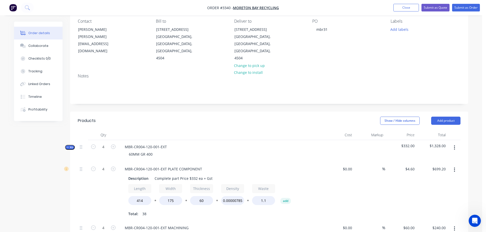
scroll to position [0, 0]
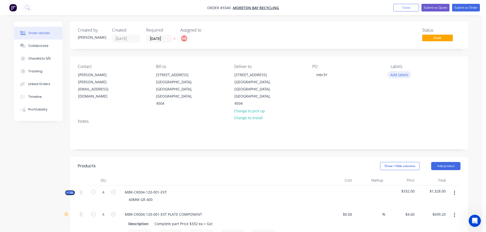
click at [405, 74] on button "Add labels" at bounding box center [398, 74] width 23 height 7
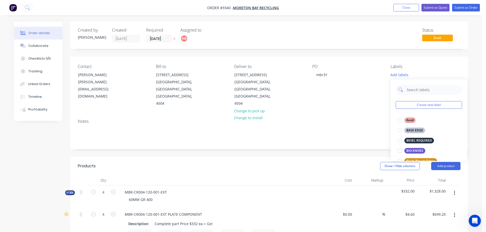
click at [413, 90] on input "text" at bounding box center [432, 90] width 53 height 10
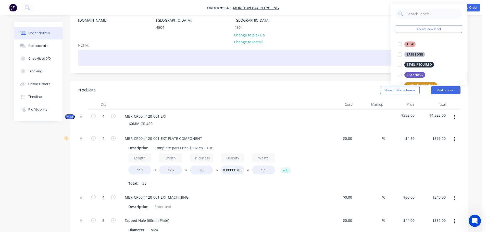
scroll to position [76, 0]
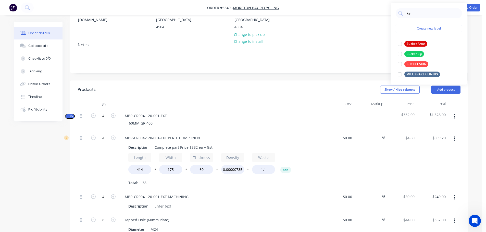
drag, startPoint x: 417, startPoint y: 13, endPoint x: 381, endPoint y: 19, distance: 36.5
click at [381, 19] on body "Order #3340 - Moreton Bay Recycling Add product Close Submit as Quote Submit as…" at bounding box center [243, 170] width 486 height 493
click at [409, 13] on input "kepro" at bounding box center [432, 13] width 53 height 10
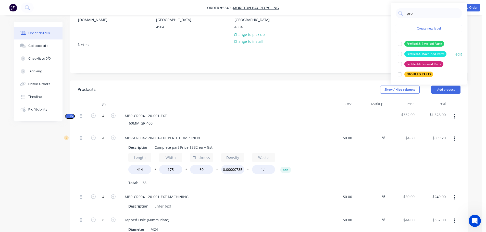
type input "pro"
click at [410, 53] on div "Profiled & Machined Parts" at bounding box center [425, 54] width 42 height 6
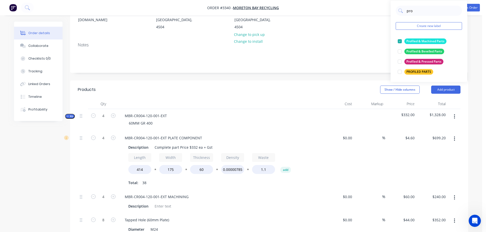
click at [343, 86] on div "Show / Hide columns Add product" at bounding box center [309, 90] width 301 height 8
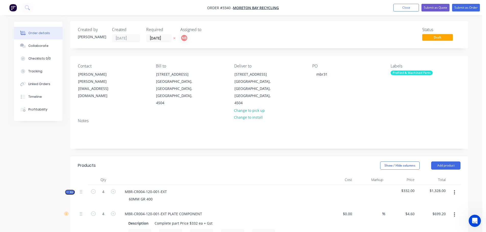
scroll to position [0, 0]
click at [453, 5] on button "Submit as Order" at bounding box center [466, 8] width 28 height 8
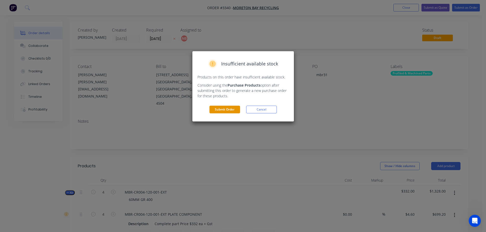
click at [232, 109] on button "Submit Order" at bounding box center [224, 110] width 31 height 8
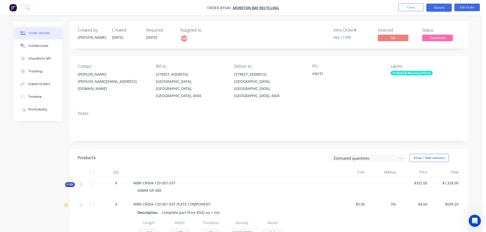
click at [430, 6] on button "Options" at bounding box center [438, 8] width 25 height 8
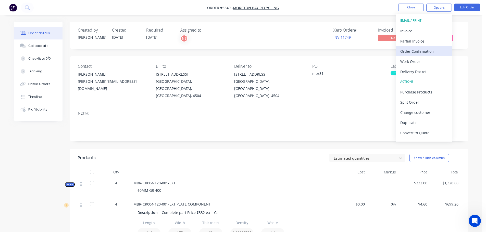
click at [414, 51] on div "Order Confirmation" at bounding box center [423, 51] width 47 height 7
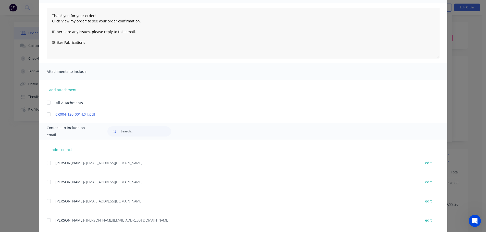
scroll to position [51, 0]
click at [46, 223] on div at bounding box center [49, 220] width 10 height 10
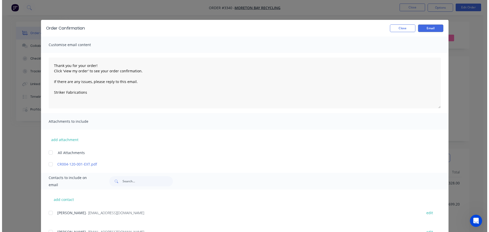
scroll to position [0, 0]
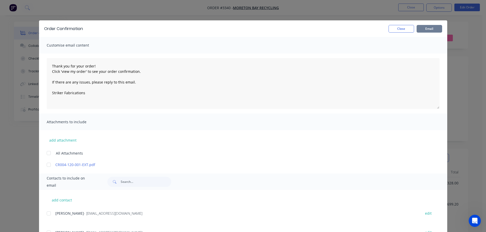
click at [429, 27] on button "Email" at bounding box center [428, 29] width 25 height 8
click at [400, 32] on button "Close" at bounding box center [400, 29] width 25 height 8
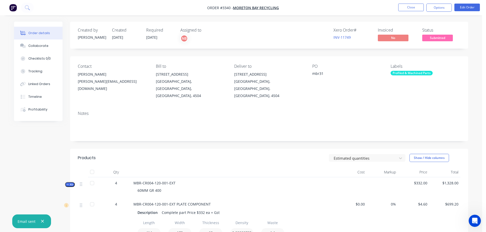
drag, startPoint x: 433, startPoint y: 7, endPoint x: 431, endPoint y: 13, distance: 6.0
click at [433, 8] on button "Options" at bounding box center [438, 8] width 25 height 8
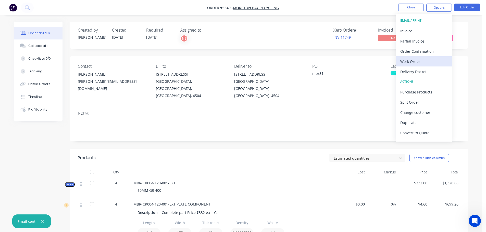
click at [412, 62] on div "Work Order" at bounding box center [423, 61] width 47 height 7
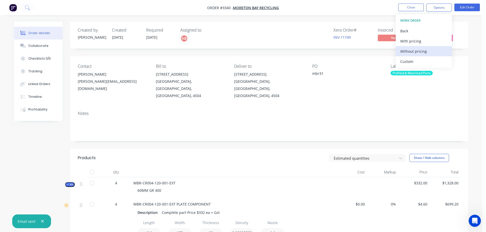
click at [410, 53] on div "Without pricing" at bounding box center [423, 51] width 47 height 7
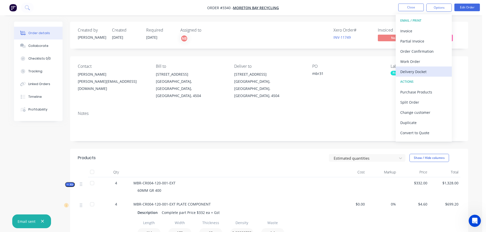
click at [420, 72] on div "Delivery Docket" at bounding box center [423, 71] width 47 height 7
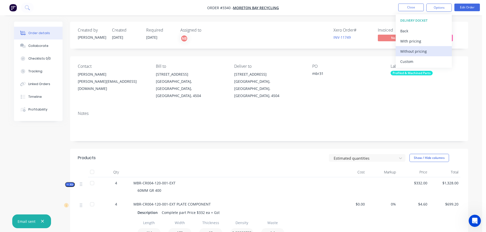
click at [417, 54] on div "Without pricing" at bounding box center [423, 51] width 47 height 7
drag, startPoint x: 417, startPoint y: 54, endPoint x: 320, endPoint y: 138, distance: 128.5
click at [320, 149] on header "Products Estimated quantities Show / Hide columns" at bounding box center [269, 158] width 398 height 18
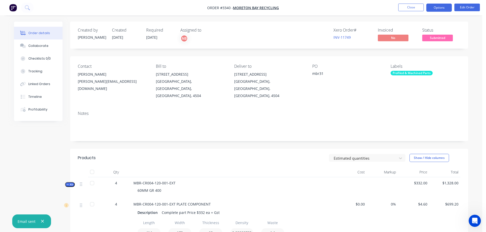
click at [438, 7] on button "Options" at bounding box center [438, 8] width 25 height 8
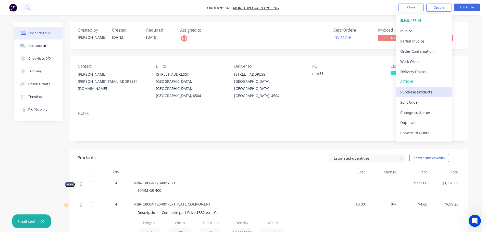
click at [411, 90] on div "Purchase Products" at bounding box center [423, 91] width 47 height 7
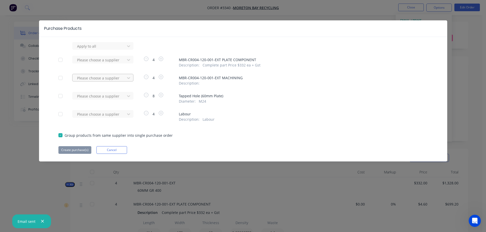
click at [122, 78] on div at bounding box center [99, 78] width 46 height 6
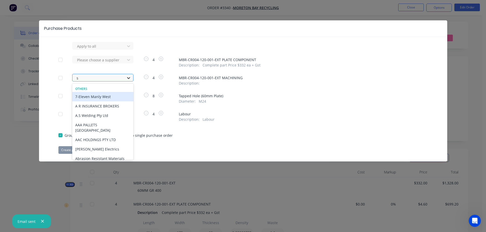
type input "sv"
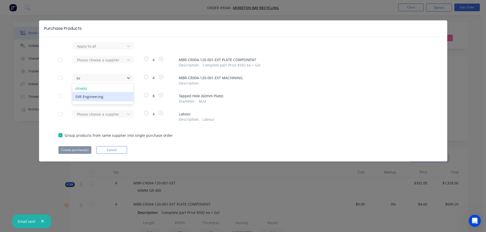
click at [118, 95] on div "SVR Engineering" at bounding box center [102, 96] width 61 height 9
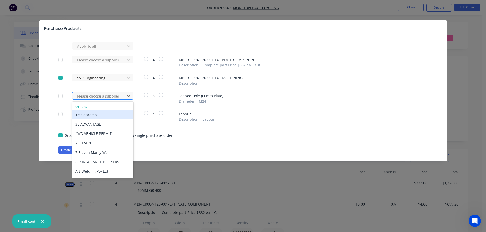
click at [118, 96] on div at bounding box center [99, 96] width 46 height 6
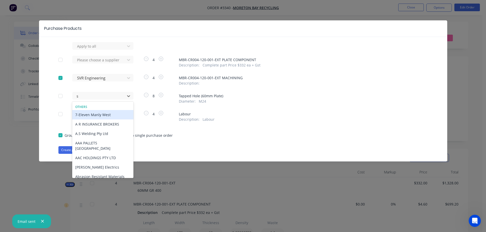
type input "sv"
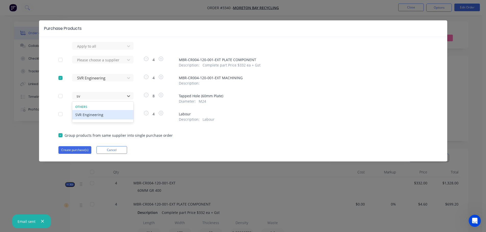
click at [110, 112] on div "SVR Engineering" at bounding box center [102, 114] width 61 height 9
click at [78, 152] on button "Create purchase(s)" at bounding box center [74, 150] width 33 height 8
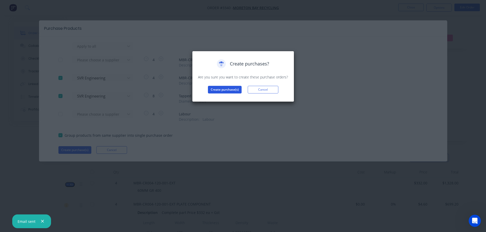
click at [229, 90] on button "Create purchase(s)" at bounding box center [225, 90] width 34 height 8
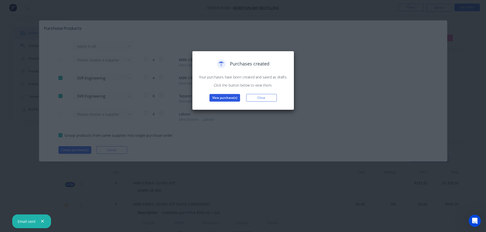
click at [229, 99] on button "View purchase(s)" at bounding box center [224, 98] width 31 height 8
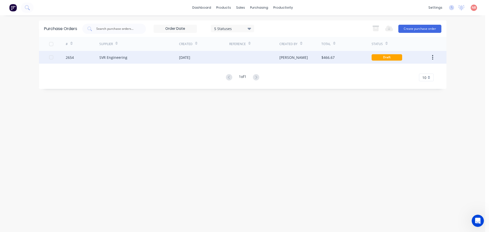
click at [231, 54] on div at bounding box center [254, 57] width 50 height 13
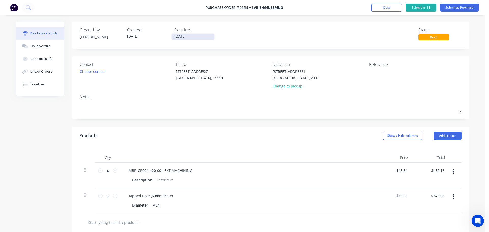
click at [187, 37] on input "[DATE]" at bounding box center [193, 37] width 43 height 6
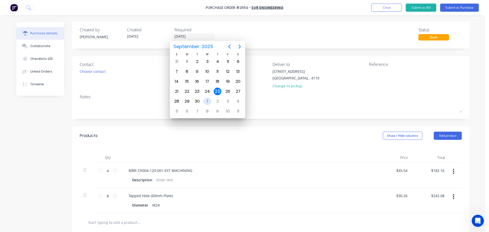
click at [206, 100] on div "1" at bounding box center [208, 102] width 8 height 8
type input "01/10/25"
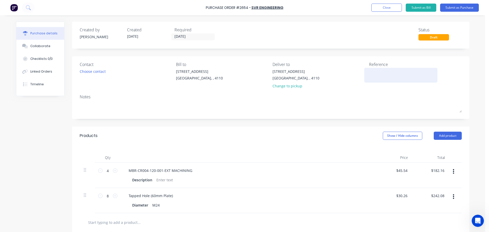
click at [384, 70] on textarea at bounding box center [401, 74] width 64 height 11
type textarea "MBR31"
click at [360, 126] on div "Created by Naomi Created 25/09/25 Required 01/10/25 Status Draft Contact Choose…" at bounding box center [271, 169] width 398 height 294
click at [452, 8] on button "Submit as Purchase" at bounding box center [459, 8] width 39 height 8
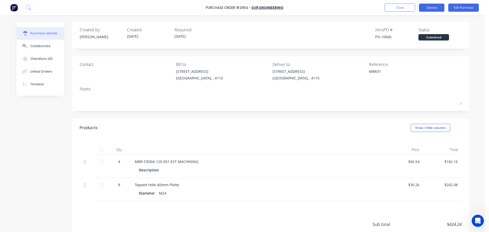
click at [434, 7] on button "Options" at bounding box center [431, 8] width 25 height 8
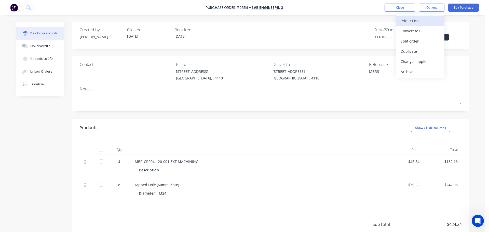
click at [410, 21] on div "Print / Email" at bounding box center [420, 20] width 39 height 7
click at [409, 31] on div "With pricing" at bounding box center [420, 30] width 39 height 7
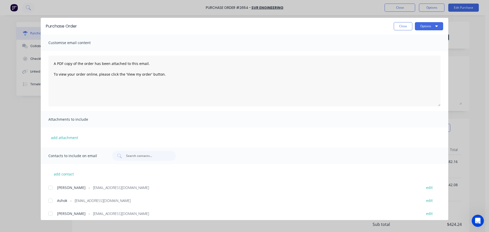
click at [50, 205] on div at bounding box center [50, 201] width 10 height 10
click at [434, 25] on button "Options" at bounding box center [429, 26] width 28 height 8
click at [420, 46] on div "Print" at bounding box center [419, 49] width 39 height 7
click at [436, 27] on icon "button" at bounding box center [437, 26] width 3 height 4
click at [424, 62] on div "Email" at bounding box center [419, 59] width 39 height 7
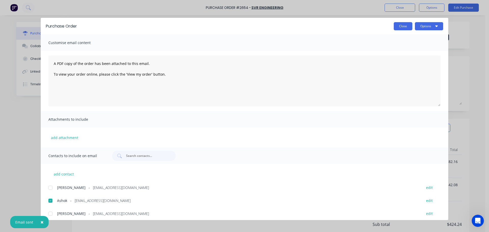
click at [410, 26] on button "Close" at bounding box center [403, 26] width 19 height 8
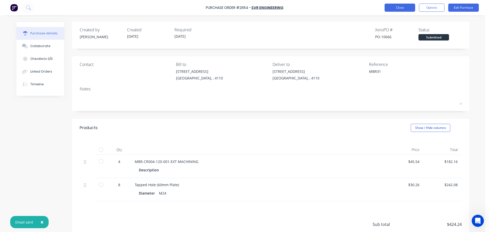
click at [404, 6] on button "Close" at bounding box center [400, 8] width 31 height 8
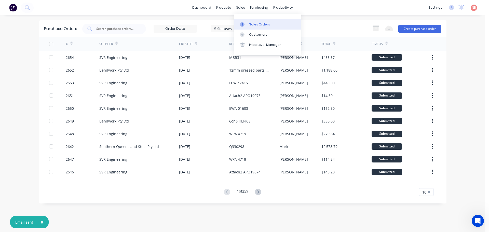
click at [241, 22] on icon at bounding box center [242, 24] width 5 height 5
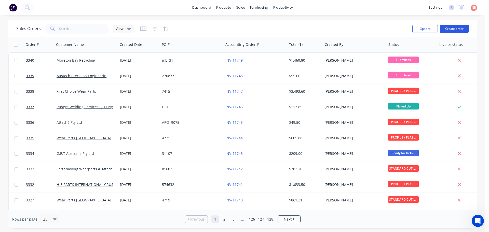
click at [449, 31] on button "Create order" at bounding box center [454, 29] width 29 height 8
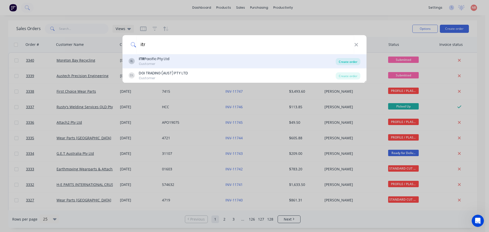
type input "itr"
click at [340, 63] on div "Create order" at bounding box center [348, 61] width 25 height 7
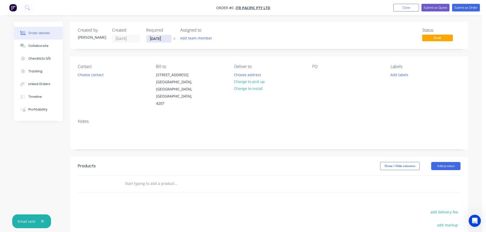
click at [157, 40] on input "[DATE]" at bounding box center [158, 39] width 25 height 8
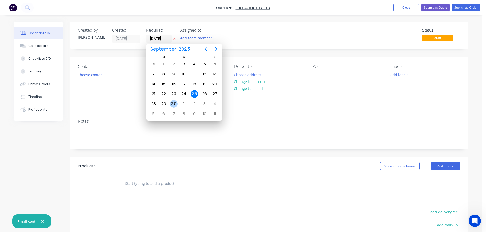
click at [171, 103] on div "30" at bounding box center [174, 104] width 8 height 8
type input "30/09/25"
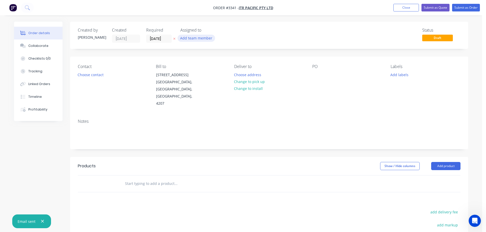
click at [192, 37] on button "Add team member" at bounding box center [195, 38] width 37 height 7
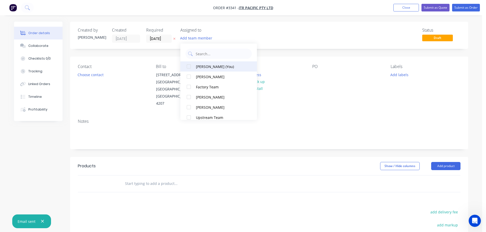
click at [202, 70] on button "Naomi Badrick (You)" at bounding box center [218, 66] width 76 height 10
click at [76, 76] on button "Choose contact" at bounding box center [90, 74] width 31 height 7
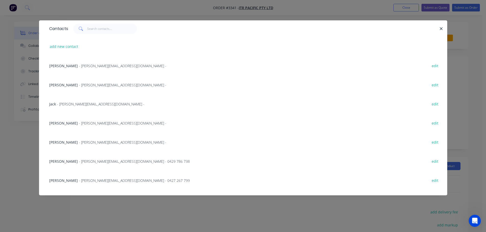
click at [69, 105] on span "- Jack@itrpacific.com.au -" at bounding box center [100, 104] width 87 height 5
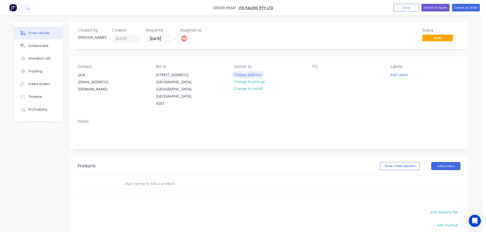
click at [240, 74] on button "Choose address" at bounding box center [247, 74] width 33 height 7
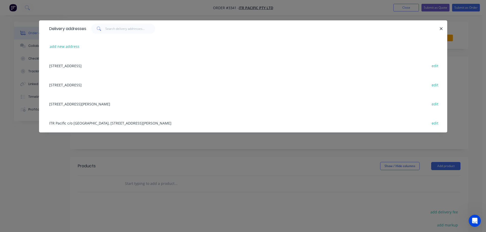
click at [84, 67] on div "9 Business Street, Yatala, Queensland, Australia, 4207 edit" at bounding box center [243, 65] width 392 height 19
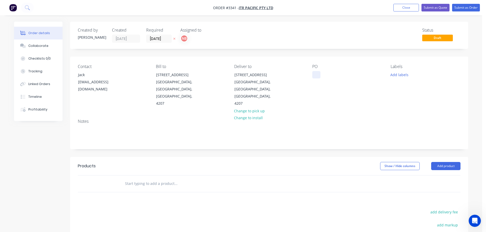
click at [316, 76] on div at bounding box center [316, 74] width 8 height 7
click at [395, 76] on button "Add labels" at bounding box center [398, 74] width 23 height 7
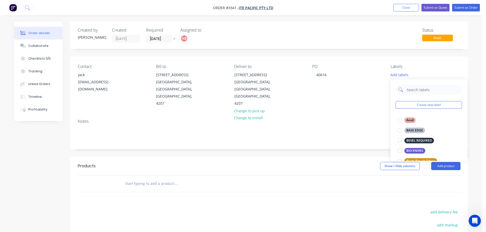
click at [410, 90] on input "text" at bounding box center [432, 90] width 53 height 10
click at [406, 89] on input "text" at bounding box center [432, 90] width 53 height 10
type input "we"
drag, startPoint x: 415, startPoint y: 160, endPoint x: 410, endPoint y: 160, distance: 4.6
click at [414, 160] on div "WEAR STRIPS" at bounding box center [416, 161] width 24 height 6
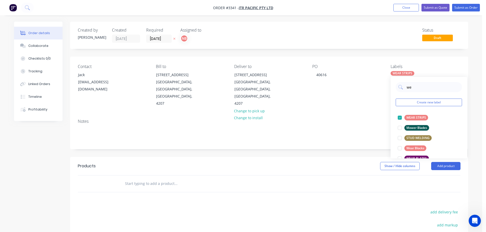
click at [337, 162] on div "Show / Hide columns Add product" at bounding box center [309, 166] width 301 height 8
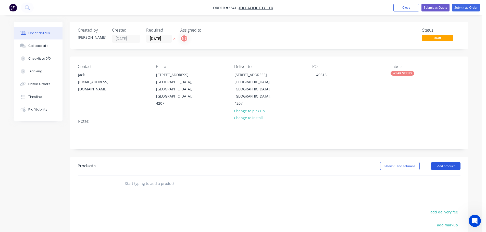
click at [454, 162] on button "Add product" at bounding box center [445, 166] width 29 height 8
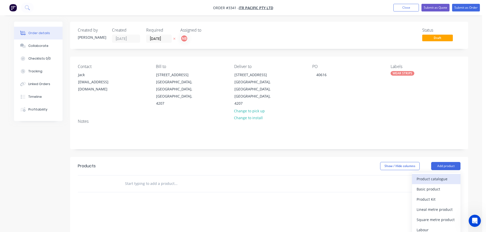
click at [440, 175] on div "Product catalogue" at bounding box center [435, 178] width 39 height 7
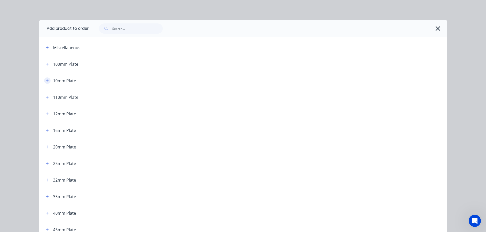
click at [46, 81] on icon "button" at bounding box center [47, 80] width 3 height 3
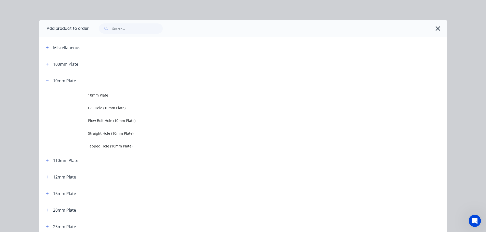
drag, startPoint x: 95, startPoint y: 92, endPoint x: 94, endPoint y: 97, distance: 4.6
click at [95, 92] on td "10mm Plate" at bounding box center [267, 95] width 359 height 13
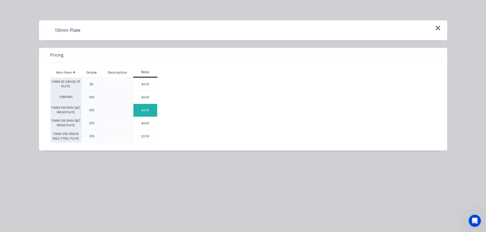
click at [151, 112] on div "$4.50" at bounding box center [145, 110] width 24 height 13
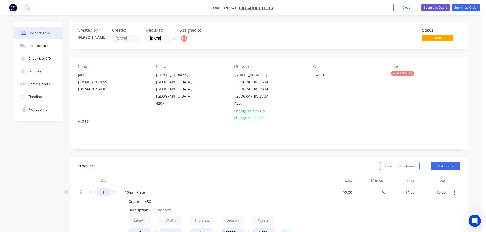
click at [100, 189] on input "1" at bounding box center [103, 193] width 13 height 8
type input "12"
click at [133, 206] on div "Description" at bounding box center [138, 209] width 24 height 7
click at [130, 206] on div "Description" at bounding box center [138, 209] width 24 height 7
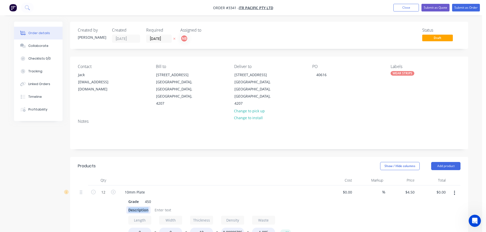
click at [130, 206] on div "Description" at bounding box center [138, 209] width 24 height 7
click at [143, 206] on div "Description" at bounding box center [140, 209] width 24 height 7
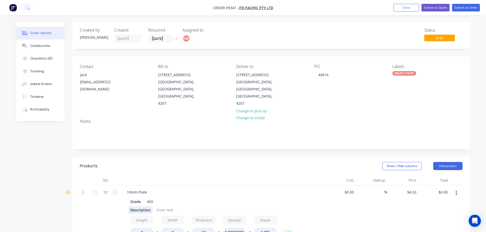
click at [143, 206] on div "Description" at bounding box center [140, 209] width 24 height 7
click at [144, 206] on div "Description" at bounding box center [140, 209] width 24 height 7
type input "1300"
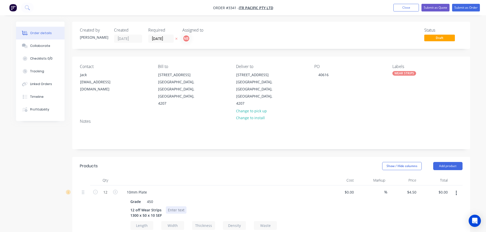
type input "50"
type input "$324.00"
click at [171, 206] on div at bounding box center [176, 209] width 21 height 7
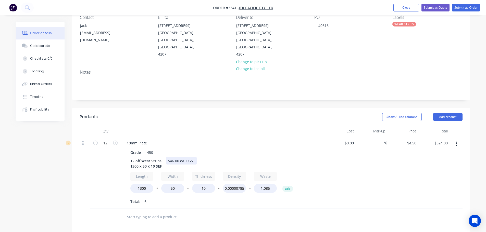
scroll to position [51, 0]
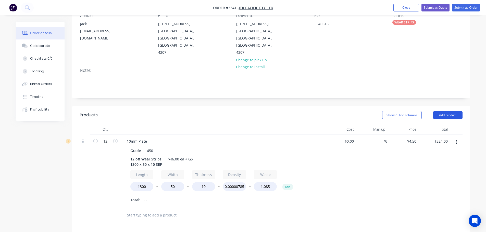
click at [439, 111] on button "Add product" at bounding box center [447, 115] width 29 height 8
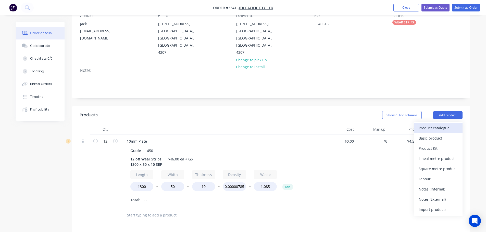
click at [431, 124] on div "Product catalogue" at bounding box center [437, 127] width 39 height 7
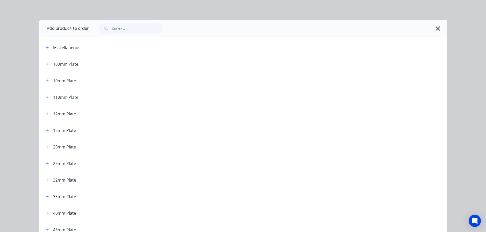
click at [43, 117] on header "12mm Plate" at bounding box center [243, 114] width 408 height 17
click at [46, 115] on icon "button" at bounding box center [47, 114] width 3 height 4
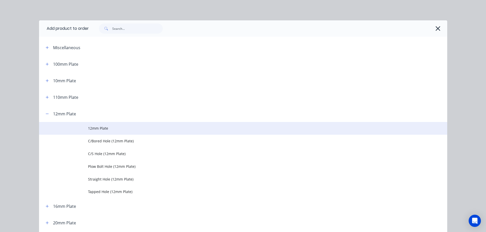
click at [84, 128] on td at bounding box center [63, 128] width 49 height 13
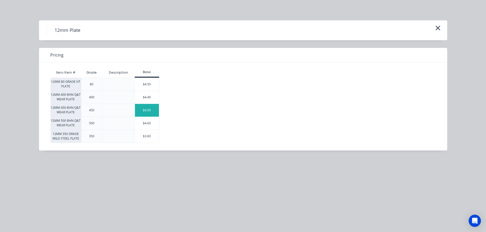
click at [144, 111] on div "$4.50" at bounding box center [147, 110] width 24 height 13
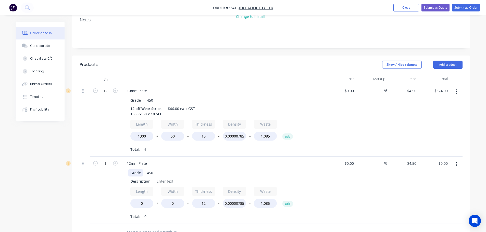
scroll to position [102, 0]
click at [103, 159] on input "1" at bounding box center [105, 163] width 13 height 8
type input "12"
click at [103, 136] on div "12" at bounding box center [105, 120] width 31 height 73
click at [136, 177] on div "Description" at bounding box center [140, 180] width 24 height 7
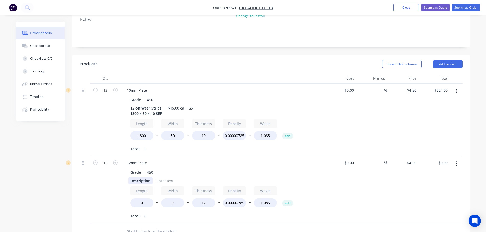
click at [136, 177] on div "Description" at bounding box center [140, 180] width 24 height 7
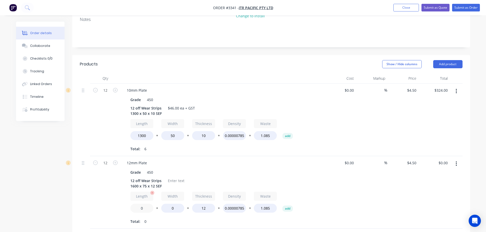
click at [139, 204] on input "0" at bounding box center [141, 208] width 23 height 9
type input "1600"
click at [168, 204] on input "0" at bounding box center [172, 208] width 23 height 9
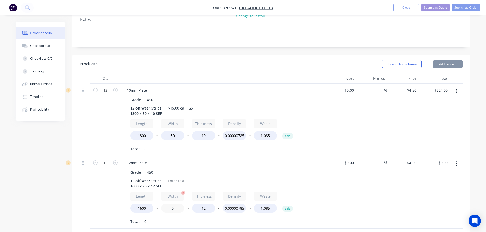
click at [168, 204] on input "0" at bounding box center [172, 208] width 23 height 9
type input "75"
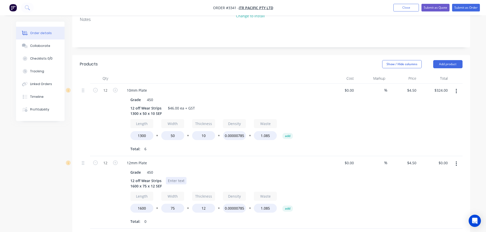
type input "$648.00"
click at [176, 177] on div at bounding box center [176, 180] width 21 height 7
click at [447, 60] on button "Add product" at bounding box center [447, 64] width 29 height 8
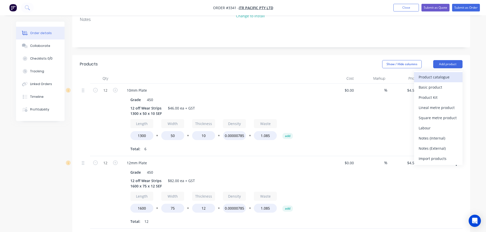
click at [436, 73] on div "Product catalogue" at bounding box center [437, 76] width 39 height 7
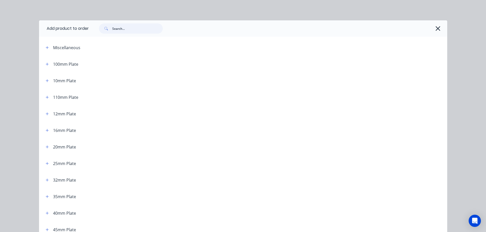
click at [146, 27] on input "text" at bounding box center [137, 28] width 50 height 10
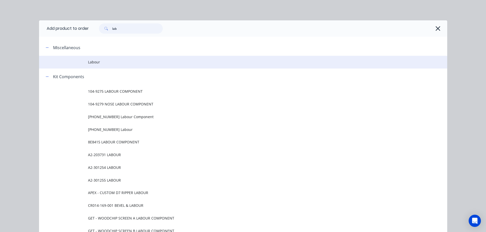
type input "lab"
click at [88, 61] on span "Labour" at bounding box center [231, 61] width 287 height 5
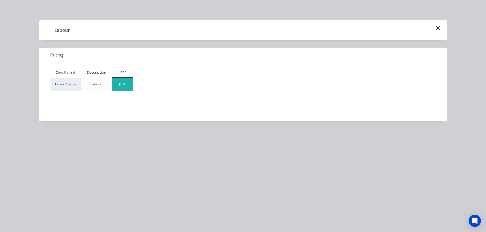
click at [124, 81] on div "$0.00" at bounding box center [122, 84] width 21 height 13
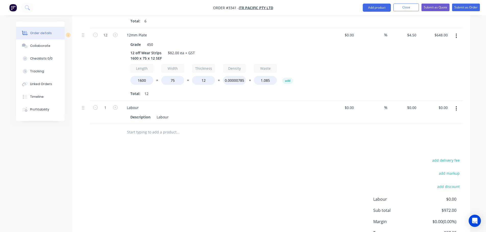
scroll to position [254, 0]
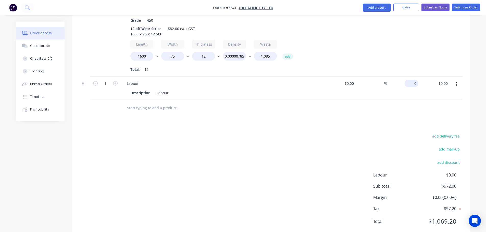
click at [413, 80] on input "0" at bounding box center [412, 83] width 12 height 7
click at [294, 148] on div "add delivery fee add markup add discount Labour $0.00 Sub total $972.00 Margin …" at bounding box center [271, 182] width 382 height 98
type input "$564.00"
click at [46, 49] on button "Collaborate" at bounding box center [40, 46] width 48 height 13
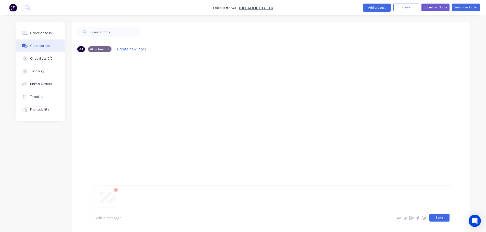
click at [445, 216] on button "Send" at bounding box center [439, 218] width 20 height 8
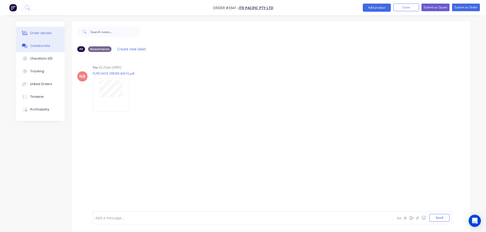
click at [51, 30] on button "Order details" at bounding box center [40, 33] width 48 height 13
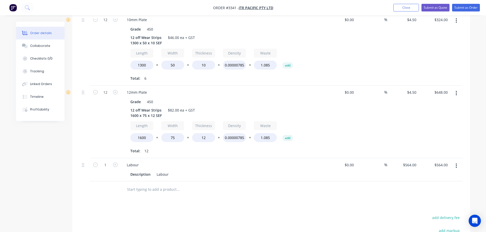
scroll to position [254, 0]
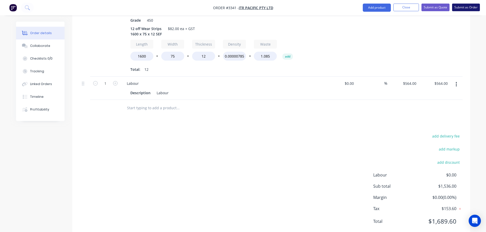
click at [457, 8] on button "Submit as Order" at bounding box center [466, 8] width 28 height 8
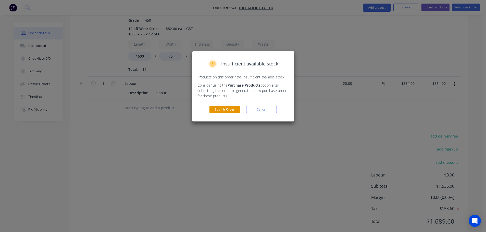
click at [218, 108] on button "Submit Order" at bounding box center [224, 110] width 31 height 8
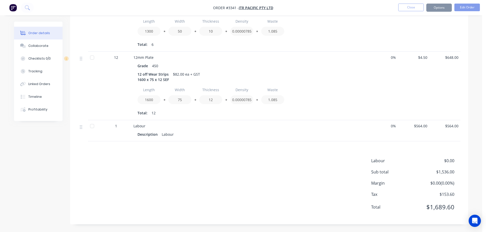
scroll to position [182, 0]
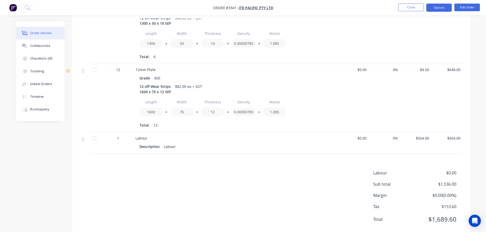
click at [437, 9] on button "Options" at bounding box center [438, 8] width 25 height 8
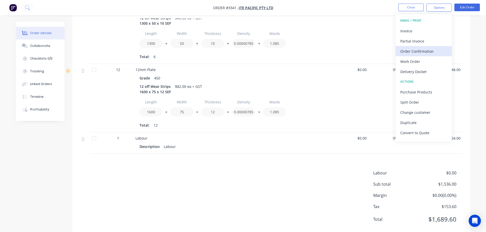
click at [409, 49] on div "Order Confirmation" at bounding box center [423, 51] width 47 height 7
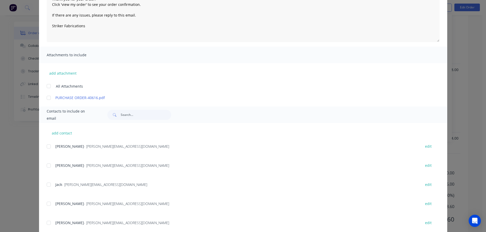
scroll to position [76, 0]
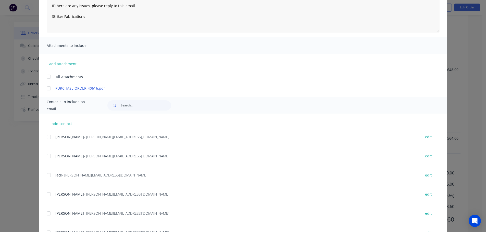
click at [50, 176] on div at bounding box center [49, 175] width 10 height 10
type textarea "Thank you for your order! Click 'view my order' to see your order confirmation.…"
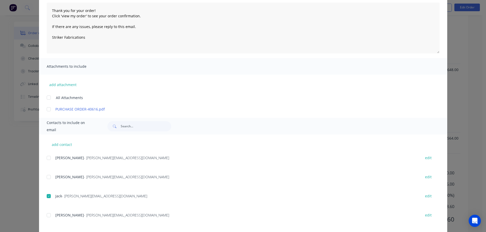
scroll to position [0, 0]
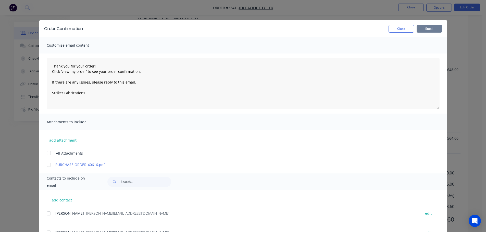
click at [424, 30] on button "Email" at bounding box center [428, 29] width 25 height 8
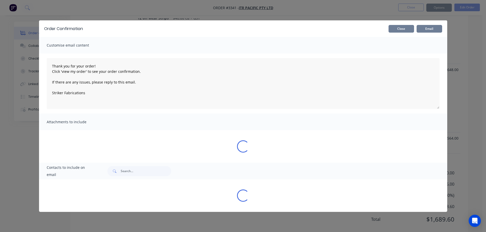
type textarea "Thank you for your order! Click 'view my order' to see your order confirmation.…"
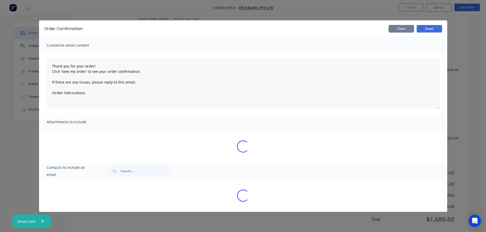
click at [399, 30] on button "Close" at bounding box center [400, 29] width 25 height 8
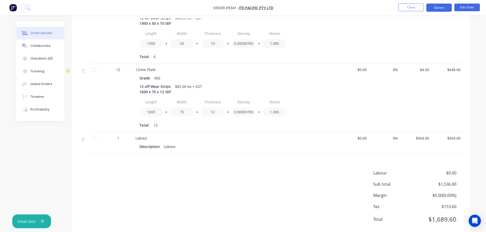
click at [437, 10] on button "Options" at bounding box center [438, 8] width 25 height 8
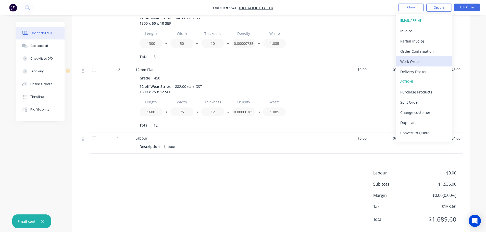
click at [411, 59] on div "Work Order" at bounding box center [423, 61] width 47 height 7
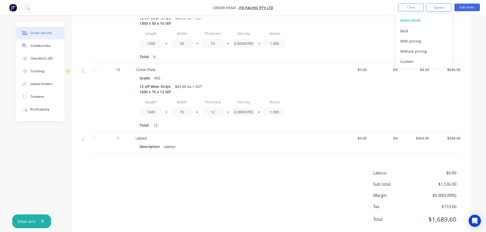
click at [411, 59] on div "Custom" at bounding box center [423, 61] width 47 height 7
click at [409, 54] on div "Without pricing" at bounding box center [423, 51] width 47 height 7
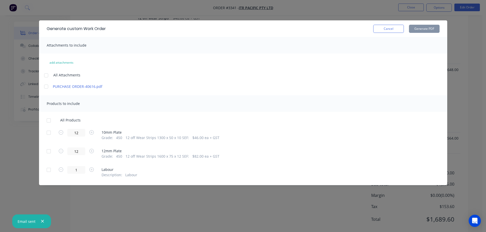
click at [51, 132] on div at bounding box center [49, 133] width 10 height 10
click at [47, 153] on div at bounding box center [49, 151] width 10 height 10
click at [412, 30] on button "Generate PDF" at bounding box center [424, 29] width 31 height 8
click at [397, 30] on button "Cancel" at bounding box center [388, 29] width 31 height 8
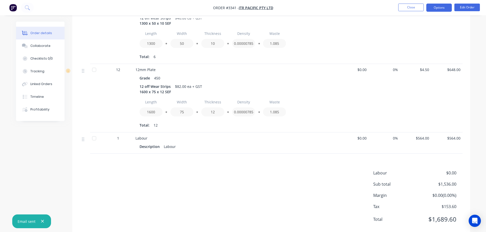
drag, startPoint x: 433, startPoint y: 3, endPoint x: 435, endPoint y: 11, distance: 8.2
click at [434, 3] on nav "Order #3341 - ITR Pacific Pty Ltd Close Options Edit Order" at bounding box center [243, 7] width 486 height 15
click at [436, 7] on button "Options" at bounding box center [438, 8] width 25 height 8
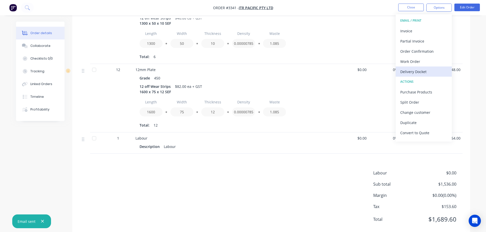
click at [423, 73] on div "Delivery Docket" at bounding box center [423, 71] width 47 height 7
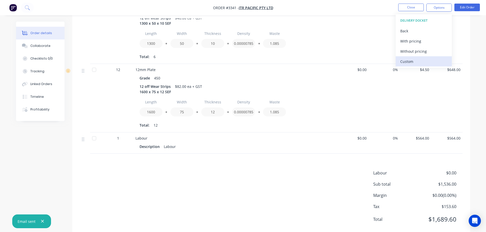
click at [419, 64] on div "Custom" at bounding box center [423, 61] width 47 height 7
click at [416, 51] on div "Without pricing" at bounding box center [423, 51] width 47 height 7
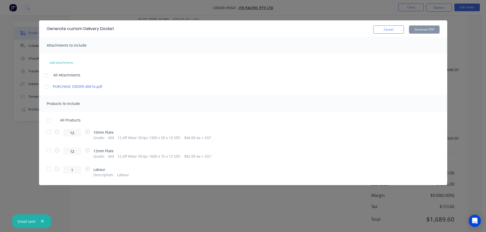
click at [49, 134] on div at bounding box center [49, 132] width 10 height 10
click at [49, 150] on div at bounding box center [49, 150] width 10 height 10
click at [417, 29] on button "Generate PDF" at bounding box center [424, 29] width 31 height 8
click at [391, 28] on button "Cancel" at bounding box center [388, 29] width 31 height 8
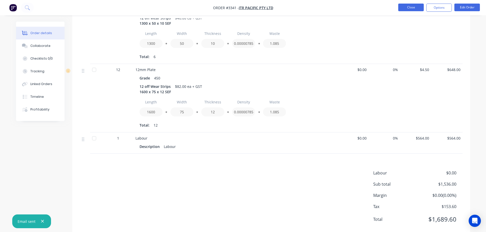
click at [406, 8] on button "Close" at bounding box center [410, 8] width 25 height 8
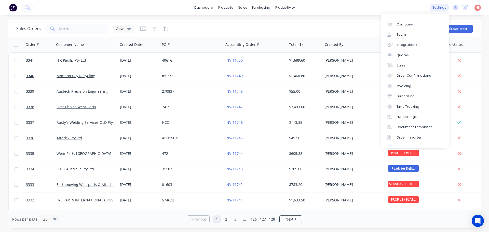
click at [437, 9] on div "settings" at bounding box center [439, 8] width 19 height 8
click at [416, 124] on link "Document templates" at bounding box center [416, 127] width 68 height 10
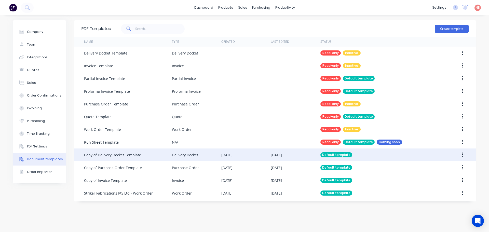
click at [193, 159] on div "Delivery Docket" at bounding box center [196, 155] width 49 height 13
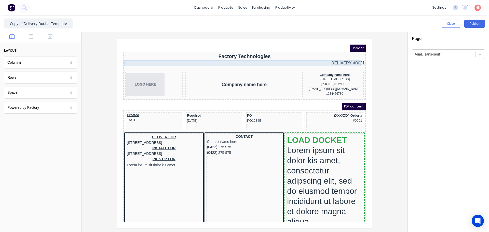
click at [331, 56] on div "DELIVERY #0001" at bounding box center [238, 57] width 241 height 6
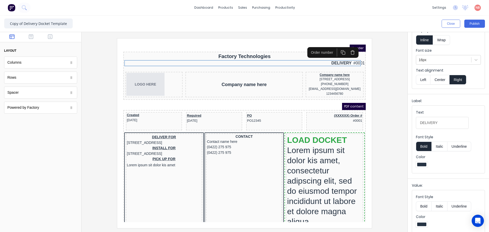
scroll to position [38, 0]
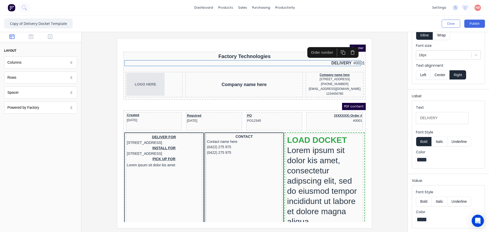
click at [425, 201] on button "Bold" at bounding box center [424, 202] width 16 height 10
drag, startPoint x: 397, startPoint y: 58, endPoint x: 390, endPoint y: 55, distance: 7.4
click at [397, 59] on div at bounding box center [245, 133] width 318 height 190
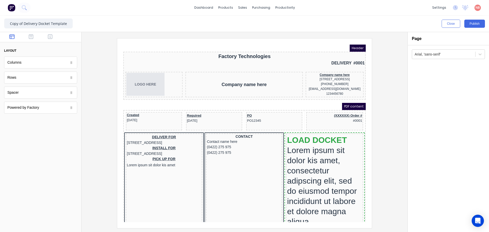
click at [348, 41] on span "Header" at bounding box center [352, 41] width 16 height 7
click at [348, 43] on span "Header" at bounding box center [352, 41] width 16 height 7
click at [435, 56] on div at bounding box center [444, 54] width 58 height 6
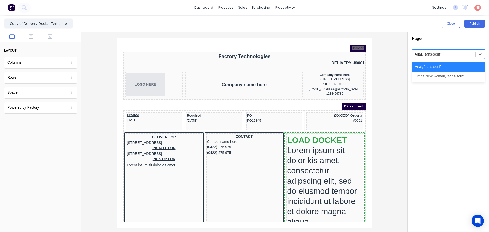
click at [435, 56] on div at bounding box center [444, 54] width 58 height 6
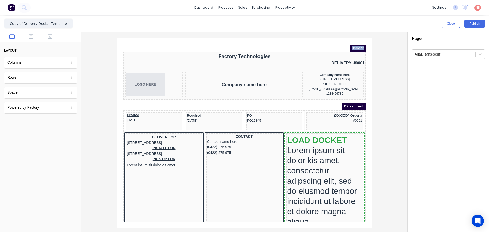
click at [299, 39] on div "Header" at bounding box center [238, 41] width 243 height 7
click at [294, 45] on div "Header" at bounding box center [238, 41] width 243 height 7
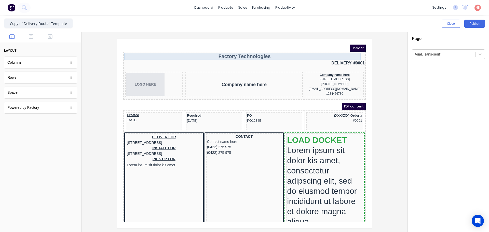
click at [294, 48] on div "Factory Technologies" at bounding box center [238, 50] width 241 height 7
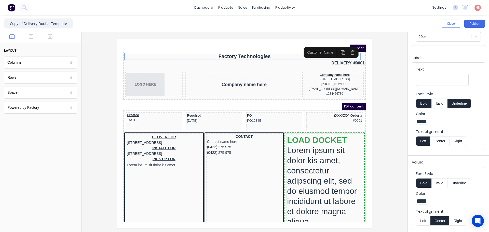
scroll to position [58, 0]
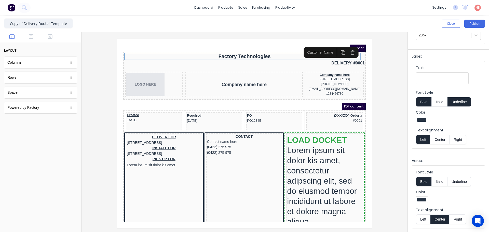
click at [381, 117] on div at bounding box center [245, 133] width 318 height 190
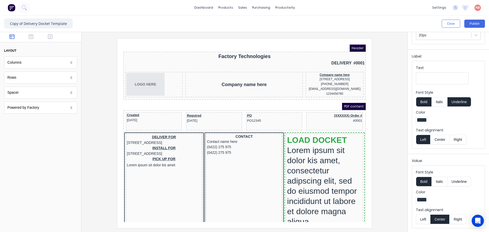
scroll to position [0, 0]
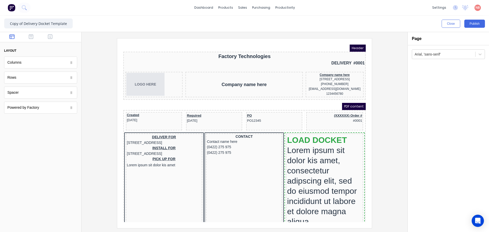
click at [350, 41] on span "Header" at bounding box center [352, 41] width 16 height 7
click at [339, 55] on div "DELIVERY #0001" at bounding box center [238, 57] width 241 height 6
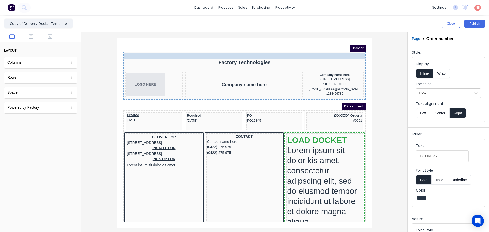
drag, startPoint x: 333, startPoint y: 57, endPoint x: 332, endPoint y: 50, distance: 7.0
click at [332, 50] on body "Header DELIVERY #0001 DELIVERY #0001 Factory Technologies LOGO HERE Company nam…" at bounding box center [238, 127] width 243 height 178
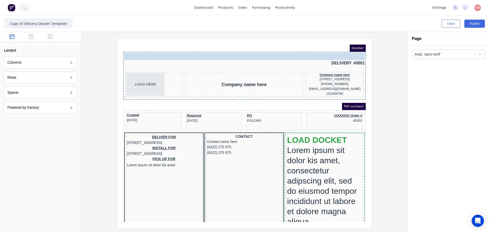
drag, startPoint x: 263, startPoint y: 56, endPoint x: 263, endPoint y: 51, distance: 4.8
click at [263, 51] on body "Header Factory Technologies Factory Technologies DELIVERY #0001 LOGO HERE Compa…" at bounding box center [238, 127] width 243 height 178
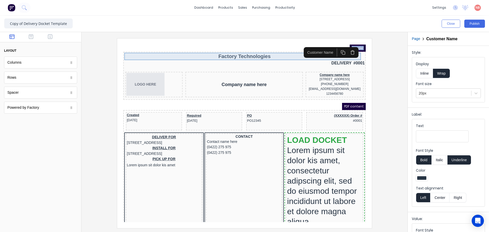
click at [271, 49] on div "Factory Technologies" at bounding box center [238, 50] width 241 height 7
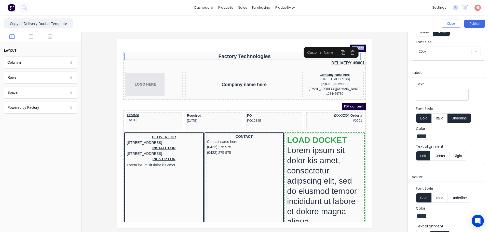
scroll to position [58, 0]
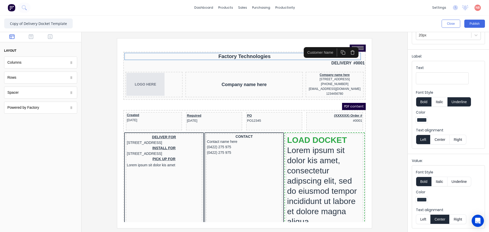
click at [422, 79] on input "Text" at bounding box center [442, 78] width 53 height 12
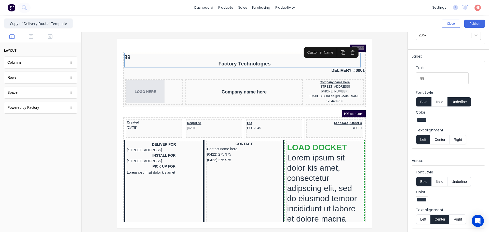
type input "g"
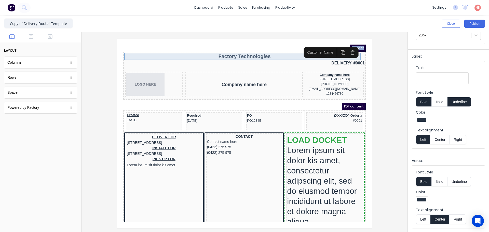
click at [287, 50] on div "Factory Technologies" at bounding box center [238, 50] width 241 height 7
click at [453, 140] on button "Right" at bounding box center [458, 140] width 17 height 10
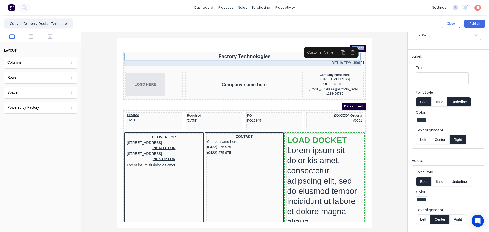
click at [329, 56] on div "DELIVERY #0001" at bounding box center [238, 57] width 241 height 6
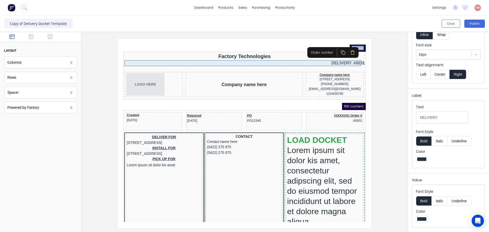
scroll to position [0, 0]
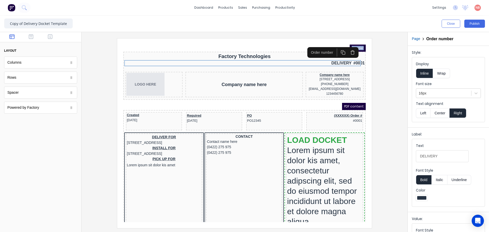
click at [335, 47] on icon "button" at bounding box center [337, 46] width 5 height 5
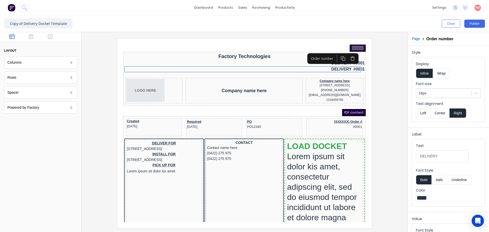
click at [420, 74] on button "Inline" at bounding box center [424, 74] width 17 height 10
click at [381, 70] on div at bounding box center [245, 133] width 318 height 190
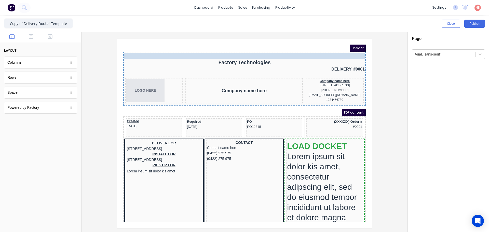
drag, startPoint x: 339, startPoint y: 57, endPoint x: 338, endPoint y: 51, distance: 5.8
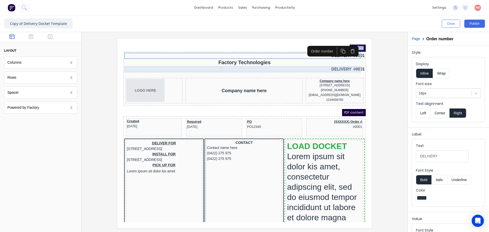
click at [341, 62] on div "DELIVERY #0001" at bounding box center [238, 63] width 241 height 6
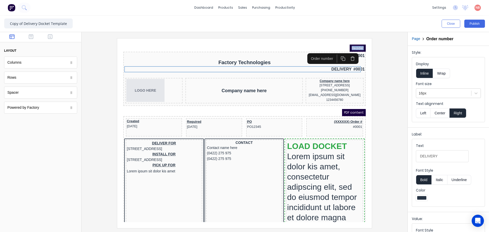
click at [344, 54] on icon "button" at bounding box center [346, 52] width 5 height 5
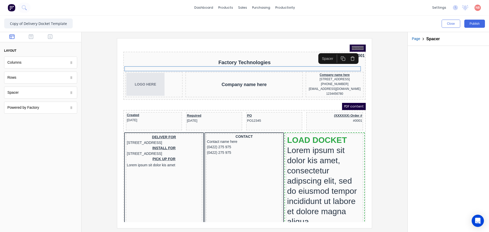
click at [404, 84] on div at bounding box center [245, 132] width 326 height 200
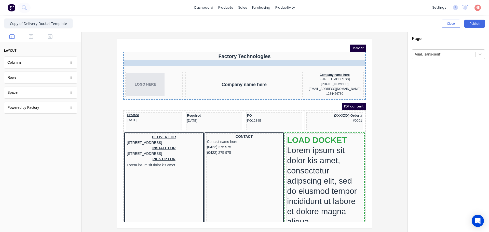
drag, startPoint x: 328, startPoint y: 50, endPoint x: 329, endPoint y: 56, distance: 5.7
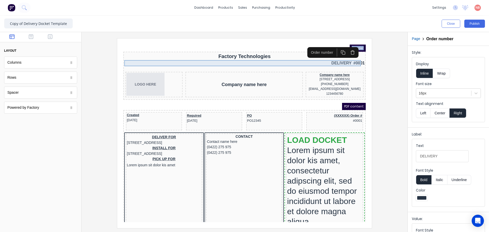
click at [331, 57] on div "DELIVERY #0001" at bounding box center [238, 57] width 241 height 6
click at [309, 45] on div "Order number" at bounding box center [316, 46] width 27 height 5
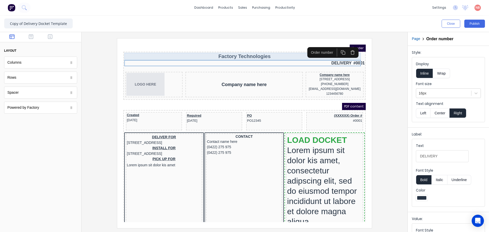
click at [279, 48] on div "Factory Technologies" at bounding box center [238, 50] width 241 height 7
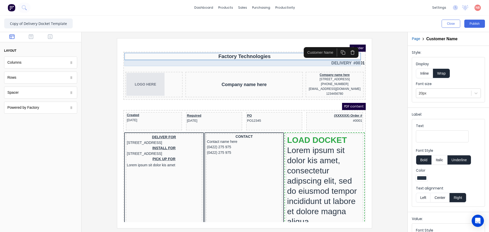
click at [286, 58] on div "DELIVERY #0001" at bounding box center [238, 57] width 241 height 6
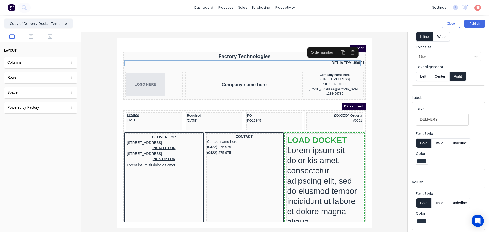
scroll to position [38, 0]
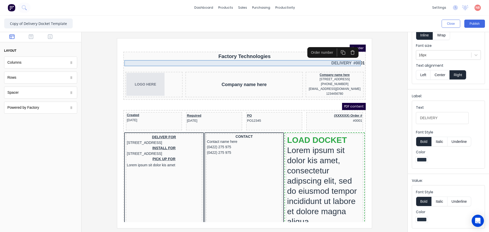
click at [336, 58] on div "DELIVERY #0001" at bounding box center [238, 57] width 241 height 6
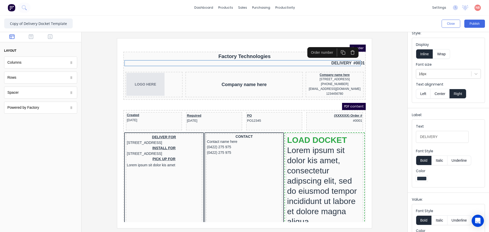
scroll to position [0, 0]
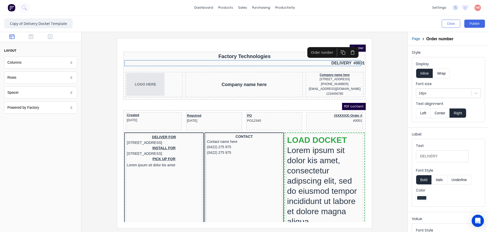
click at [437, 72] on button "Wrap" at bounding box center [441, 74] width 17 height 10
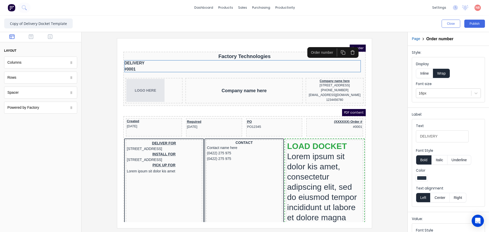
click at [426, 72] on button "Inline" at bounding box center [424, 74] width 17 height 10
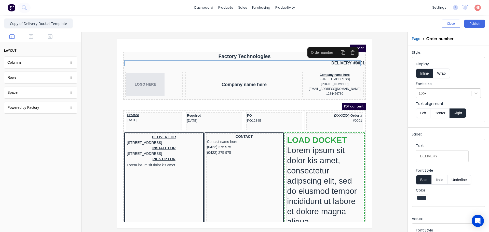
click at [437, 73] on button "Wrap" at bounding box center [441, 74] width 17 height 10
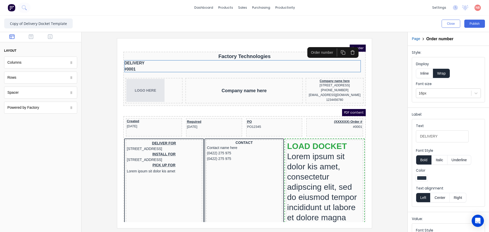
click at [427, 74] on button "Inline" at bounding box center [424, 74] width 17 height 10
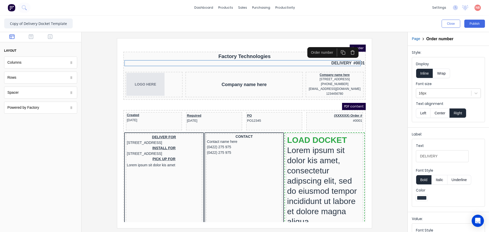
click at [393, 62] on div at bounding box center [245, 133] width 318 height 190
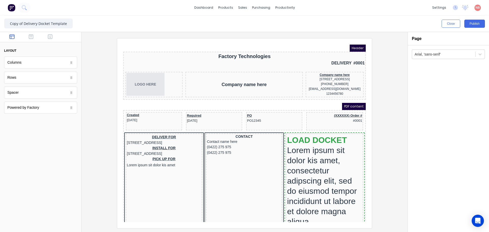
click at [350, 42] on span "Header" at bounding box center [352, 41] width 16 height 7
click at [408, 100] on div at bounding box center [245, 132] width 326 height 200
click at [345, 41] on span "Header" at bounding box center [352, 41] width 16 height 7
click at [472, 26] on button "Publish" at bounding box center [475, 24] width 21 height 8
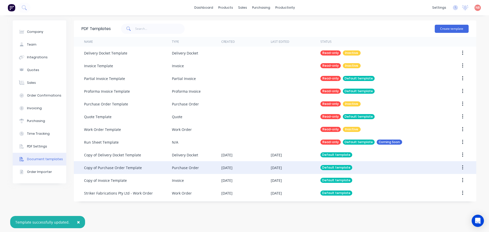
click at [261, 169] on div "[DATE]" at bounding box center [245, 167] width 49 height 13
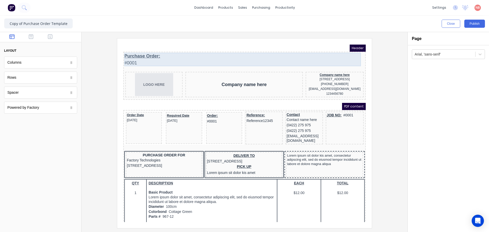
click at [136, 49] on div "Purchase Order: #0001" at bounding box center [238, 54] width 241 height 14
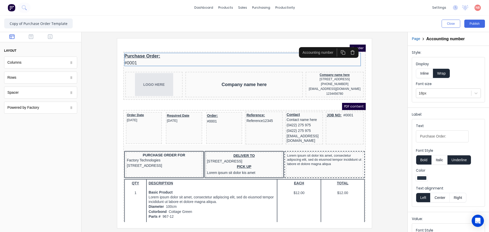
click at [427, 75] on button "Inline" at bounding box center [424, 74] width 17 height 10
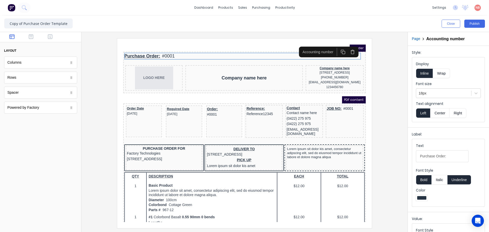
click at [386, 110] on div at bounding box center [245, 133] width 318 height 190
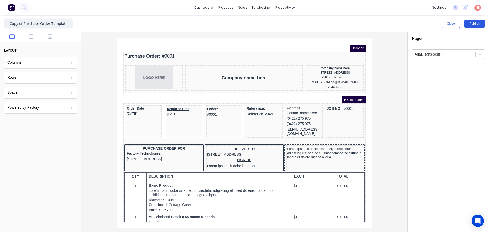
click at [480, 23] on button "Publish" at bounding box center [475, 24] width 21 height 8
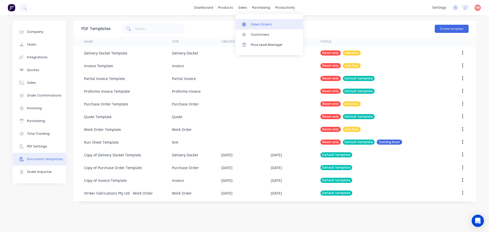
click at [249, 25] on div at bounding box center [246, 24] width 8 height 5
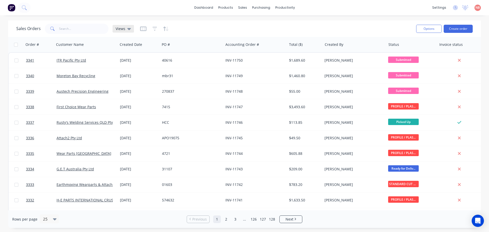
click at [120, 29] on span "Views" at bounding box center [121, 28] width 10 height 5
click at [129, 83] on button "Invoice" at bounding box center [143, 82] width 58 height 5
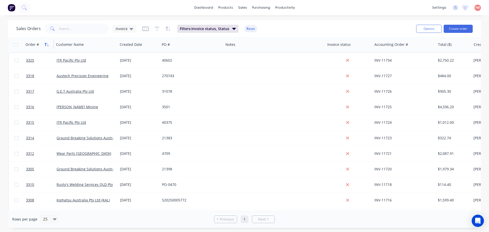
click at [46, 46] on icon "button" at bounding box center [47, 45] width 5 height 4
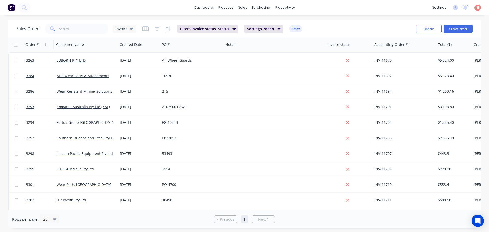
click at [46, 46] on icon "button" at bounding box center [47, 45] width 5 height 4
click at [324, 45] on div "Order # Customer Name Created Date PO # Notes Invoice status Accounting Order #…" at bounding box center [297, 44] width 579 height 15
click at [325, 45] on div "Notes" at bounding box center [275, 44] width 102 height 15
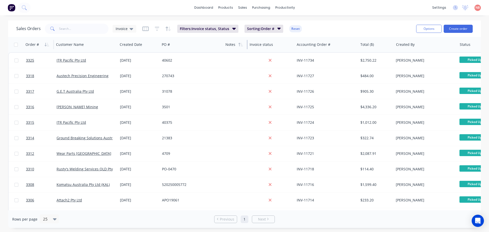
drag, startPoint x: 325, startPoint y: 45, endPoint x: 238, endPoint y: 49, distance: 87.0
click at [238, 49] on div "Notes" at bounding box center [236, 44] width 24 height 15
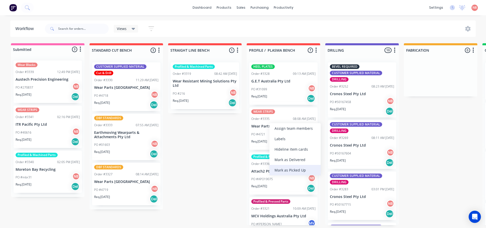
click at [283, 168] on div "Mark as Picked Up" at bounding box center [294, 170] width 51 height 10
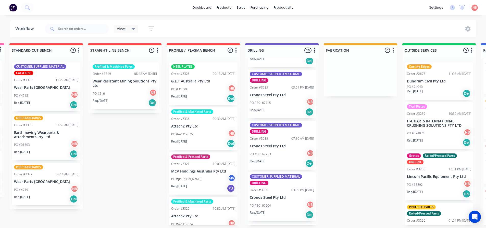
scroll to position [1, 80]
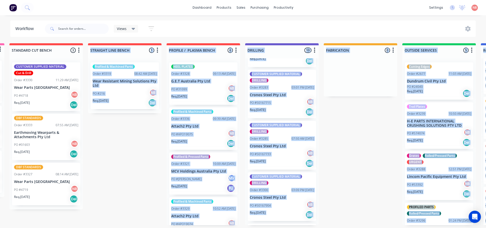
drag, startPoint x: 96, startPoint y: 228, endPoint x: 160, endPoint y: 244, distance: 65.6
click at [160, 198] on html "dashboard products sales purchasing productivity dashboard products Product Cat…" at bounding box center [163, 99] width 486 height 198
drag, startPoint x: 131, startPoint y: 206, endPoint x: 185, endPoint y: 199, distance: 54.2
click at [132, 205] on div "Submitted 3 Status colour #FF69B4 hex #FF69B4 Save Cancel Summaries Total order…" at bounding box center [341, 134] width 850 height 182
click at [374, 202] on div "Submitted 3 Status colour #FF69B4 hex #FF69B4 Save Cancel Summaries Total order…" at bounding box center [341, 134] width 850 height 182
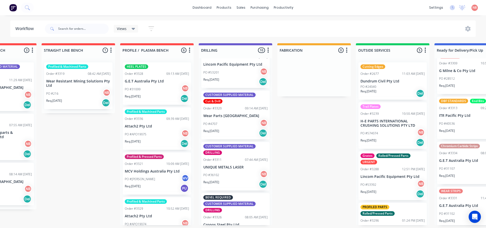
scroll to position [306, 0]
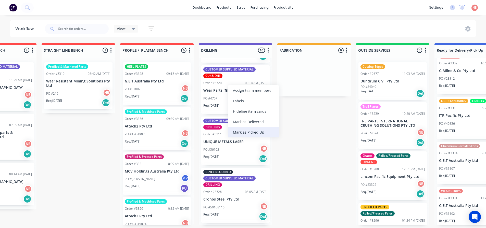
click at [234, 131] on div "Mark as Picked Up" at bounding box center [253, 132] width 51 height 10
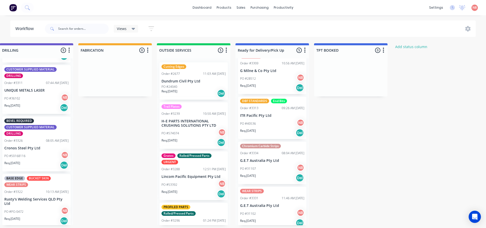
scroll to position [1, 364]
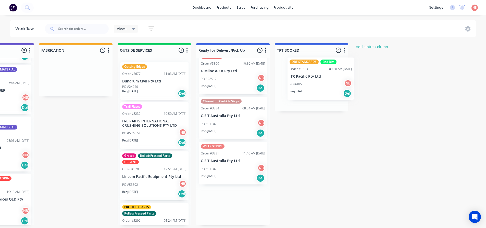
drag, startPoint x: 223, startPoint y: 126, endPoint x: 314, endPoint y: 90, distance: 98.2
click at [314, 90] on div "Submitted 3 Status colour #FF69B4 hex #FF69B4 Save Cancel Summaries Total order…" at bounding box center [57, 134] width 850 height 182
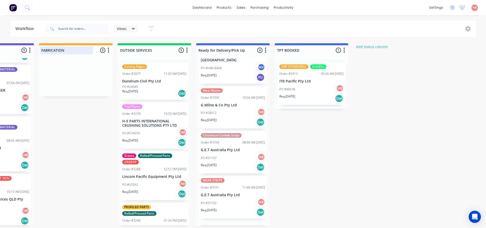
scroll to position [15, 0]
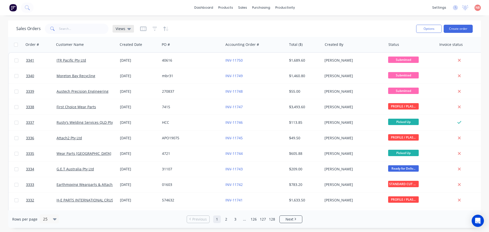
click at [125, 29] on div "Views" at bounding box center [123, 29] width 15 height 5
click at [124, 84] on button "Invoice" at bounding box center [143, 83] width 58 height 6
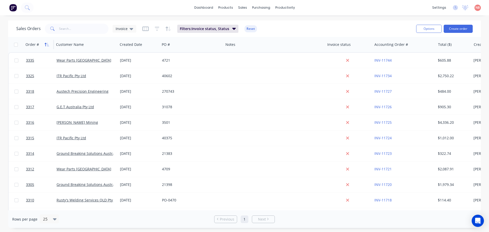
click at [45, 46] on icon "button" at bounding box center [47, 45] width 5 height 4
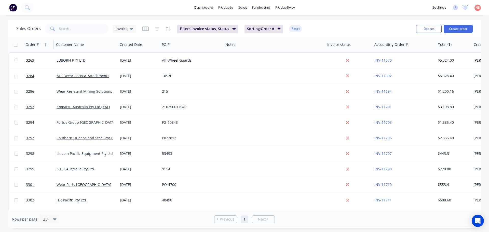
click at [45, 46] on icon "button" at bounding box center [47, 45] width 5 height 4
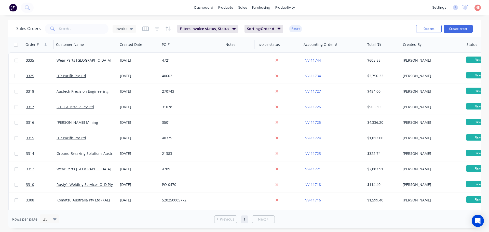
drag, startPoint x: 325, startPoint y: 46, endPoint x: 254, endPoint y: 46, distance: 70.9
click at [254, 46] on div at bounding box center [254, 44] width 1 height 9
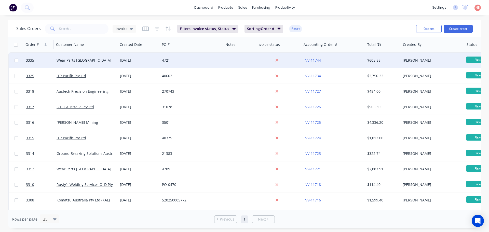
click at [183, 59] on div "4721" at bounding box center [190, 60] width 57 height 5
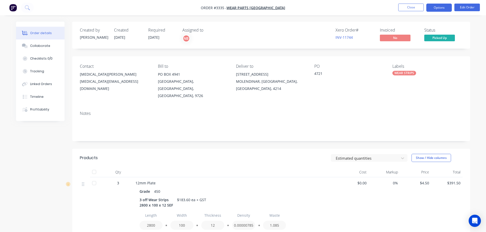
drag, startPoint x: 445, startPoint y: 3, endPoint x: 441, endPoint y: 8, distance: 5.8
click at [442, 6] on nav "Order #3335 - Wear Parts [GEOGRAPHIC_DATA] Close Options Edit Order" at bounding box center [243, 7] width 486 height 15
click at [441, 8] on button "Options" at bounding box center [438, 8] width 25 height 8
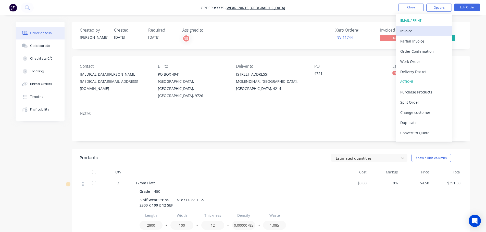
click at [420, 26] on button "Invoice" at bounding box center [423, 31] width 56 height 10
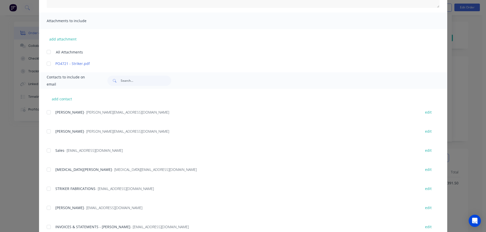
scroll to position [25, 0]
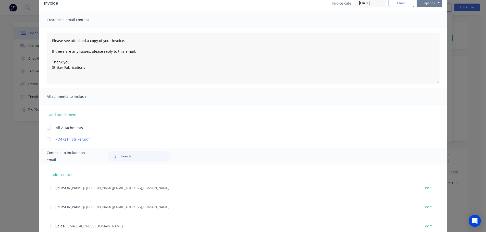
click at [428, 3] on button "Options" at bounding box center [428, 3] width 25 height 8
click at [425, 20] on button "Print" at bounding box center [432, 20] width 33 height 8
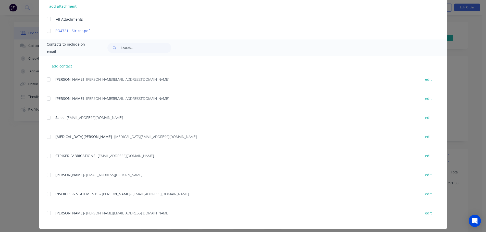
scroll to position [138, 0]
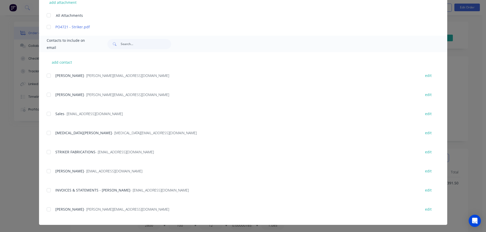
click at [45, 188] on div at bounding box center [49, 190] width 10 height 10
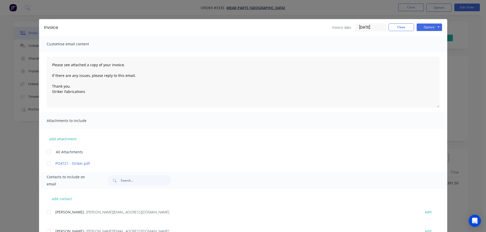
scroll to position [0, 0]
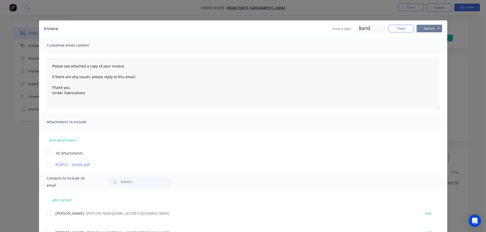
click at [427, 27] on button "Options" at bounding box center [428, 29] width 25 height 8
click at [424, 55] on button "Email" at bounding box center [432, 54] width 33 height 8
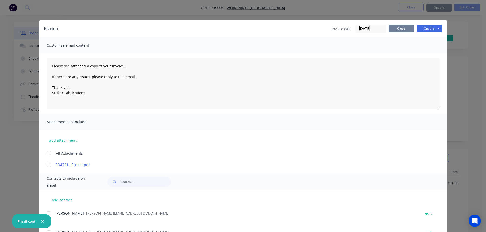
type textarea "Please see attached a copy of your invoice. If there are any issues, please rep…"
click at [391, 26] on button "Close" at bounding box center [400, 29] width 25 height 8
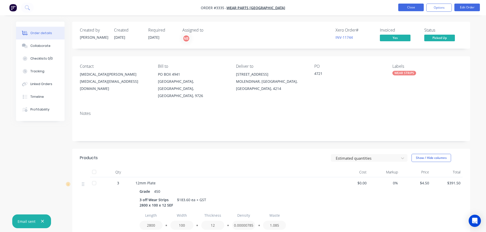
click at [406, 5] on button "Close" at bounding box center [410, 8] width 25 height 8
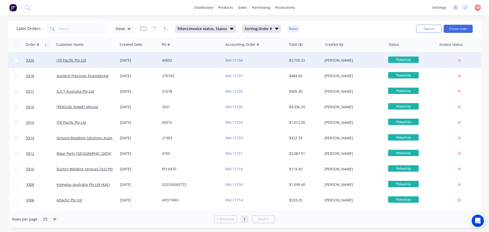
click at [206, 58] on div "40602" at bounding box center [190, 60] width 57 height 5
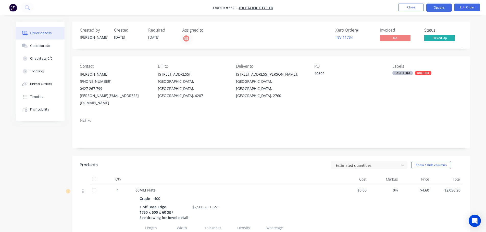
click at [427, 9] on button "Options" at bounding box center [438, 8] width 25 height 8
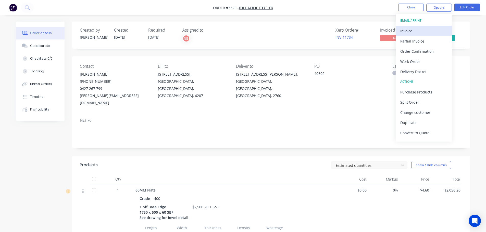
click at [409, 30] on div "Invoice" at bounding box center [423, 30] width 47 height 7
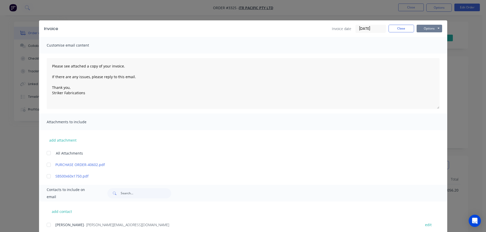
click at [419, 30] on button "Options" at bounding box center [428, 29] width 25 height 8
click at [421, 46] on button "Print" at bounding box center [432, 46] width 33 height 8
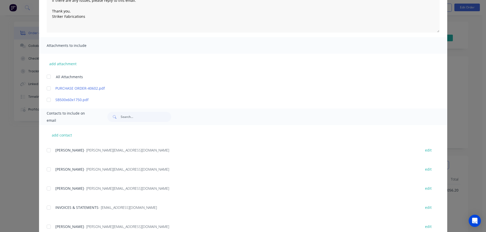
scroll to position [209, 0]
click at [46, 207] on div at bounding box center [49, 207] width 10 height 10
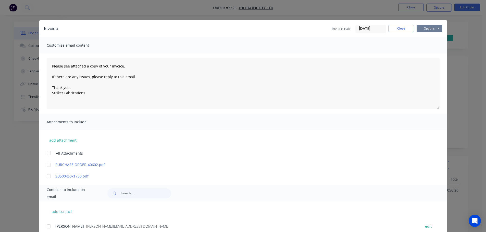
click at [424, 31] on button "Options" at bounding box center [428, 29] width 25 height 8
click at [423, 56] on button "Email" at bounding box center [432, 54] width 33 height 8
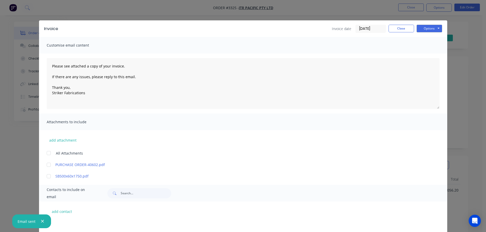
type textarea "Please see attached a copy of your invoice. If there are any issues, please rep…"
click at [394, 27] on button "Close" at bounding box center [400, 29] width 25 height 8
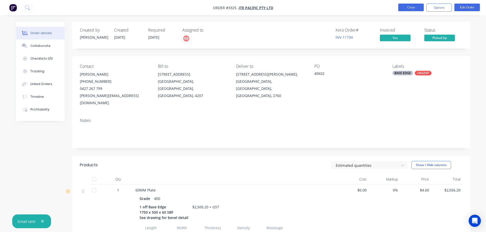
click at [407, 7] on button "Close" at bounding box center [410, 8] width 25 height 8
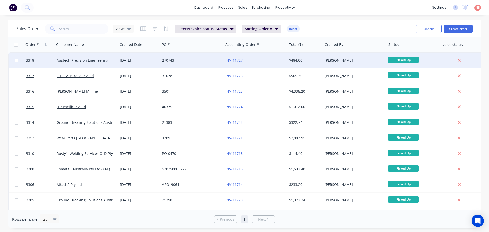
click at [192, 55] on div "270743" at bounding box center [191, 60] width 63 height 15
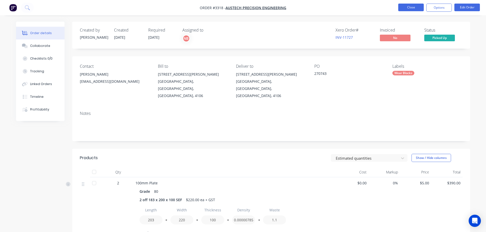
click at [415, 7] on button "Close" at bounding box center [410, 8] width 25 height 8
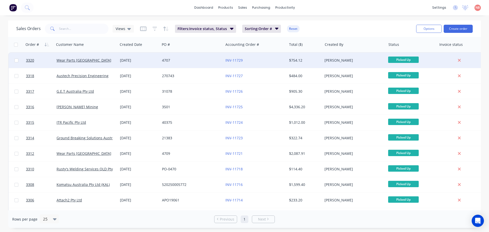
click at [191, 61] on div "4707" at bounding box center [190, 60] width 57 height 5
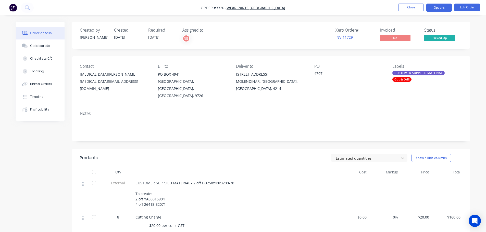
click at [439, 7] on button "Options" at bounding box center [438, 8] width 25 height 8
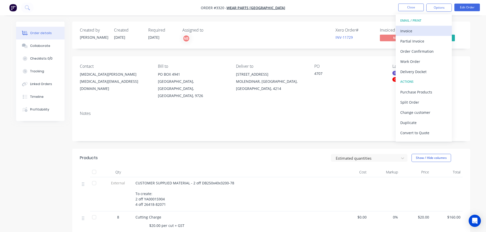
click at [419, 30] on div "Invoice" at bounding box center [423, 30] width 47 height 7
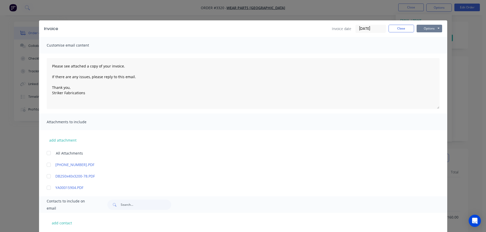
click at [425, 31] on button "Options" at bounding box center [428, 29] width 25 height 8
click at [421, 43] on button "Print" at bounding box center [432, 46] width 33 height 8
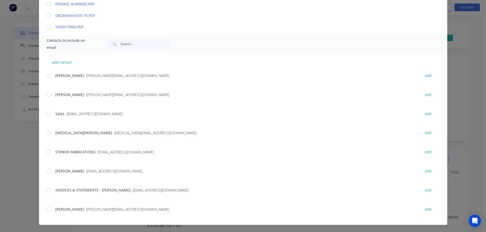
click at [47, 191] on div at bounding box center [49, 190] width 10 height 10
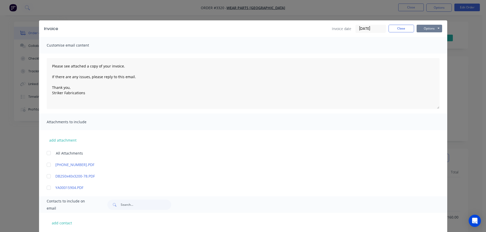
drag, startPoint x: 420, startPoint y: 27, endPoint x: 421, endPoint y: 32, distance: 5.3
click at [420, 27] on button "Options" at bounding box center [428, 29] width 25 height 8
click at [423, 51] on button "Email" at bounding box center [432, 54] width 33 height 8
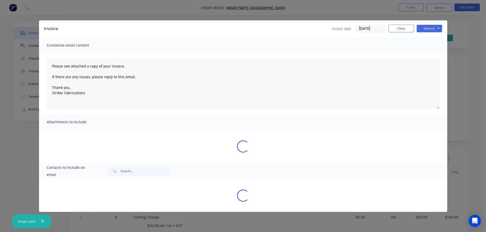
type textarea "Please see attached a copy of your invoice. If there are any issues, please rep…"
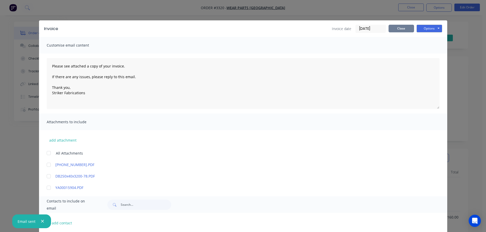
click at [401, 25] on button "Close" at bounding box center [400, 29] width 25 height 8
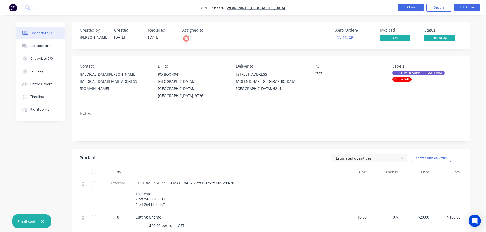
click at [411, 5] on button "Close" at bounding box center [410, 8] width 25 height 8
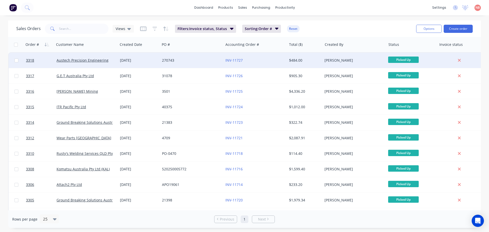
click at [194, 61] on div "270743" at bounding box center [190, 60] width 57 height 5
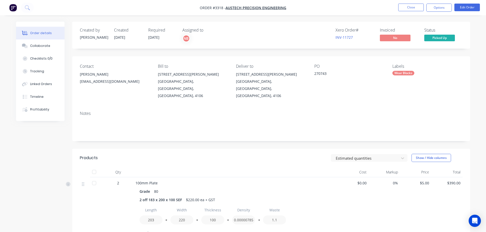
scroll to position [108, 0]
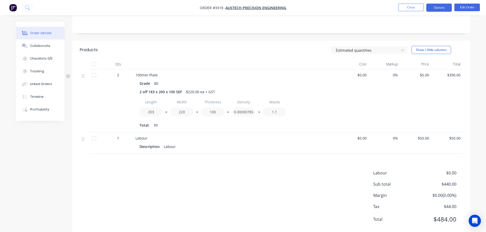
click at [442, 6] on button "Options" at bounding box center [438, 8] width 25 height 8
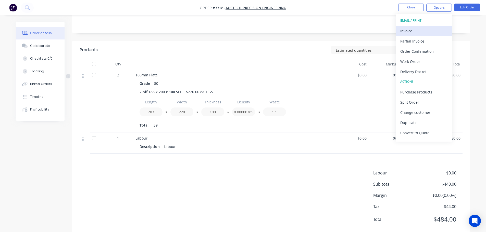
click at [417, 29] on div "Invoice" at bounding box center [423, 30] width 47 height 7
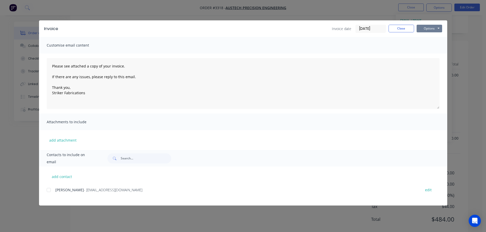
click at [425, 27] on button "Options" at bounding box center [428, 29] width 25 height 8
click at [422, 45] on button "Print" at bounding box center [432, 46] width 33 height 8
click at [51, 192] on div at bounding box center [49, 190] width 10 height 10
click at [418, 30] on button "Options" at bounding box center [428, 29] width 25 height 8
click at [423, 51] on button "Email" at bounding box center [432, 54] width 33 height 8
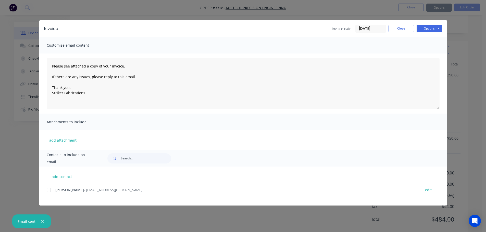
type textarea "Please see attached a copy of your invoice. If there are any issues, please rep…"
click at [409, 29] on button "Close" at bounding box center [400, 29] width 25 height 8
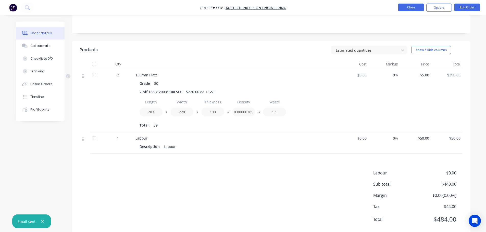
click at [404, 10] on button "Close" at bounding box center [410, 8] width 25 height 8
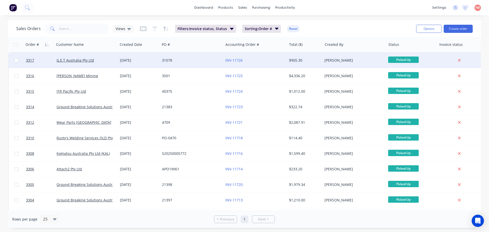
click at [210, 62] on div "31078" at bounding box center [190, 60] width 57 height 5
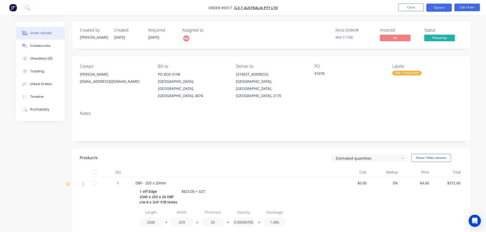
click at [432, 9] on button "Options" at bounding box center [438, 8] width 25 height 8
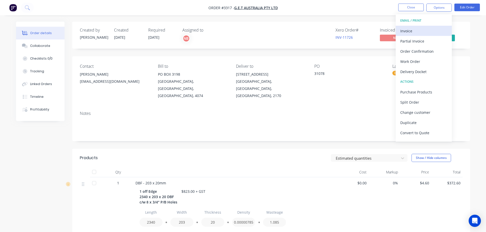
click at [414, 33] on div "Invoice" at bounding box center [423, 30] width 47 height 7
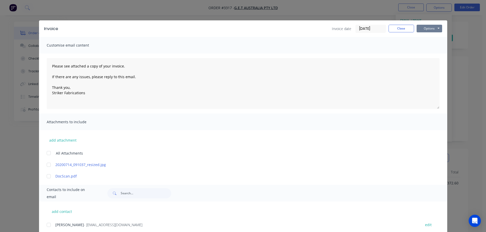
drag, startPoint x: 432, startPoint y: 26, endPoint x: 432, endPoint y: 31, distance: 4.8
click at [432, 27] on button "Options" at bounding box center [428, 29] width 25 height 8
click at [428, 46] on button "Print" at bounding box center [432, 46] width 33 height 8
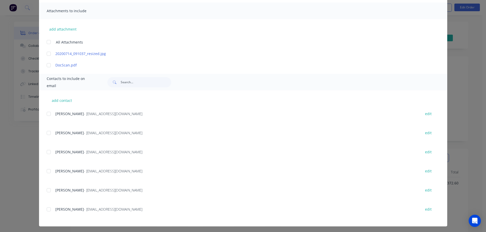
scroll to position [113, 0]
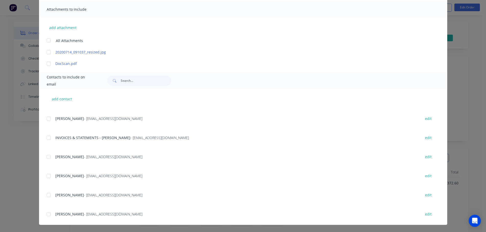
click at [49, 136] on div at bounding box center [49, 138] width 10 height 10
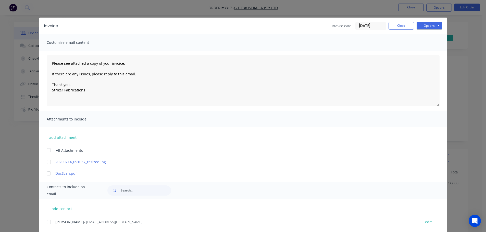
scroll to position [0, 0]
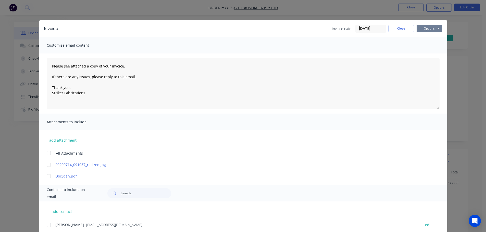
click at [420, 30] on button "Options" at bounding box center [428, 29] width 25 height 8
click at [420, 52] on button "Email" at bounding box center [432, 54] width 33 height 8
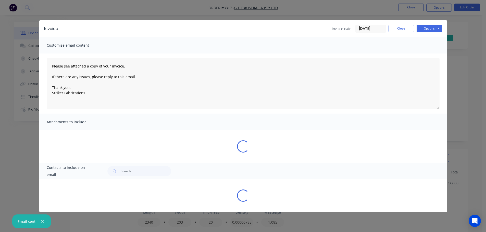
type textarea "Please see attached a copy of your invoice. If there are any issues, please rep…"
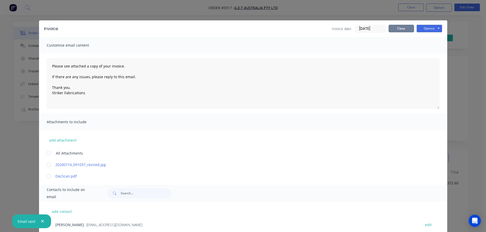
click at [404, 29] on button "Close" at bounding box center [400, 29] width 25 height 8
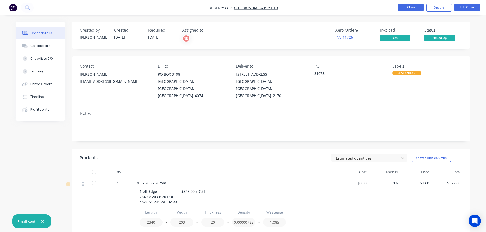
click at [409, 7] on button "Close" at bounding box center [410, 8] width 25 height 8
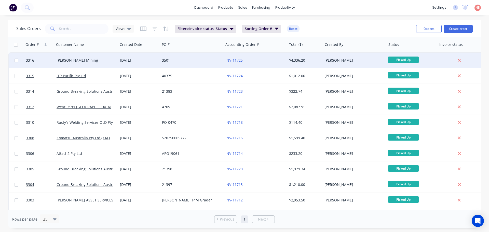
click at [191, 60] on div "3501" at bounding box center [190, 60] width 57 height 5
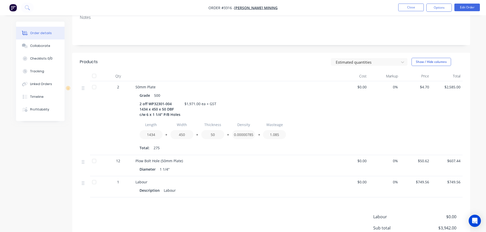
scroll to position [152, 0]
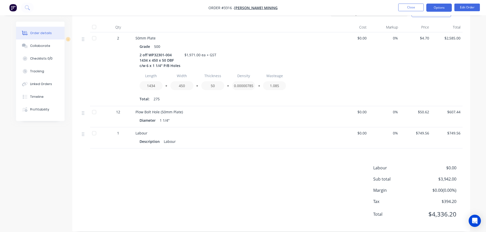
click at [431, 7] on button "Options" at bounding box center [438, 8] width 25 height 8
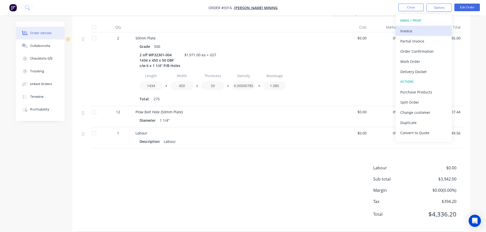
click at [418, 28] on div "Invoice" at bounding box center [423, 30] width 47 height 7
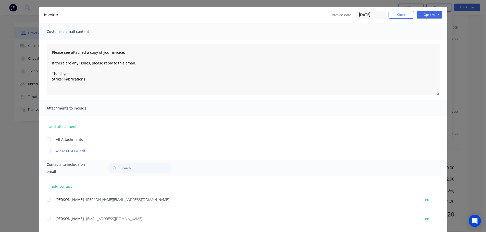
scroll to position [76, 0]
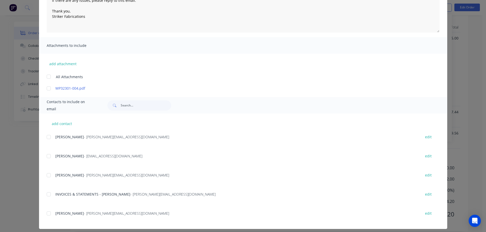
click at [46, 197] on div at bounding box center [49, 194] width 10 height 10
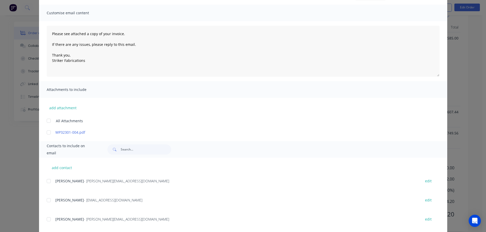
scroll to position [25, 0]
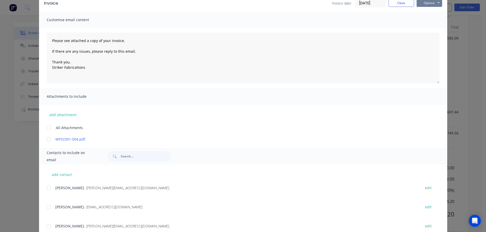
click at [427, 2] on button "Options" at bounding box center [428, 3] width 25 height 8
click at [423, 20] on button "Print" at bounding box center [432, 20] width 33 height 8
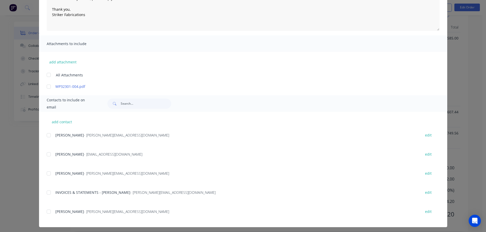
scroll to position [81, 0]
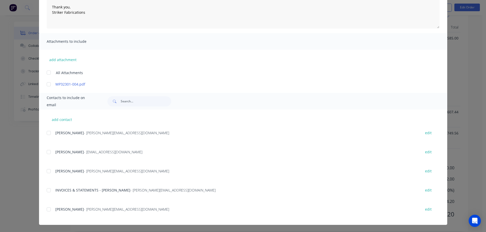
click at [42, 189] on div "add contact Shane Mallett - [EMAIL_ADDRESS][DOMAIN_NAME] edit [PERSON_NAME] - […" at bounding box center [243, 167] width 408 height 115
drag, startPoint x: 47, startPoint y: 191, endPoint x: 211, endPoint y: 122, distance: 177.6
click at [48, 190] on div at bounding box center [49, 190] width 10 height 10
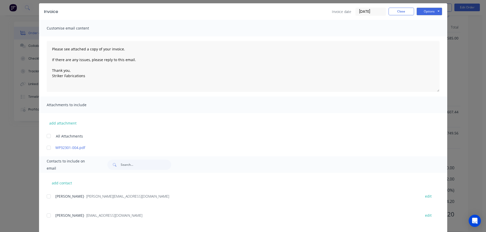
scroll to position [4, 0]
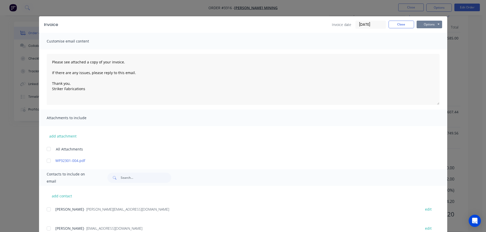
click at [429, 21] on button "Options" at bounding box center [428, 25] width 25 height 8
click at [423, 53] on button "Email" at bounding box center [432, 50] width 33 height 8
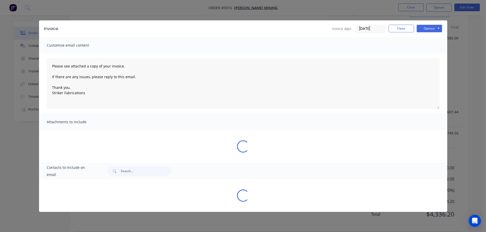
scroll to position [0, 0]
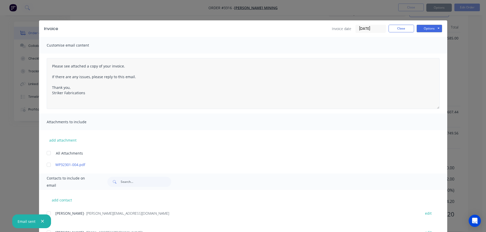
type textarea "Please see attached a copy of your invoice. If there are any issues, please rep…"
click at [402, 31] on button "Close" at bounding box center [400, 29] width 25 height 8
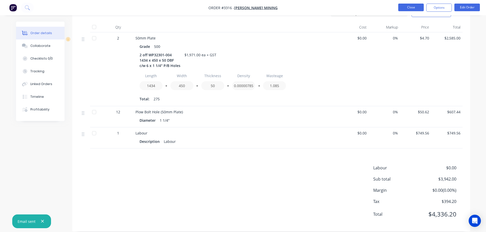
click at [404, 6] on button "Close" at bounding box center [410, 8] width 25 height 8
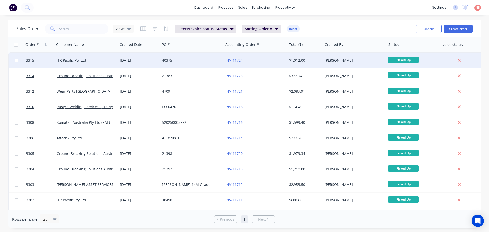
click at [199, 63] on div "40375" at bounding box center [191, 60] width 63 height 15
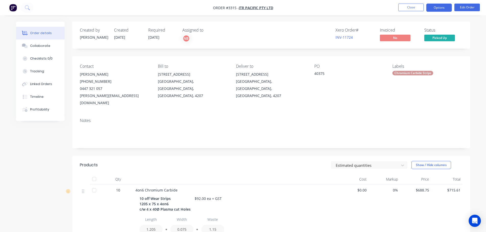
click at [434, 9] on button "Options" at bounding box center [438, 8] width 25 height 8
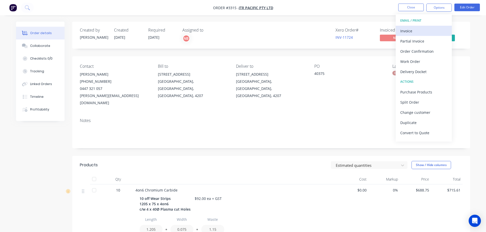
click at [417, 30] on div "Invoice" at bounding box center [423, 30] width 47 height 7
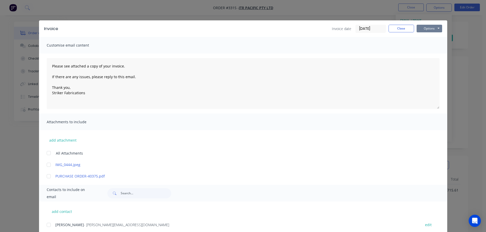
click at [419, 27] on button "Options" at bounding box center [428, 29] width 25 height 8
click at [417, 46] on button "Print" at bounding box center [432, 46] width 33 height 8
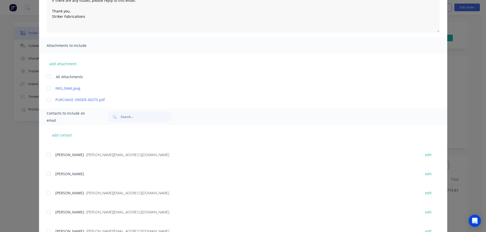
scroll to position [204, 0]
click at [47, 210] on div at bounding box center [49, 212] width 10 height 10
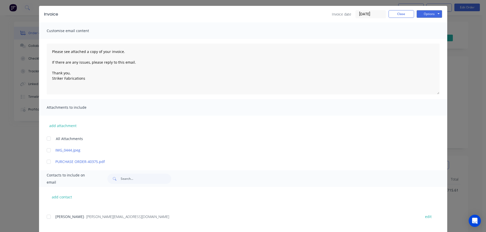
scroll to position [0, 0]
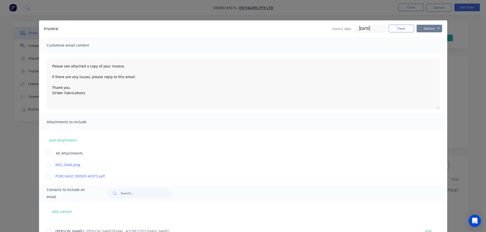
click at [423, 30] on button "Options" at bounding box center [428, 29] width 25 height 8
click at [421, 56] on button "Email" at bounding box center [432, 54] width 33 height 8
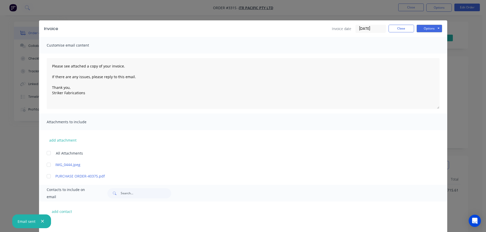
type textarea "Please see attached a copy of your invoice. If there are any issues, please rep…"
click at [406, 29] on button "Close" at bounding box center [400, 29] width 25 height 8
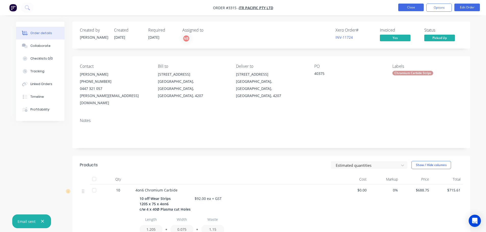
click at [408, 6] on button "Close" at bounding box center [410, 8] width 25 height 8
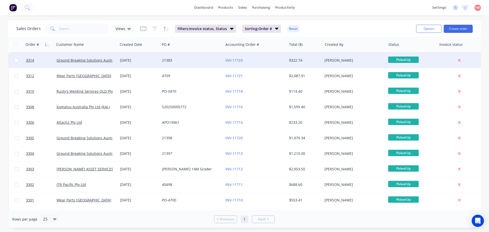
click at [198, 63] on div "21383" at bounding box center [190, 60] width 57 height 5
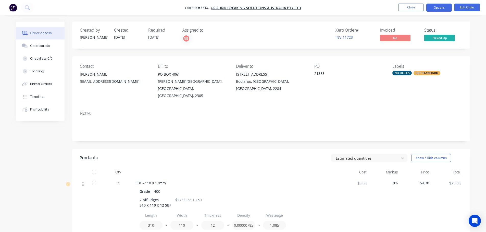
click at [442, 8] on button "Options" at bounding box center [438, 8] width 25 height 8
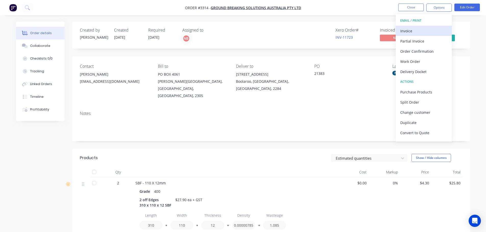
click at [423, 27] on div "Invoice" at bounding box center [423, 30] width 47 height 7
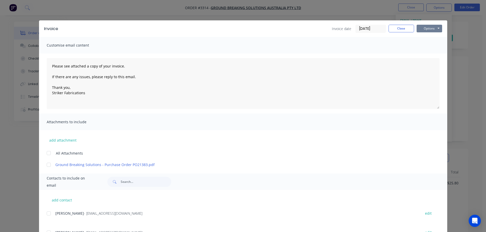
click at [426, 28] on button "Options" at bounding box center [428, 29] width 25 height 8
click at [419, 46] on button "Print" at bounding box center [432, 46] width 33 height 8
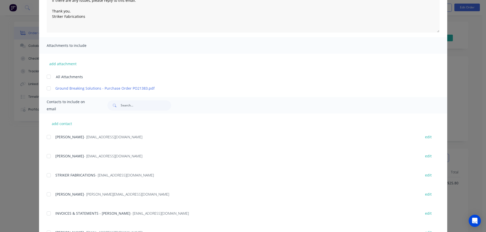
click at [49, 216] on div at bounding box center [49, 213] width 10 height 10
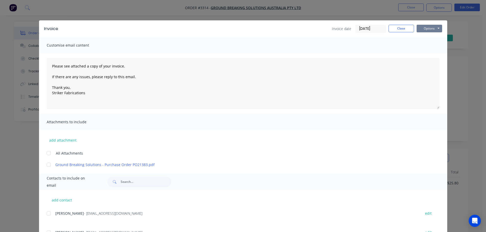
click at [429, 29] on button "Options" at bounding box center [428, 29] width 25 height 8
click at [421, 53] on button "Email" at bounding box center [432, 54] width 33 height 8
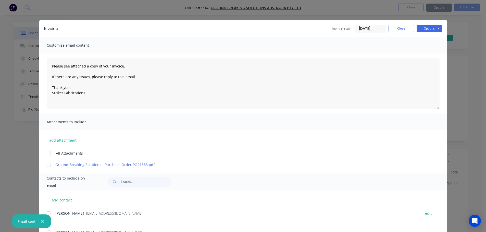
type textarea "Please see attached a copy of your invoice. If there are any issues, please rep…"
click at [400, 30] on button "Close" at bounding box center [400, 29] width 25 height 8
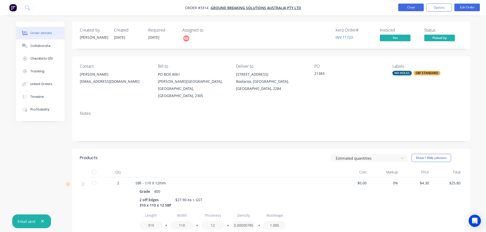
click at [405, 9] on button "Close" at bounding box center [410, 8] width 25 height 8
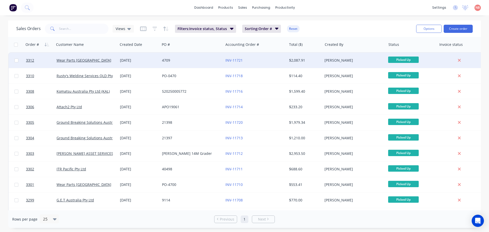
click at [206, 63] on div "4709" at bounding box center [191, 60] width 63 height 15
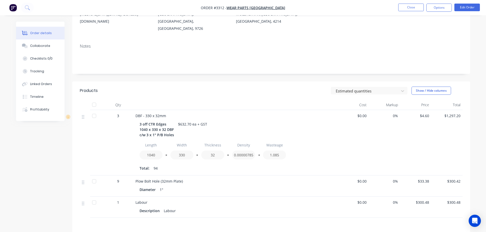
scroll to position [137, 0]
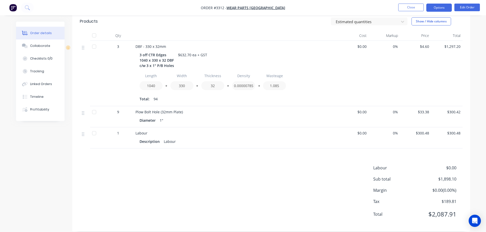
click at [441, 3] on nav "Order #3312 - Wear Parts [GEOGRAPHIC_DATA] Close Options Edit Order" at bounding box center [243, 7] width 486 height 15
click at [440, 6] on button "Options" at bounding box center [438, 8] width 25 height 8
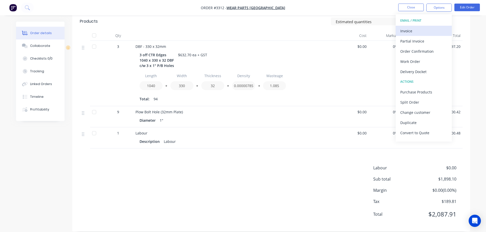
click at [426, 28] on div "Invoice" at bounding box center [423, 30] width 47 height 7
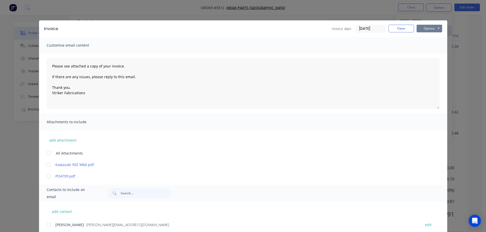
click at [426, 28] on button "Options" at bounding box center [428, 29] width 25 height 8
click at [424, 44] on button "Print" at bounding box center [432, 46] width 33 height 8
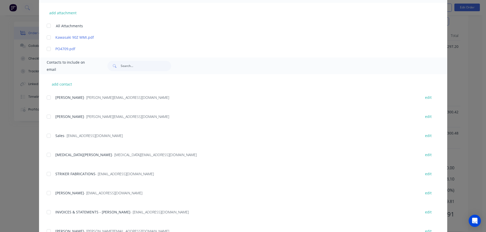
click at [48, 172] on div at bounding box center [49, 174] width 10 height 10
click at [47, 175] on div at bounding box center [49, 174] width 10 height 10
click at [48, 212] on div at bounding box center [49, 212] width 10 height 10
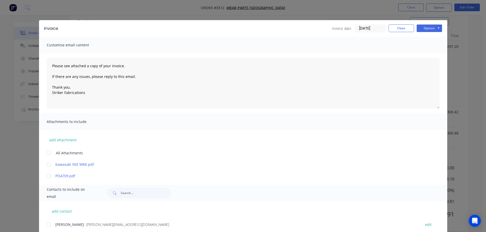
scroll to position [0, 0]
click at [424, 30] on button "Options" at bounding box center [428, 29] width 25 height 8
click at [425, 53] on button "Email" at bounding box center [432, 54] width 33 height 8
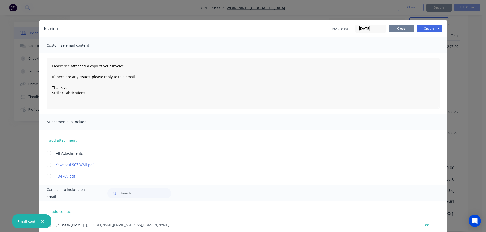
type textarea "Please see attached a copy of your invoice. If there are any issues, please rep…"
click at [394, 31] on button "Close" at bounding box center [400, 29] width 25 height 8
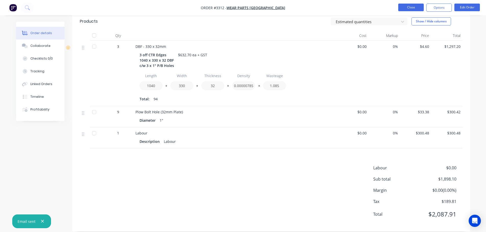
click at [409, 9] on button "Close" at bounding box center [410, 8] width 25 height 8
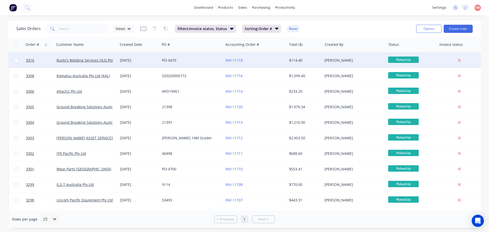
click at [192, 60] on div "PO-0470" at bounding box center [190, 60] width 57 height 5
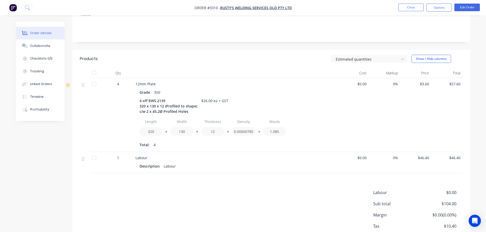
scroll to position [124, 0]
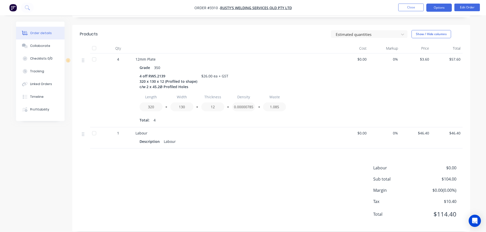
click at [437, 9] on button "Options" at bounding box center [438, 8] width 25 height 8
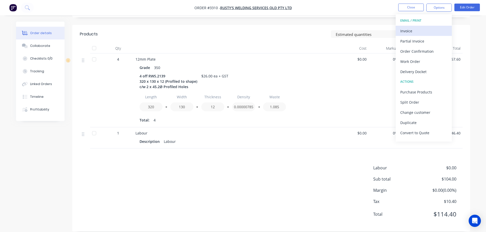
click at [421, 29] on div "Invoice" at bounding box center [423, 30] width 47 height 7
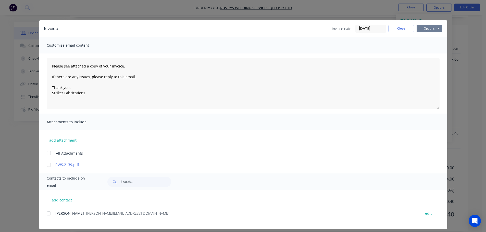
click at [422, 32] on button "Options" at bounding box center [428, 29] width 25 height 8
click at [422, 43] on button "Print" at bounding box center [432, 46] width 33 height 8
drag, startPoint x: 47, startPoint y: 213, endPoint x: 55, endPoint y: 209, distance: 9.6
click at [47, 213] on div at bounding box center [49, 213] width 10 height 10
click at [432, 30] on button "Options" at bounding box center [428, 29] width 25 height 8
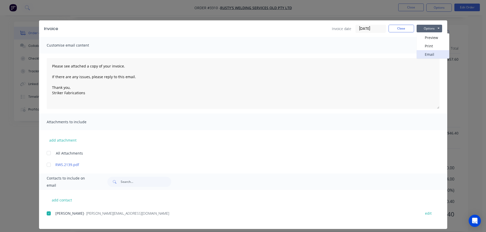
click at [432, 56] on button "Email" at bounding box center [432, 54] width 33 height 8
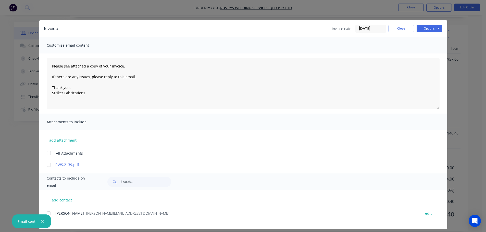
type textarea "Please see attached a copy of your invoice. If there are any issues, please rep…"
click at [392, 29] on button "Close" at bounding box center [400, 29] width 25 height 8
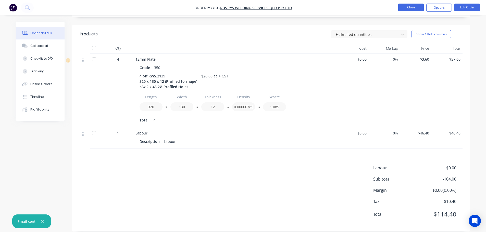
click at [405, 11] on button "Close" at bounding box center [410, 8] width 25 height 8
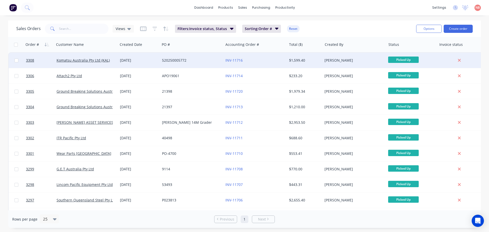
click at [210, 58] on div "520250005772" at bounding box center [190, 60] width 57 height 5
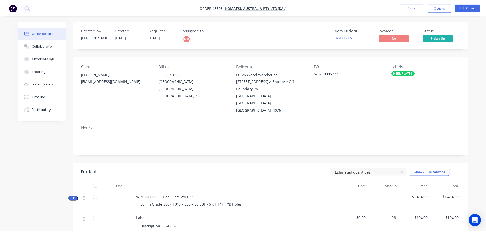
scroll to position [147, 0]
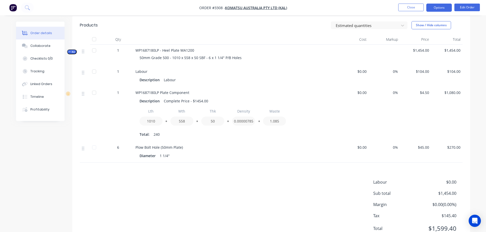
click at [437, 7] on button "Options" at bounding box center [438, 8] width 25 height 8
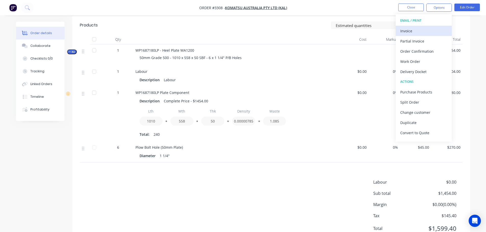
click at [418, 31] on div "Invoice" at bounding box center [423, 30] width 47 height 7
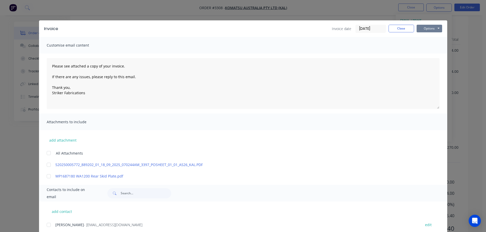
click at [419, 29] on button "Options" at bounding box center [428, 29] width 25 height 8
click at [423, 46] on button "Print" at bounding box center [432, 46] width 33 height 8
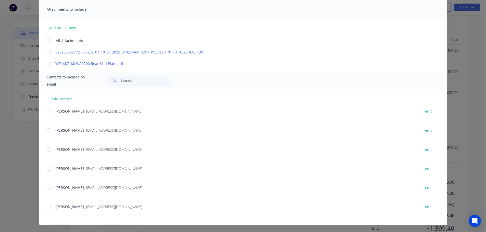
scroll to position [357, 0]
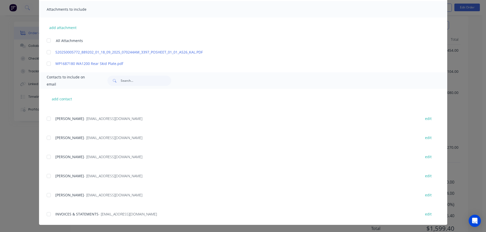
click at [45, 213] on div at bounding box center [49, 214] width 10 height 10
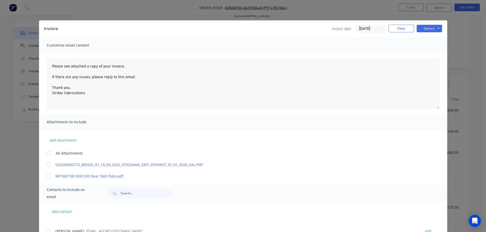
scroll to position [71, 0]
click at [427, 29] on button "Options" at bounding box center [428, 29] width 25 height 8
click at [425, 55] on button "Email" at bounding box center [432, 54] width 33 height 8
type textarea "Please see attached a copy of your invoice. If there are any issues, please rep…"
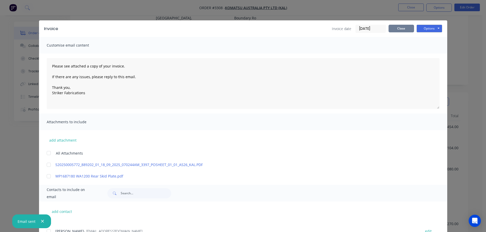
click at [394, 30] on button "Close" at bounding box center [400, 29] width 25 height 8
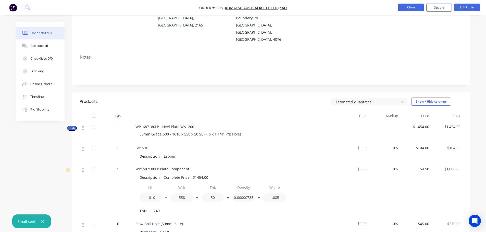
click at [409, 5] on button "Close" at bounding box center [410, 8] width 25 height 8
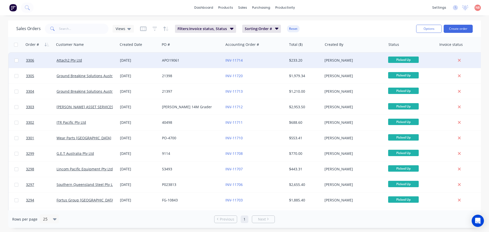
click at [217, 59] on div "APO19061" at bounding box center [190, 60] width 57 height 5
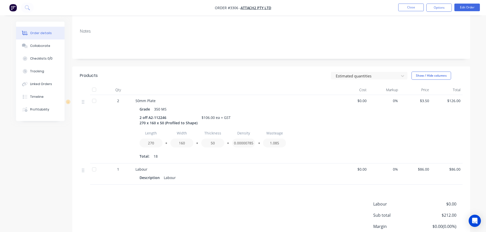
scroll to position [113, 0]
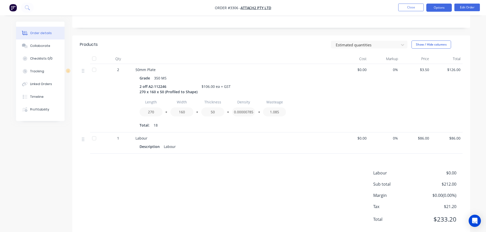
click at [435, 6] on button "Options" at bounding box center [438, 8] width 25 height 8
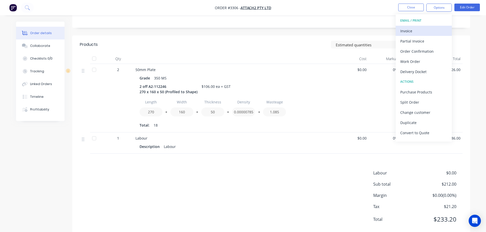
click at [420, 29] on div "Invoice" at bounding box center [423, 30] width 47 height 7
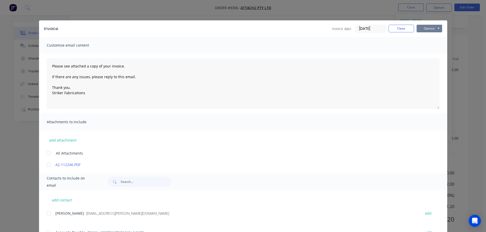
click at [426, 29] on button "Options" at bounding box center [428, 29] width 25 height 8
click at [422, 44] on button "Print" at bounding box center [432, 46] width 33 height 8
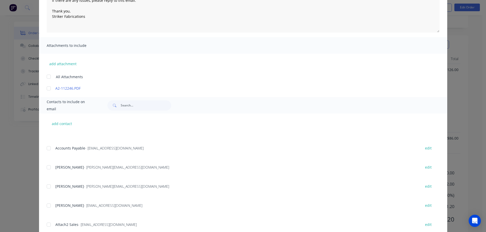
scroll to position [0, 0]
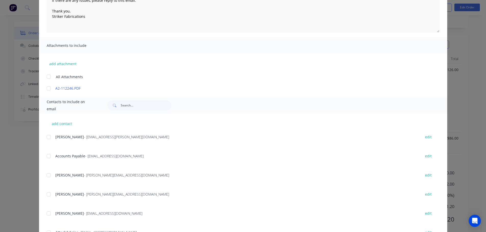
click at [47, 154] on div at bounding box center [49, 156] width 10 height 10
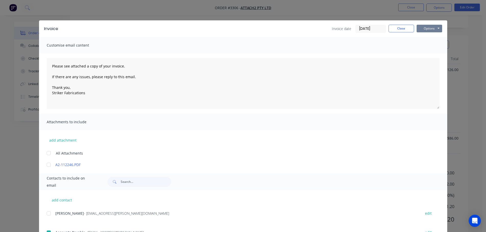
click at [420, 30] on button "Options" at bounding box center [428, 29] width 25 height 8
click at [416, 57] on button "Email" at bounding box center [432, 54] width 33 height 8
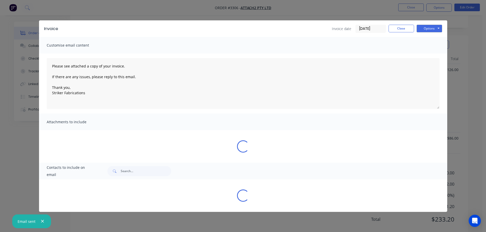
type textarea "Please see attached a copy of your invoice. If there are any issues, please rep…"
click at [405, 31] on button "Close" at bounding box center [400, 29] width 25 height 8
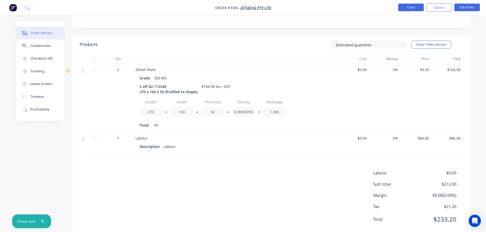
click at [403, 8] on button "Close" at bounding box center [410, 8] width 25 height 8
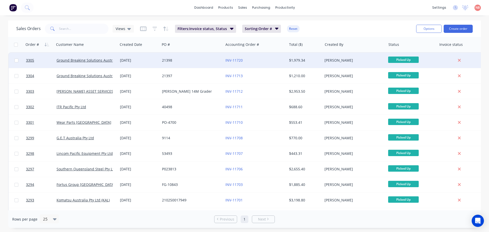
click at [201, 61] on div "21398" at bounding box center [190, 60] width 57 height 5
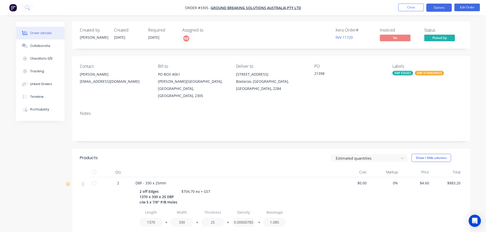
click at [439, 9] on button "Options" at bounding box center [438, 8] width 25 height 8
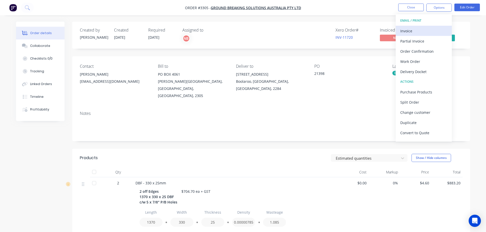
click at [426, 27] on button "Invoice" at bounding box center [423, 31] width 56 height 10
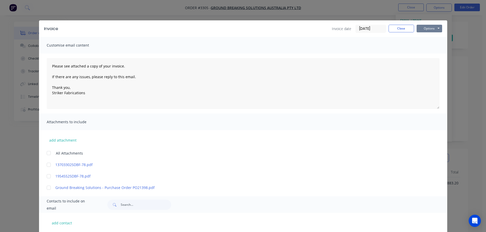
click at [436, 29] on button "Options" at bounding box center [428, 29] width 25 height 8
click at [426, 45] on button "Print" at bounding box center [432, 46] width 33 height 8
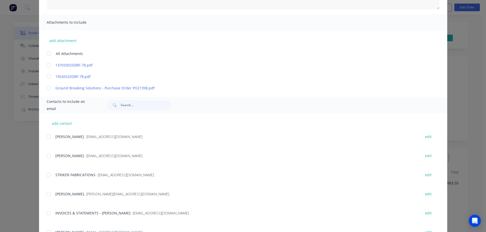
scroll to position [102, 0]
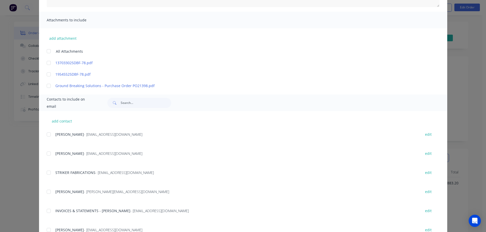
click at [43, 211] on div "add contact [PERSON_NAME] - [EMAIL_ADDRESS][DOMAIN_NAME] edit [PERSON_NAME] - […" at bounding box center [243, 178] width 408 height 135
click at [47, 211] on div at bounding box center [49, 211] width 10 height 10
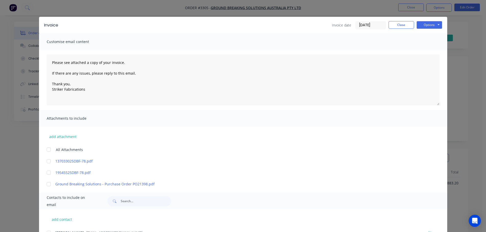
scroll to position [0, 0]
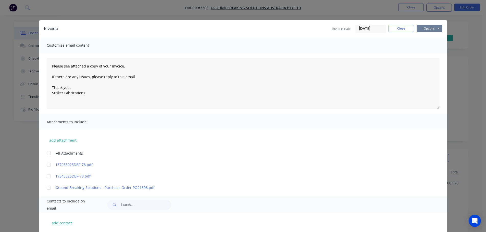
click at [428, 25] on button "Options" at bounding box center [428, 29] width 25 height 8
click at [428, 54] on button "Email" at bounding box center [432, 54] width 33 height 8
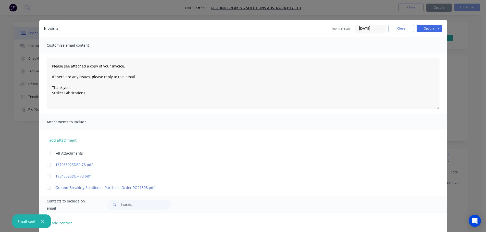
type textarea "Please see attached a copy of your invoice. If there are any issues, please rep…"
click at [399, 31] on button "Close" at bounding box center [400, 29] width 25 height 8
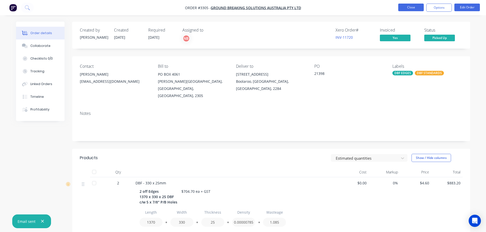
click at [402, 7] on button "Close" at bounding box center [410, 8] width 25 height 8
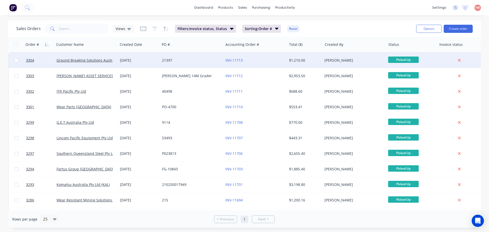
click at [203, 59] on div "21397" at bounding box center [190, 60] width 57 height 5
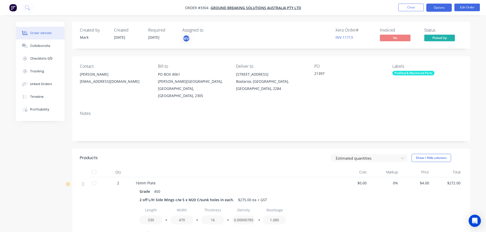
click at [427, 8] on button "Options" at bounding box center [438, 8] width 25 height 8
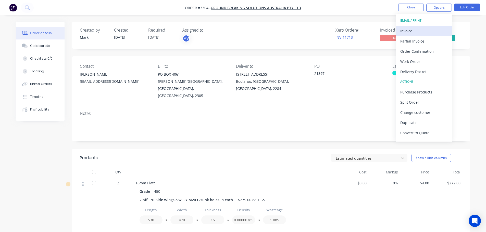
click at [416, 30] on div "Invoice" at bounding box center [423, 30] width 47 height 7
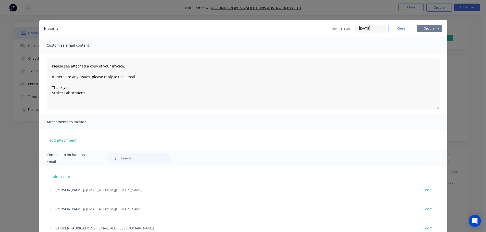
click at [424, 28] on button "Options" at bounding box center [428, 29] width 25 height 8
click at [419, 45] on button "Print" at bounding box center [432, 46] width 33 height 8
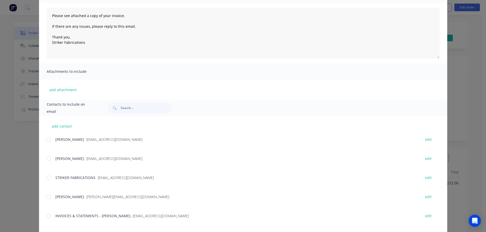
scroll to position [51, 0]
click at [47, 217] on div at bounding box center [49, 216] width 10 height 10
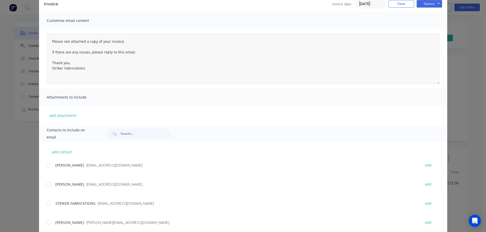
scroll to position [0, 0]
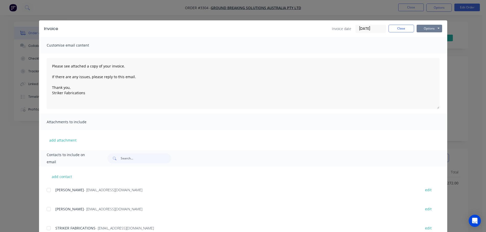
click at [429, 30] on button "Options" at bounding box center [428, 29] width 25 height 8
click at [424, 57] on button "Email" at bounding box center [432, 54] width 33 height 8
type textarea "Please see attached a copy of your invoice. If there are any issues, please rep…"
click at [395, 28] on button "Close" at bounding box center [400, 29] width 25 height 8
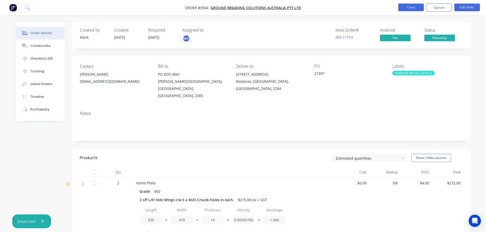
click at [406, 9] on button "Close" at bounding box center [410, 8] width 25 height 8
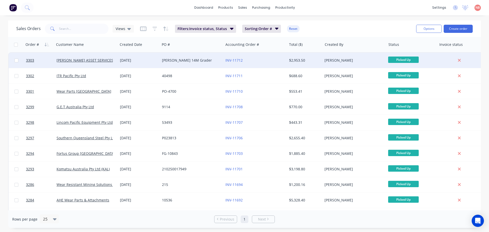
click at [219, 58] on div "[PERSON_NAME] 14M Grader" at bounding box center [191, 60] width 59 height 5
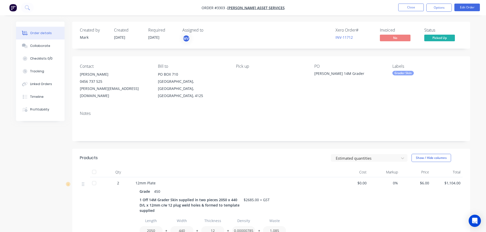
click at [436, 12] on nav "Order #3303 - [PERSON_NAME] ASSET SERVICES Close Options Edit Order" at bounding box center [243, 7] width 486 height 15
click at [436, 10] on button "Options" at bounding box center [438, 8] width 25 height 8
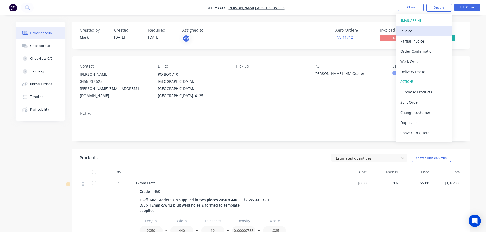
click at [416, 30] on div "Invoice" at bounding box center [423, 30] width 47 height 7
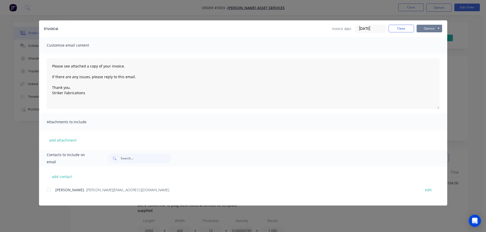
click at [423, 28] on button "Options" at bounding box center [428, 29] width 25 height 8
click at [421, 45] on button "Print" at bounding box center [432, 46] width 33 height 8
click at [432, 30] on button "Options" at bounding box center [428, 29] width 25 height 8
click at [430, 56] on button "Email" at bounding box center [432, 54] width 33 height 8
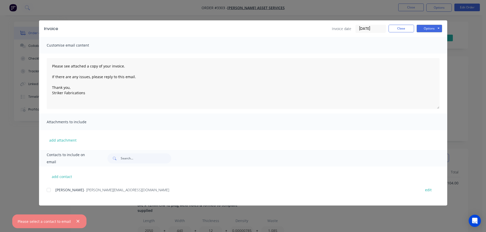
click at [49, 193] on div at bounding box center [49, 190] width 10 height 10
drag, startPoint x: 434, startPoint y: 27, endPoint x: 432, endPoint y: 33, distance: 6.4
click at [434, 27] on button "Options" at bounding box center [428, 29] width 25 height 8
click at [426, 55] on button "Email" at bounding box center [432, 54] width 33 height 8
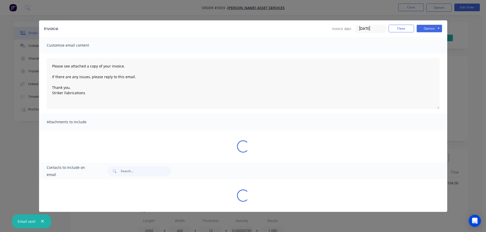
type textarea "Please see attached a copy of your invoice. If there are any issues, please rep…"
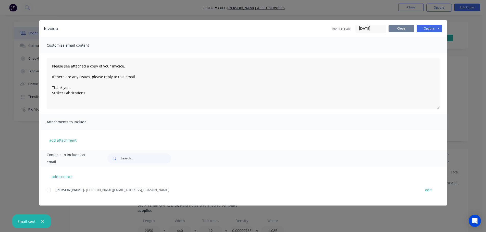
click at [399, 28] on button "Close" at bounding box center [400, 29] width 25 height 8
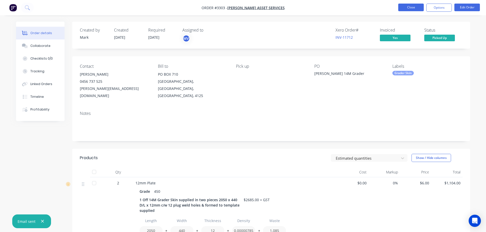
click at [410, 8] on button "Close" at bounding box center [410, 8] width 25 height 8
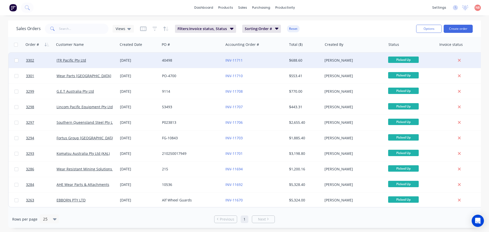
click at [202, 59] on div "40498" at bounding box center [190, 60] width 57 height 5
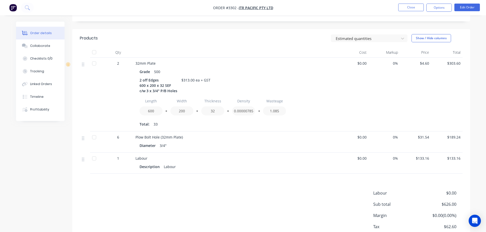
scroll to position [152, 0]
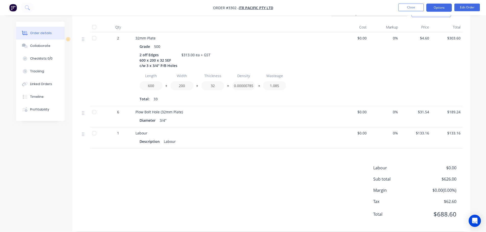
click at [430, 11] on button "Options" at bounding box center [438, 8] width 25 height 8
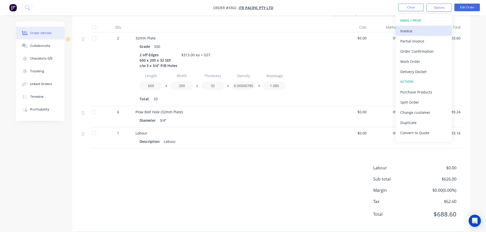
click at [416, 31] on div "Invoice" at bounding box center [423, 30] width 47 height 7
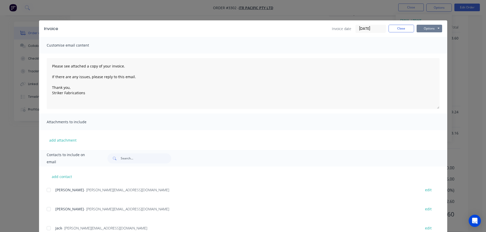
click at [421, 31] on button "Options" at bounding box center [428, 29] width 25 height 8
click at [419, 44] on button "Print" at bounding box center [432, 46] width 33 height 8
click at [424, 31] on button "Options" at bounding box center [428, 29] width 25 height 8
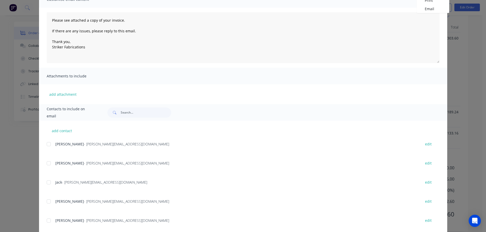
scroll to position [78, 0]
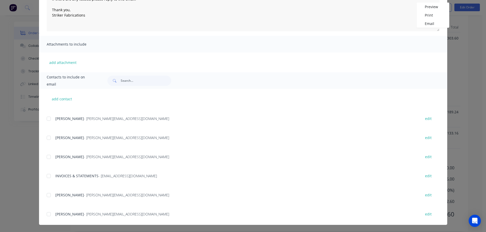
drag, startPoint x: 46, startPoint y: 177, endPoint x: 136, endPoint y: 145, distance: 95.8
click at [46, 177] on div at bounding box center [49, 176] width 10 height 10
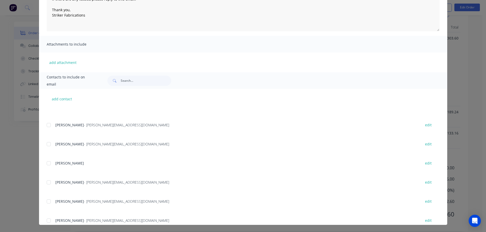
scroll to position [0, 0]
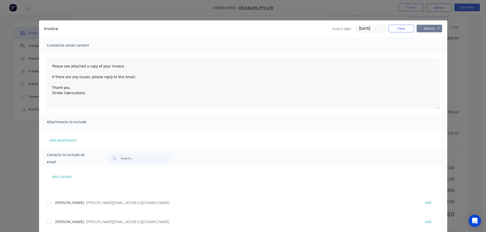
click at [425, 30] on button "Options" at bounding box center [428, 29] width 25 height 8
click at [423, 52] on button "Email" at bounding box center [432, 54] width 33 height 8
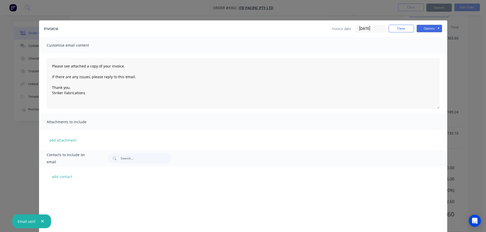
scroll to position [102, 0]
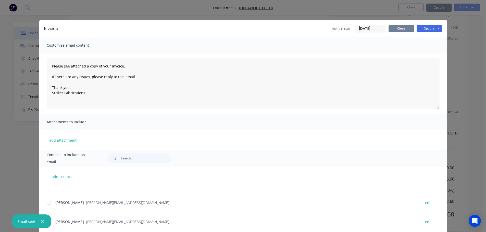
type textarea "Please see attached a copy of your invoice. If there are any issues, please rep…"
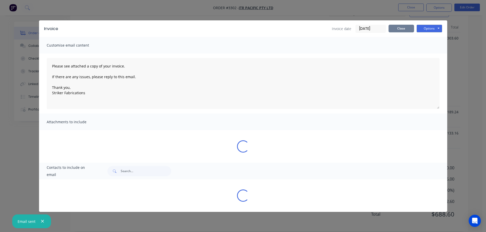
drag, startPoint x: 399, startPoint y: 31, endPoint x: 402, endPoint y: 20, distance: 11.1
click at [399, 31] on button "Close" at bounding box center [400, 29] width 25 height 8
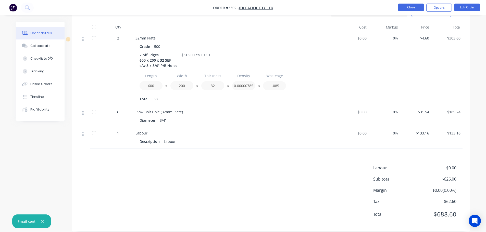
click at [405, 8] on button "Close" at bounding box center [410, 8] width 25 height 8
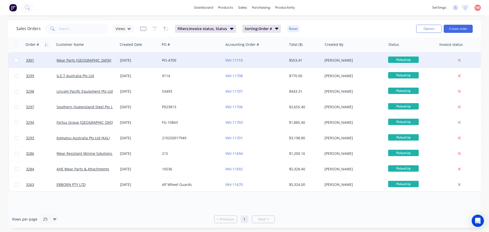
click at [194, 59] on div "PO-4700" at bounding box center [190, 60] width 57 height 5
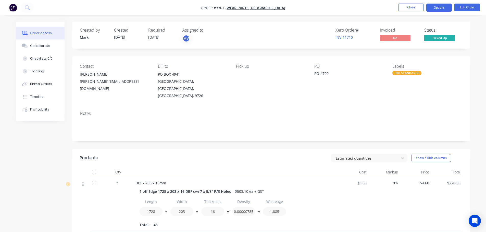
click at [443, 9] on button "Options" at bounding box center [438, 8] width 25 height 8
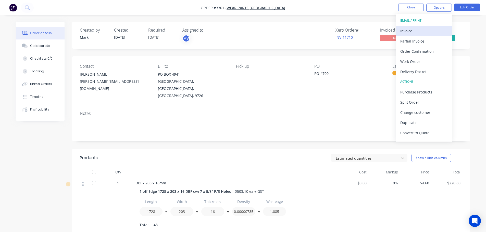
click at [421, 31] on div "Invoice" at bounding box center [423, 30] width 47 height 7
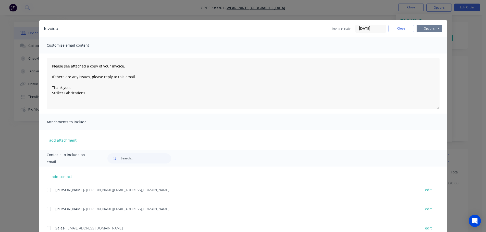
click at [430, 28] on button "Options" at bounding box center [428, 29] width 25 height 8
click at [427, 43] on button "Print" at bounding box center [432, 46] width 33 height 8
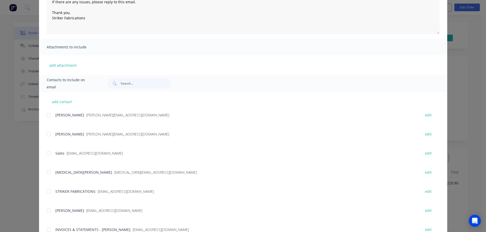
scroll to position [102, 0]
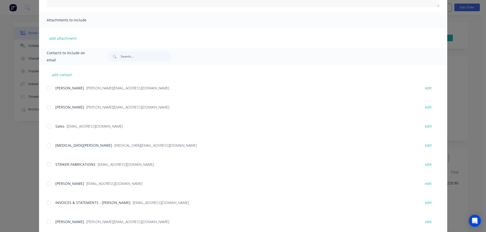
click at [48, 202] on div at bounding box center [49, 203] width 10 height 10
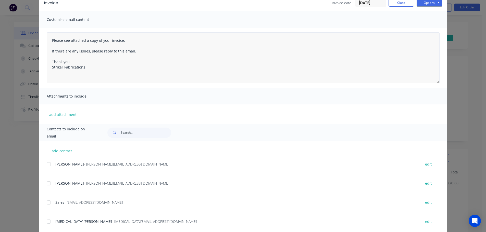
scroll to position [25, 0]
click at [425, 4] on button "Options" at bounding box center [428, 3] width 25 height 8
click at [424, 25] on button "Email" at bounding box center [432, 29] width 33 height 8
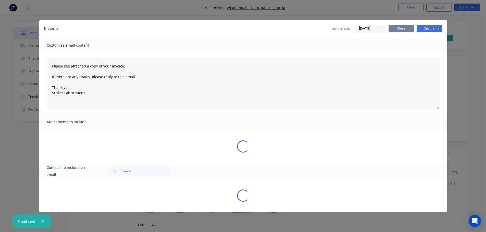
type textarea "Please see attached a copy of your invoice. If there are any issues, please rep…"
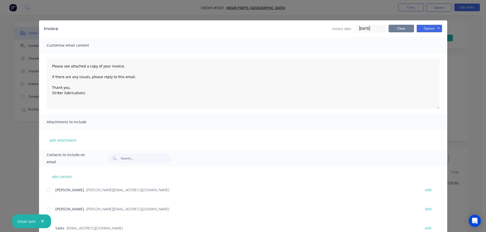
click at [402, 28] on button "Close" at bounding box center [400, 29] width 25 height 8
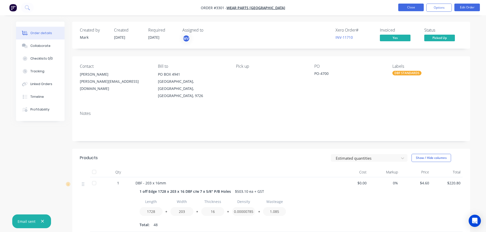
click at [407, 8] on button "Close" at bounding box center [410, 8] width 25 height 8
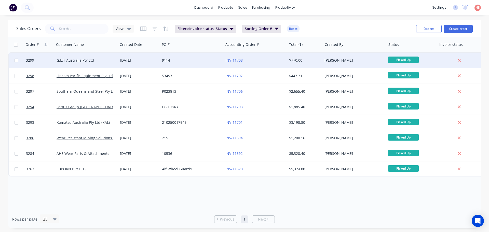
click at [195, 60] on div "9114" at bounding box center [190, 60] width 57 height 5
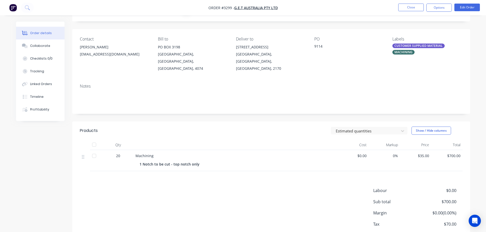
scroll to position [50, 0]
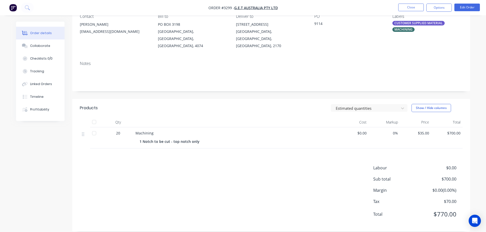
click at [429, 12] on nav "Order #3299 - G.E.T Australia Pty Ltd Close Options Edit Order" at bounding box center [243, 7] width 486 height 15
click at [430, 10] on button "Options" at bounding box center [438, 8] width 25 height 8
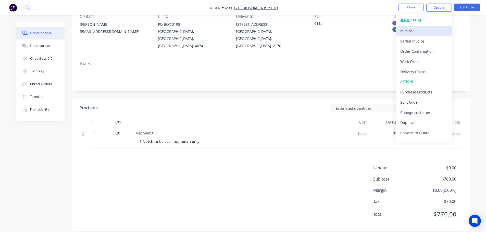
click at [416, 31] on div "Invoice" at bounding box center [423, 30] width 47 height 7
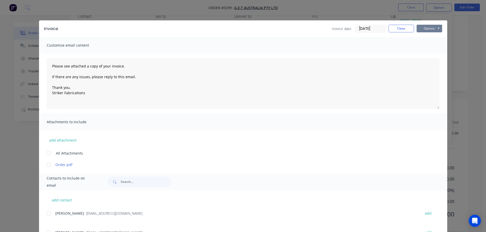
click at [425, 28] on button "Options" at bounding box center [428, 29] width 25 height 8
click at [423, 44] on button "Print" at bounding box center [432, 46] width 33 height 8
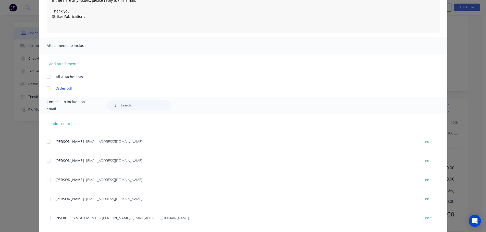
scroll to position [76, 0]
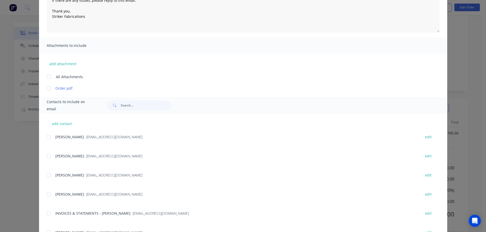
drag, startPoint x: 47, startPoint y: 216, endPoint x: 104, endPoint y: 184, distance: 64.5
click at [48, 216] on div at bounding box center [49, 213] width 10 height 10
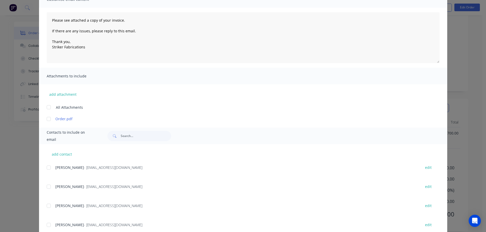
scroll to position [0, 0]
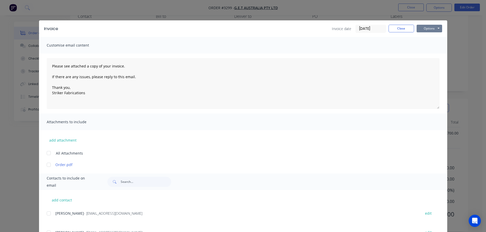
click at [427, 29] on button "Options" at bounding box center [428, 29] width 25 height 8
click at [426, 54] on button "Email" at bounding box center [432, 54] width 33 height 8
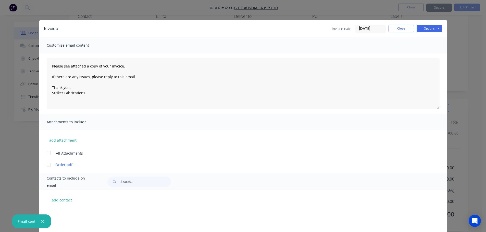
scroll to position [76, 0]
type textarea "Please see attached a copy of your invoice. If there are any issues, please rep…"
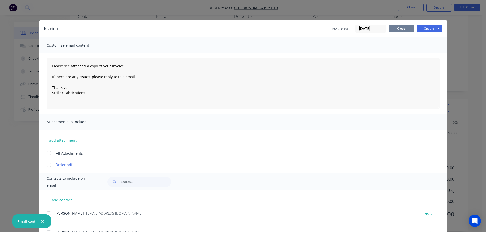
click at [395, 30] on button "Close" at bounding box center [400, 29] width 25 height 8
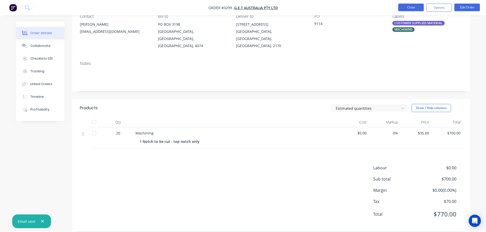
click at [407, 4] on button "Close" at bounding box center [410, 8] width 25 height 8
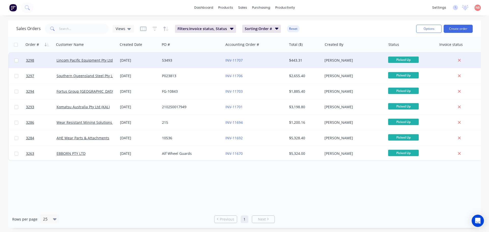
click at [197, 64] on div "53493" at bounding box center [191, 60] width 63 height 15
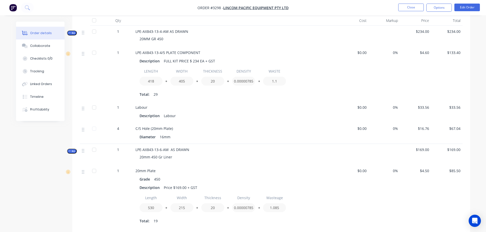
scroll to position [153, 0]
click at [429, 7] on button "Options" at bounding box center [438, 8] width 25 height 8
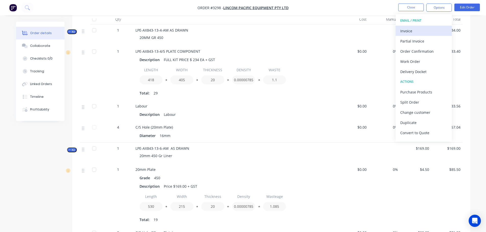
click at [414, 28] on div "Invoice" at bounding box center [423, 30] width 47 height 7
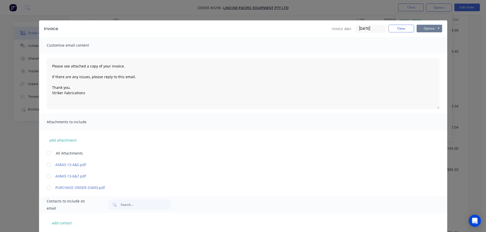
click at [418, 31] on button "Options" at bounding box center [428, 29] width 25 height 8
click at [420, 46] on button "Print" at bounding box center [432, 46] width 33 height 8
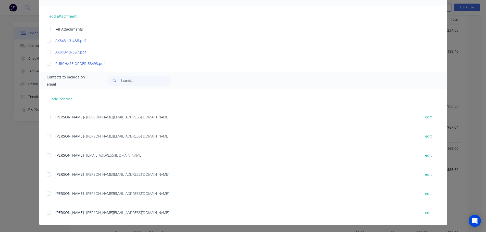
scroll to position [102, 0]
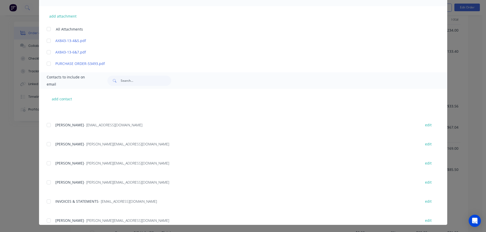
click at [48, 200] on div at bounding box center [49, 202] width 10 height 10
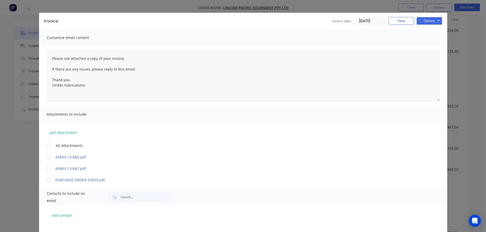
scroll to position [0, 0]
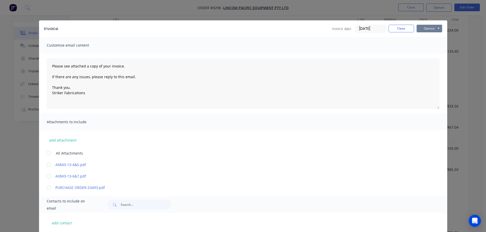
click at [422, 28] on button "Options" at bounding box center [428, 29] width 25 height 8
click at [426, 54] on button "Email" at bounding box center [432, 54] width 33 height 8
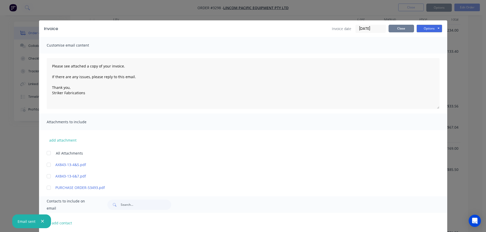
type textarea "Please see attached a copy of your invoice. If there are any issues, please rep…"
click at [397, 30] on button "Close" at bounding box center [400, 29] width 25 height 8
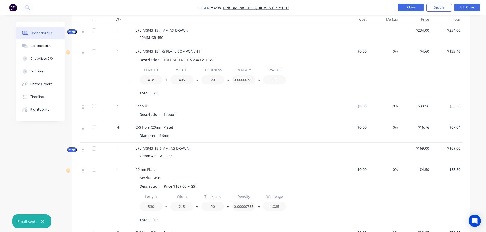
click at [407, 8] on button "Close" at bounding box center [410, 8] width 25 height 8
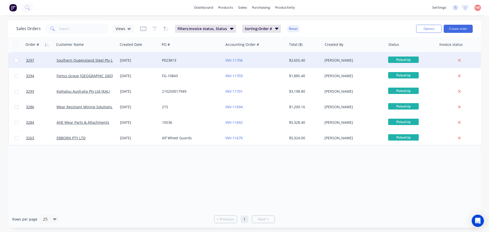
click at [196, 58] on div "P023813" at bounding box center [190, 60] width 57 height 5
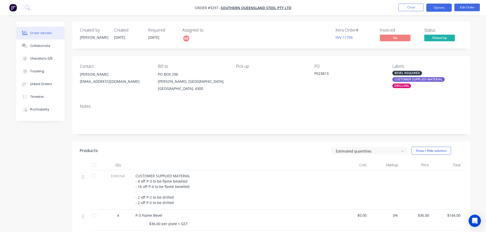
click at [428, 7] on button "Options" at bounding box center [438, 8] width 25 height 8
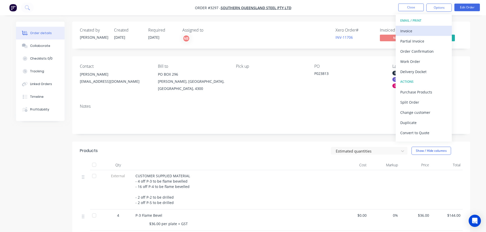
click at [411, 31] on div "Invoice" at bounding box center [423, 30] width 47 height 7
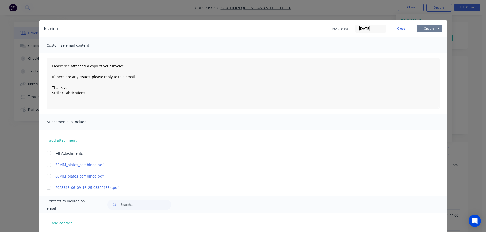
click at [419, 28] on button "Options" at bounding box center [428, 29] width 25 height 8
click at [422, 43] on button "Print" at bounding box center [432, 46] width 33 height 8
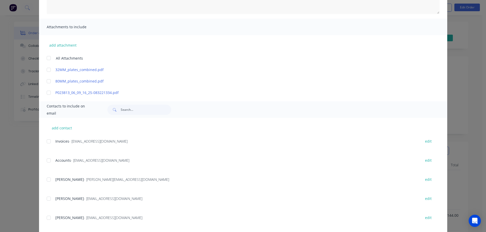
scroll to position [103, 0]
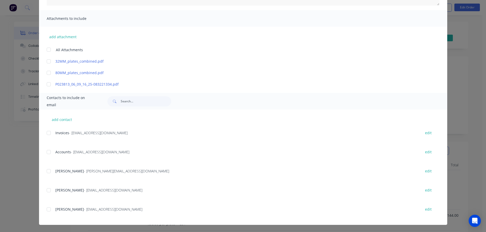
click at [47, 210] on div at bounding box center [49, 209] width 10 height 10
click at [47, 152] on div at bounding box center [49, 152] width 10 height 10
click at [48, 152] on div at bounding box center [49, 152] width 10 height 10
click at [48, 133] on div at bounding box center [49, 133] width 10 height 10
click at [48, 212] on div at bounding box center [49, 209] width 10 height 10
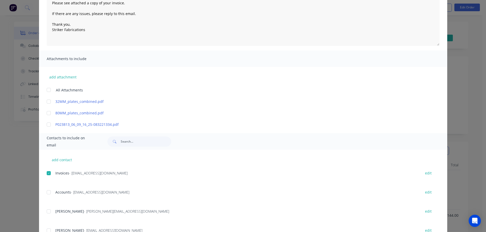
scroll to position [0, 0]
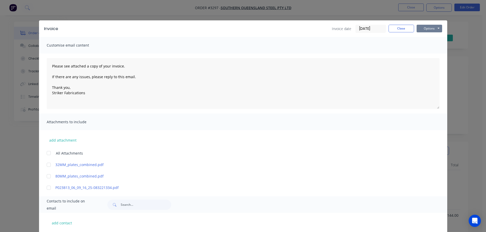
click at [420, 31] on button "Options" at bounding box center [428, 29] width 25 height 8
click at [421, 53] on button "Email" at bounding box center [432, 54] width 33 height 8
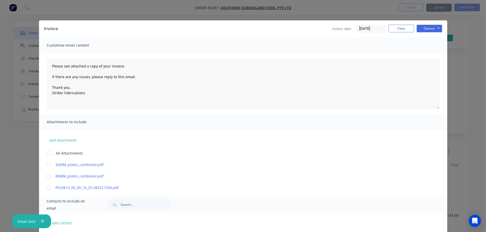
type textarea "Please see attached a copy of your invoice. If there are any issues, please rep…"
click at [396, 25] on button "Close" at bounding box center [400, 29] width 25 height 8
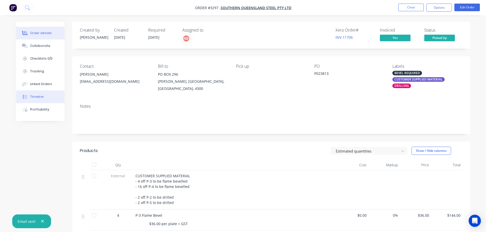
click at [45, 99] on button "Timeline" at bounding box center [40, 96] width 48 height 13
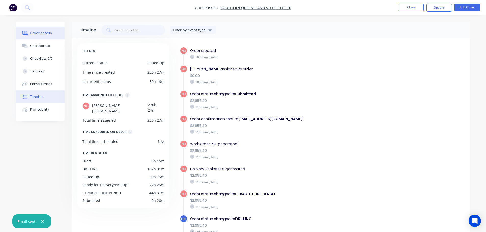
click at [46, 37] on button "Order details" at bounding box center [40, 33] width 48 height 13
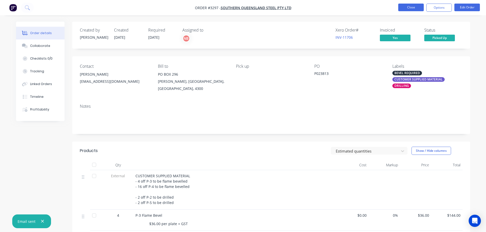
click at [407, 8] on button "Close" at bounding box center [410, 8] width 25 height 8
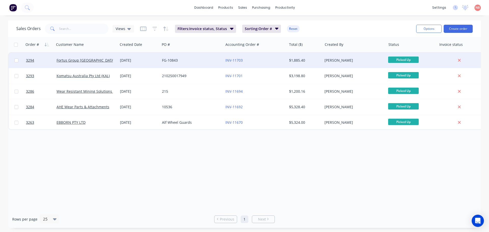
click at [204, 61] on div "FG-10843" at bounding box center [190, 60] width 57 height 5
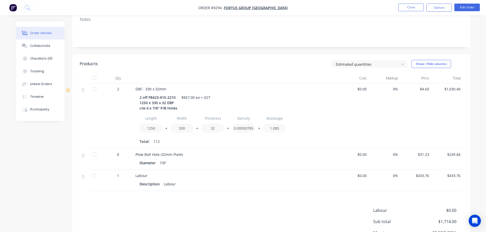
scroll to position [144, 0]
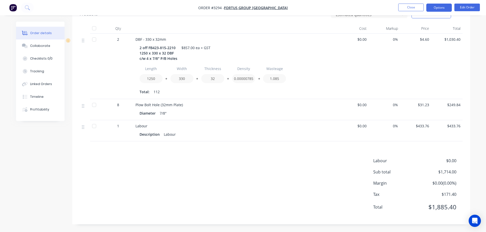
click at [440, 10] on button "Options" at bounding box center [438, 8] width 25 height 8
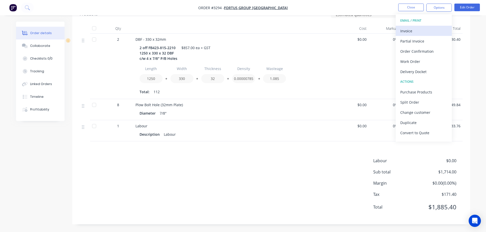
click at [416, 29] on div "Invoice" at bounding box center [423, 30] width 47 height 7
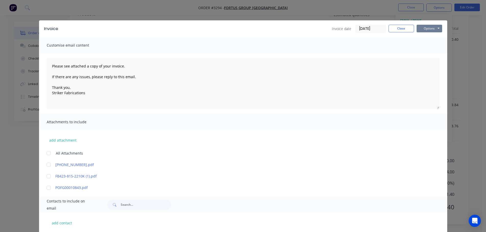
click at [423, 27] on button "Options" at bounding box center [428, 29] width 25 height 8
click at [423, 45] on button "Print" at bounding box center [432, 46] width 33 height 8
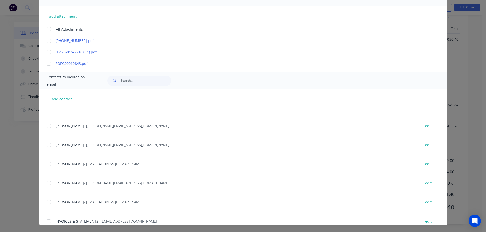
scroll to position [102, 0]
click at [48, 182] on div at bounding box center [49, 182] width 10 height 10
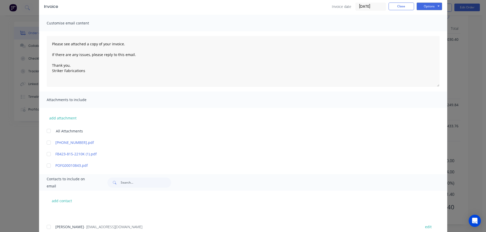
scroll to position [0, 0]
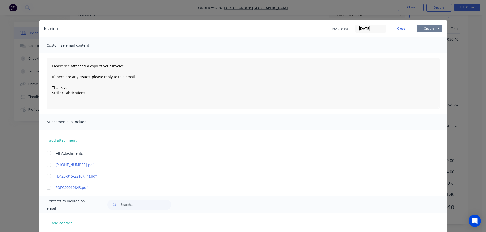
click at [421, 30] on button "Options" at bounding box center [428, 29] width 25 height 8
click at [420, 53] on button "Email" at bounding box center [432, 54] width 33 height 8
type textarea "Please see attached a copy of your invoice. If there are any issues, please rep…"
click at [398, 29] on button "Close" at bounding box center [400, 29] width 25 height 8
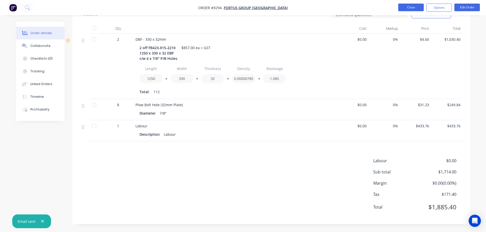
click at [409, 11] on button "Close" at bounding box center [410, 8] width 25 height 8
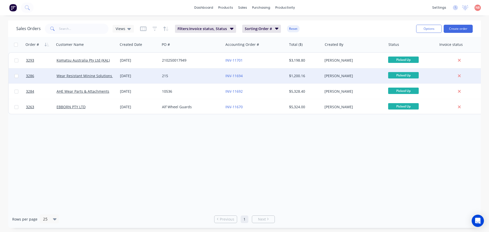
click at [216, 68] on div "215" at bounding box center [191, 75] width 63 height 15
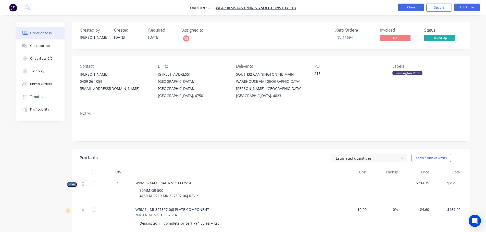
click at [404, 8] on button "Close" at bounding box center [410, 8] width 25 height 8
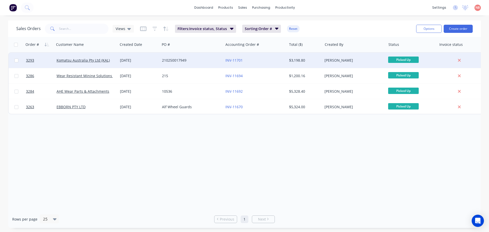
click at [208, 61] on div "210250017949" at bounding box center [190, 60] width 57 height 5
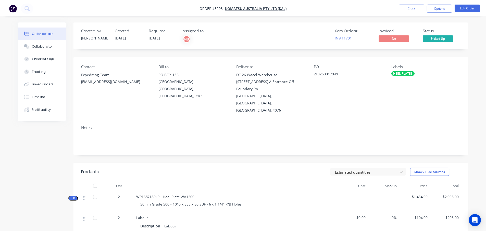
scroll to position [147, 0]
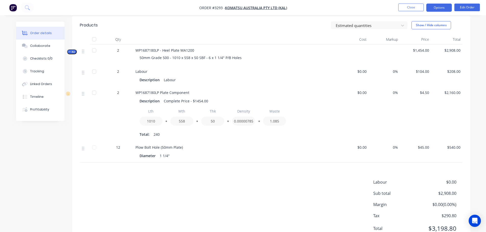
click at [445, 10] on button "Options" at bounding box center [438, 8] width 25 height 8
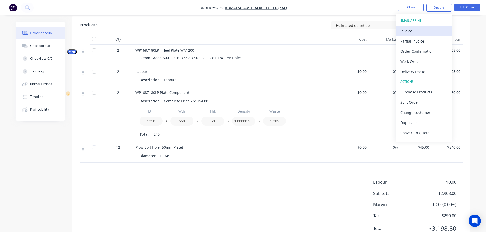
click at [411, 30] on div "Invoice" at bounding box center [423, 30] width 47 height 7
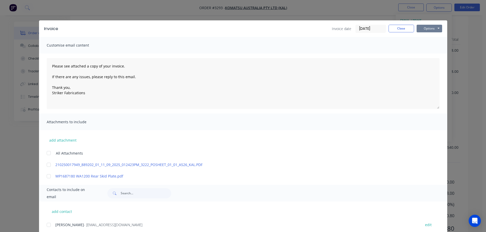
click at [420, 29] on button "Options" at bounding box center [428, 29] width 25 height 8
click at [424, 47] on button "Print" at bounding box center [432, 46] width 33 height 8
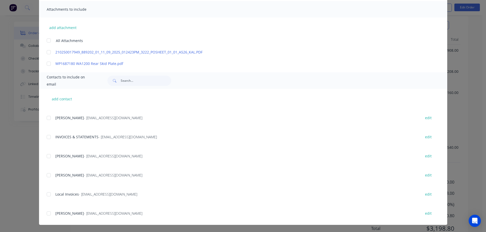
scroll to position [433, 0]
click at [45, 137] on div at bounding box center [49, 138] width 10 height 10
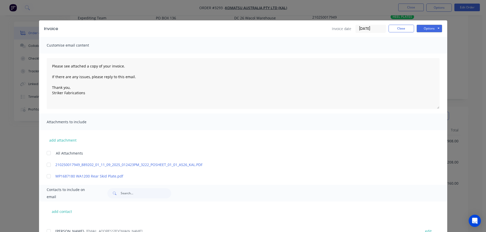
scroll to position [45, 0]
click at [434, 27] on button "Options" at bounding box center [428, 29] width 25 height 8
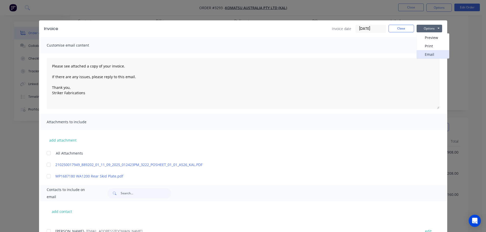
click at [423, 56] on button "Email" at bounding box center [432, 54] width 33 height 8
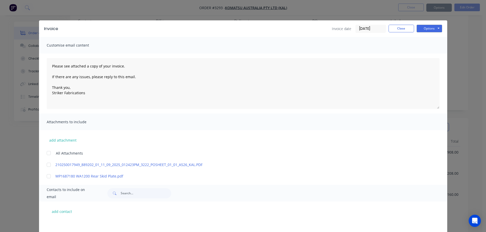
scroll to position [433, 0]
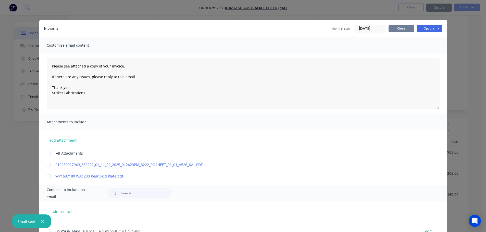
type textarea "Please see attached a copy of your invoice. If there are any issues, please rep…"
click at [398, 31] on button "Close" at bounding box center [400, 29] width 25 height 8
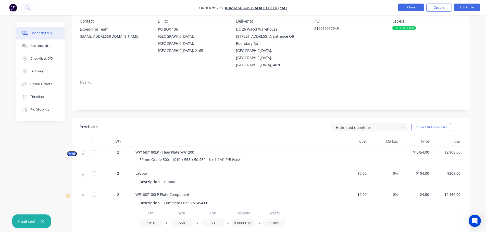
click at [406, 9] on button "Close" at bounding box center [410, 8] width 25 height 8
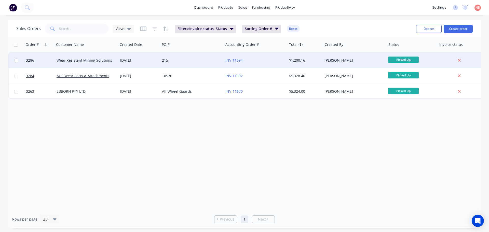
click at [265, 60] on div "INV-11694" at bounding box center [254, 60] width 57 height 5
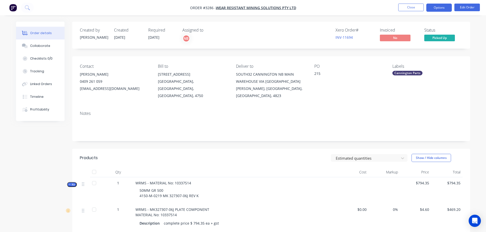
click at [435, 10] on button "Options" at bounding box center [438, 8] width 25 height 8
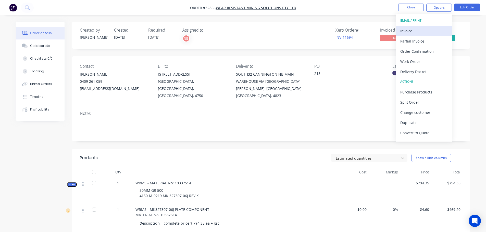
click at [425, 28] on div "Invoice" at bounding box center [423, 30] width 47 height 7
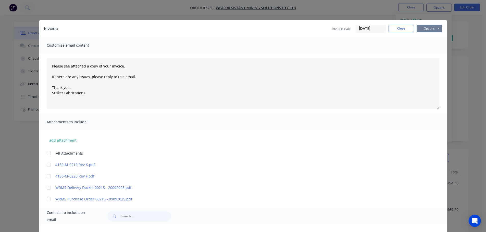
click at [429, 32] on button "Options" at bounding box center [428, 29] width 25 height 8
click at [426, 42] on button "Preview" at bounding box center [432, 37] width 33 height 8
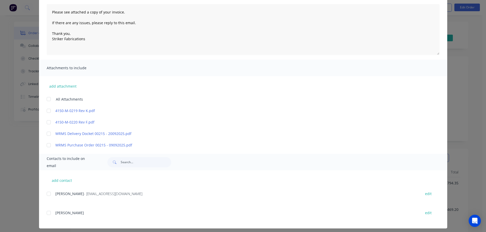
scroll to position [58, 0]
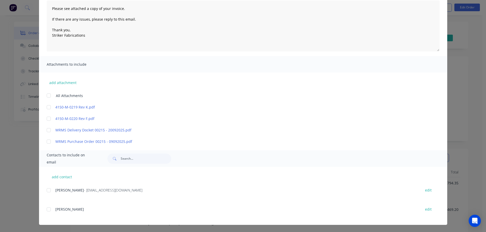
click at [54, 190] on div "add contact [PERSON_NAME] - [EMAIL_ADDRESS][DOMAIN_NAME] edit [PERSON_NAME] edit" at bounding box center [243, 196] width 408 height 58
click at [43, 189] on div "add contact [PERSON_NAME] - [EMAIL_ADDRESS][DOMAIN_NAME] edit [PERSON_NAME] edit" at bounding box center [243, 196] width 408 height 58
click at [47, 192] on div at bounding box center [49, 190] width 10 height 10
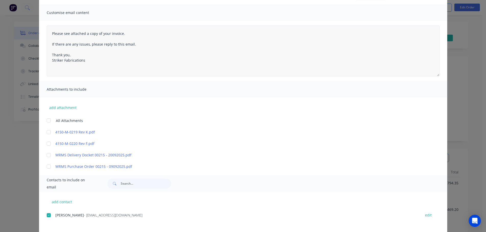
scroll to position [0, 0]
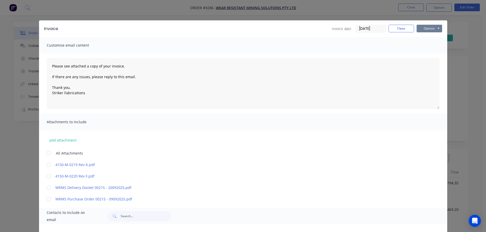
click at [432, 27] on button "Options" at bounding box center [428, 29] width 25 height 8
click at [429, 57] on button "Email" at bounding box center [432, 54] width 33 height 8
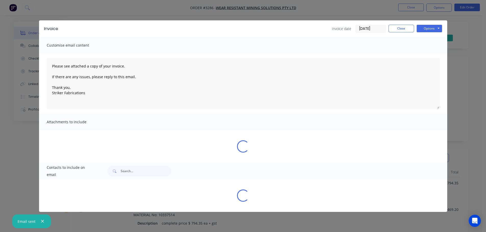
type textarea "Please see attached a copy of your invoice. If there are any issues, please rep…"
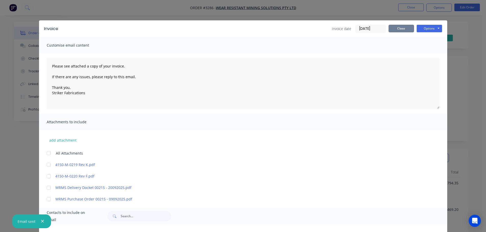
click at [399, 31] on button "Close" at bounding box center [400, 29] width 25 height 8
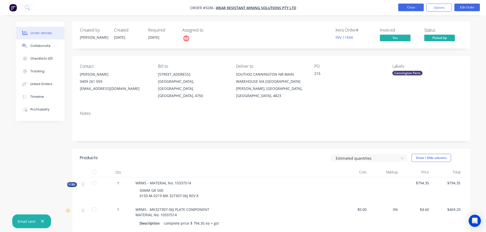
click at [408, 4] on button "Close" at bounding box center [410, 8] width 25 height 8
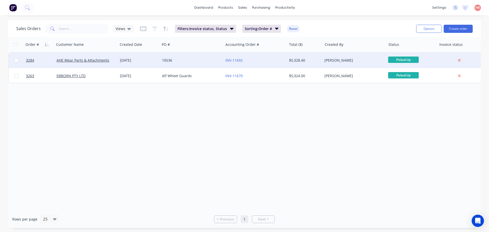
click at [204, 60] on div "10536" at bounding box center [190, 60] width 57 height 5
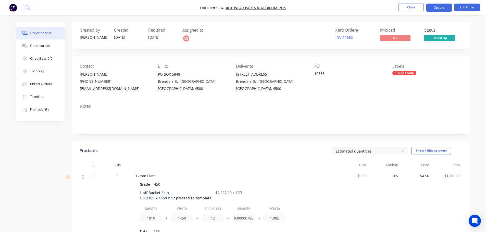
click at [444, 6] on button "Options" at bounding box center [438, 8] width 25 height 8
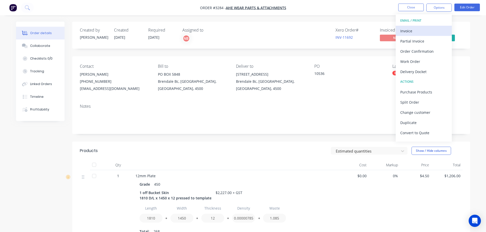
click at [412, 31] on div "Invoice" at bounding box center [423, 30] width 47 height 7
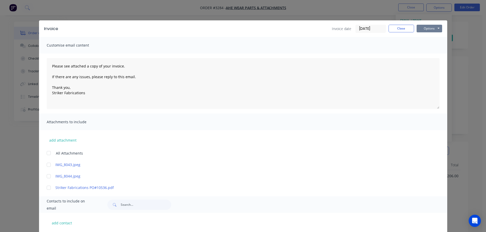
click at [427, 30] on button "Options" at bounding box center [428, 29] width 25 height 8
click at [422, 43] on button "Print" at bounding box center [432, 46] width 33 height 8
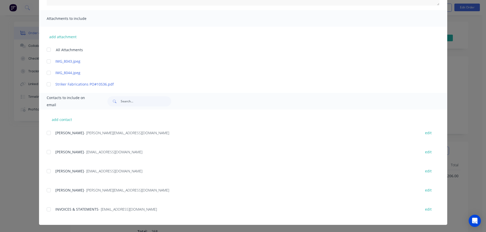
click at [46, 211] on div at bounding box center [49, 209] width 10 height 10
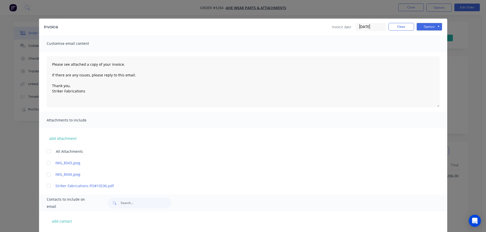
scroll to position [2, 0]
click at [421, 30] on button "Options" at bounding box center [428, 27] width 25 height 8
click at [424, 51] on button "Email" at bounding box center [432, 53] width 33 height 8
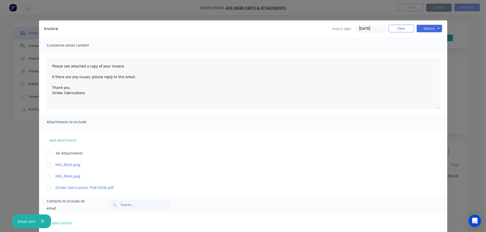
type textarea "Please see attached a copy of your invoice. If there are any issues, please rep…"
click at [399, 29] on button "Close" at bounding box center [400, 29] width 25 height 8
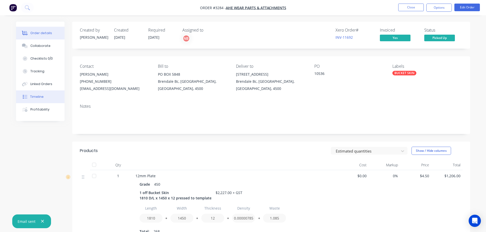
click at [24, 99] on icon at bounding box center [25, 97] width 5 height 5
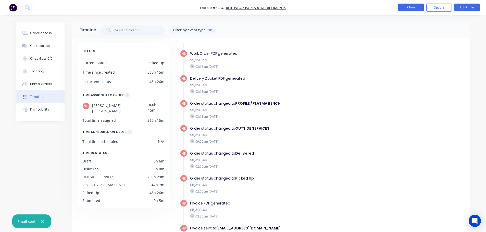
click at [408, 7] on button "Close" at bounding box center [410, 8] width 25 height 8
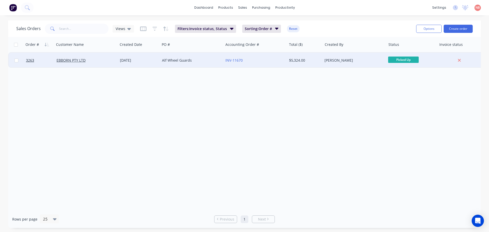
click at [201, 61] on div "Alf Wheel Guards" at bounding box center [190, 60] width 57 height 5
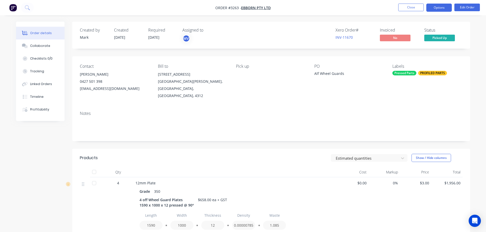
drag, startPoint x: 433, startPoint y: 6, endPoint x: 430, endPoint y: 11, distance: 6.2
click at [432, 6] on button "Options" at bounding box center [438, 8] width 25 height 8
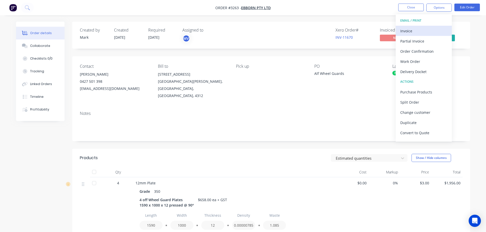
click at [424, 30] on div "Invoice" at bounding box center [423, 30] width 47 height 7
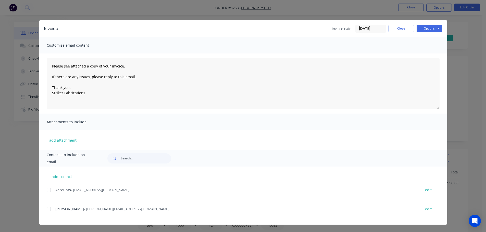
click at [53, 191] on div at bounding box center [49, 190] width 10 height 10
click at [418, 31] on button "Options" at bounding box center [428, 29] width 25 height 8
click at [420, 44] on button "Print" at bounding box center [432, 46] width 33 height 8
click at [49, 192] on div at bounding box center [49, 190] width 10 height 10
click at [428, 30] on button "Options" at bounding box center [428, 29] width 25 height 8
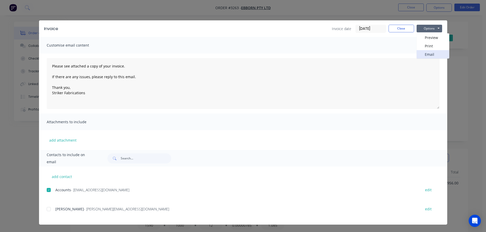
click at [428, 54] on button "Email" at bounding box center [432, 54] width 33 height 8
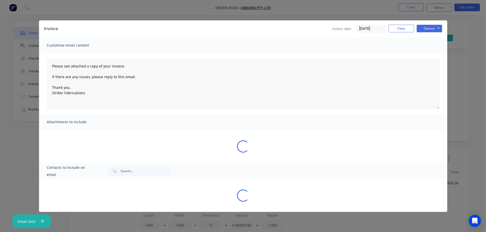
type textarea "Please see attached a copy of your invoice. If there are any issues, please rep…"
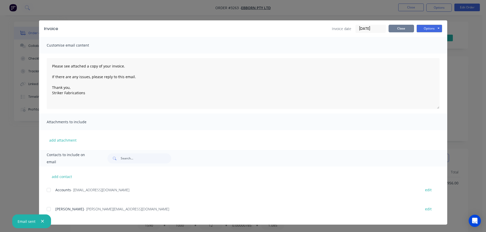
click at [407, 31] on button "Close" at bounding box center [400, 29] width 25 height 8
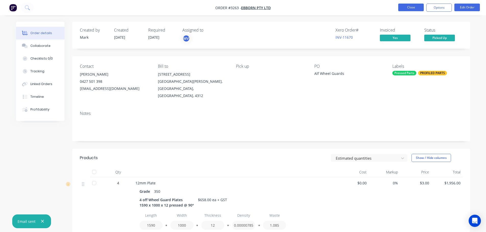
click at [406, 9] on button "Close" at bounding box center [410, 8] width 25 height 8
